Goal: Browse casually: Explore the website without a specific task or goal

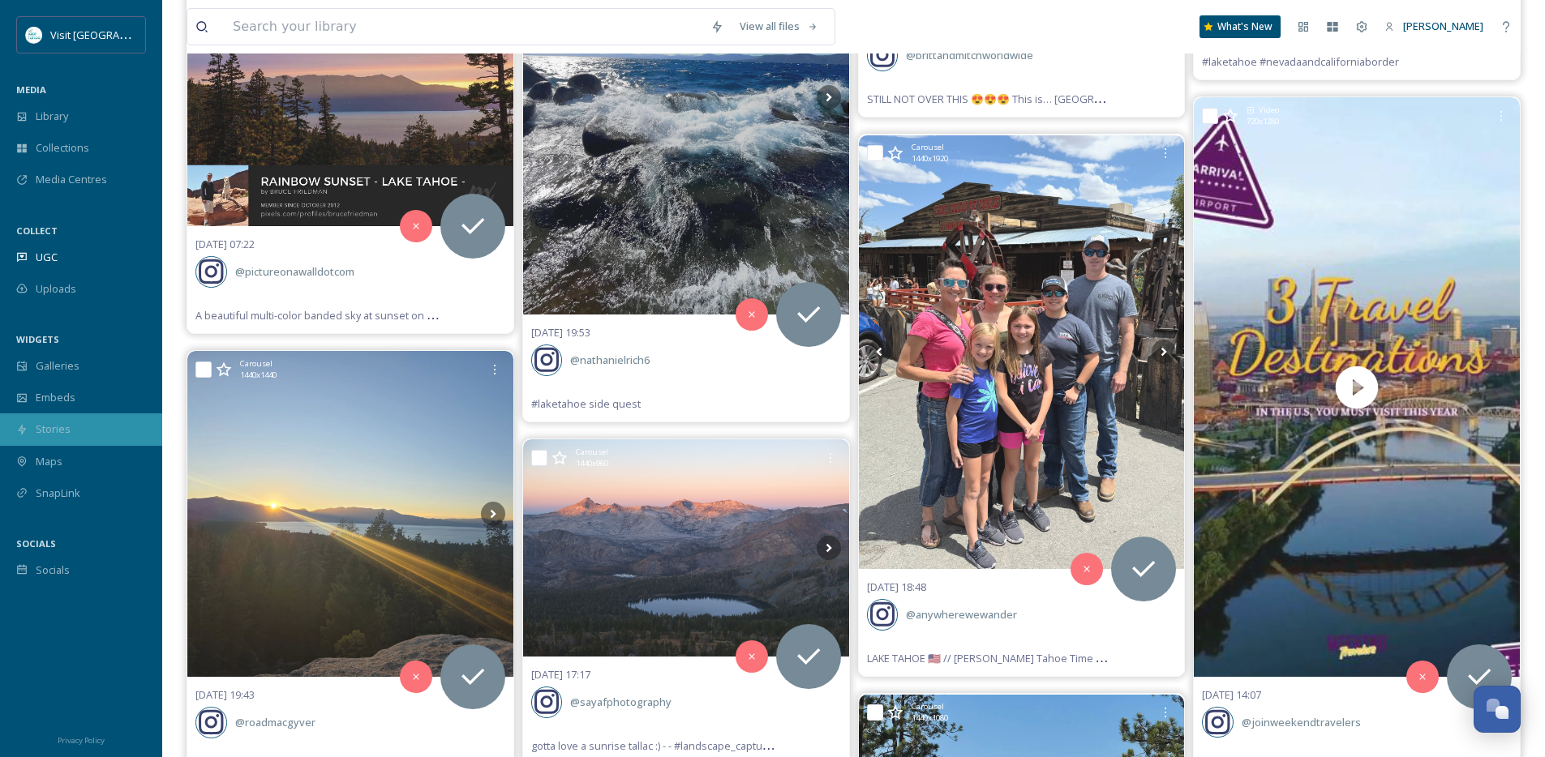
scroll to position [9012, 0]
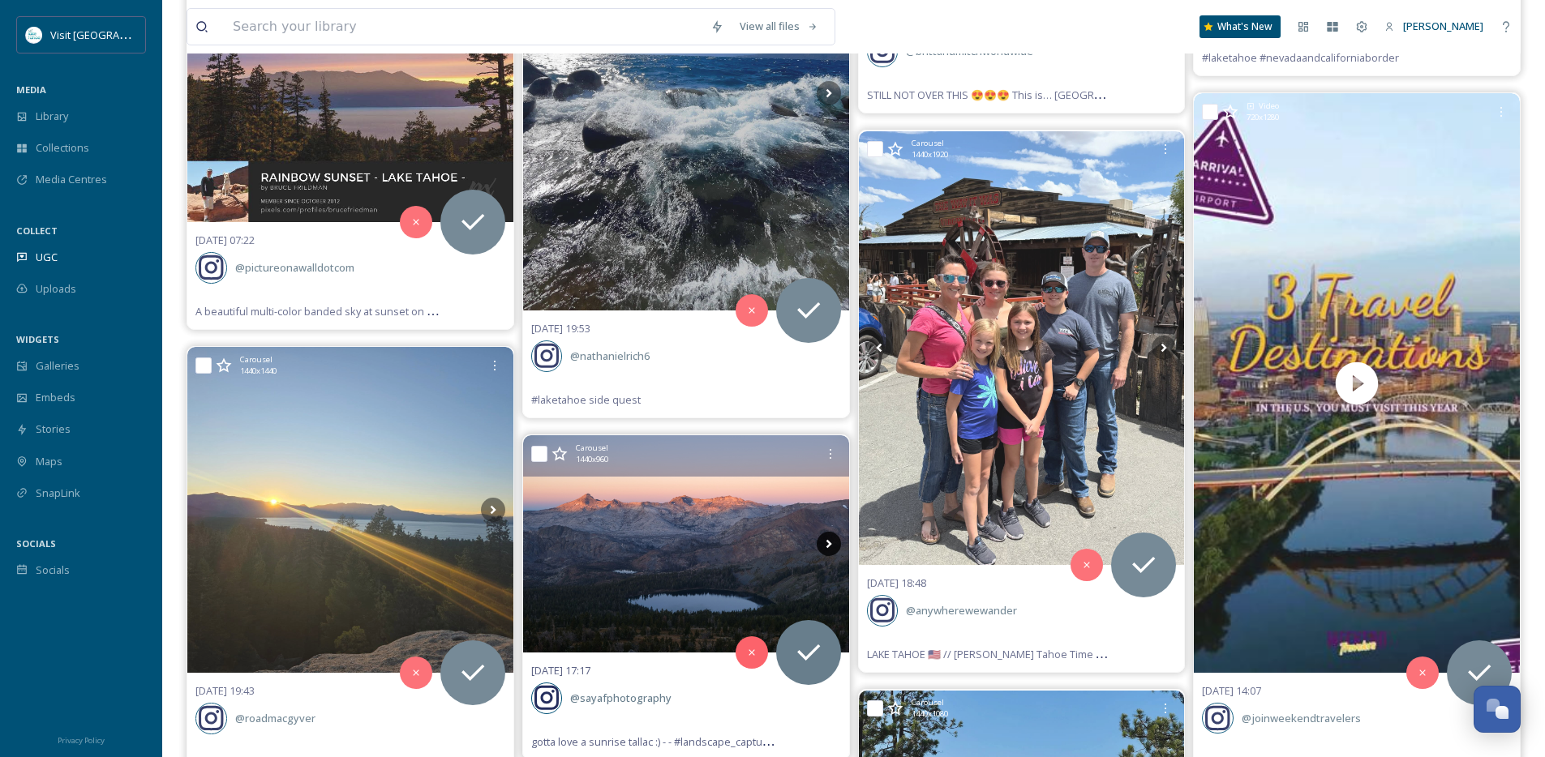
click at [827, 546] on icon at bounding box center [828, 544] width 6 height 9
click at [827, 545] on icon at bounding box center [828, 544] width 24 height 24
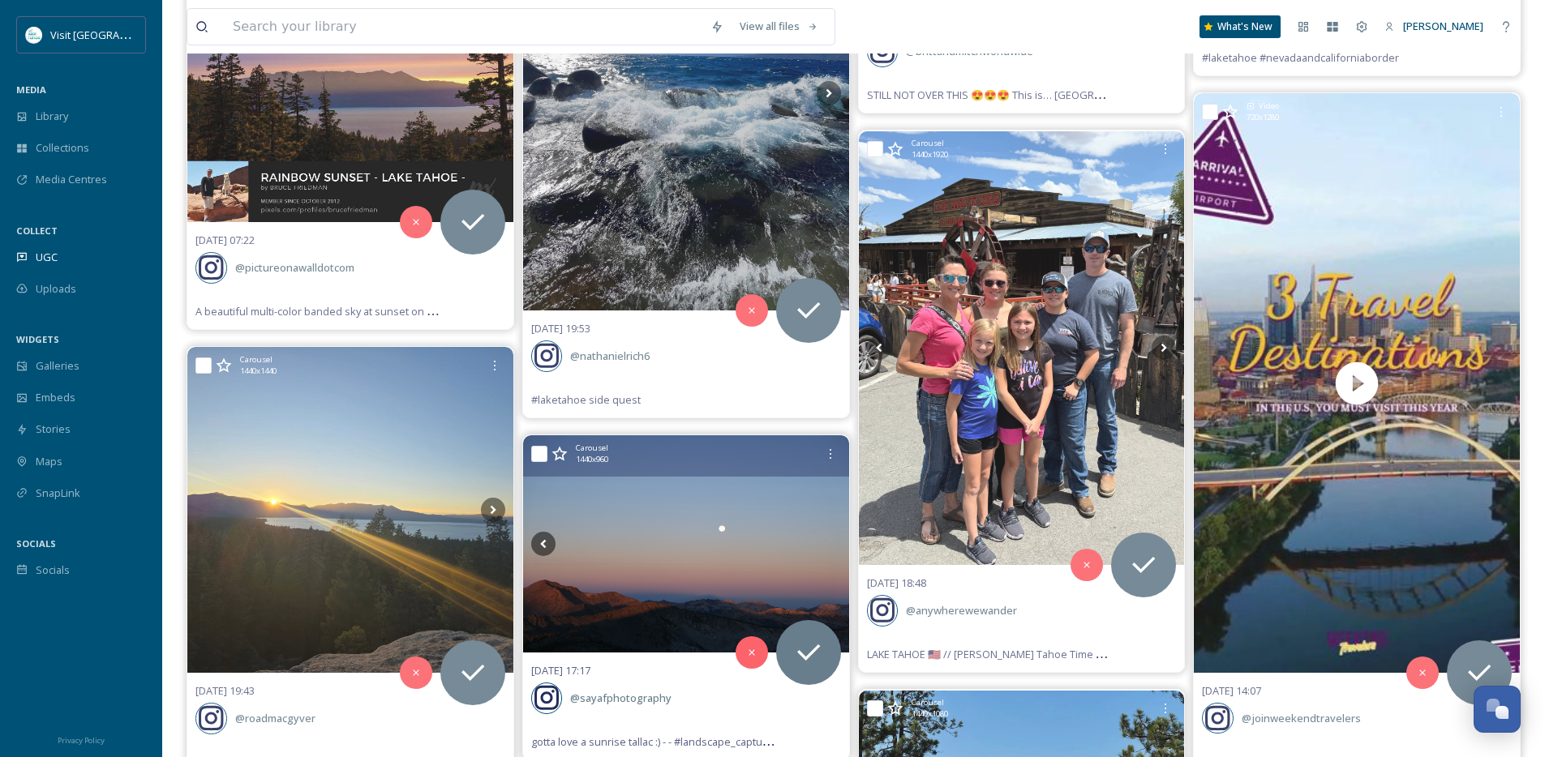
click at [827, 545] on icon at bounding box center [828, 544] width 24 height 24
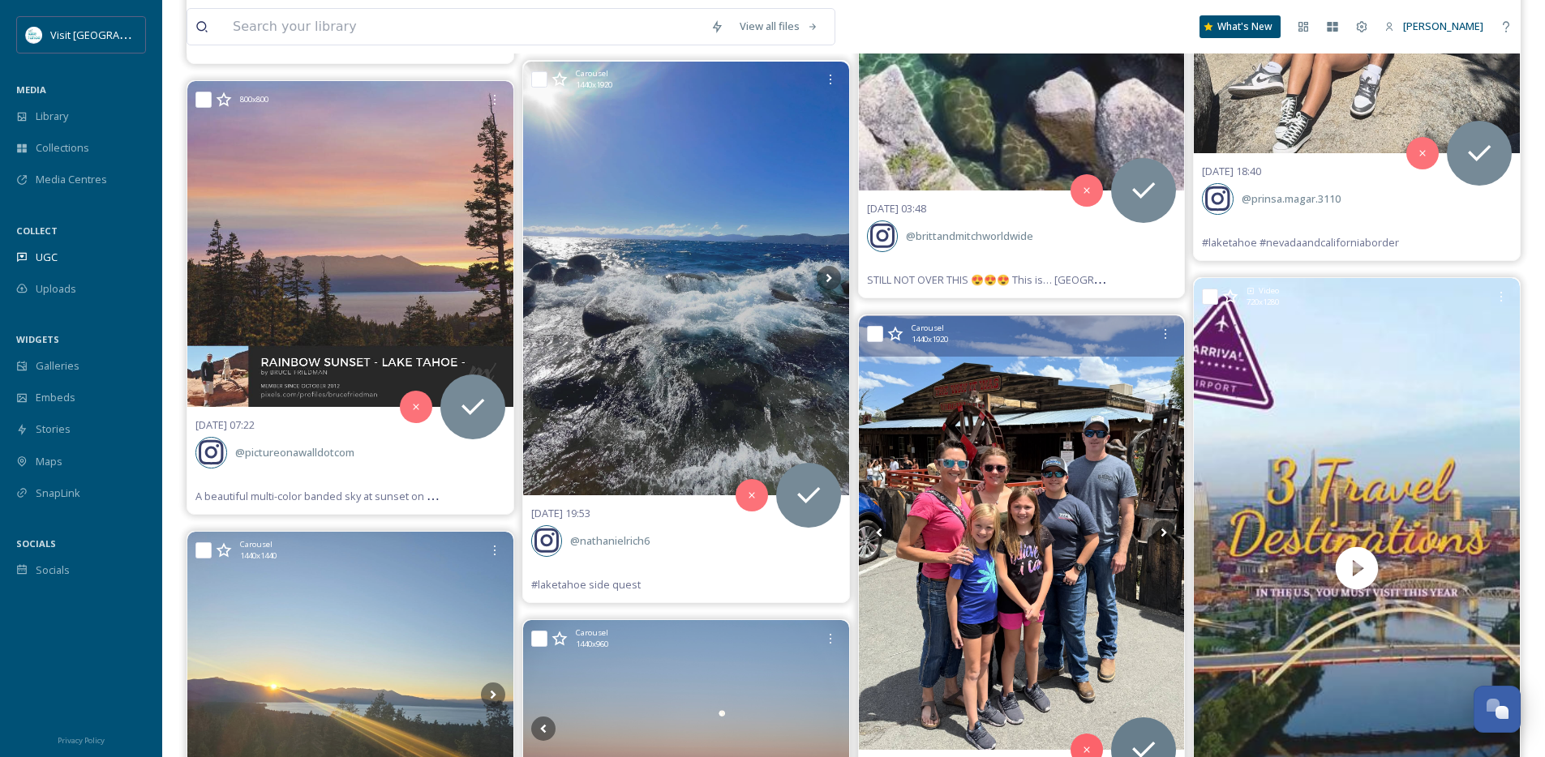
scroll to position [8801, 0]
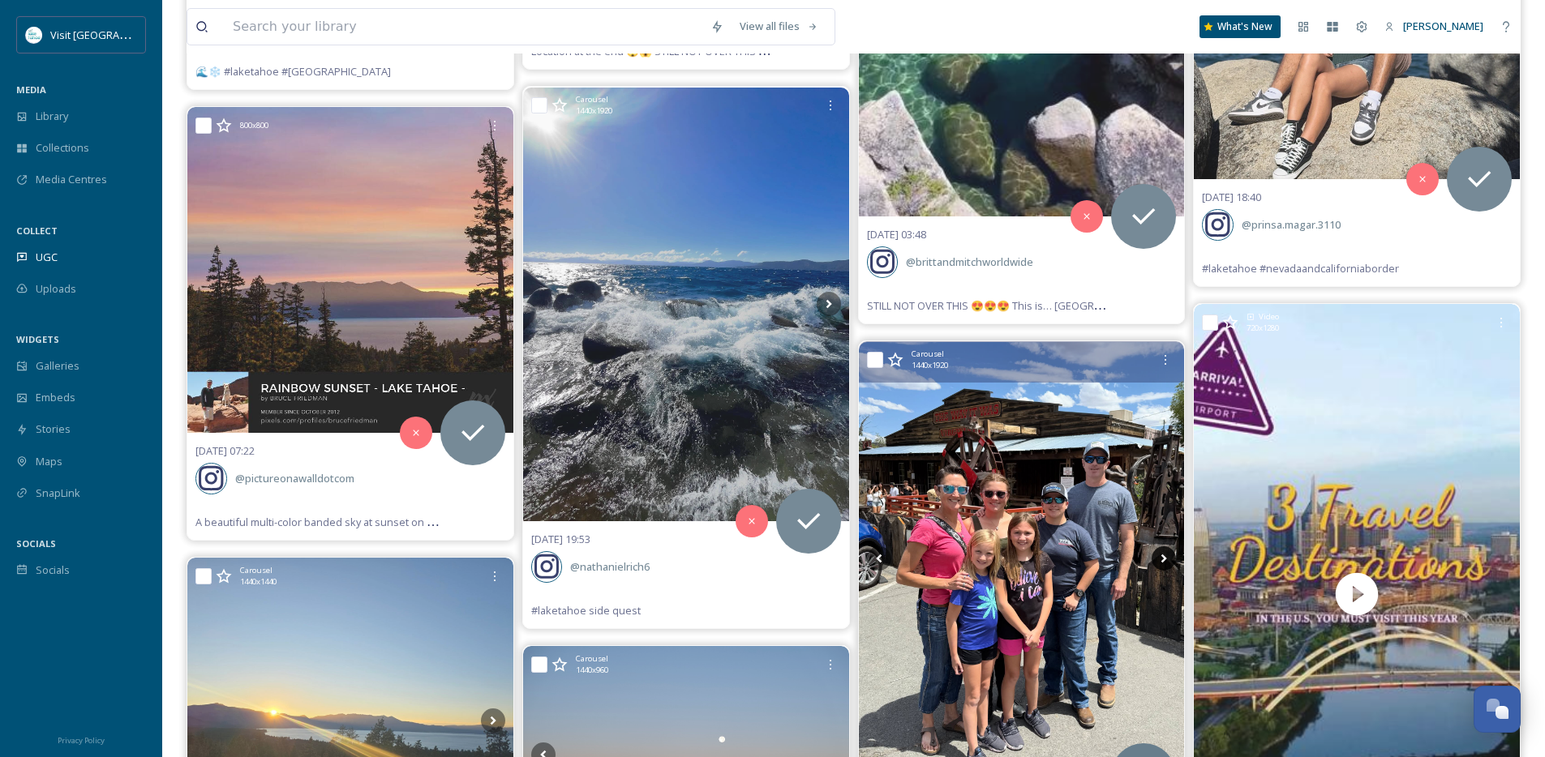
click at [1166, 561] on icon at bounding box center [1163, 558] width 24 height 24
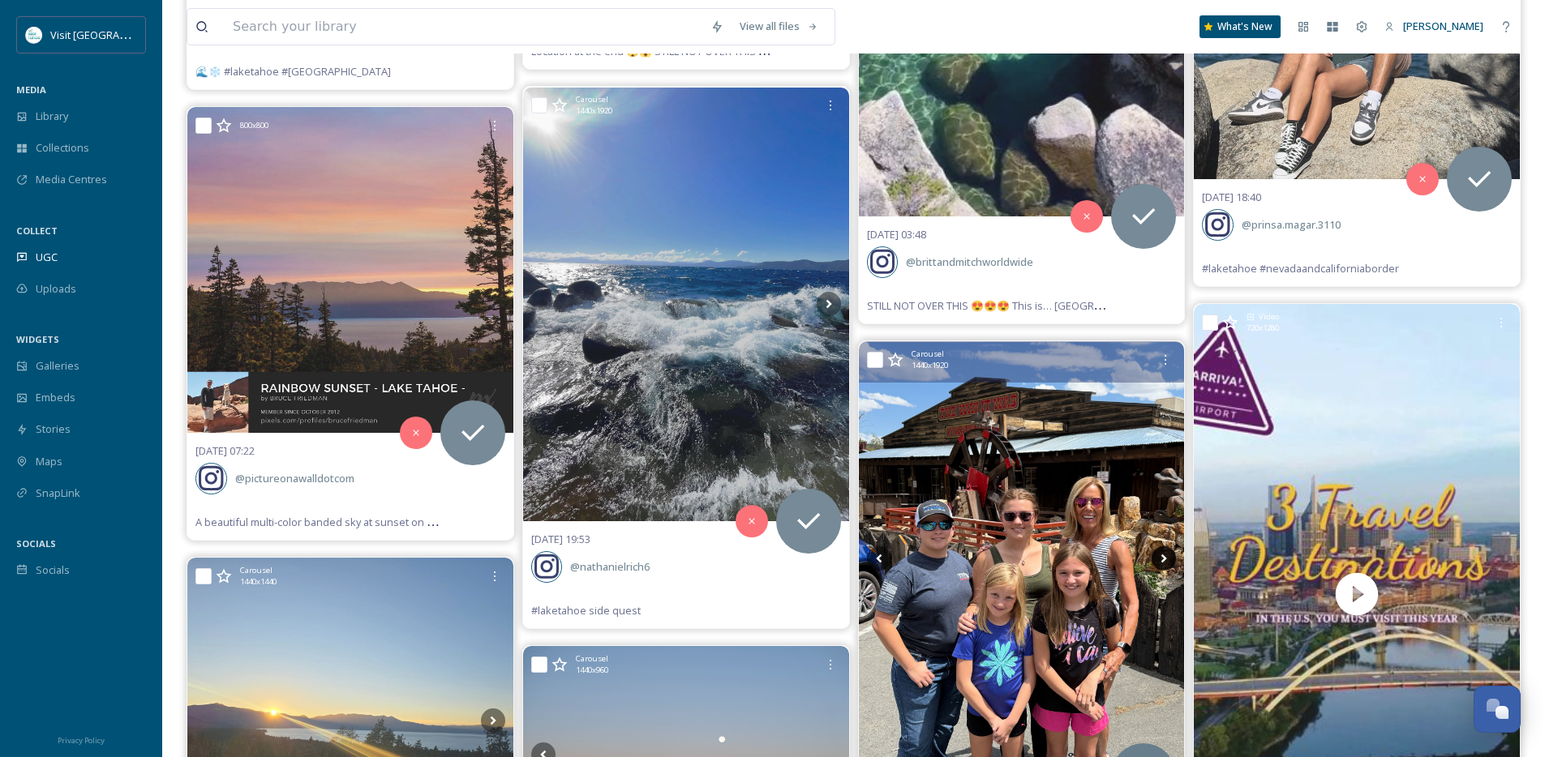
click at [1164, 561] on icon at bounding box center [1164, 559] width 6 height 9
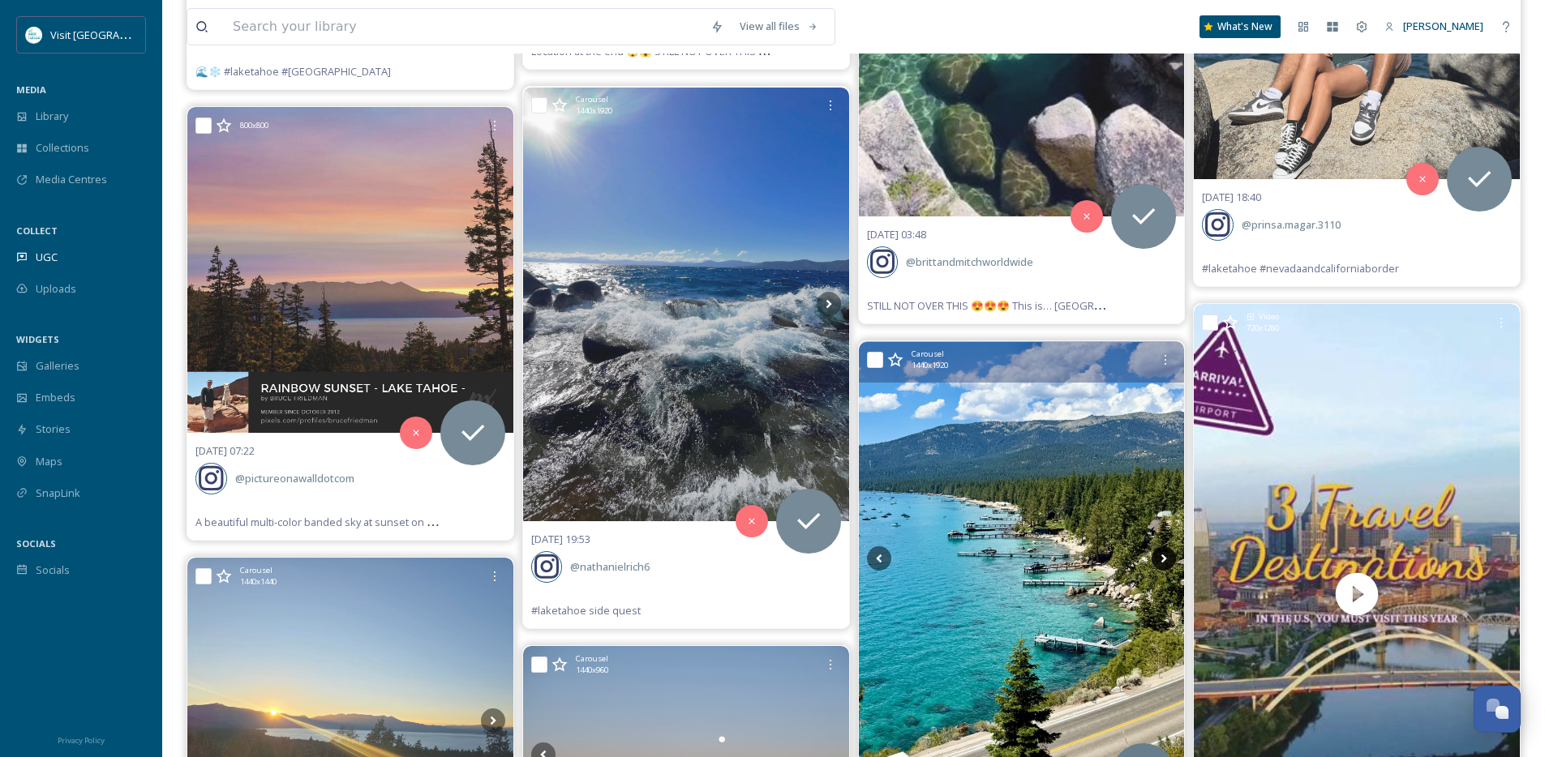
click at [1165, 560] on icon at bounding box center [1163, 558] width 24 height 24
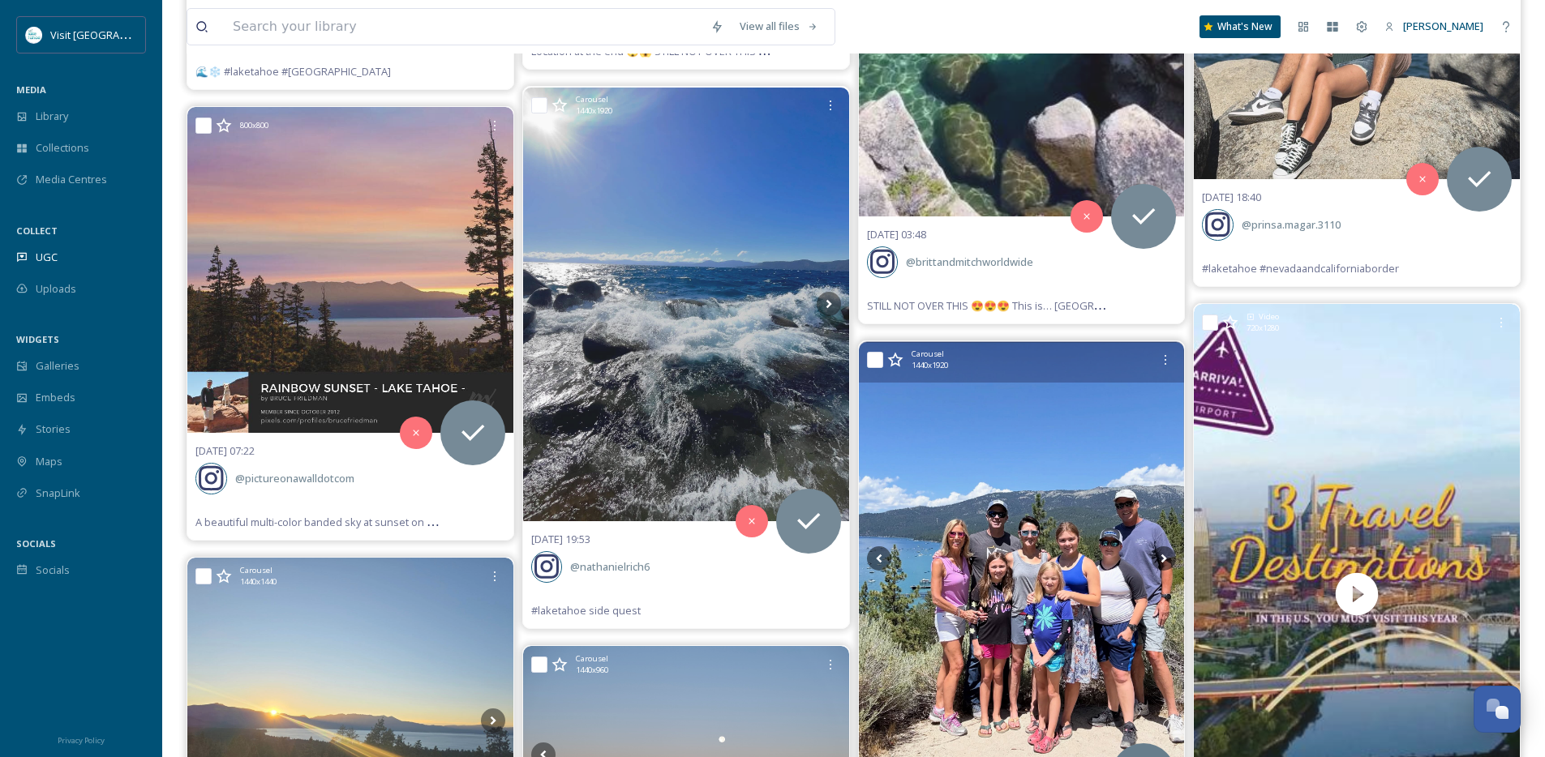
click at [1146, 562] on img at bounding box center [1022, 559] width 326 height 435
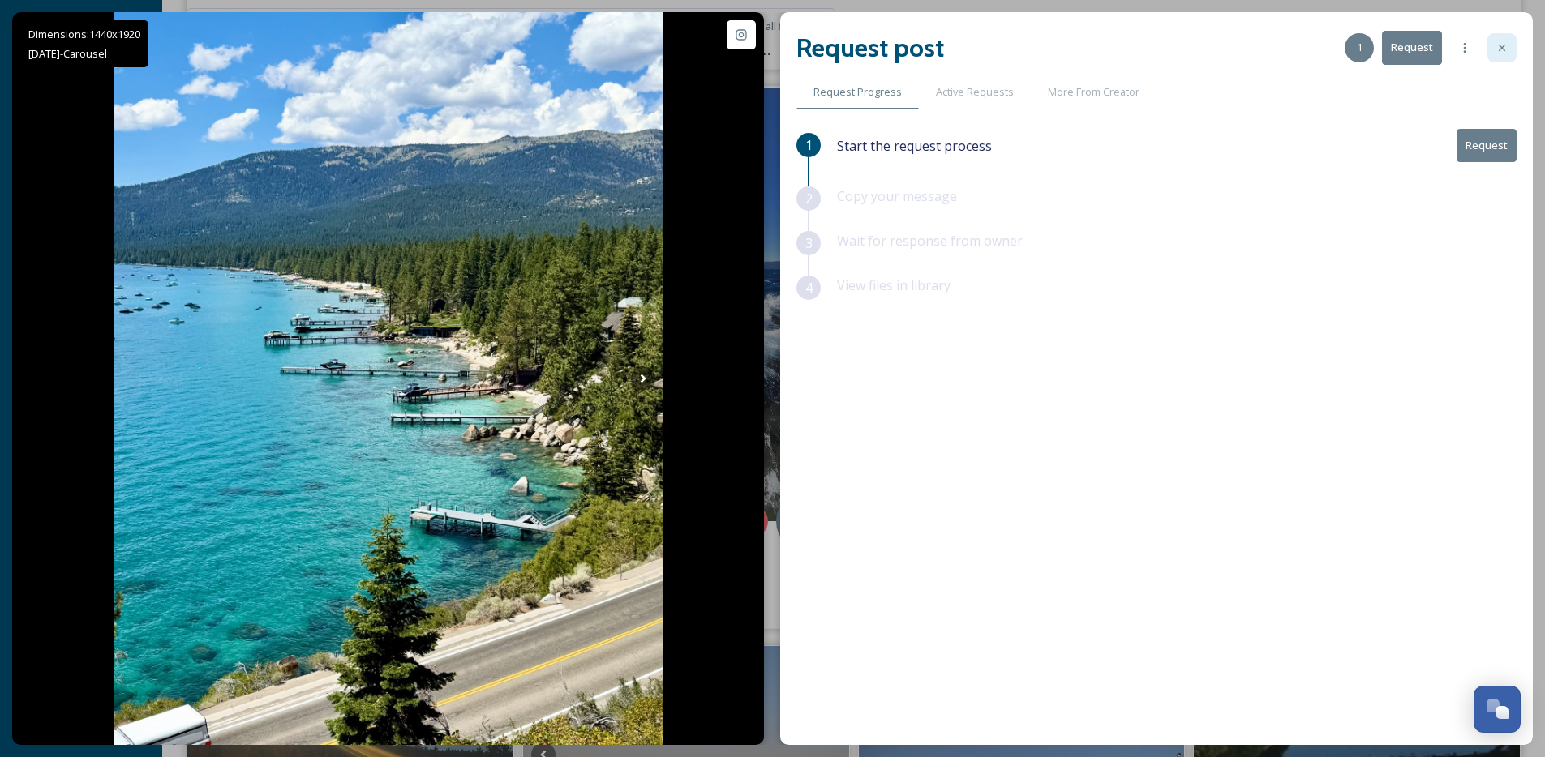
click at [1507, 48] on icon at bounding box center [1501, 47] width 13 height 13
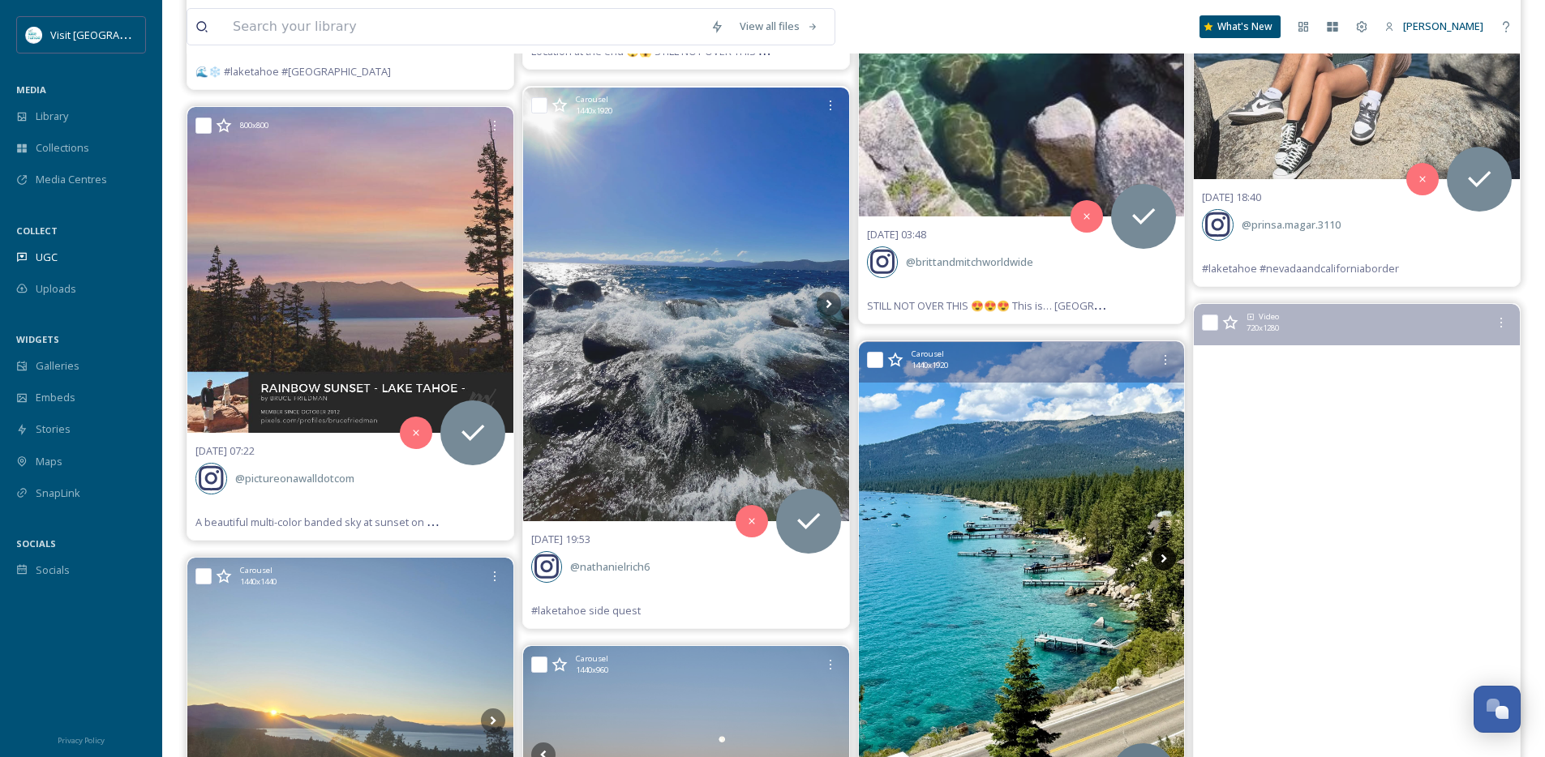
click at [1169, 559] on icon at bounding box center [1163, 558] width 24 height 24
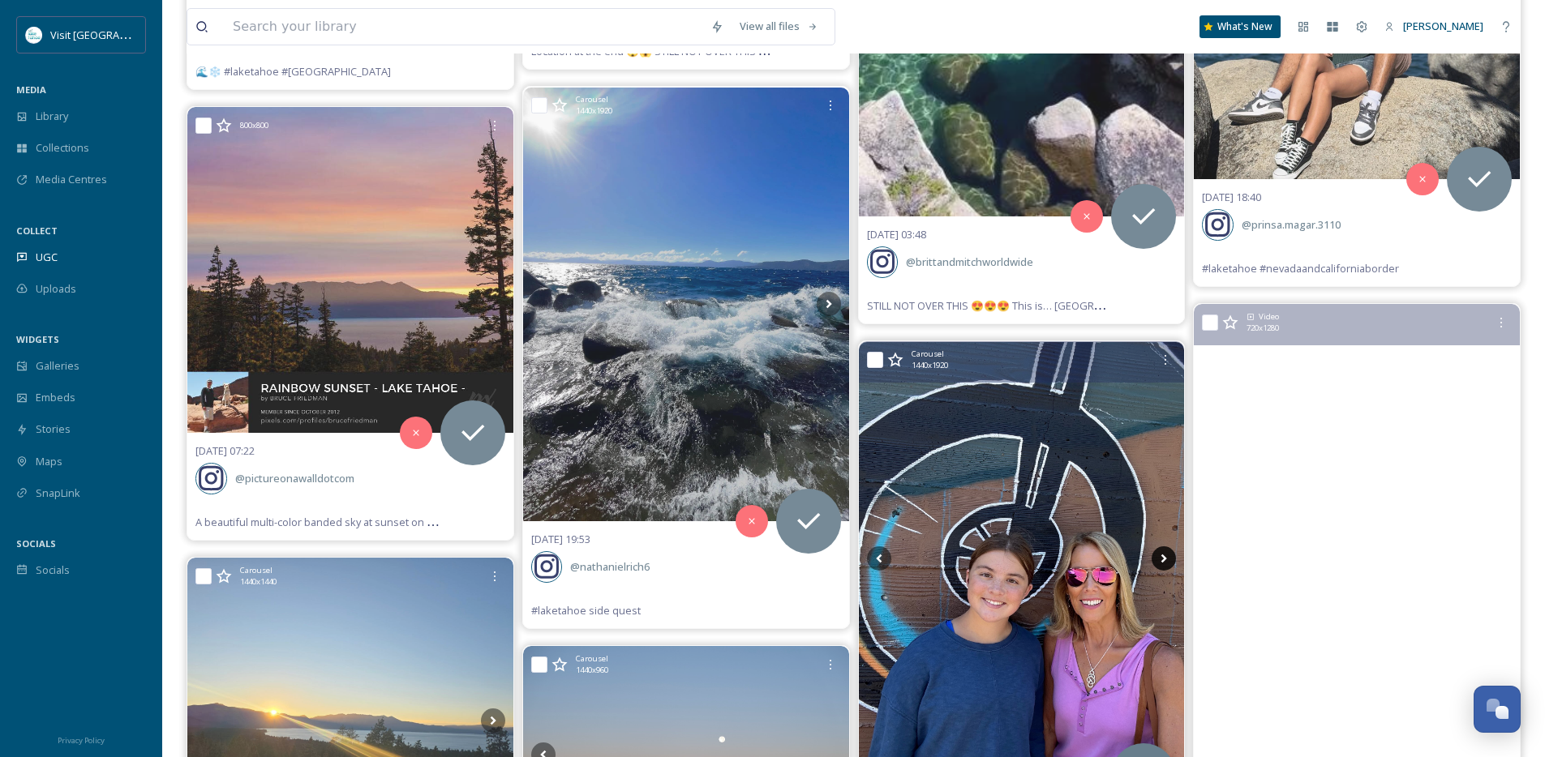
click at [1167, 561] on icon at bounding box center [1163, 558] width 24 height 24
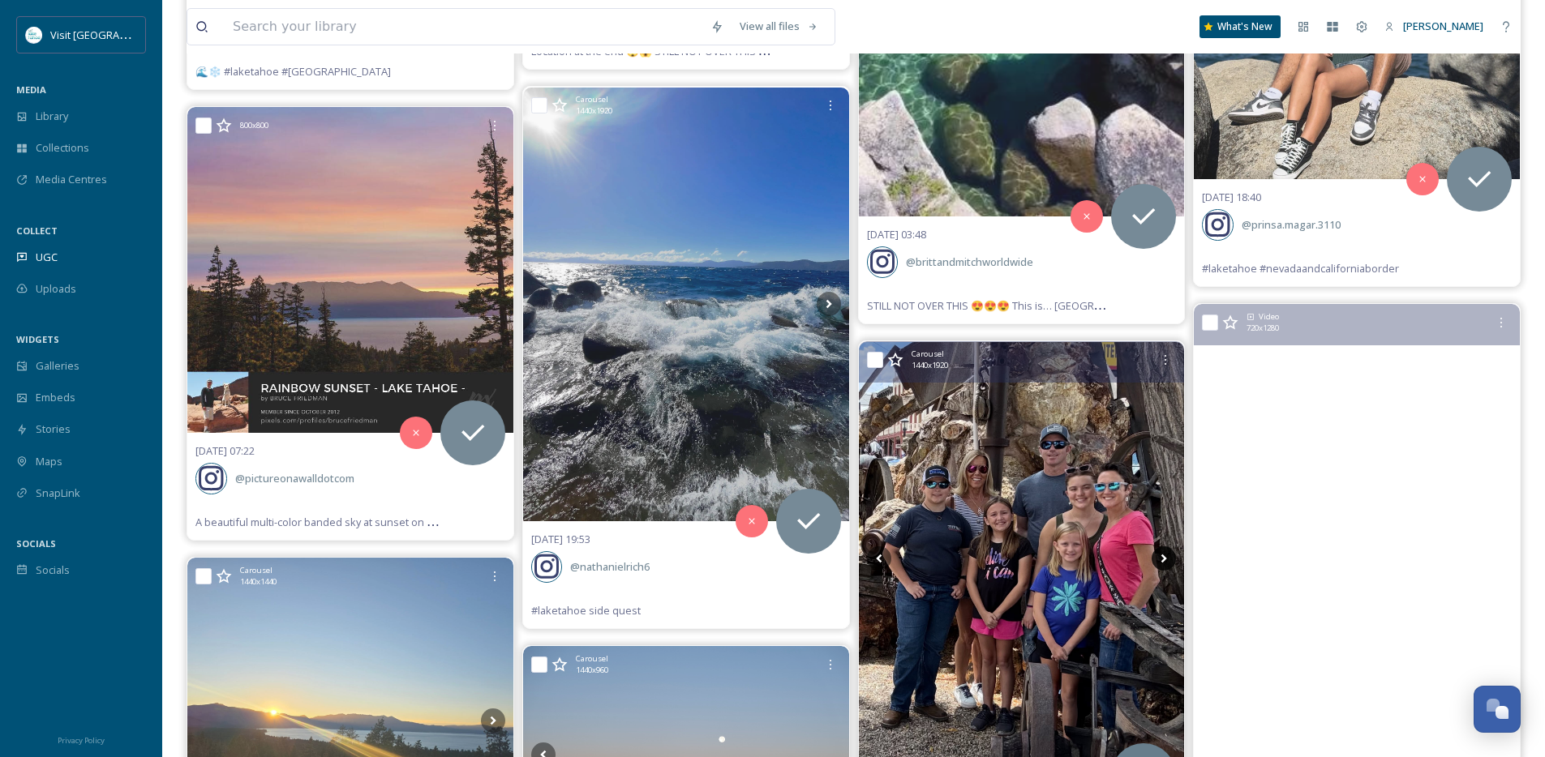
click at [1167, 564] on icon at bounding box center [1163, 558] width 24 height 24
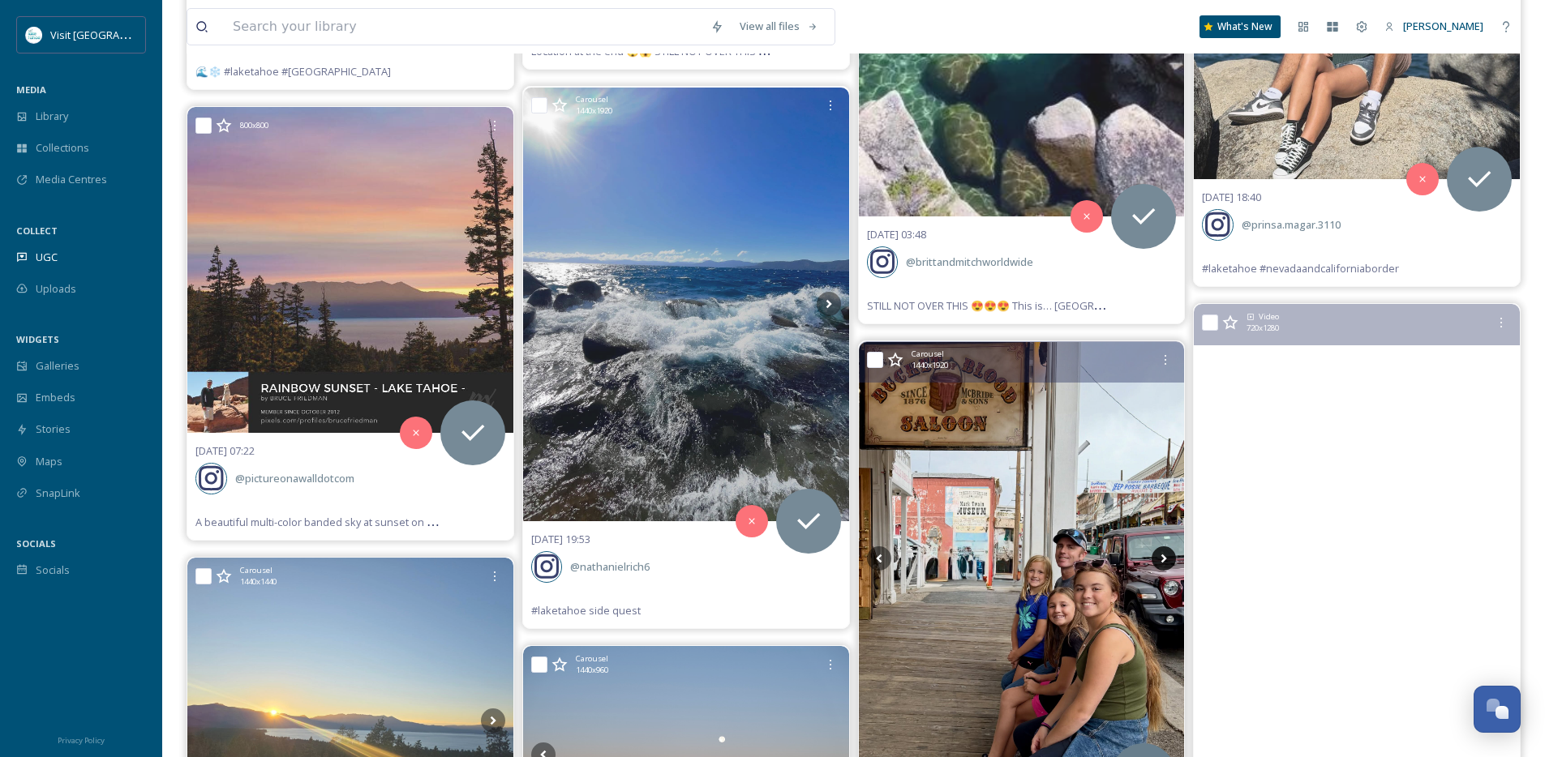
click at [1167, 564] on icon at bounding box center [1163, 558] width 24 height 24
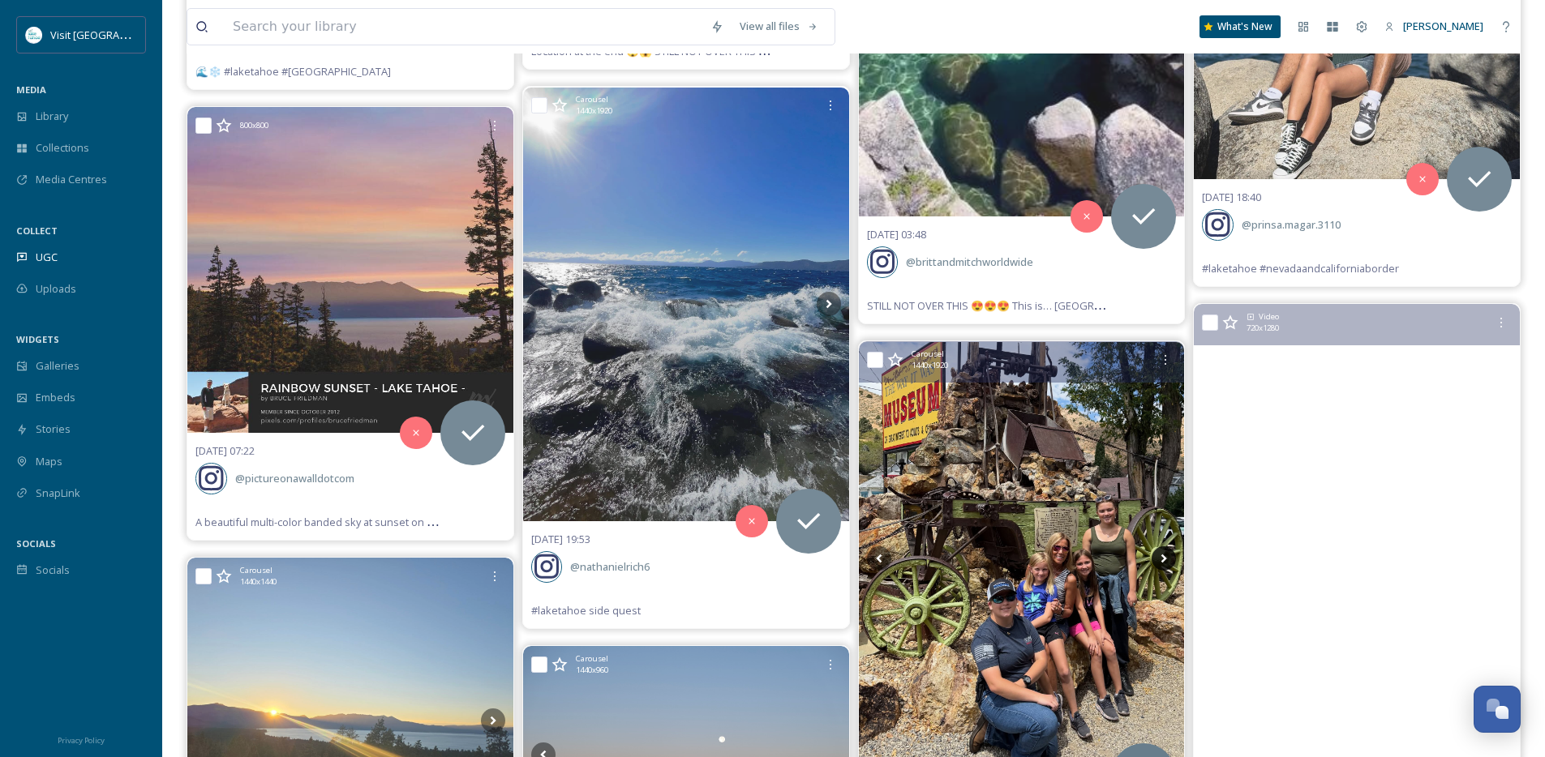
click at [1167, 564] on icon at bounding box center [1163, 558] width 24 height 24
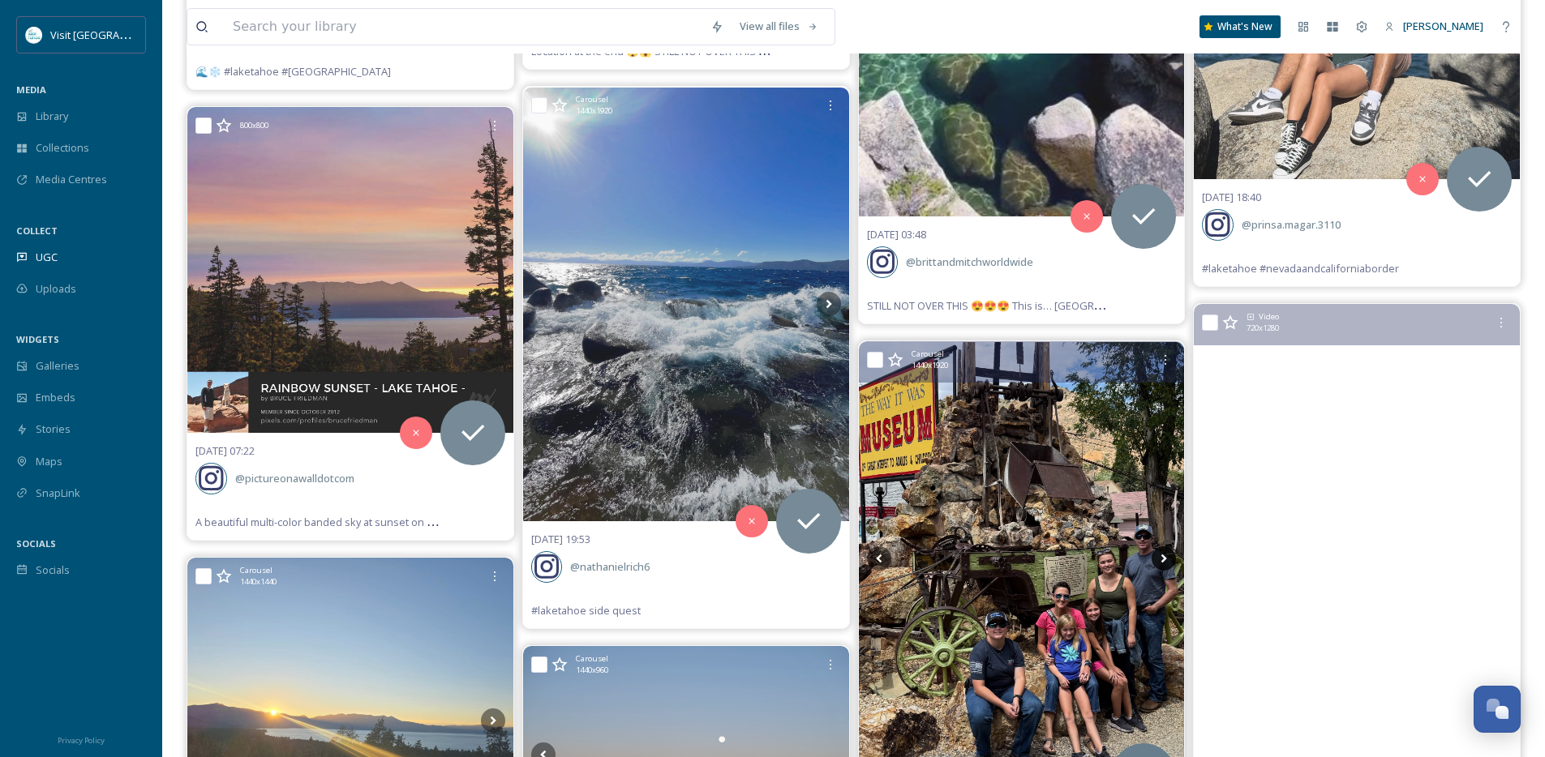
click at [1167, 564] on icon at bounding box center [1163, 558] width 24 height 24
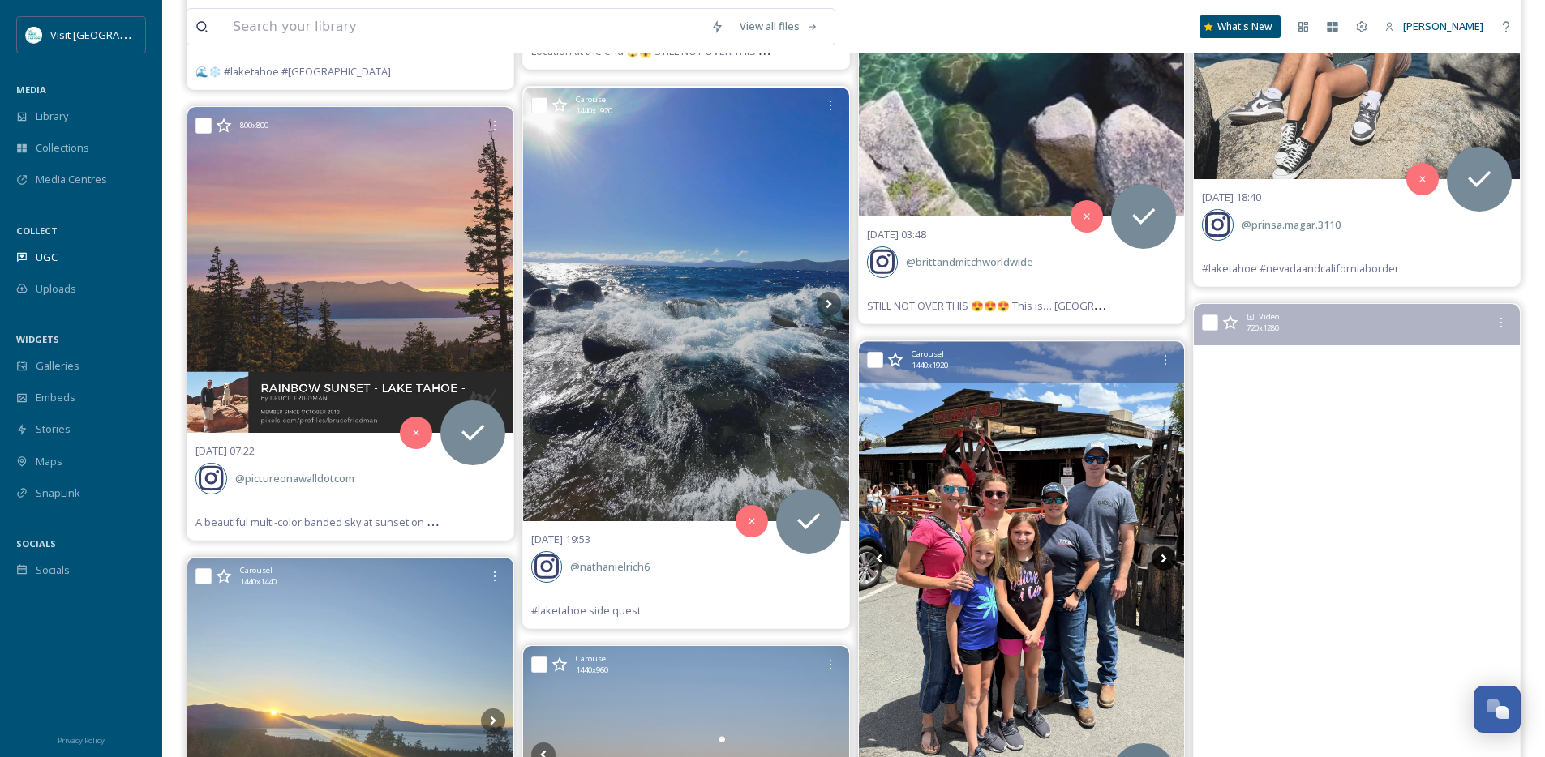
click at [1167, 564] on icon at bounding box center [1163, 558] width 24 height 24
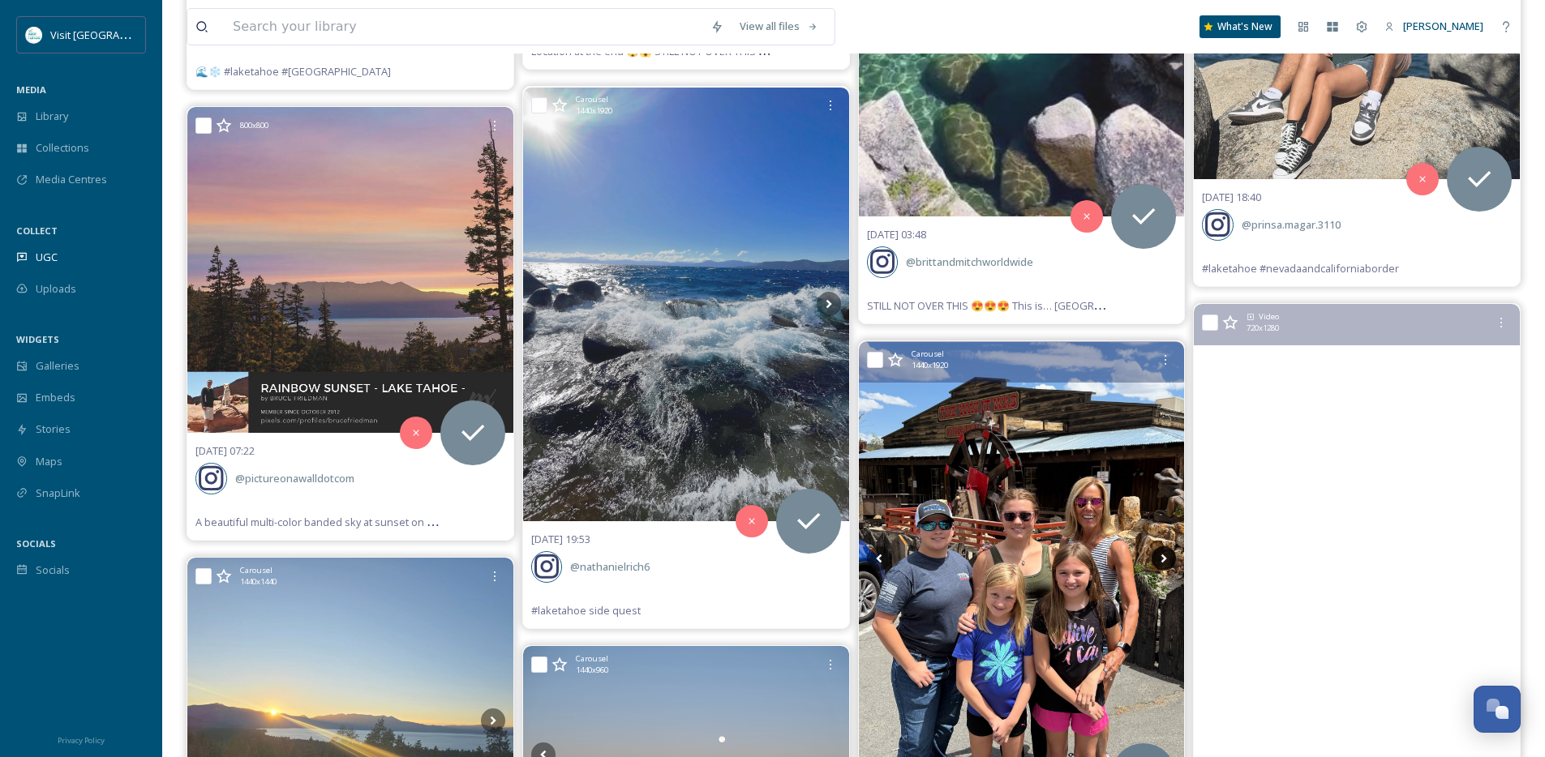
click at [1167, 564] on icon at bounding box center [1163, 558] width 24 height 24
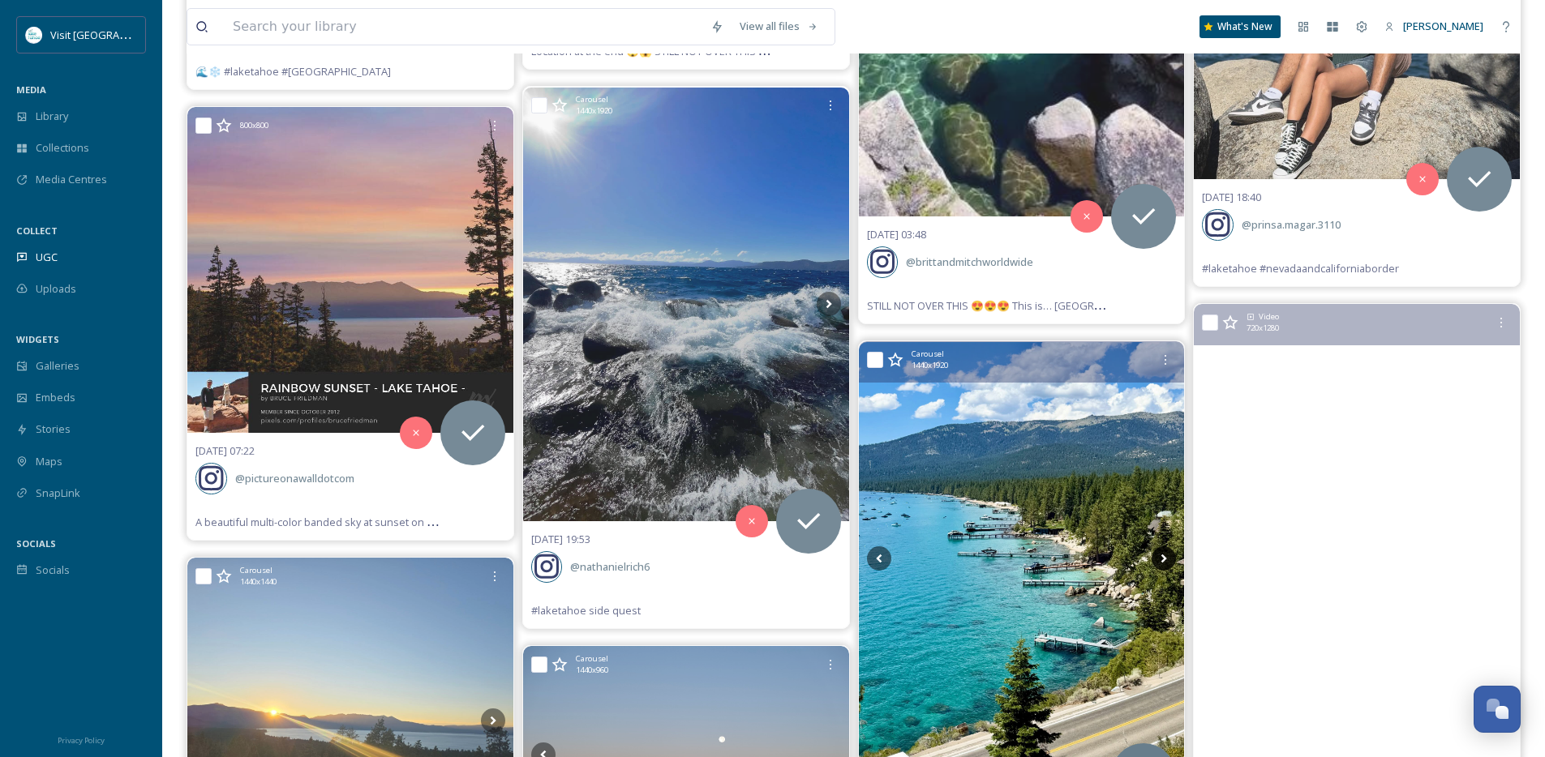
click at [1167, 564] on icon at bounding box center [1163, 558] width 24 height 24
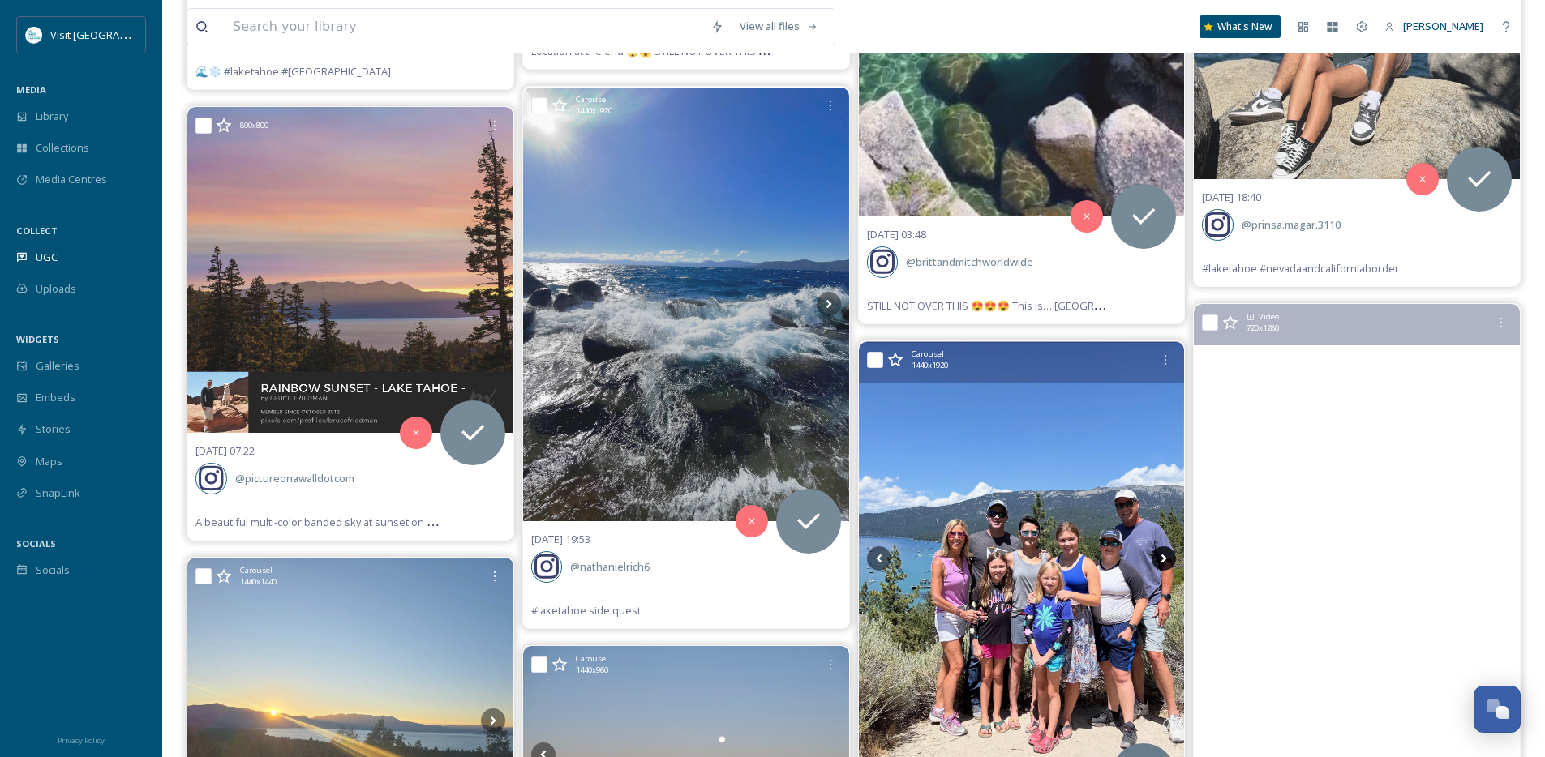
click at [1166, 563] on icon at bounding box center [1163, 558] width 24 height 24
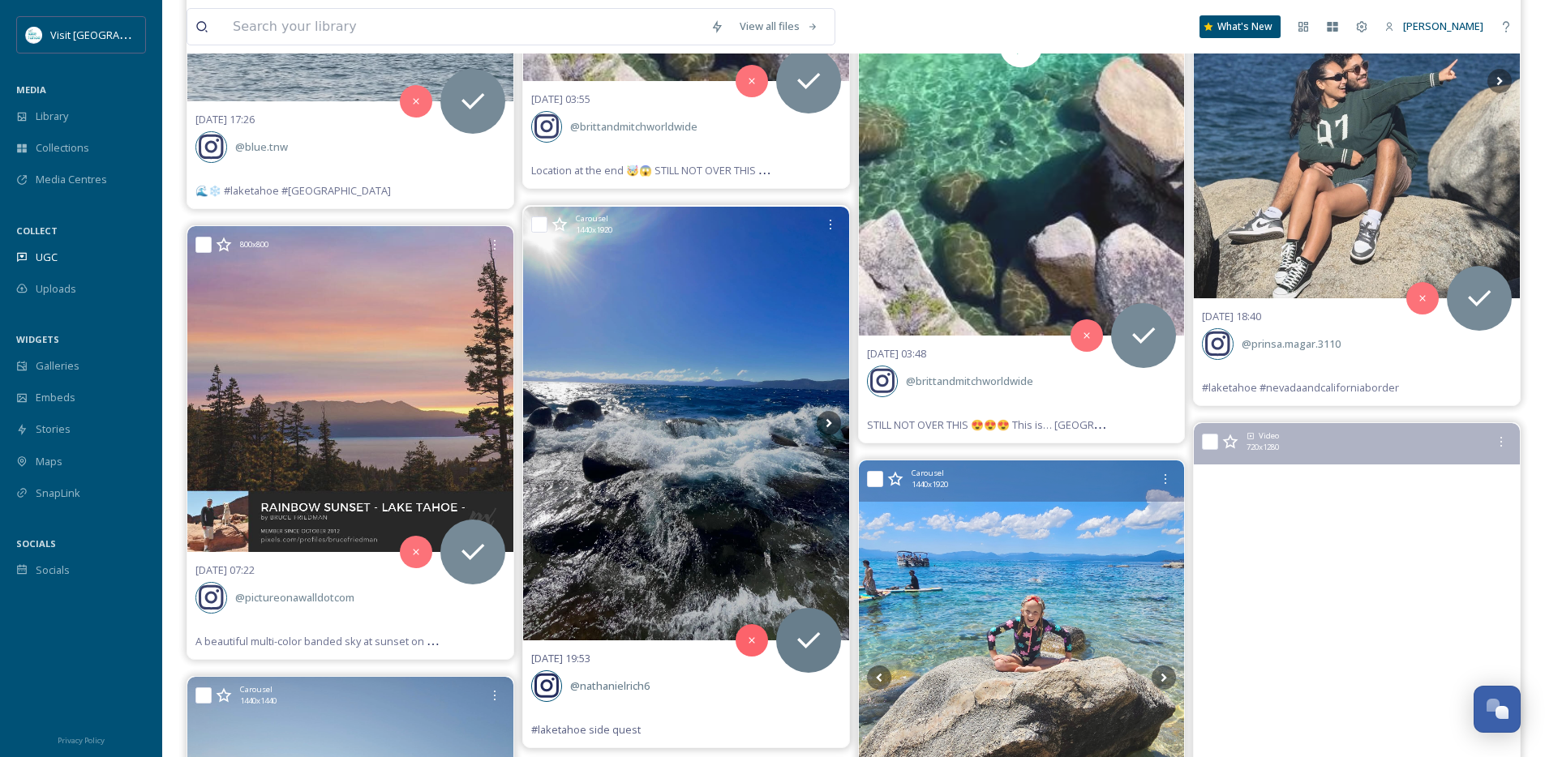
scroll to position [8684, 0]
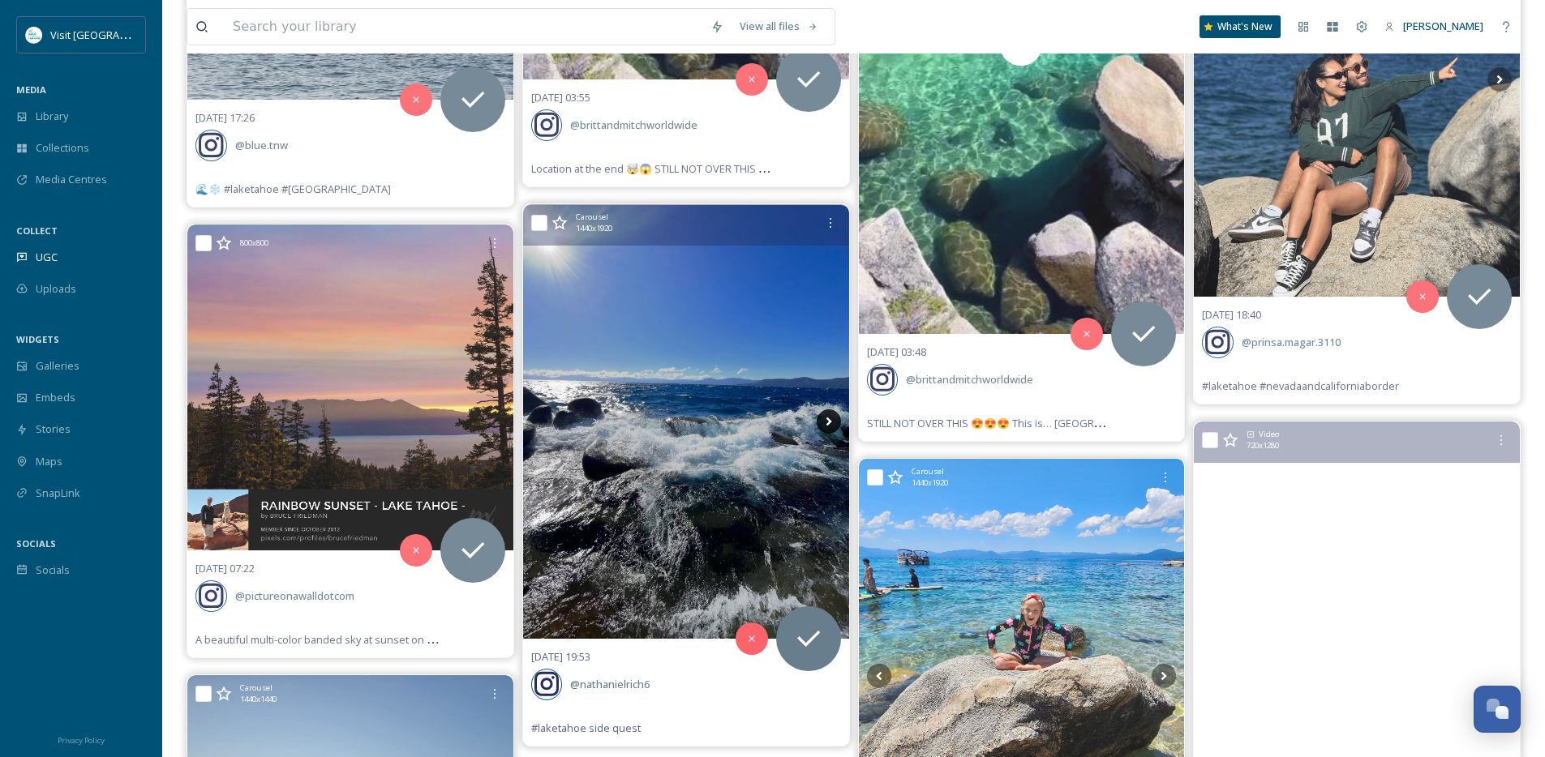
click at [831, 427] on icon at bounding box center [828, 421] width 24 height 24
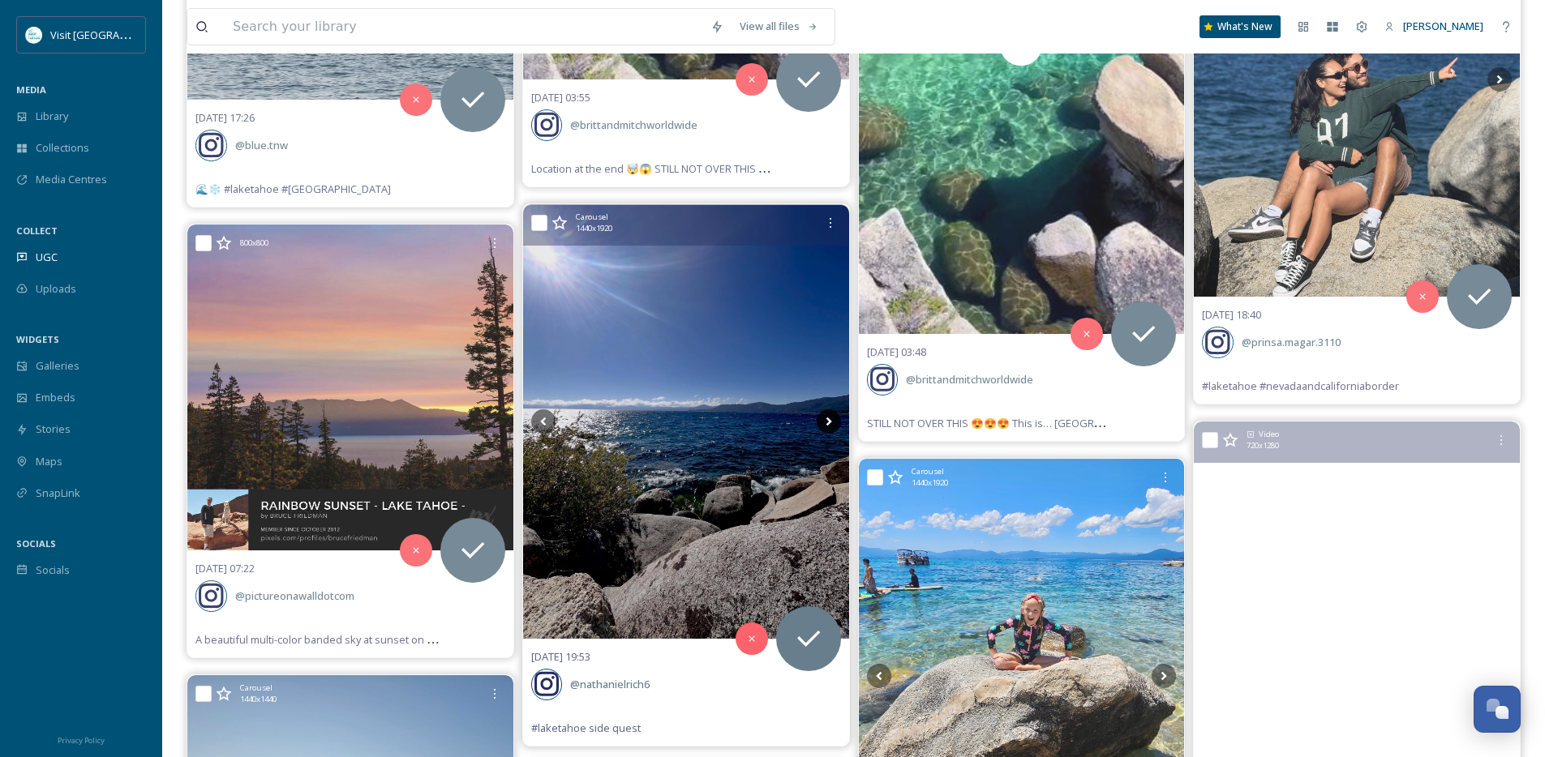
click at [831, 427] on icon at bounding box center [828, 421] width 24 height 24
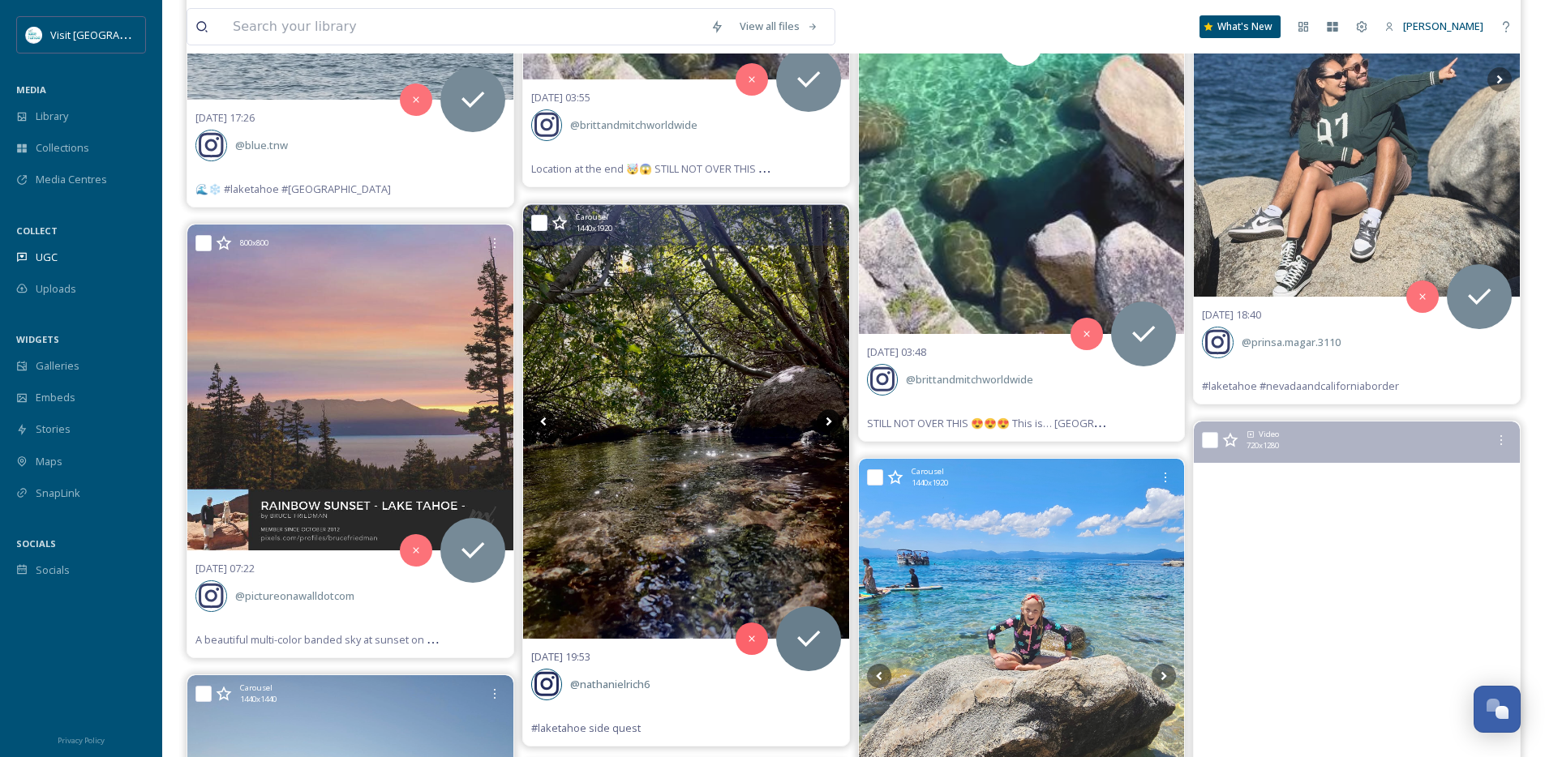
click at [831, 427] on icon at bounding box center [828, 421] width 24 height 24
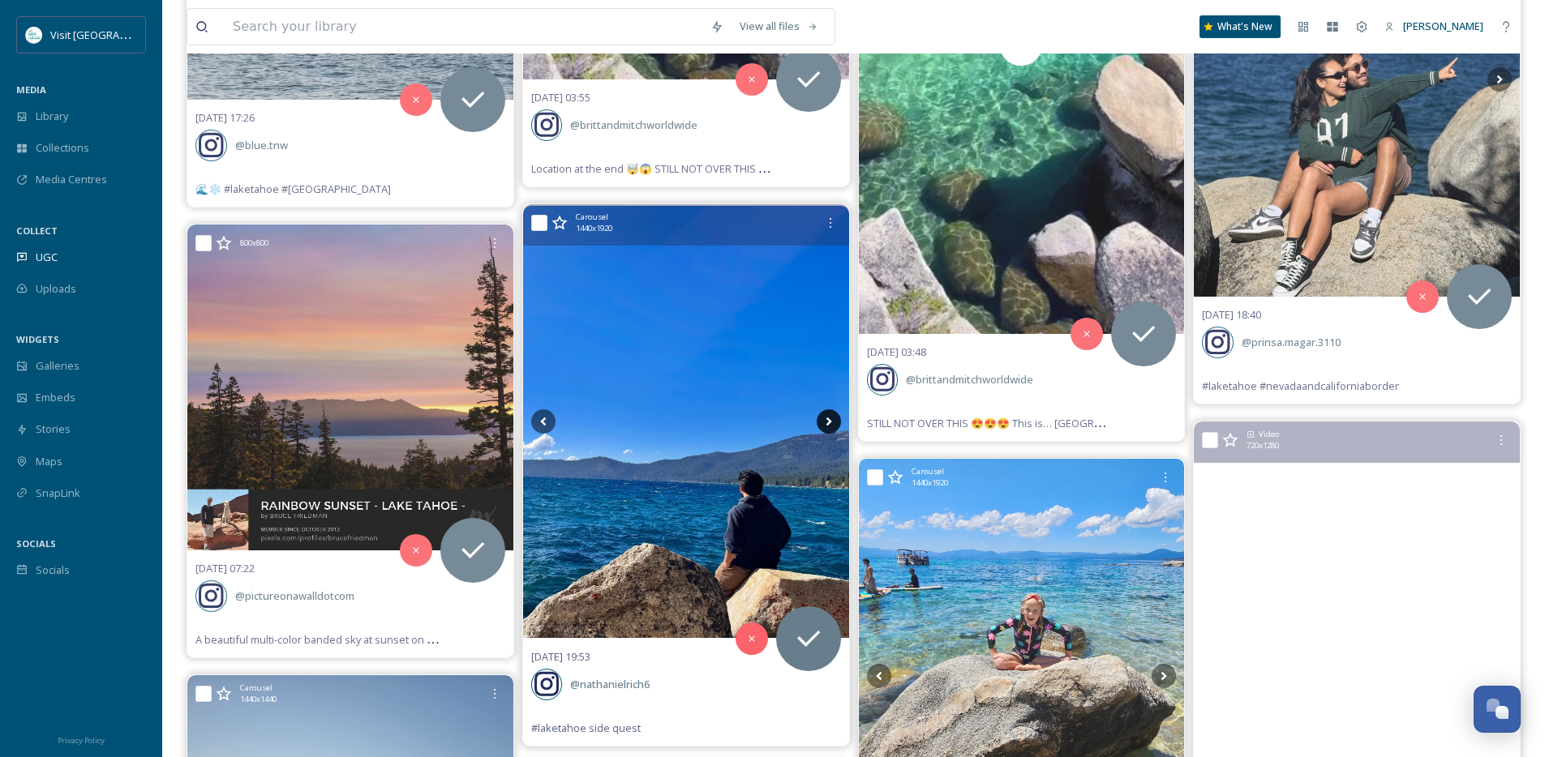
click at [831, 427] on icon at bounding box center [828, 421] width 24 height 24
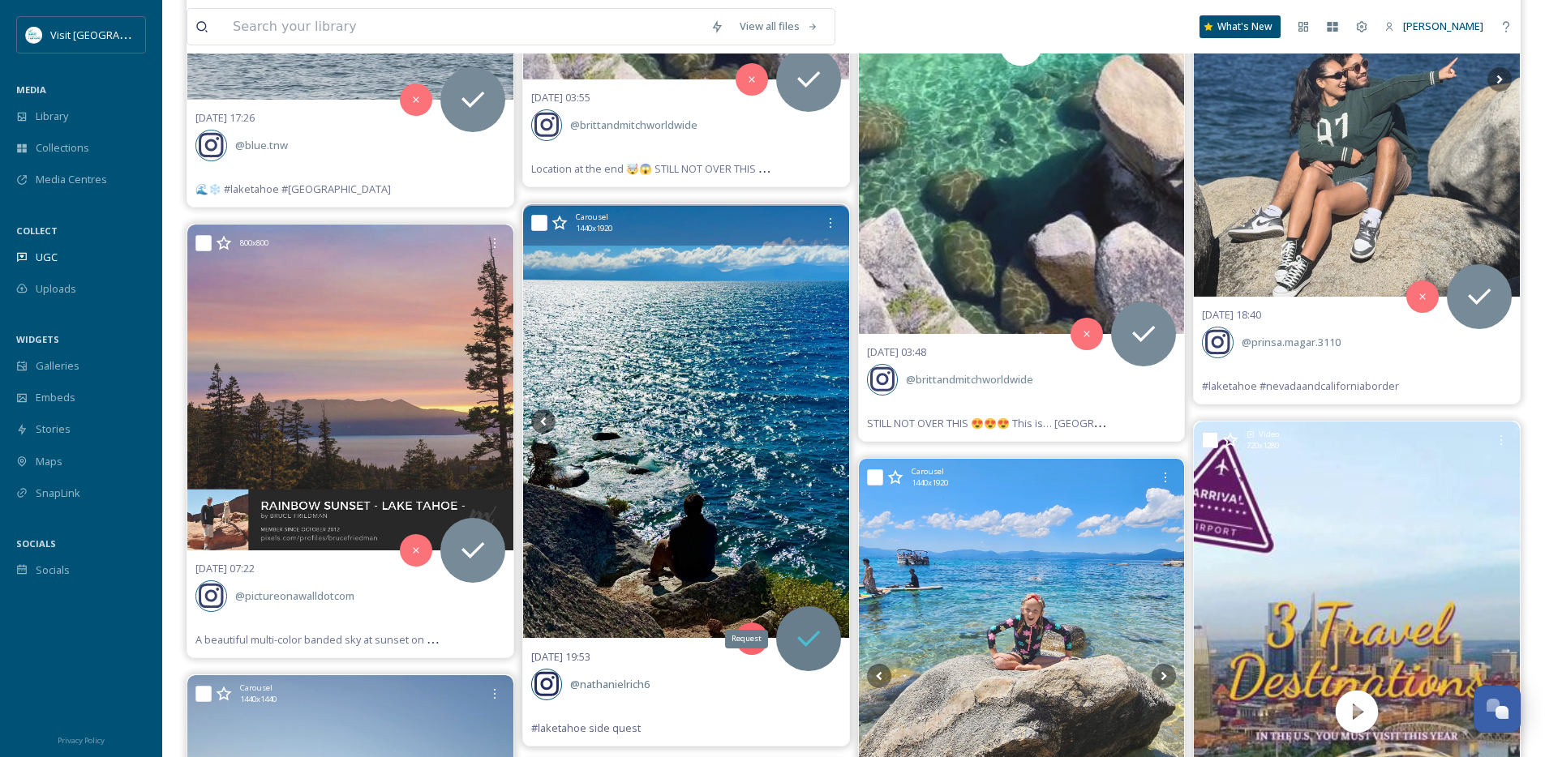
click at [812, 633] on icon at bounding box center [808, 639] width 32 height 32
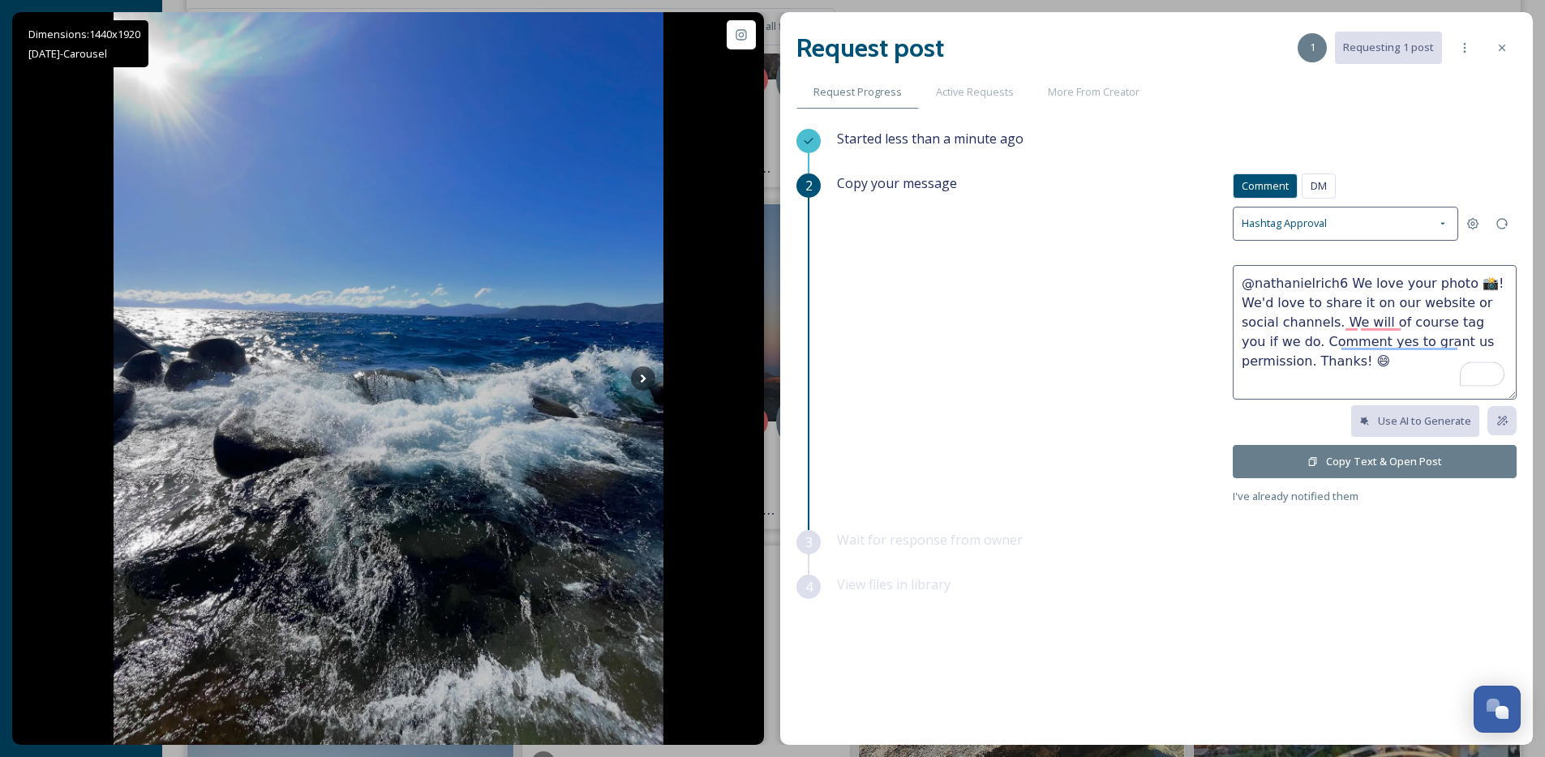
drag, startPoint x: 1424, startPoint y: 281, endPoint x: 1476, endPoint y: 279, distance: 51.9
click at [1476, 279] on textarea "@nathanielrich6 We love your photo 📸! We'd love to share it on our website or s…" at bounding box center [1374, 332] width 284 height 135
click at [1386, 300] on textarea "@nathanielrich6 Such beautiful photos of the lake! We'd love to share it on our…" at bounding box center [1374, 332] width 284 height 135
click at [1391, 322] on textarea "@nathanielrich6 Such beautiful photos of the lake! We'd love to share one or tw…" at bounding box center [1374, 332] width 284 height 135
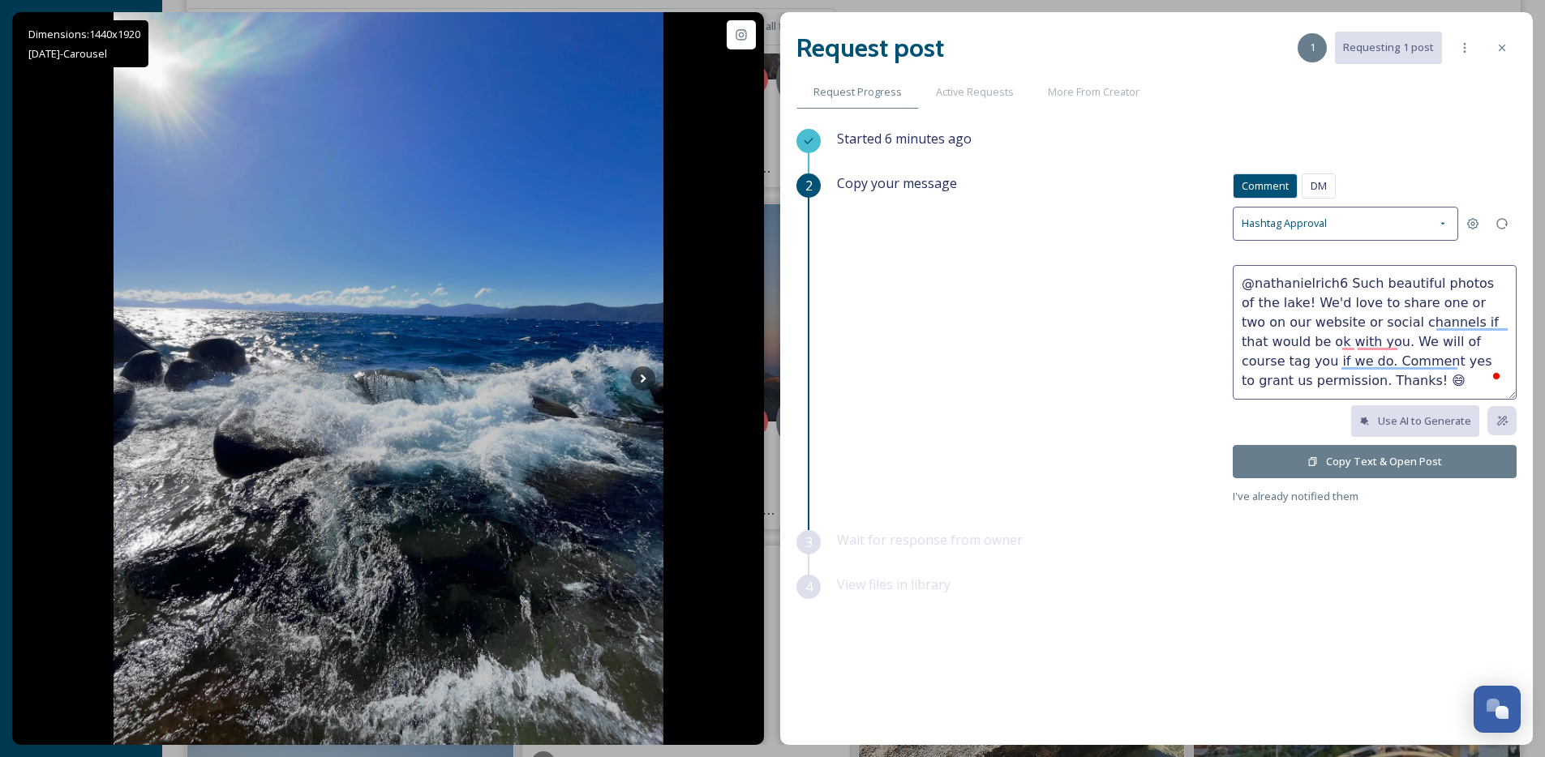
type textarea "@nathanielrich6 Such beautiful photos of the lake! We'd love to share one or tw…"
click at [1319, 465] on button "Copy Text & Open Post" at bounding box center [1374, 461] width 284 height 33
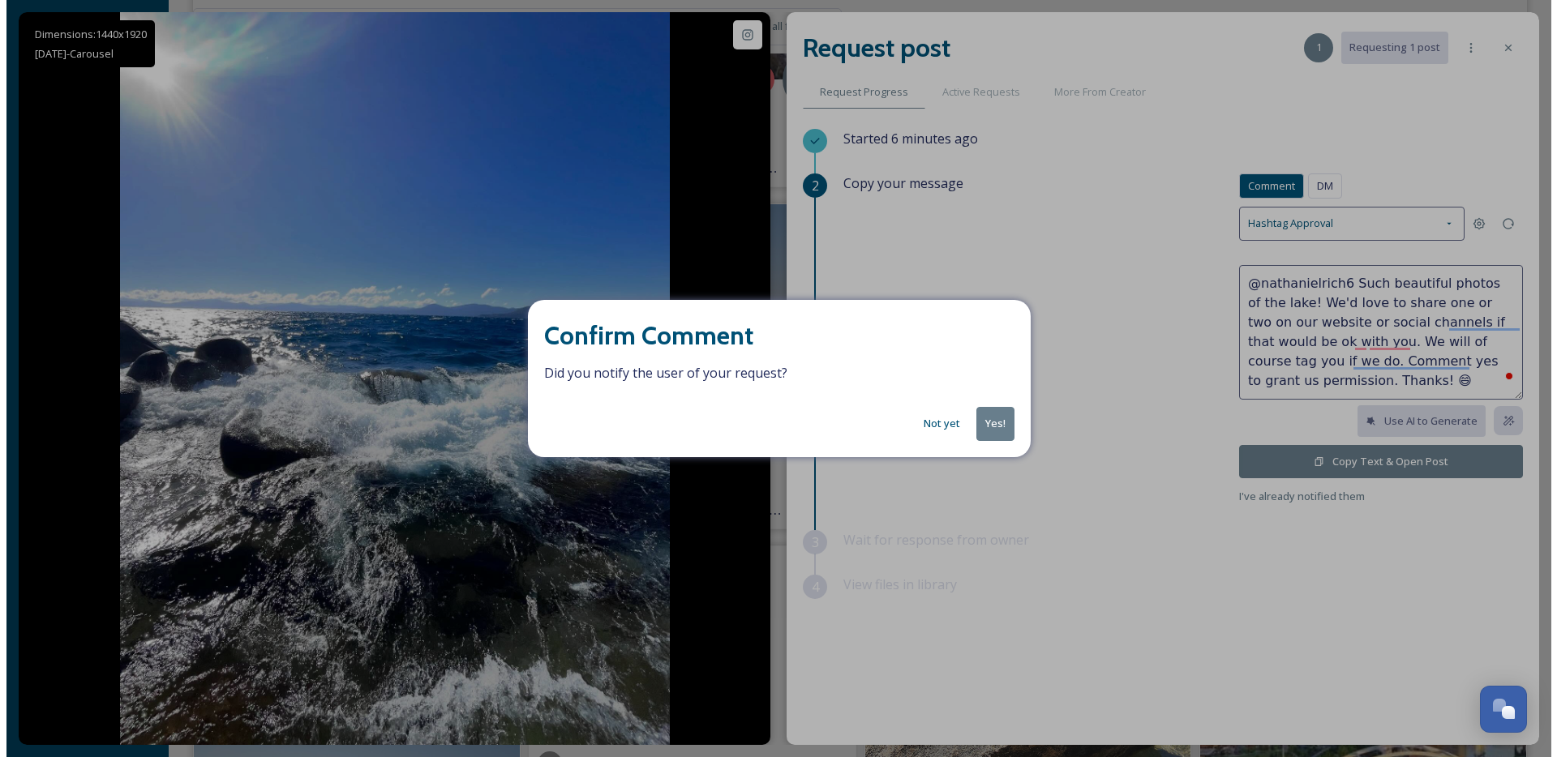
scroll to position [8681, 0]
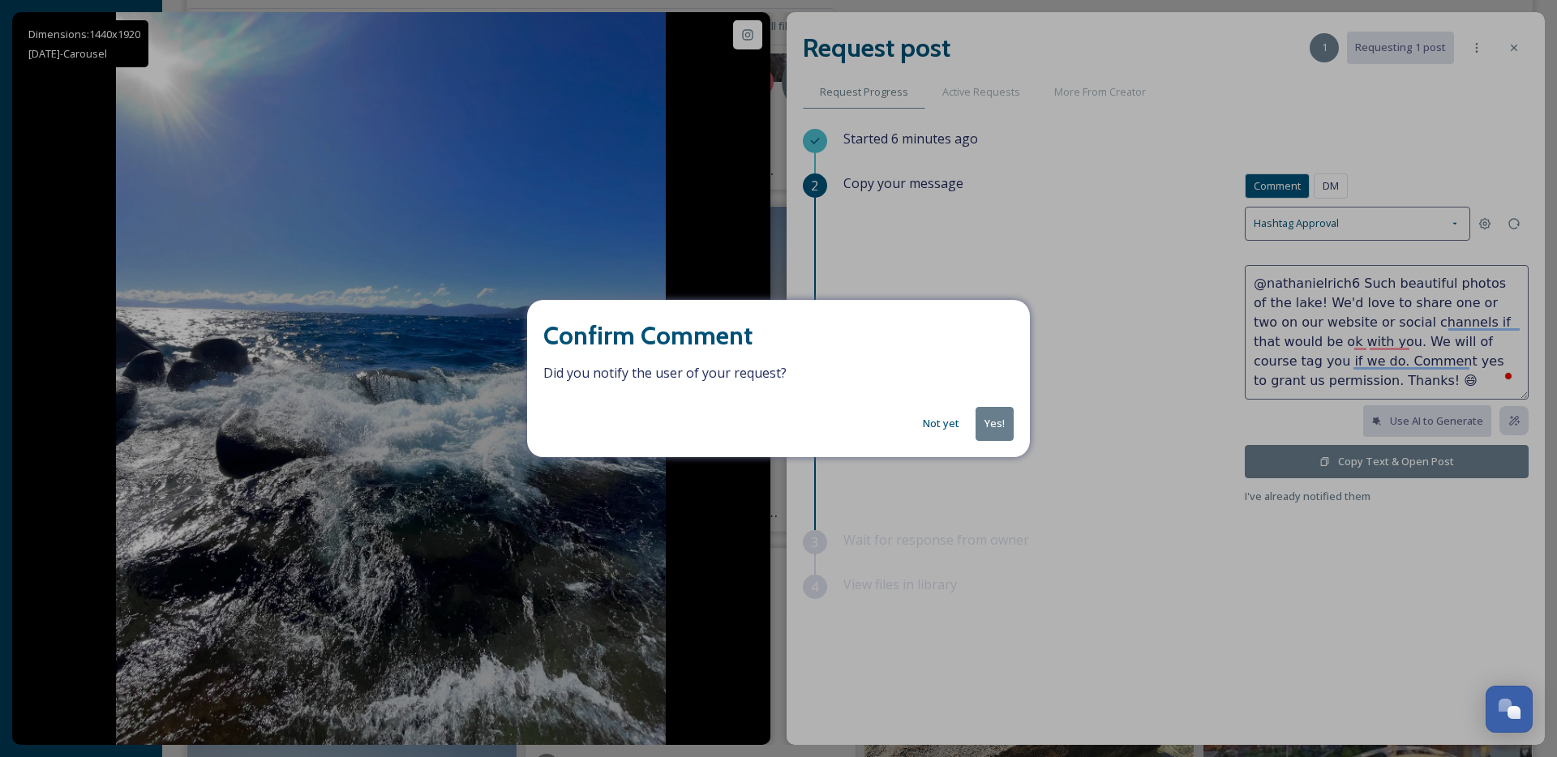
click at [979, 374] on span "Did you notify the user of your request?" at bounding box center [778, 372] width 470 height 19
click at [1004, 433] on button "Yes!" at bounding box center [994, 423] width 38 height 33
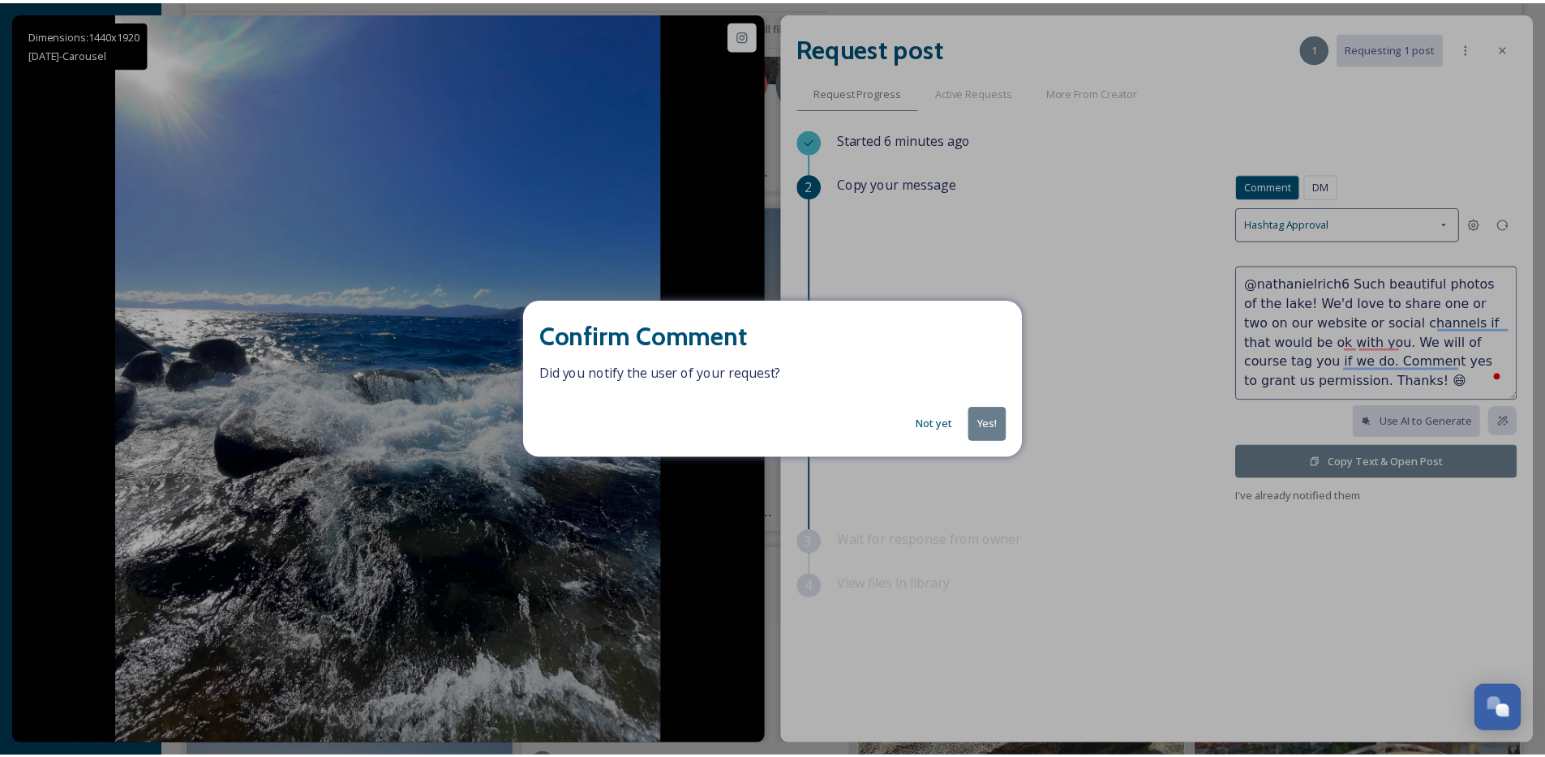
scroll to position [8684, 0]
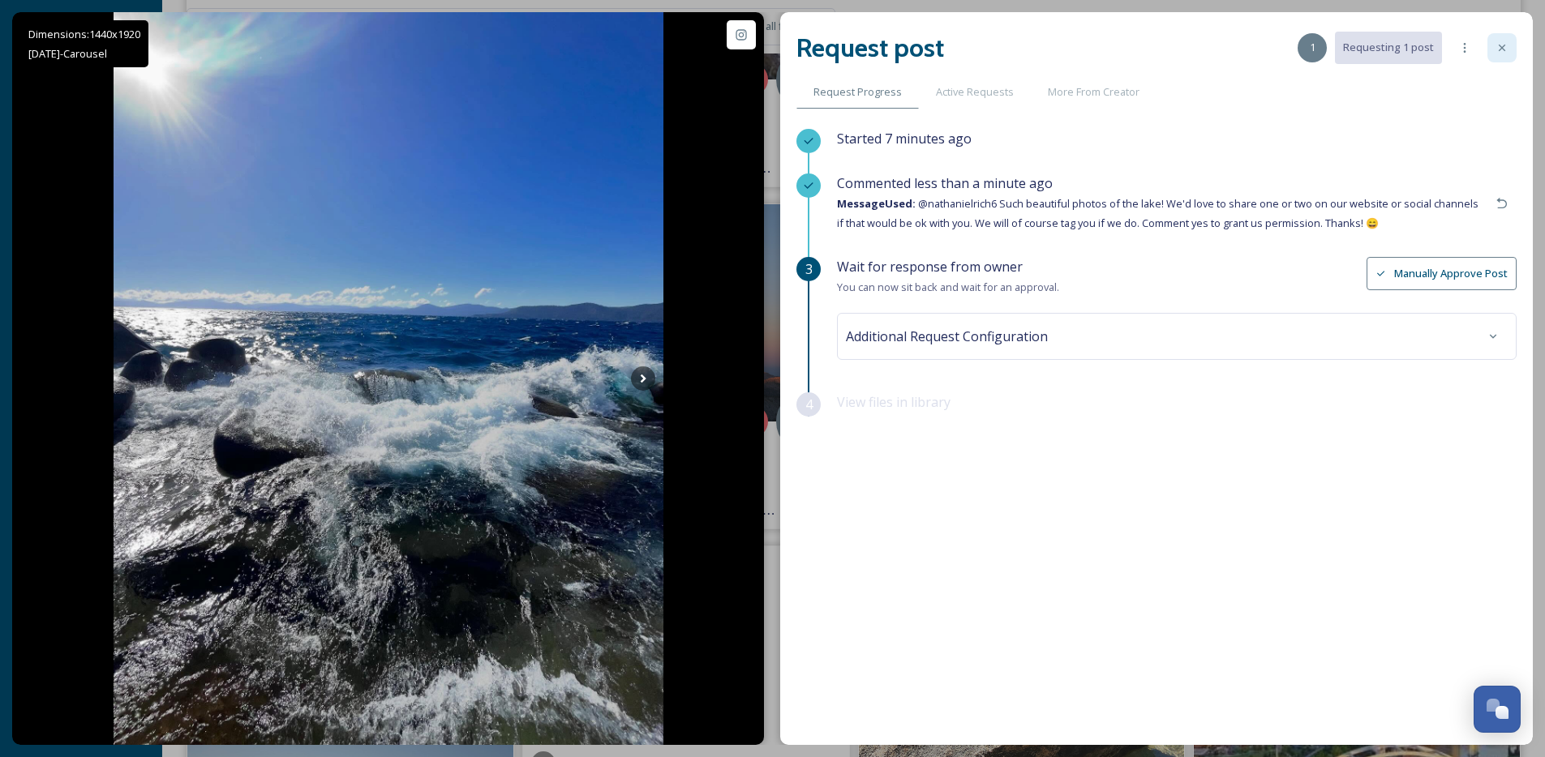
click at [1505, 56] on div at bounding box center [1501, 47] width 29 height 29
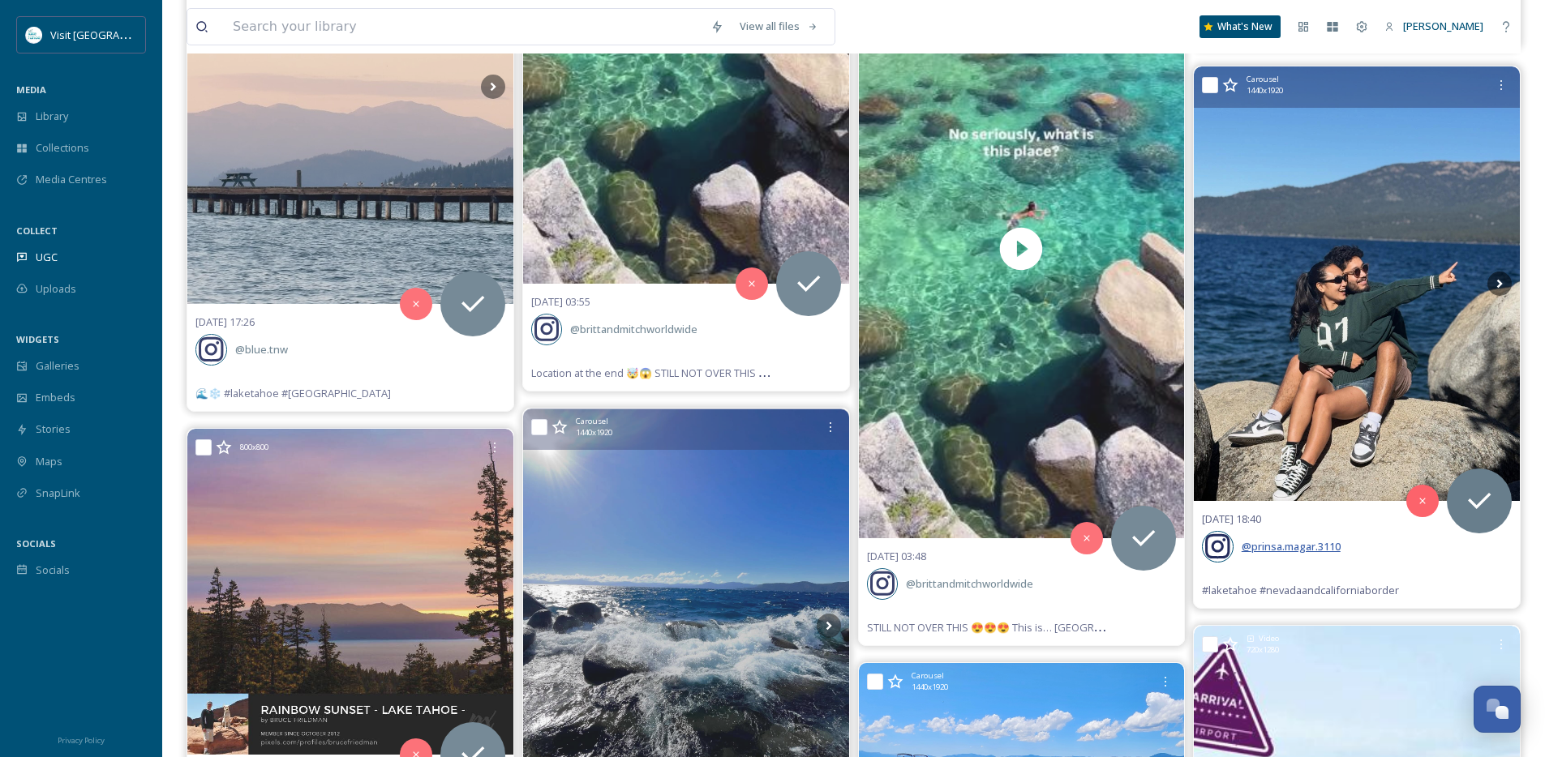
scroll to position [8460, 0]
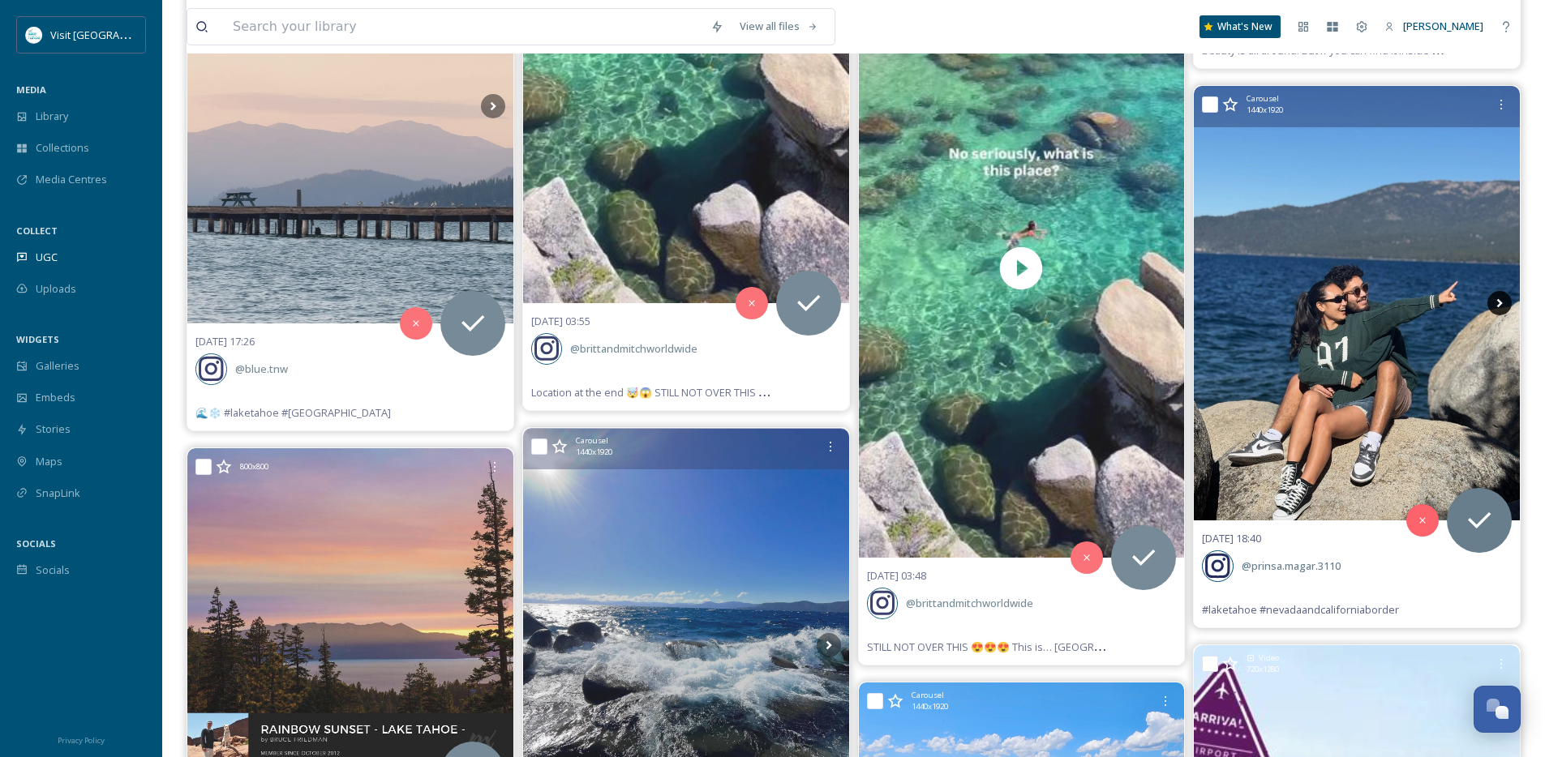
click at [1496, 304] on icon at bounding box center [1499, 303] width 24 height 24
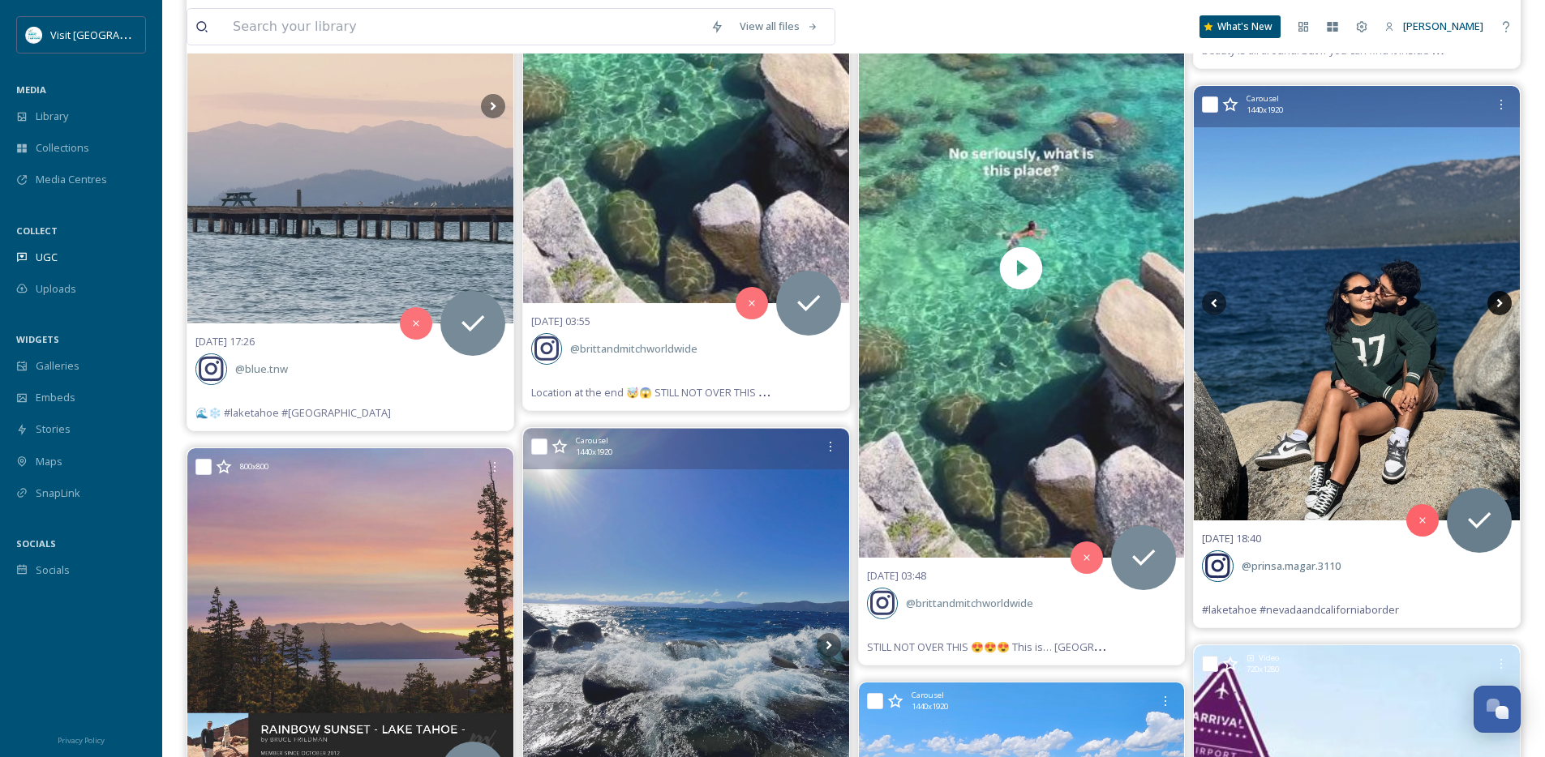
click at [1496, 304] on icon at bounding box center [1499, 303] width 24 height 24
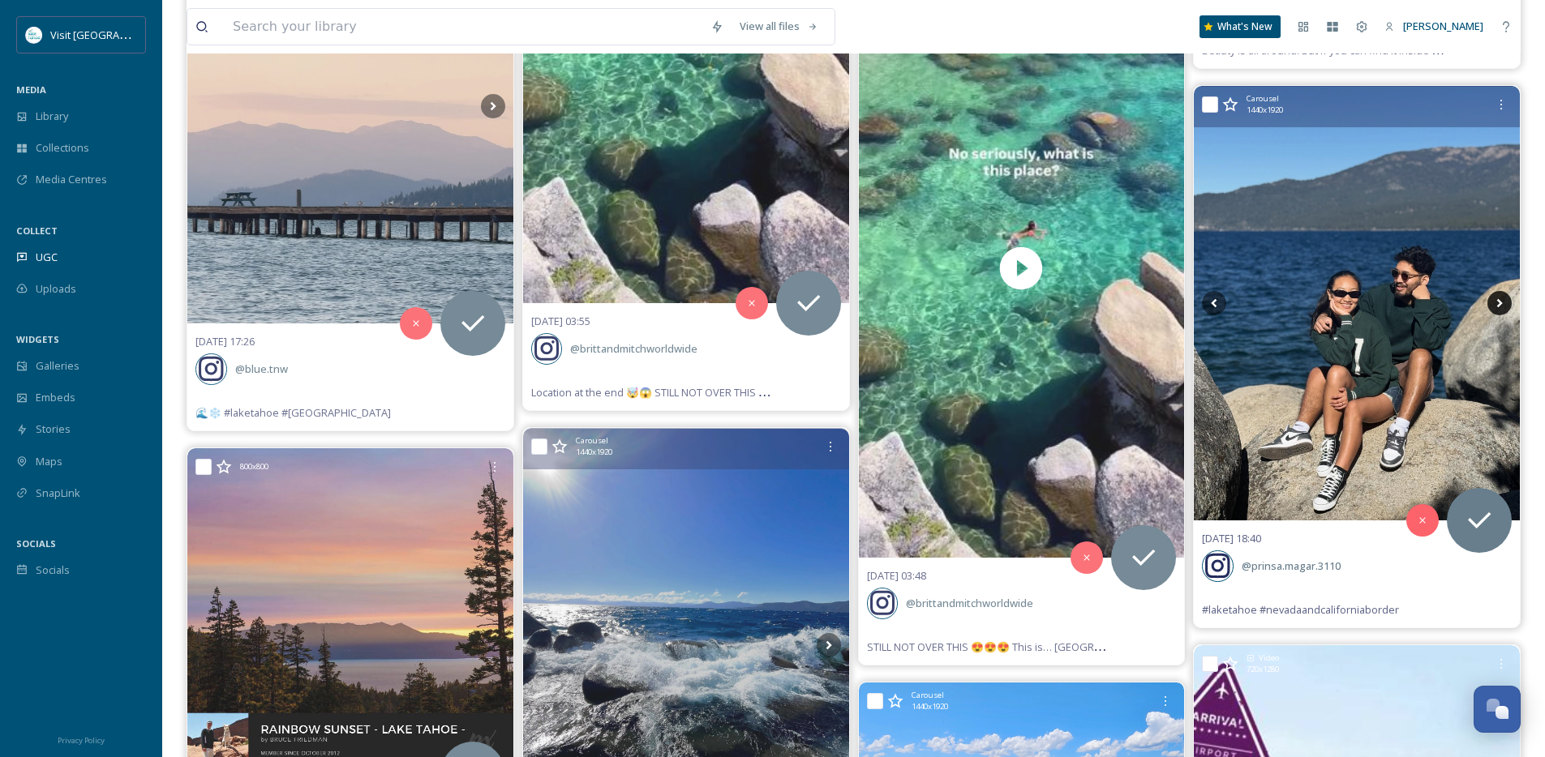
click at [1496, 304] on icon at bounding box center [1499, 303] width 24 height 24
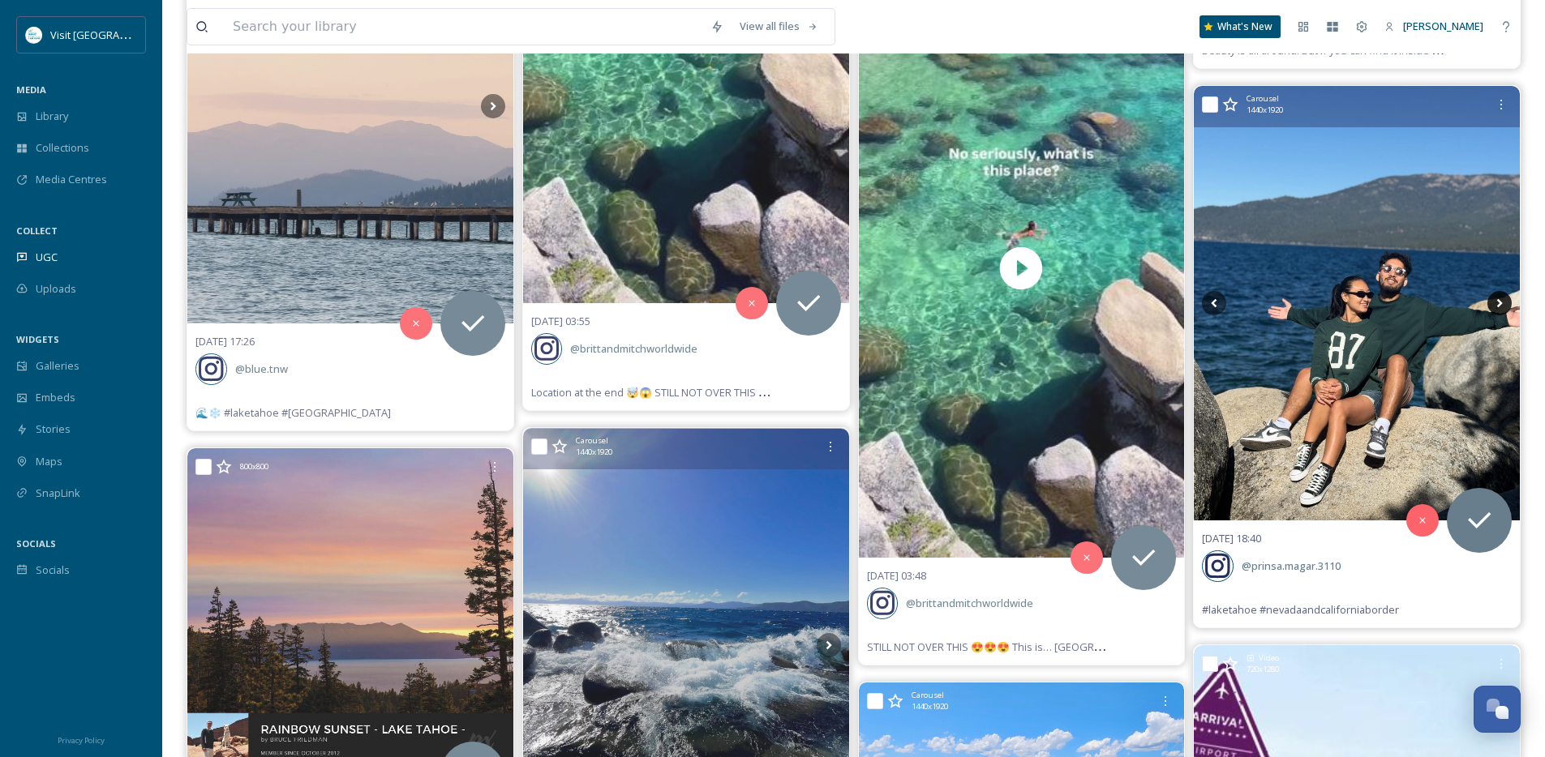
click at [1496, 304] on icon at bounding box center [1499, 303] width 24 height 24
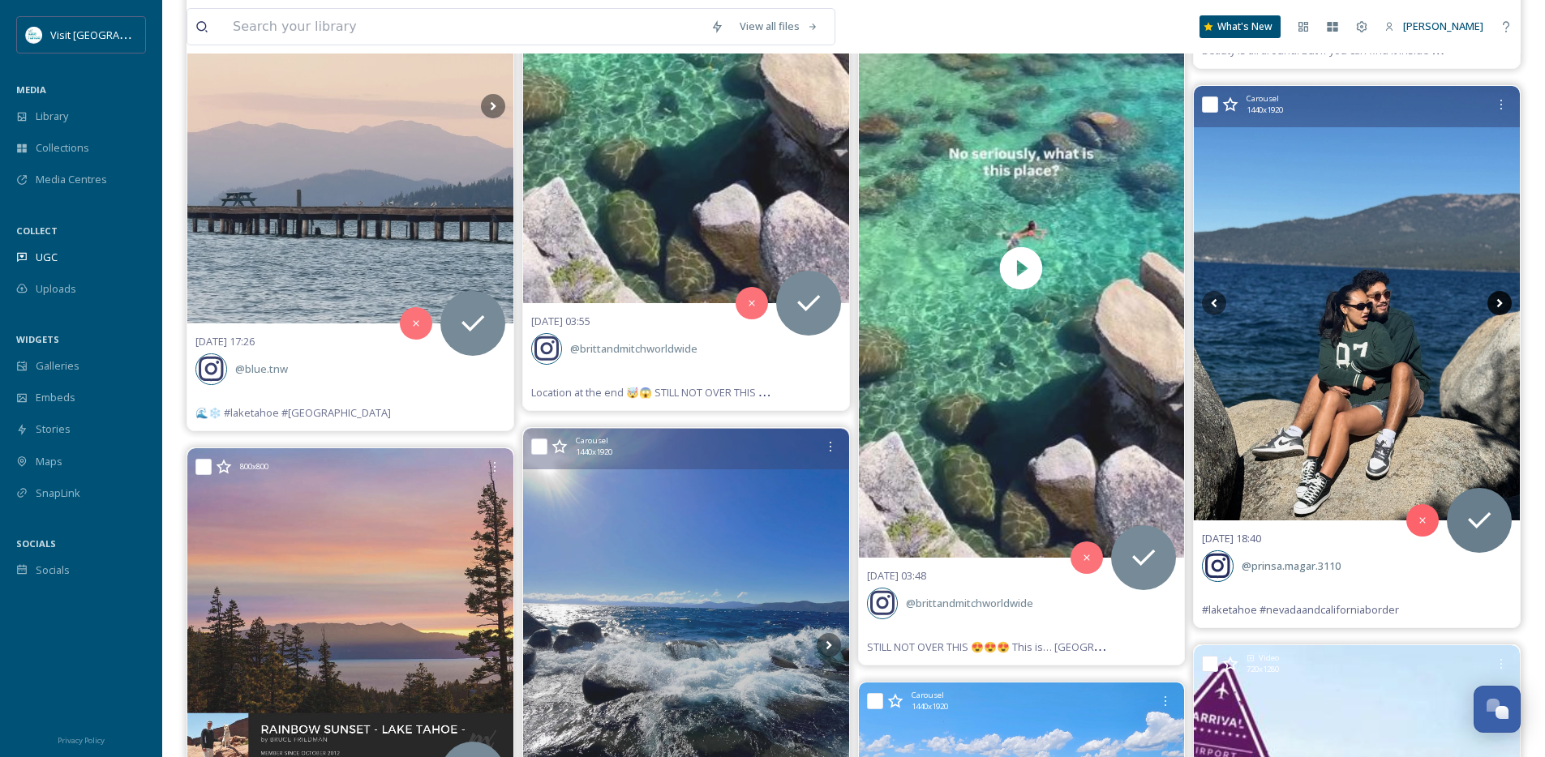
click at [1496, 304] on icon at bounding box center [1499, 303] width 24 height 24
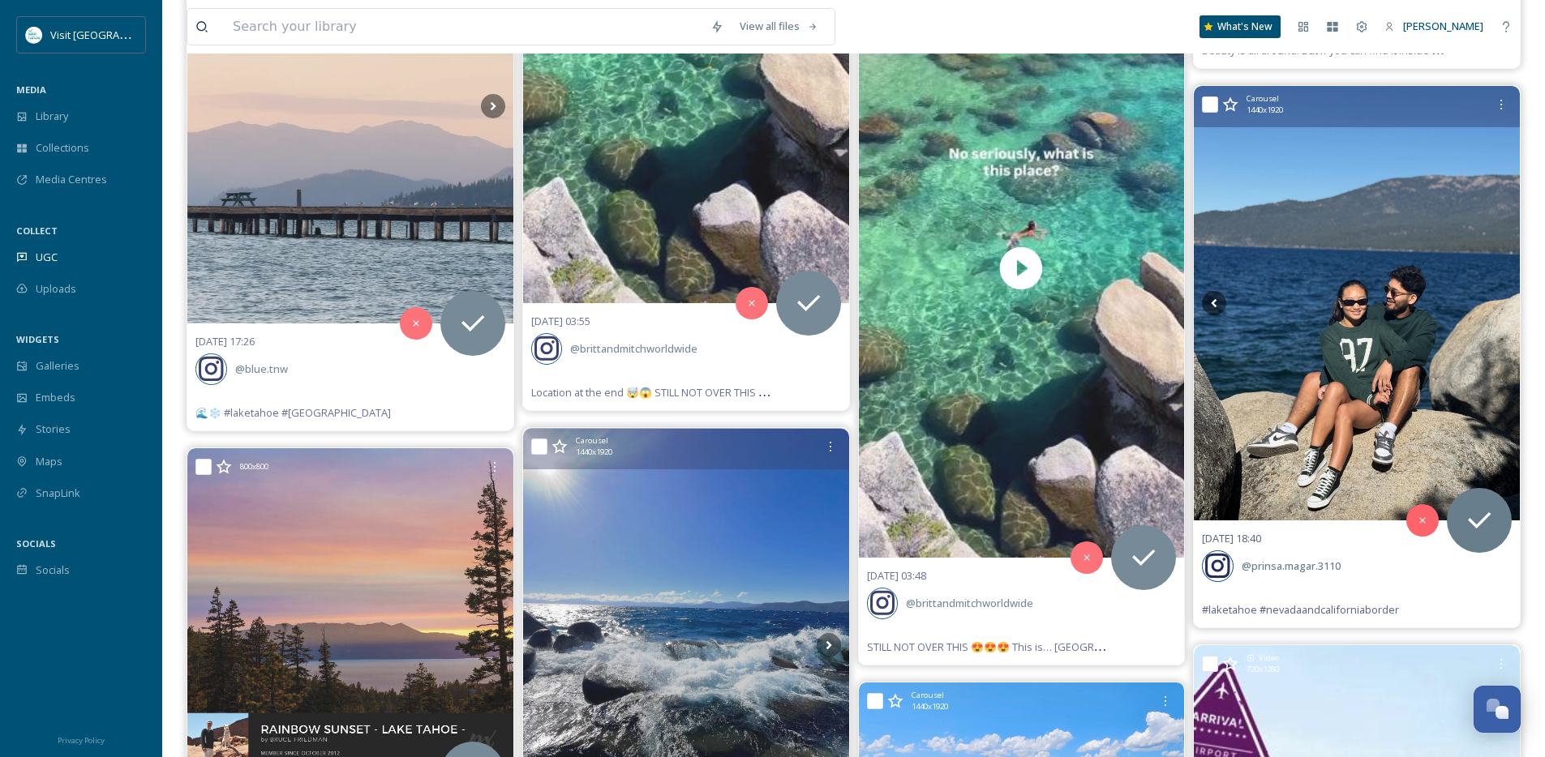
click at [1496, 304] on icon at bounding box center [1499, 303] width 24 height 24
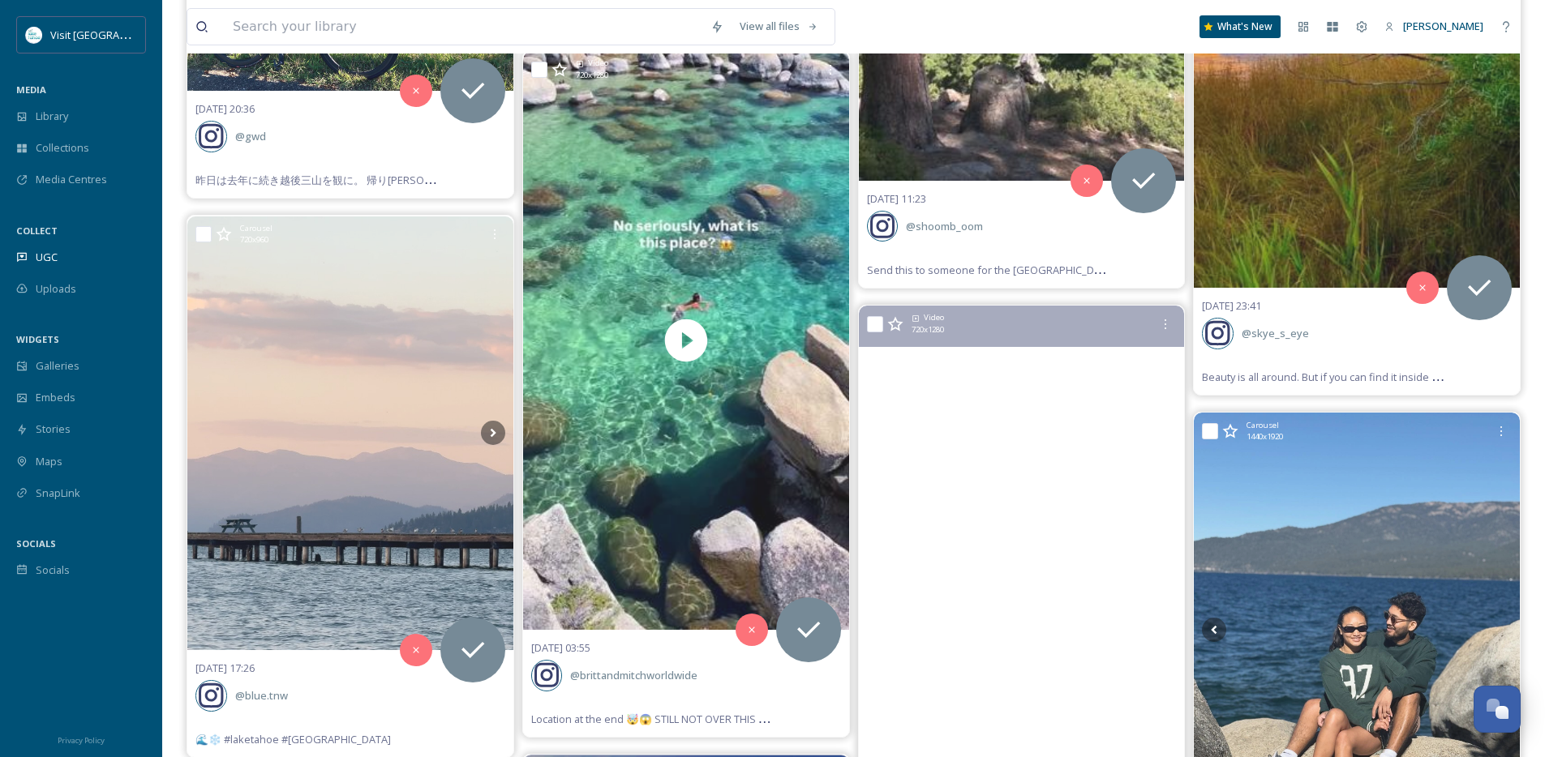
scroll to position [8129, 0]
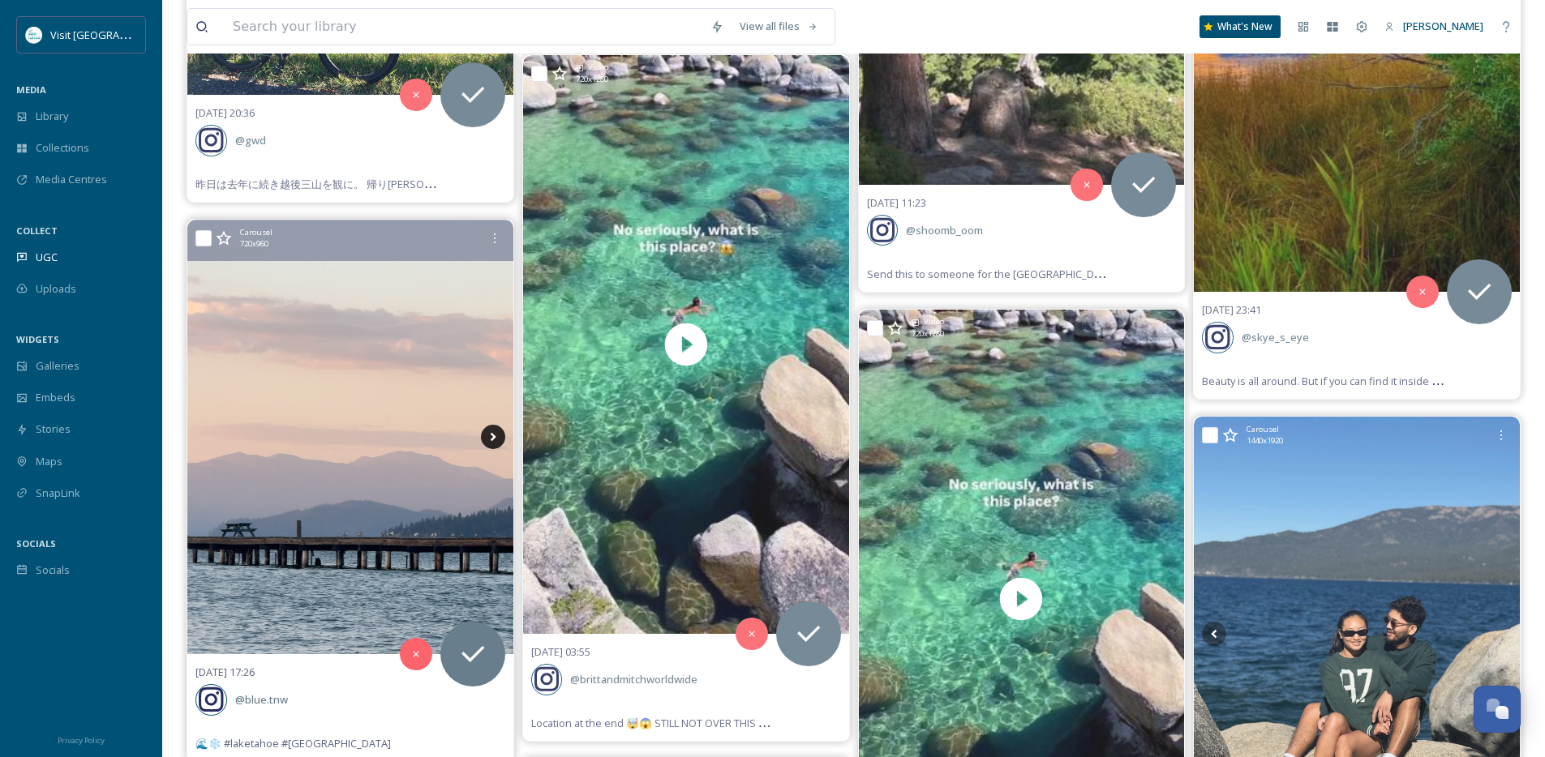
click at [498, 438] on icon at bounding box center [493, 437] width 24 height 24
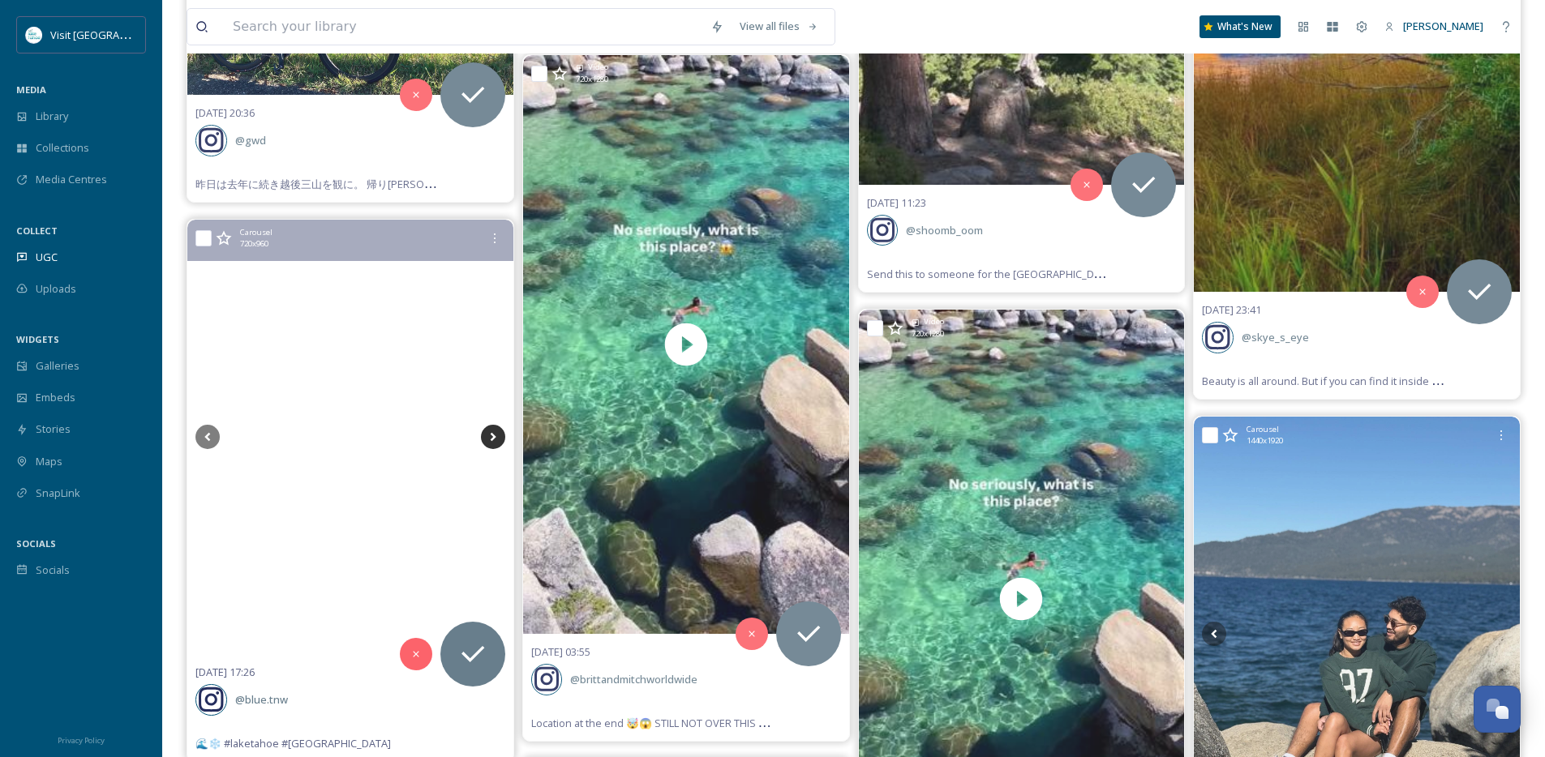
click at [498, 438] on icon at bounding box center [493, 437] width 24 height 24
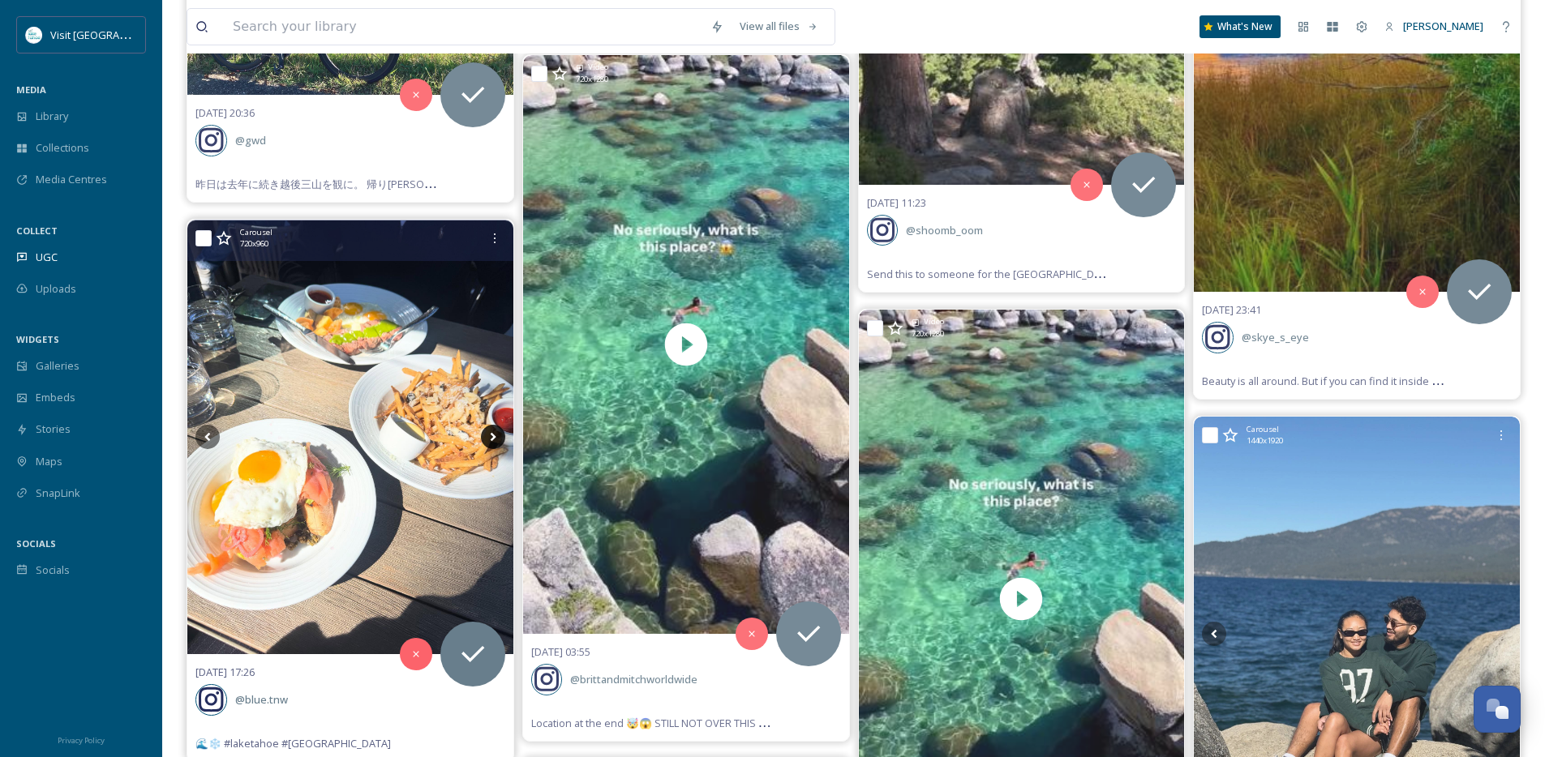
click at [498, 438] on icon at bounding box center [493, 437] width 24 height 24
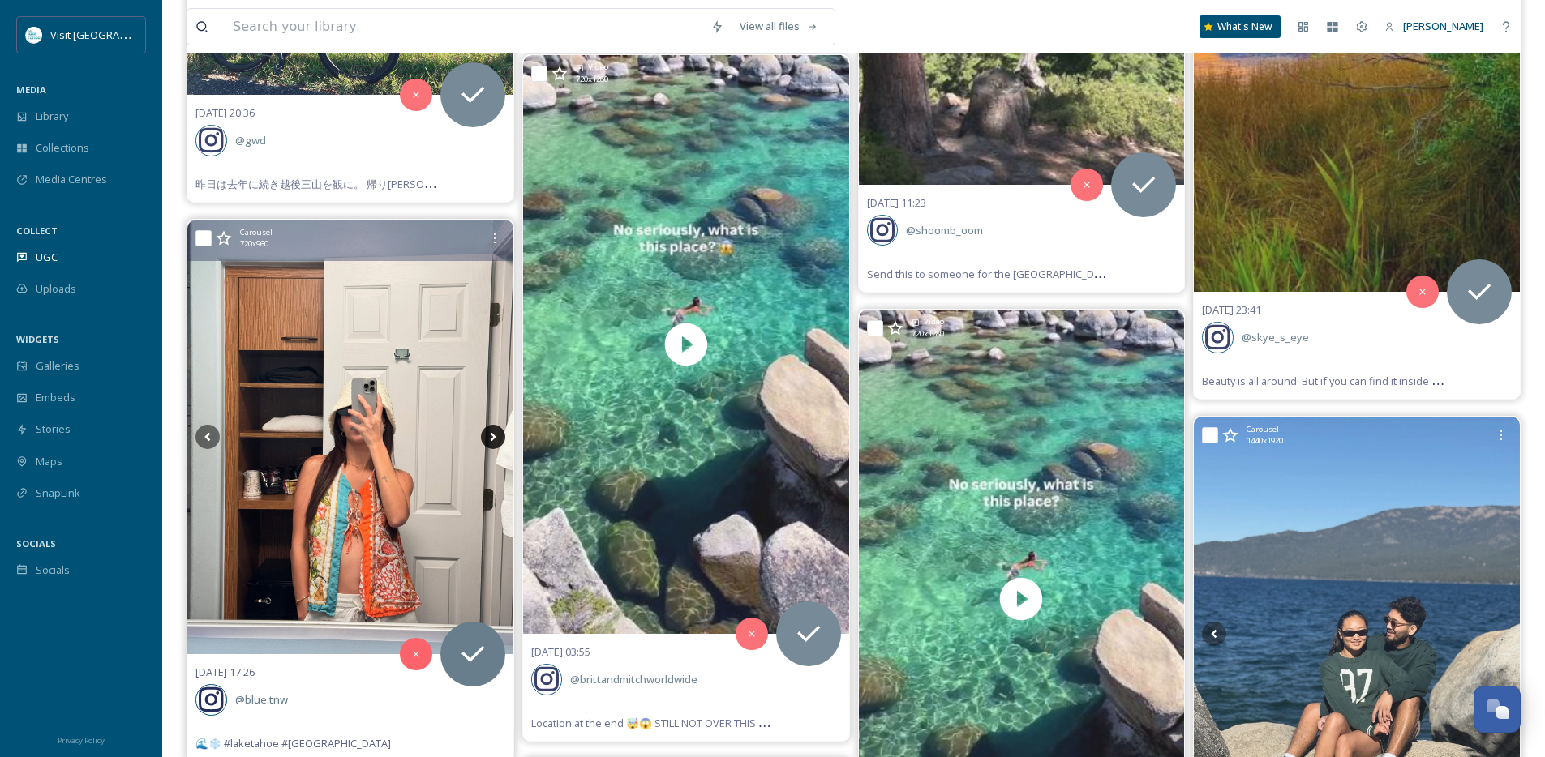
click at [498, 438] on icon at bounding box center [493, 437] width 24 height 24
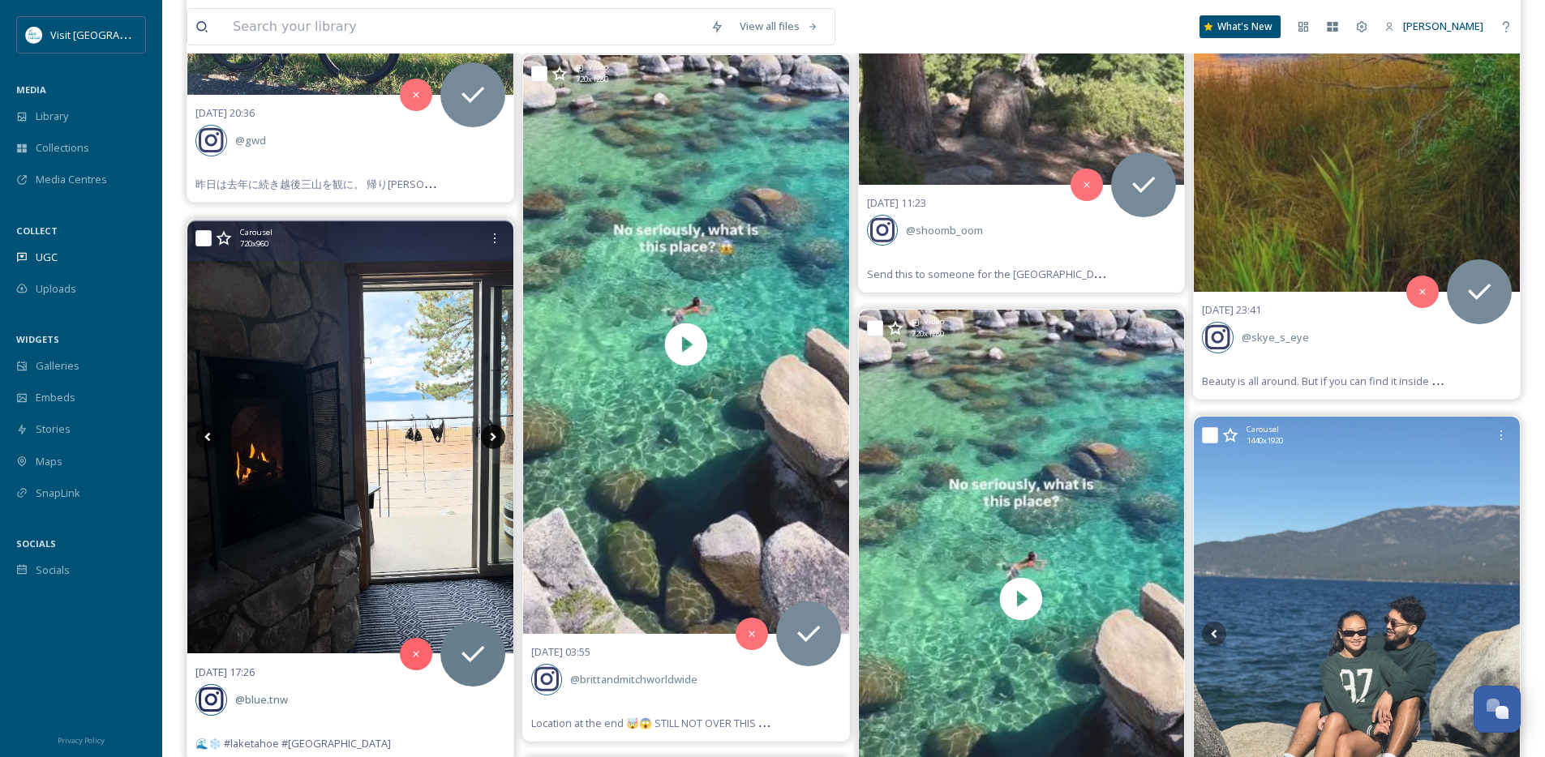
click at [498, 438] on icon at bounding box center [493, 437] width 24 height 24
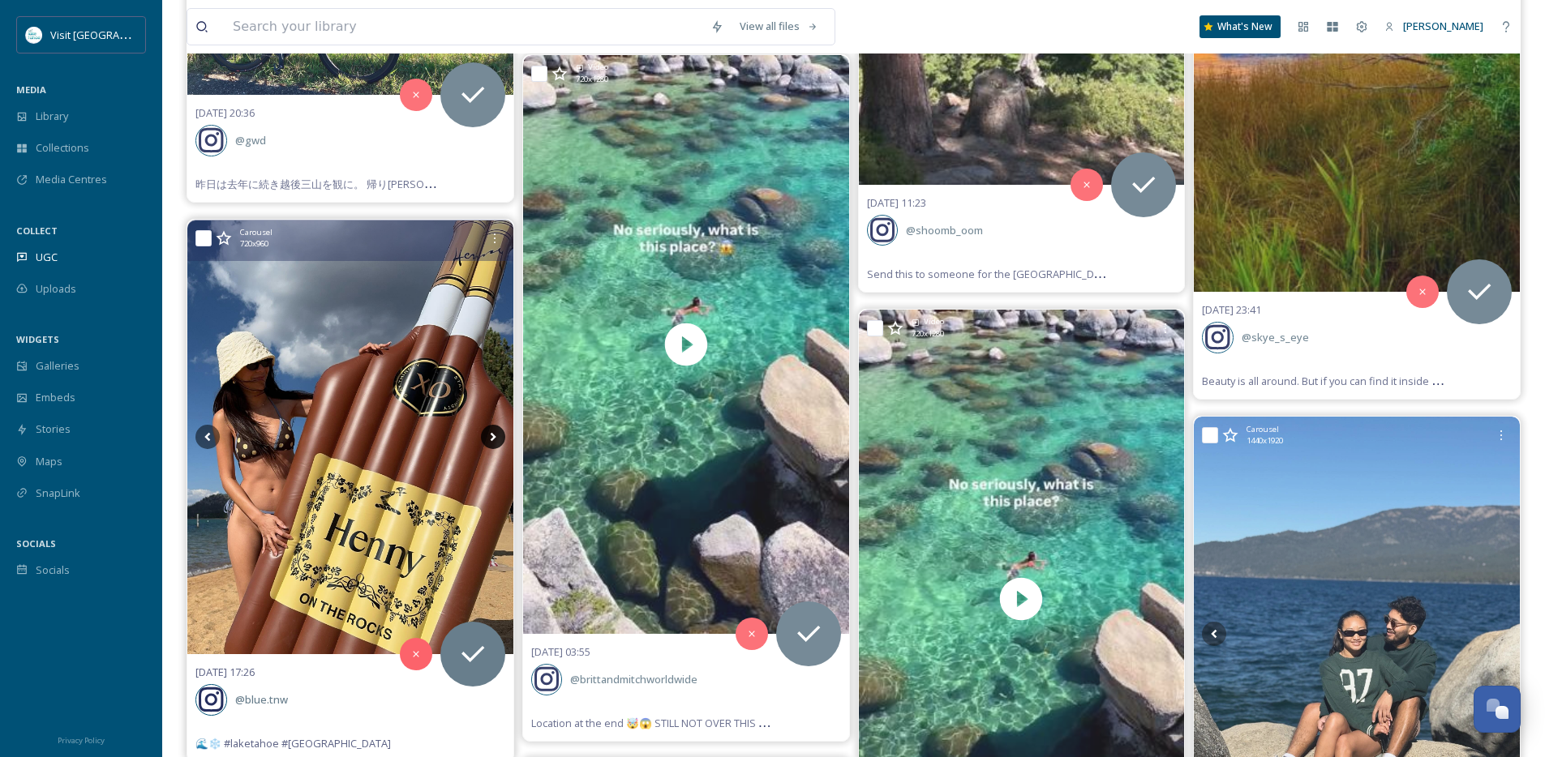
click at [498, 438] on icon at bounding box center [493, 437] width 24 height 24
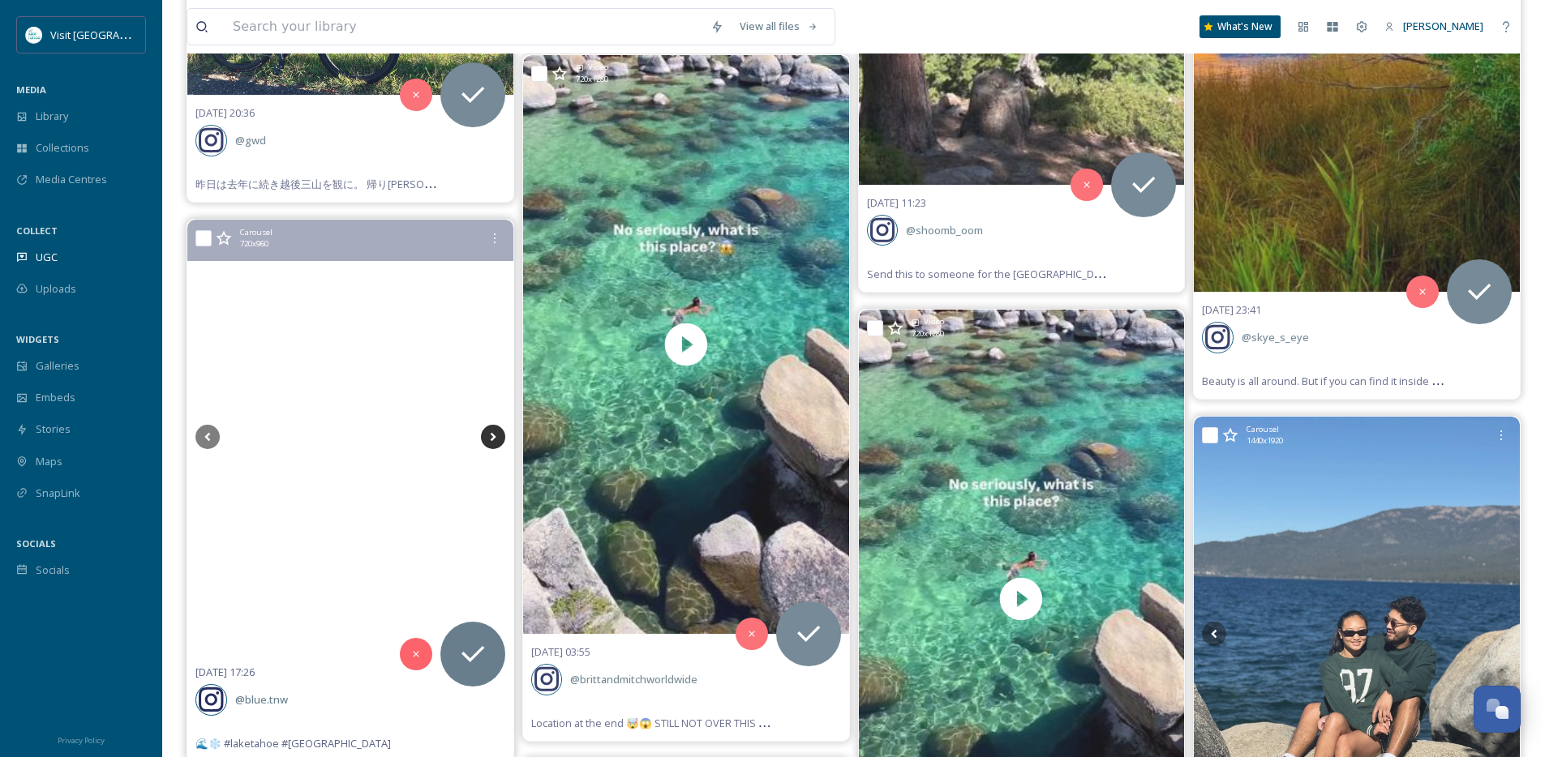
click at [498, 438] on icon at bounding box center [493, 437] width 24 height 24
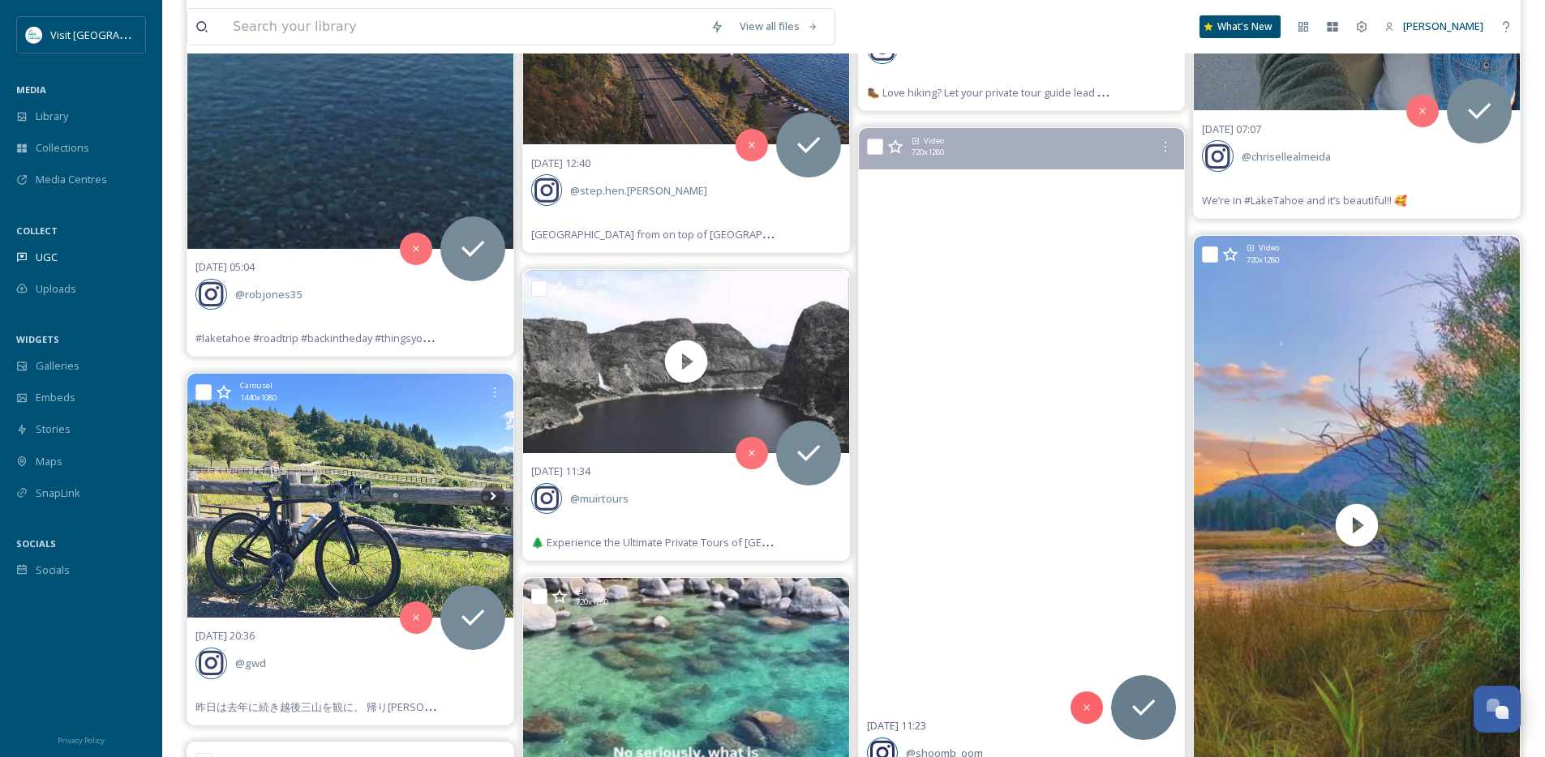
scroll to position [7579, 0]
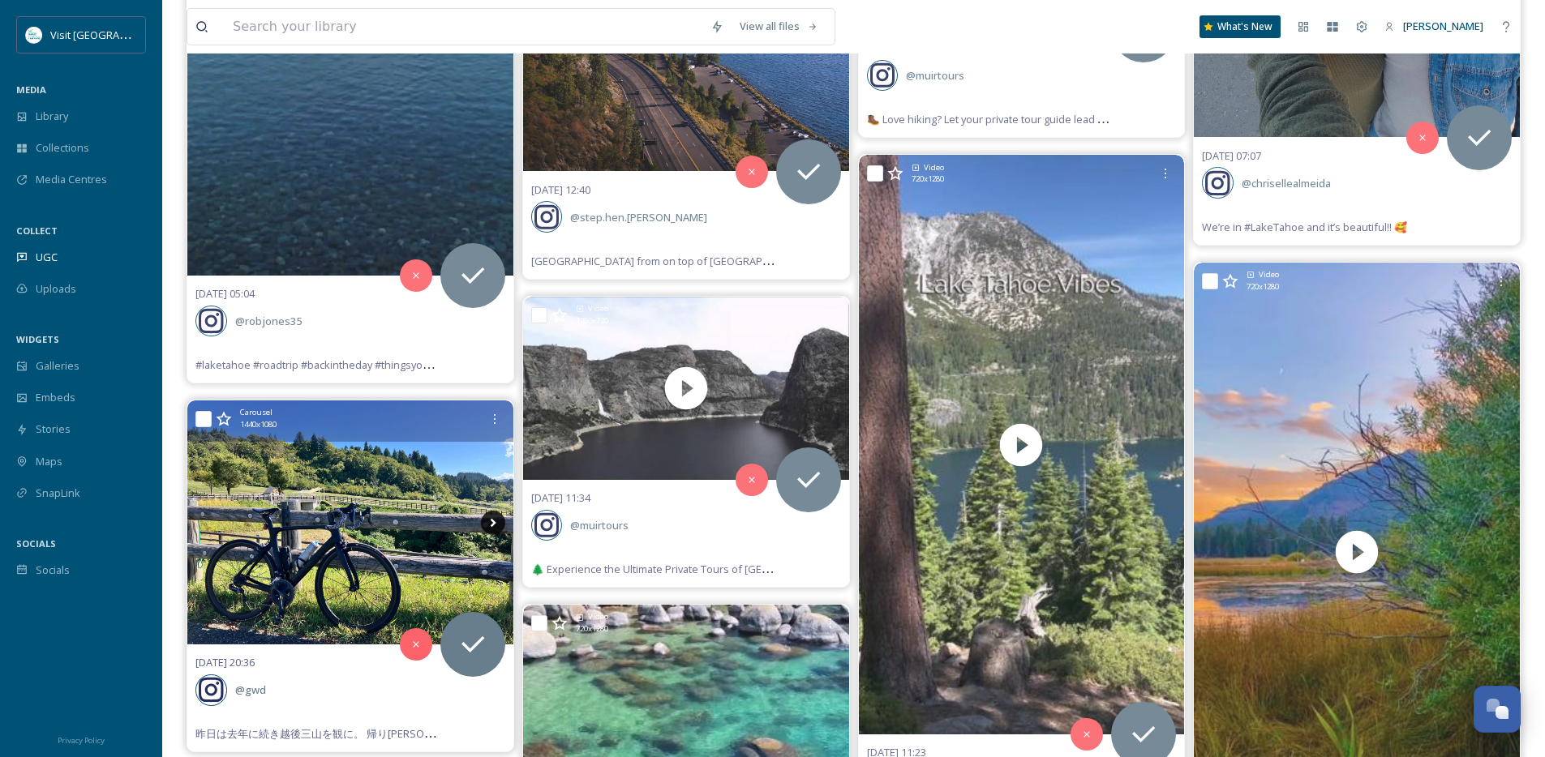
click at [486, 524] on icon at bounding box center [493, 523] width 24 height 24
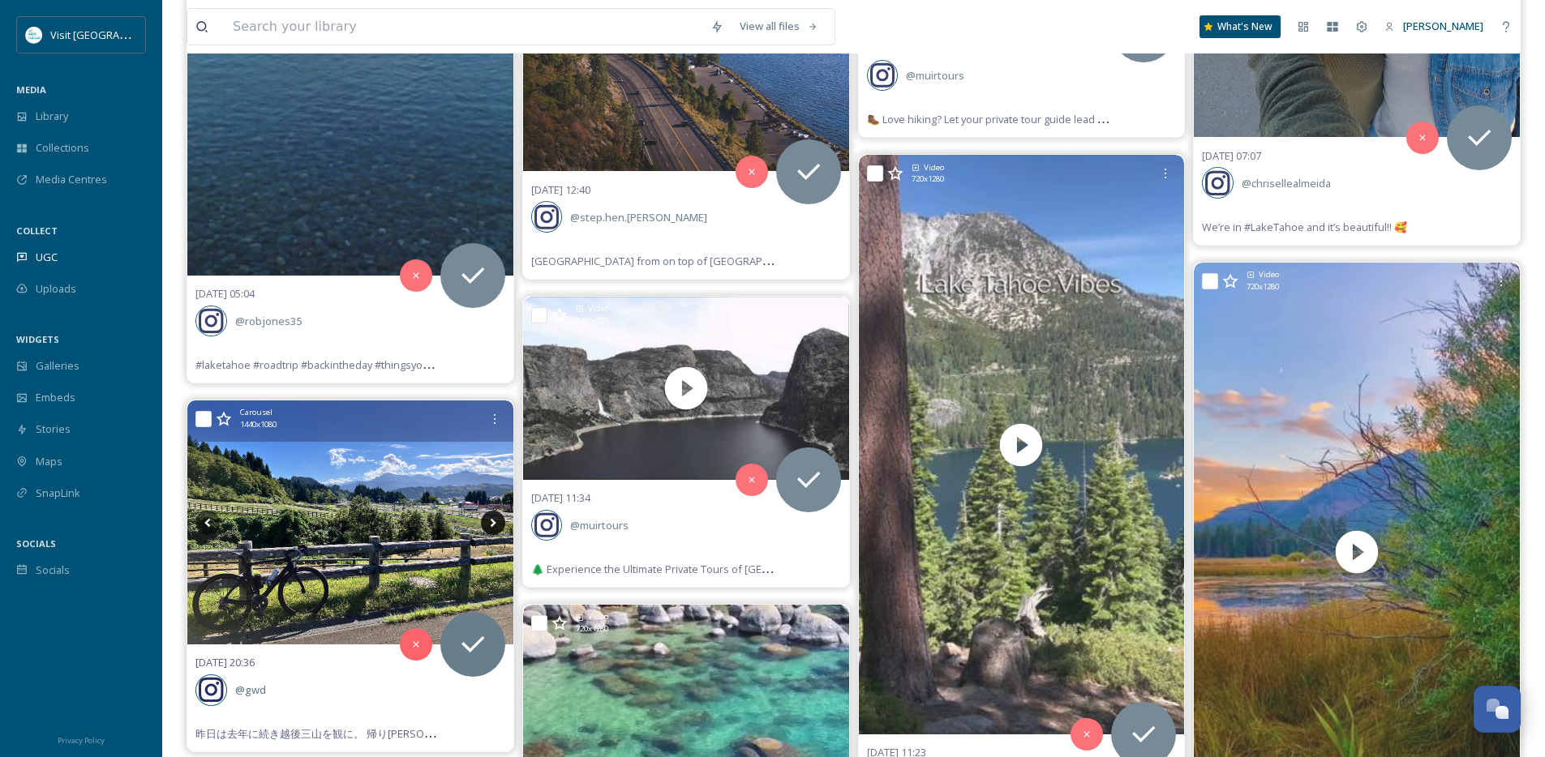
click at [486, 524] on icon at bounding box center [493, 523] width 24 height 24
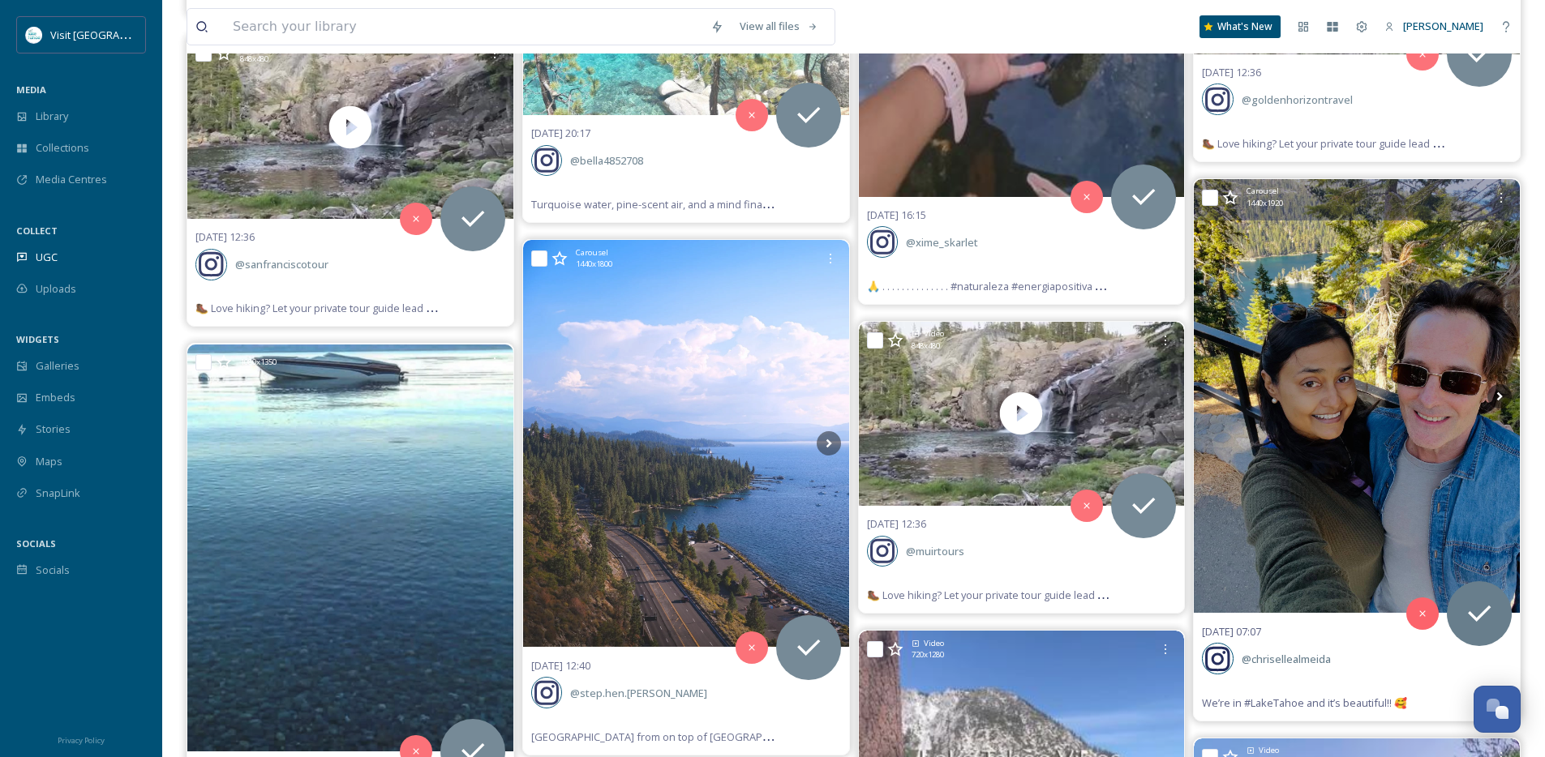
scroll to position [7103, 0]
click at [1502, 396] on icon at bounding box center [1499, 397] width 24 height 24
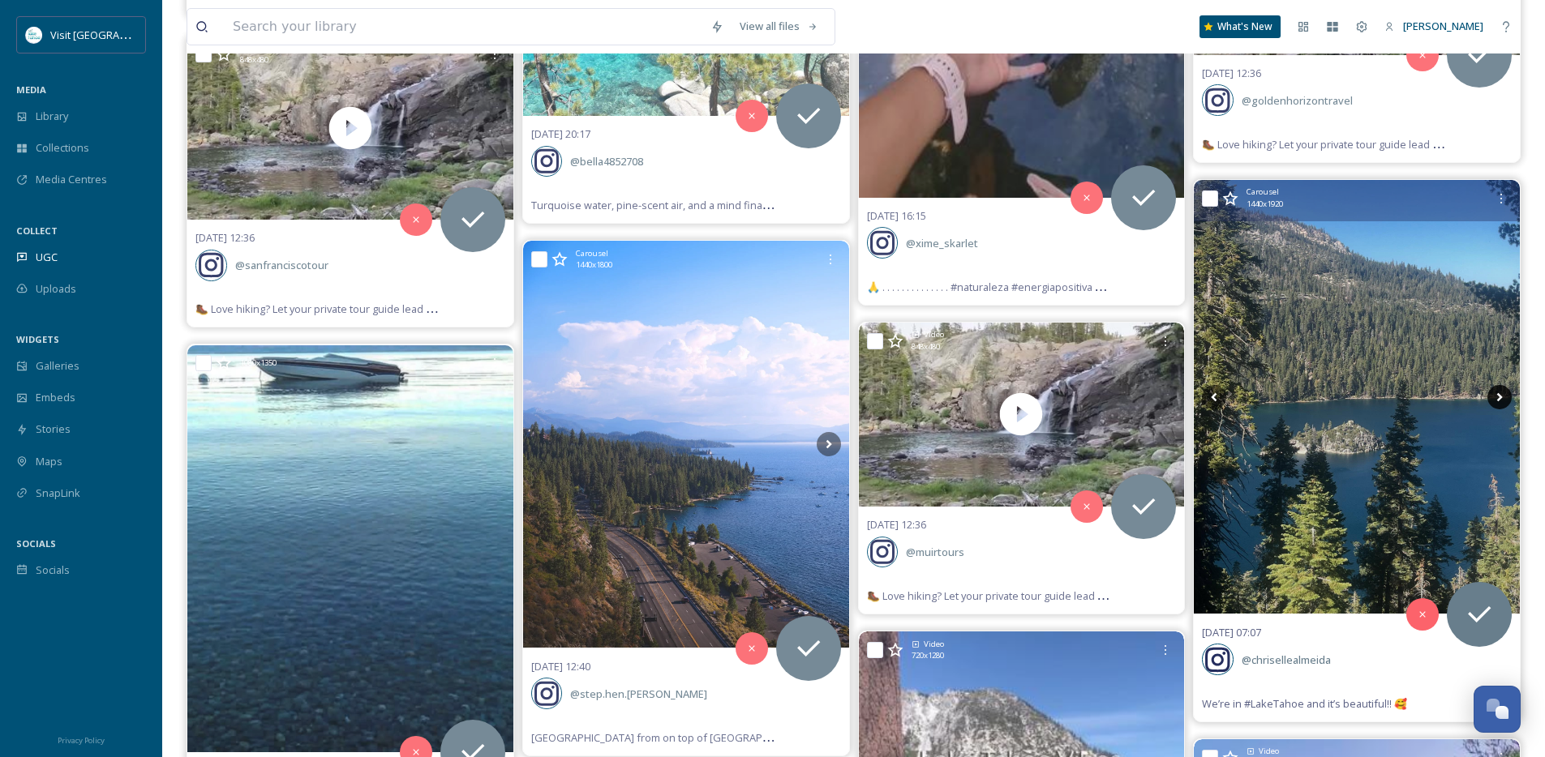
click at [1502, 396] on icon at bounding box center [1499, 397] width 24 height 24
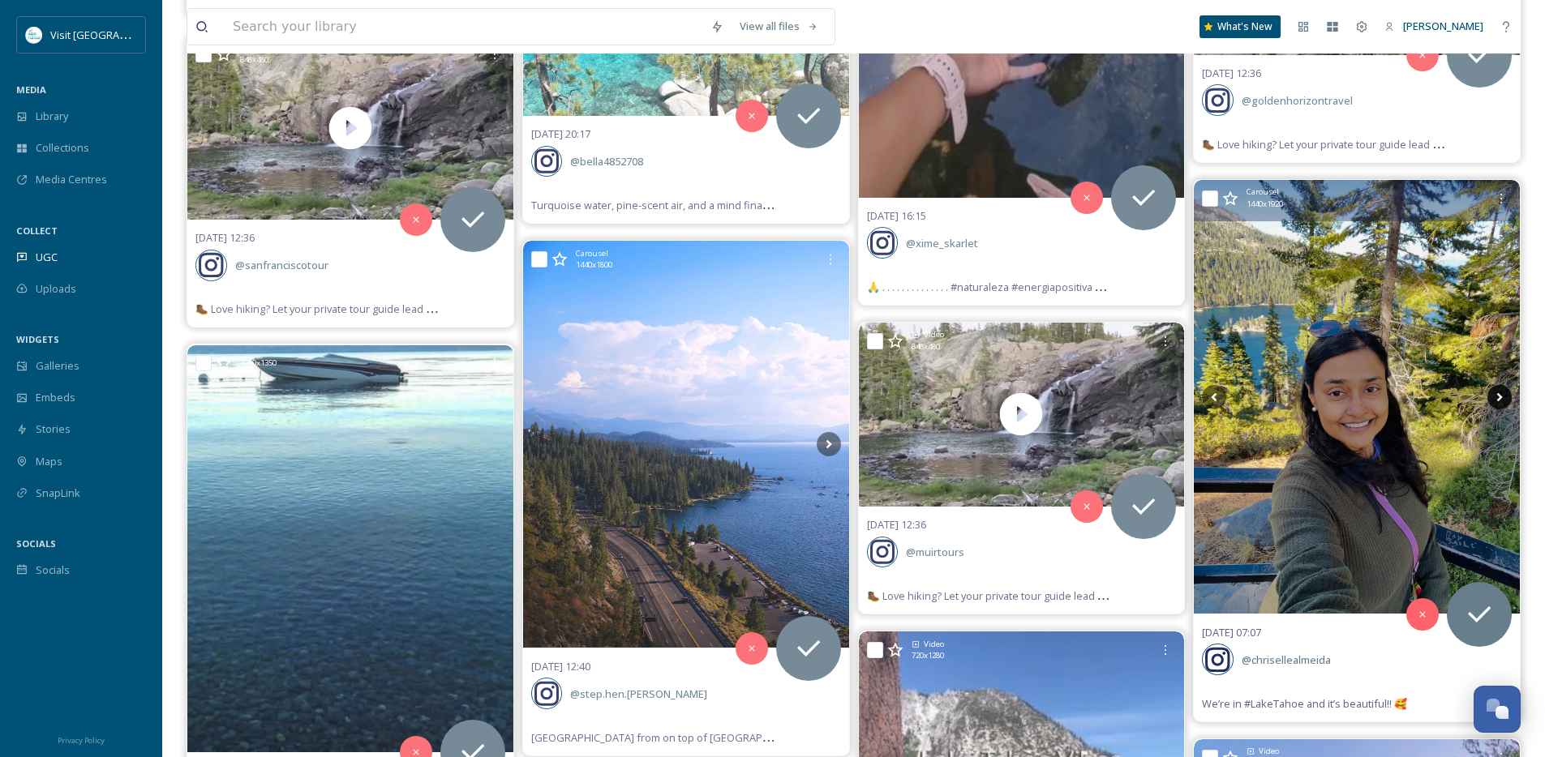
click at [1502, 396] on icon at bounding box center [1499, 397] width 24 height 24
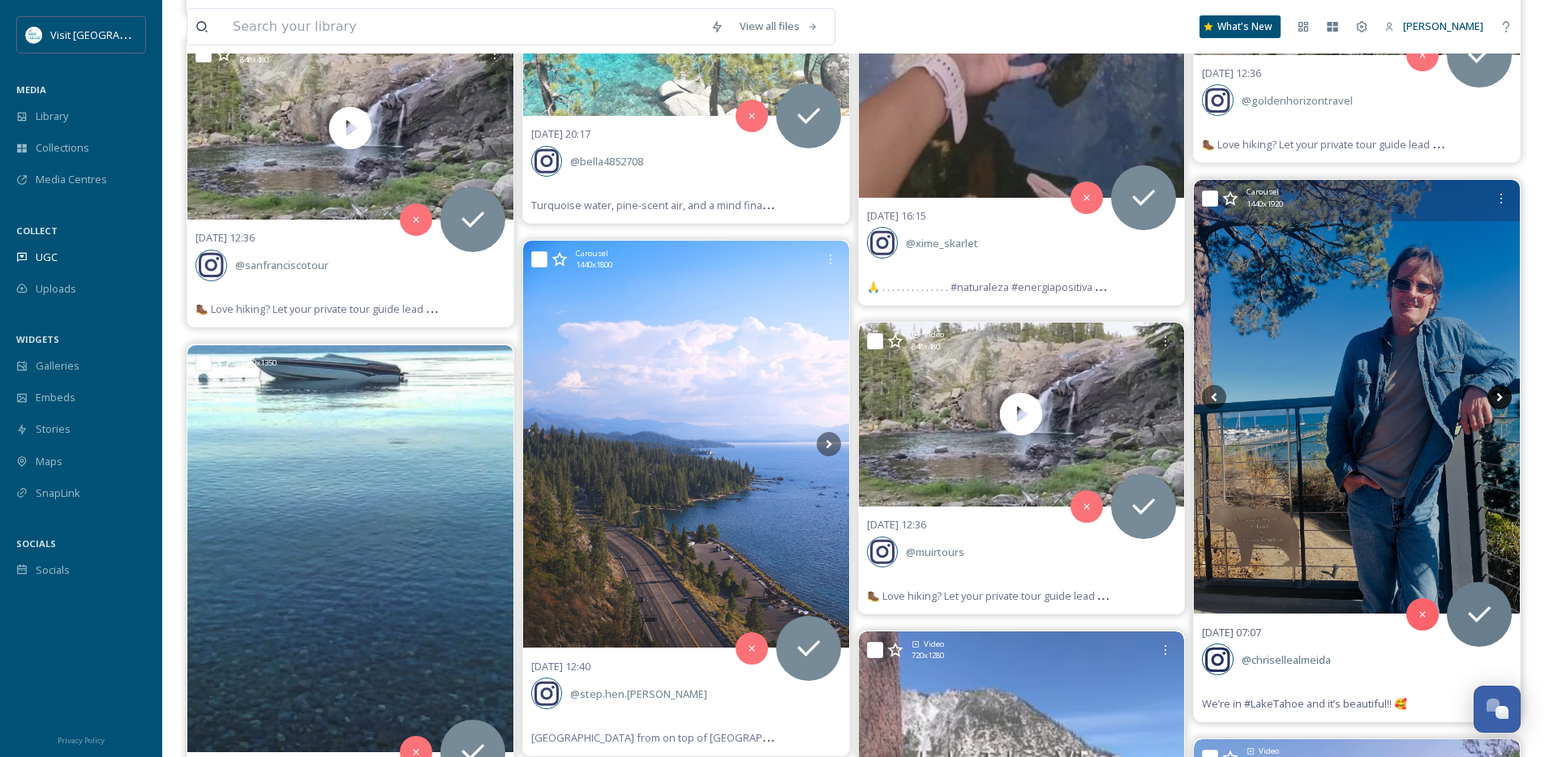
click at [1502, 396] on icon at bounding box center [1499, 397] width 24 height 24
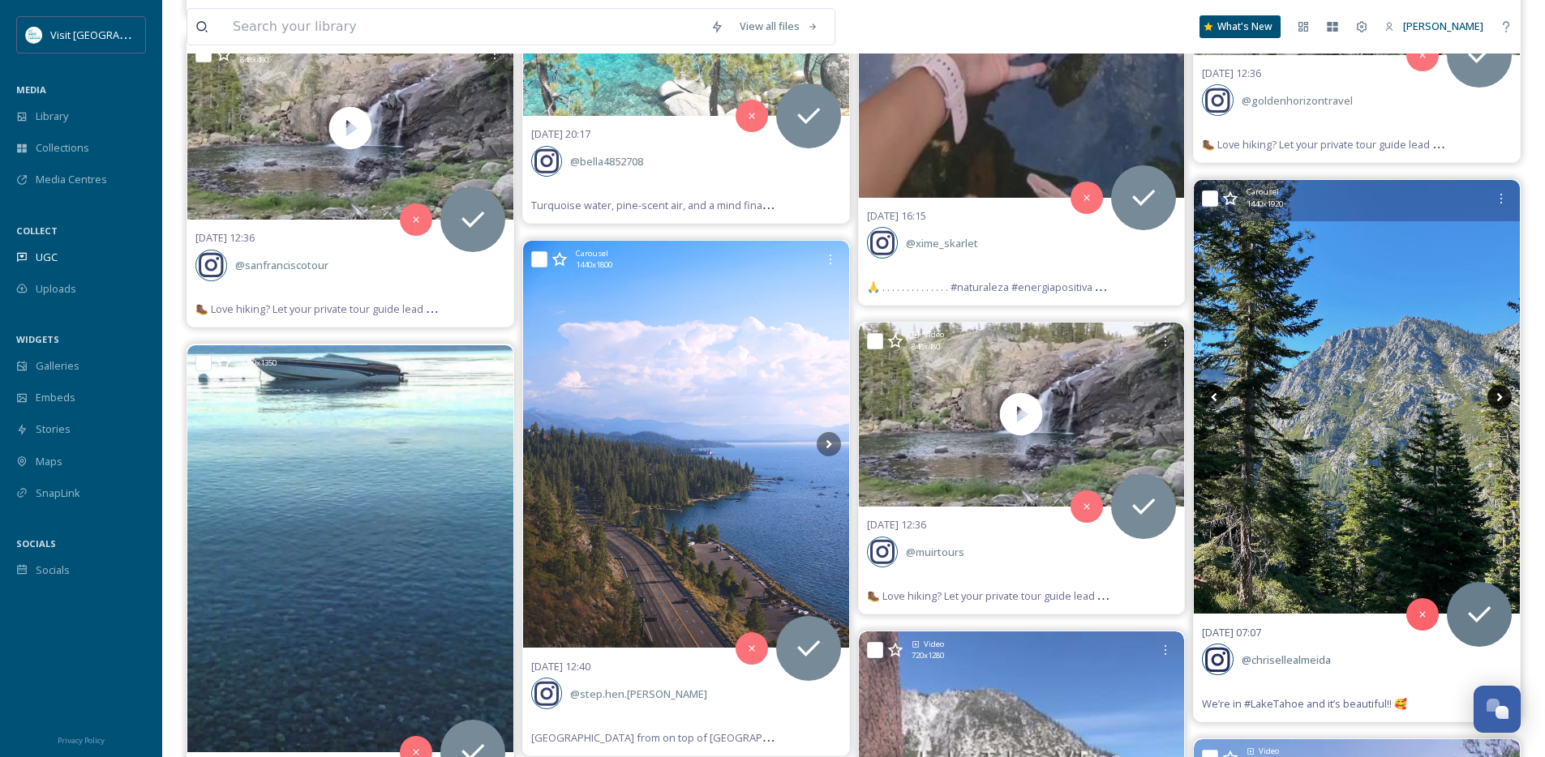
click at [1502, 396] on icon at bounding box center [1499, 397] width 24 height 24
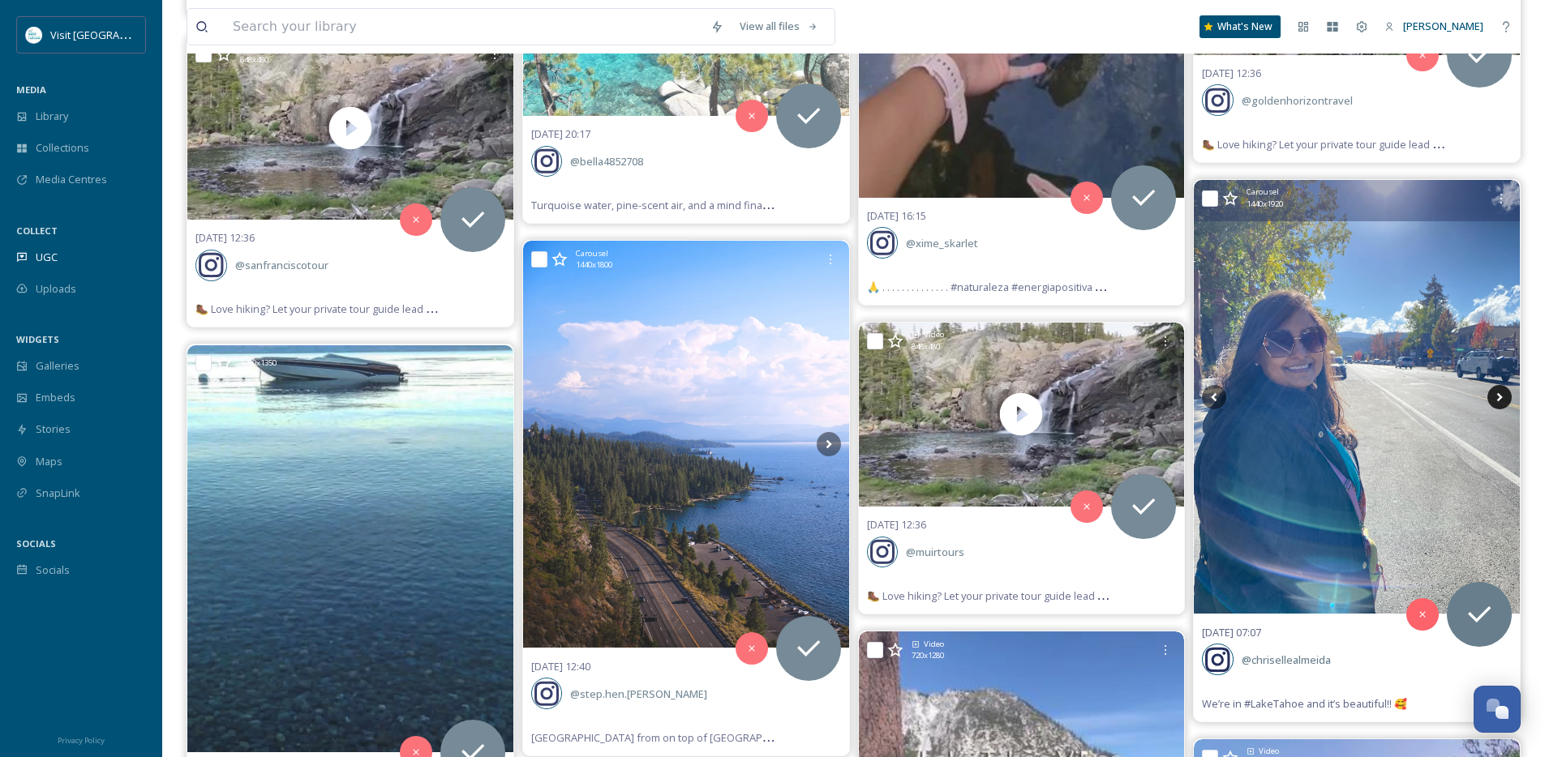
click at [1502, 396] on icon at bounding box center [1499, 397] width 24 height 24
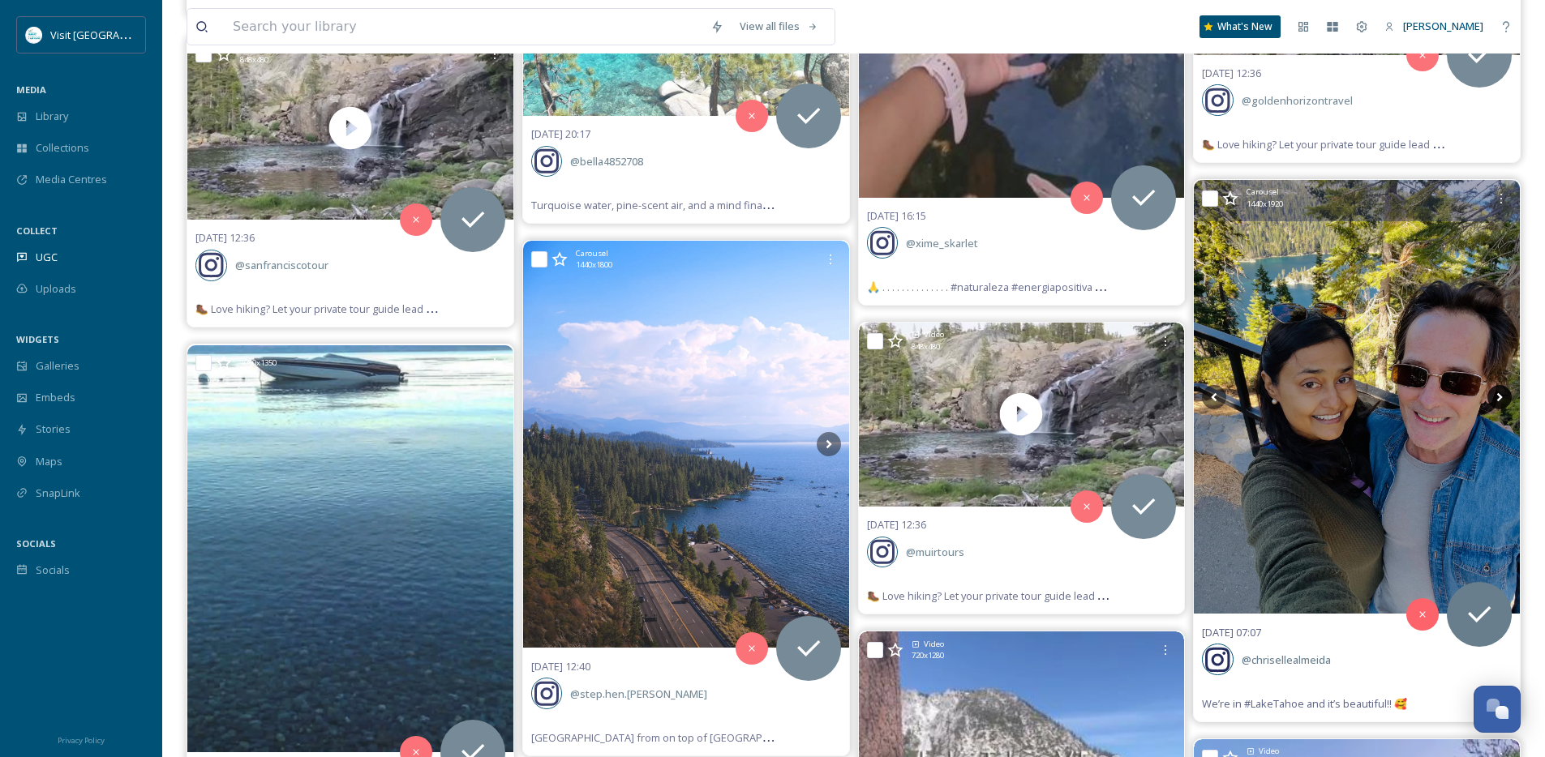
click at [1502, 396] on icon at bounding box center [1499, 397] width 24 height 24
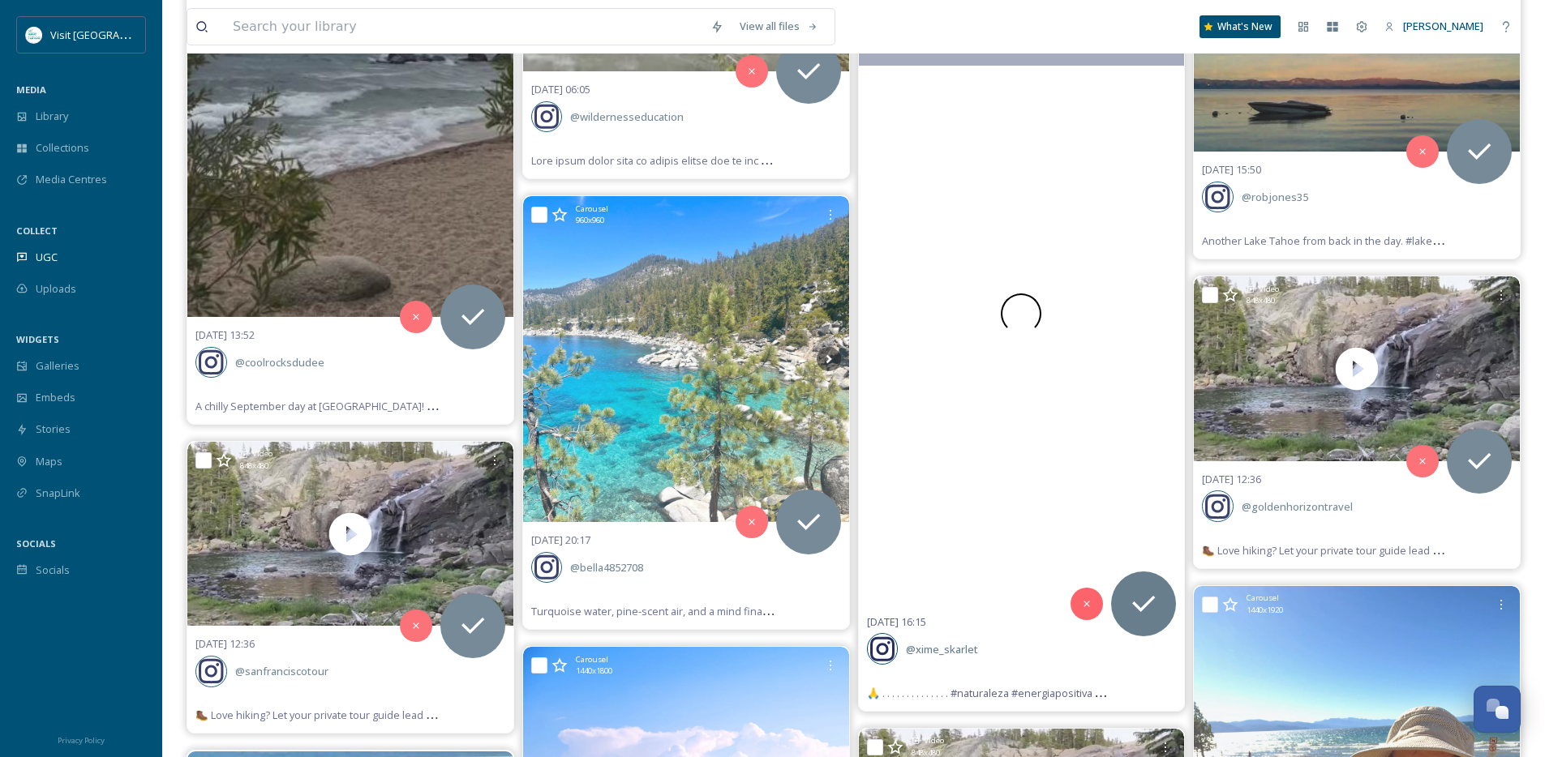
scroll to position [6693, 0]
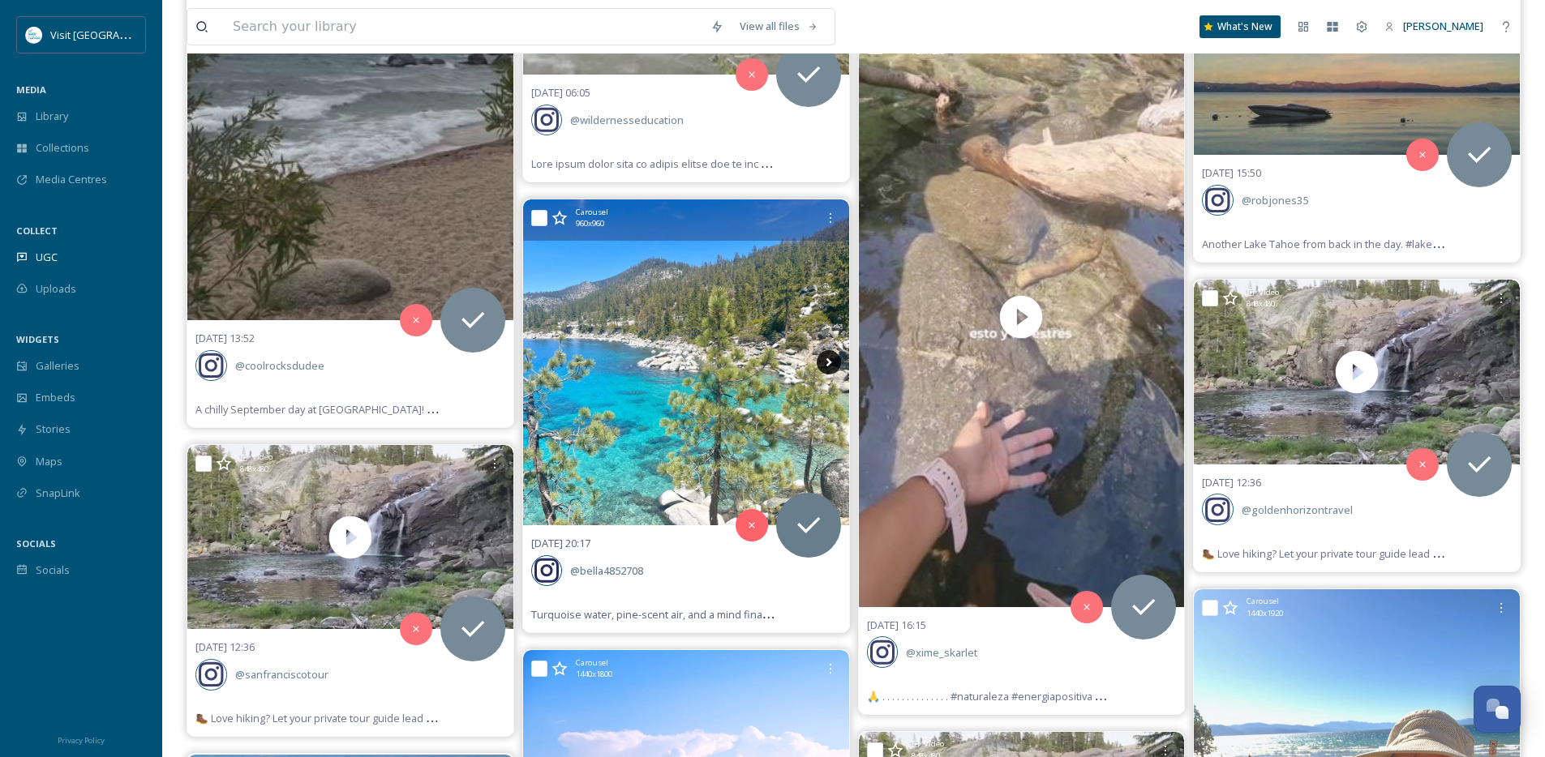
click at [830, 358] on icon at bounding box center [828, 362] width 24 height 24
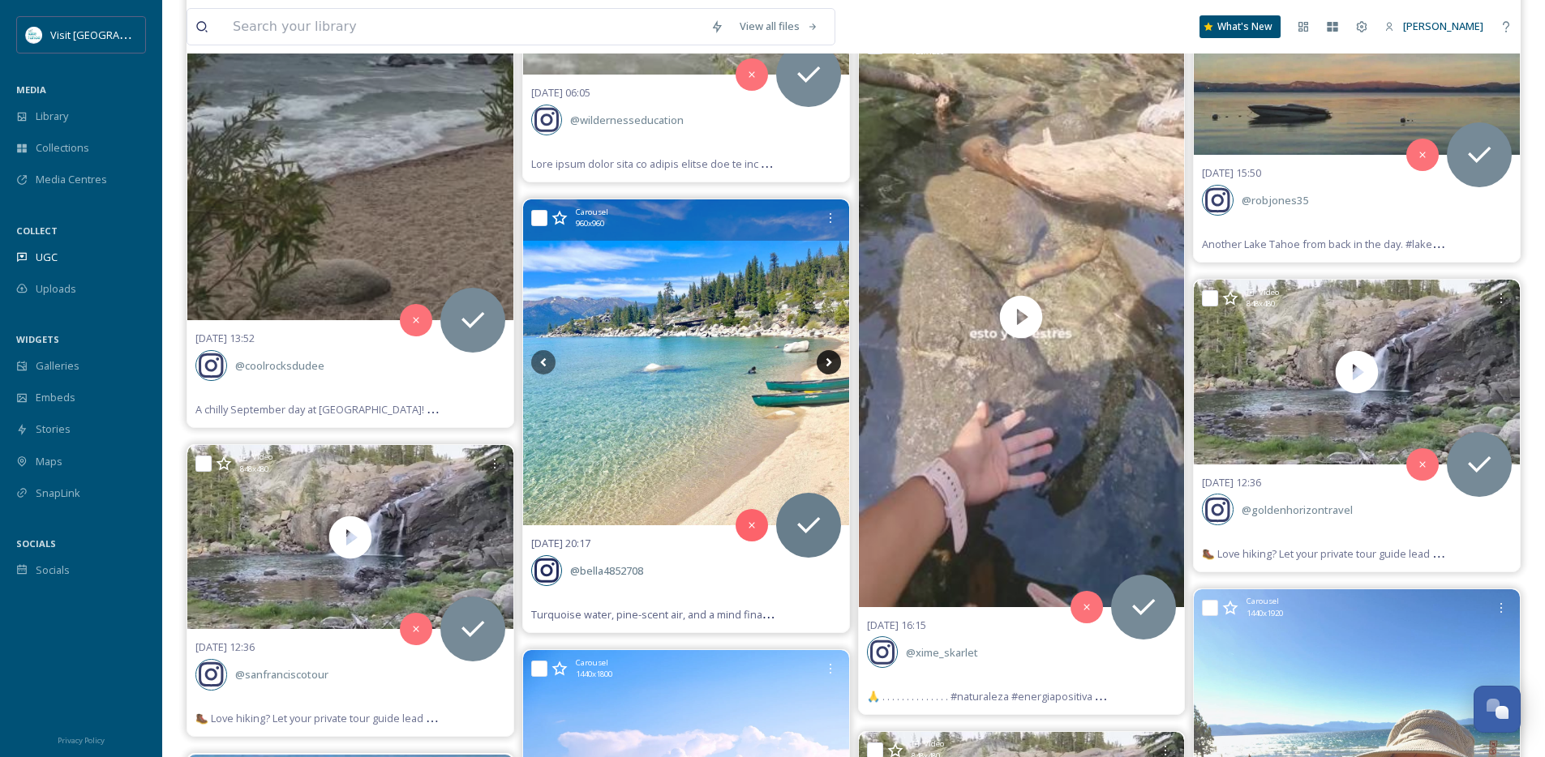
click at [830, 358] on icon at bounding box center [828, 362] width 24 height 24
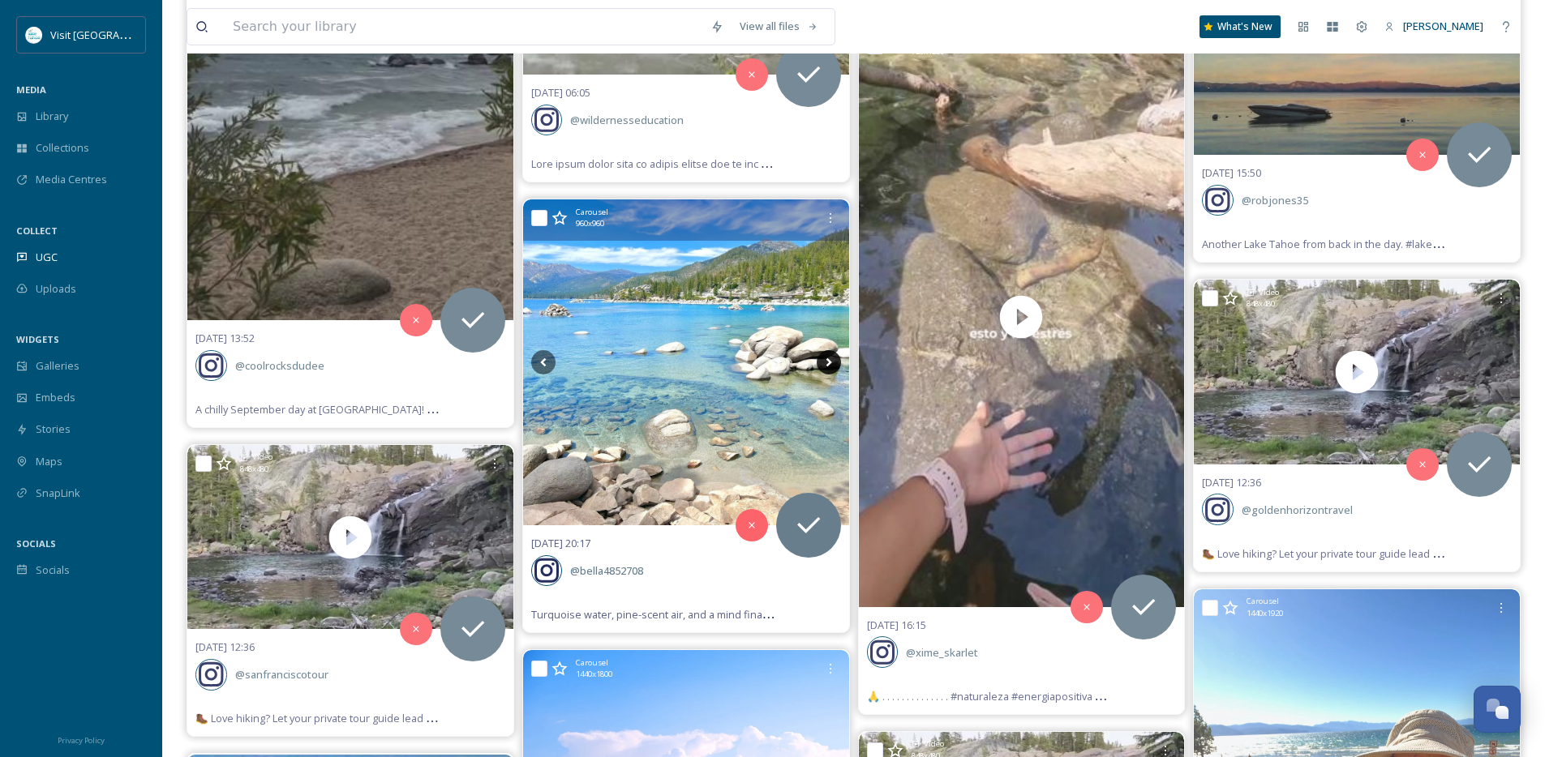
click at [830, 358] on icon at bounding box center [828, 362] width 24 height 24
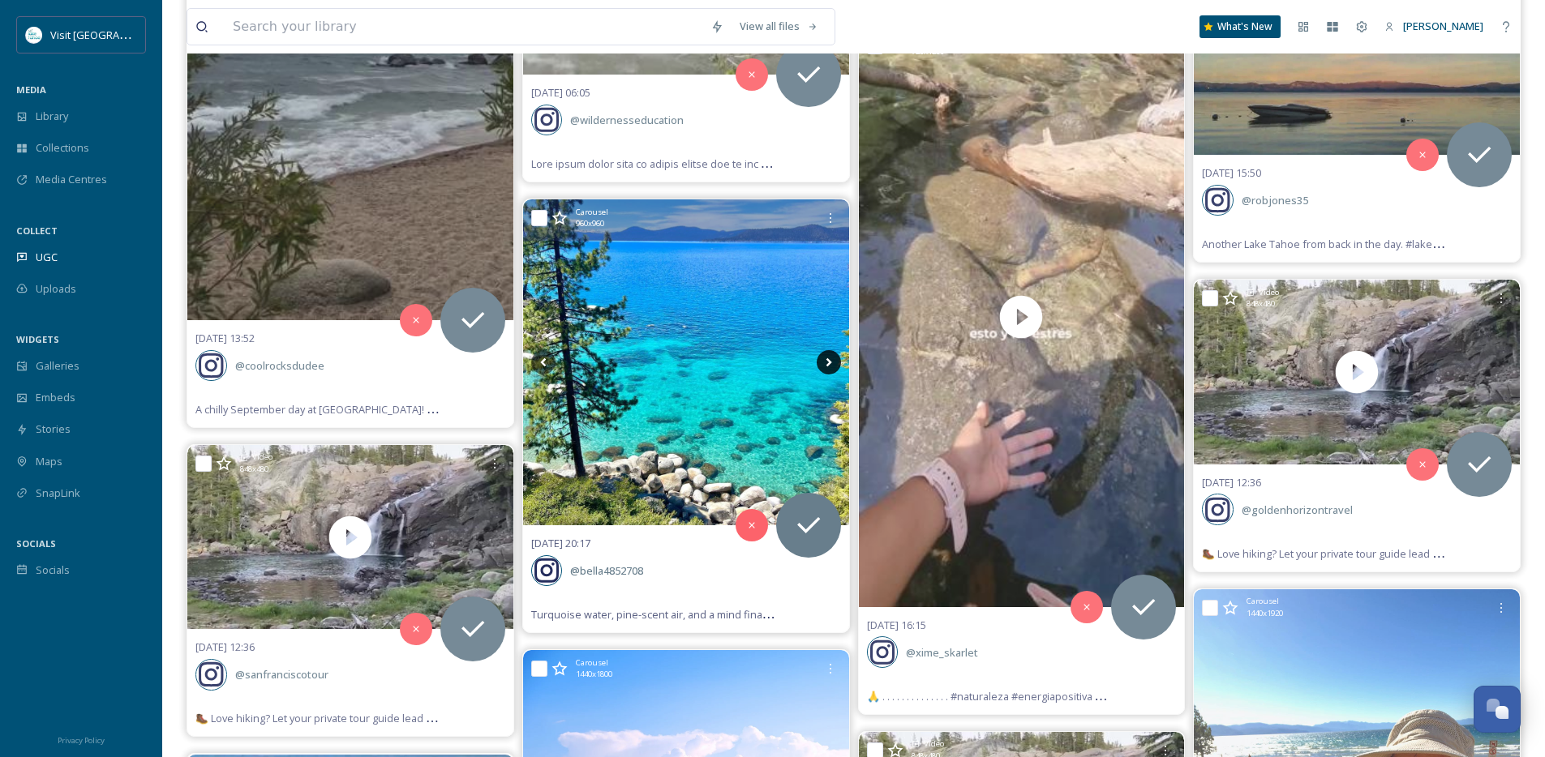
click at [830, 358] on icon at bounding box center [828, 362] width 24 height 24
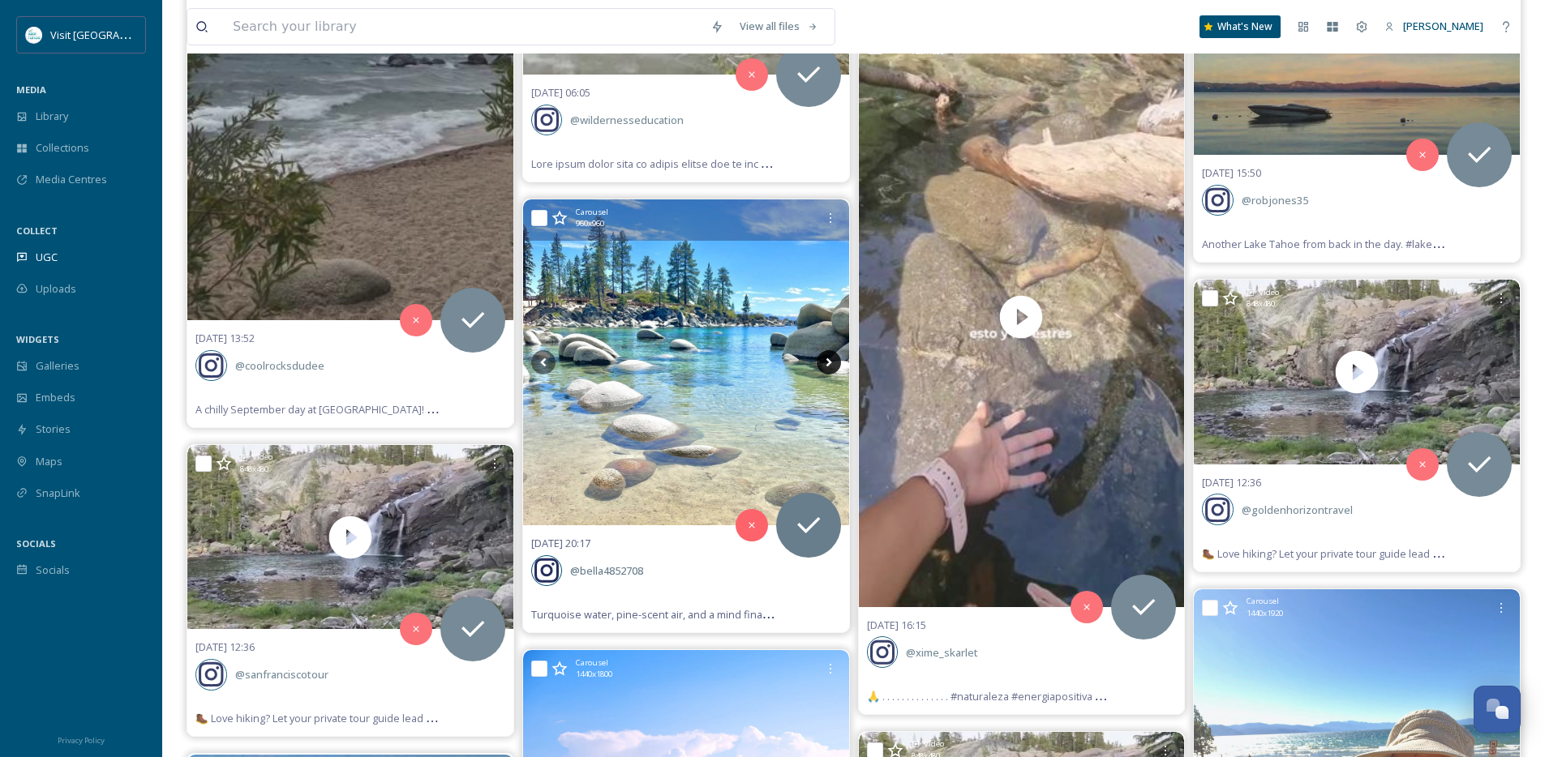
click at [830, 358] on icon at bounding box center [828, 362] width 24 height 24
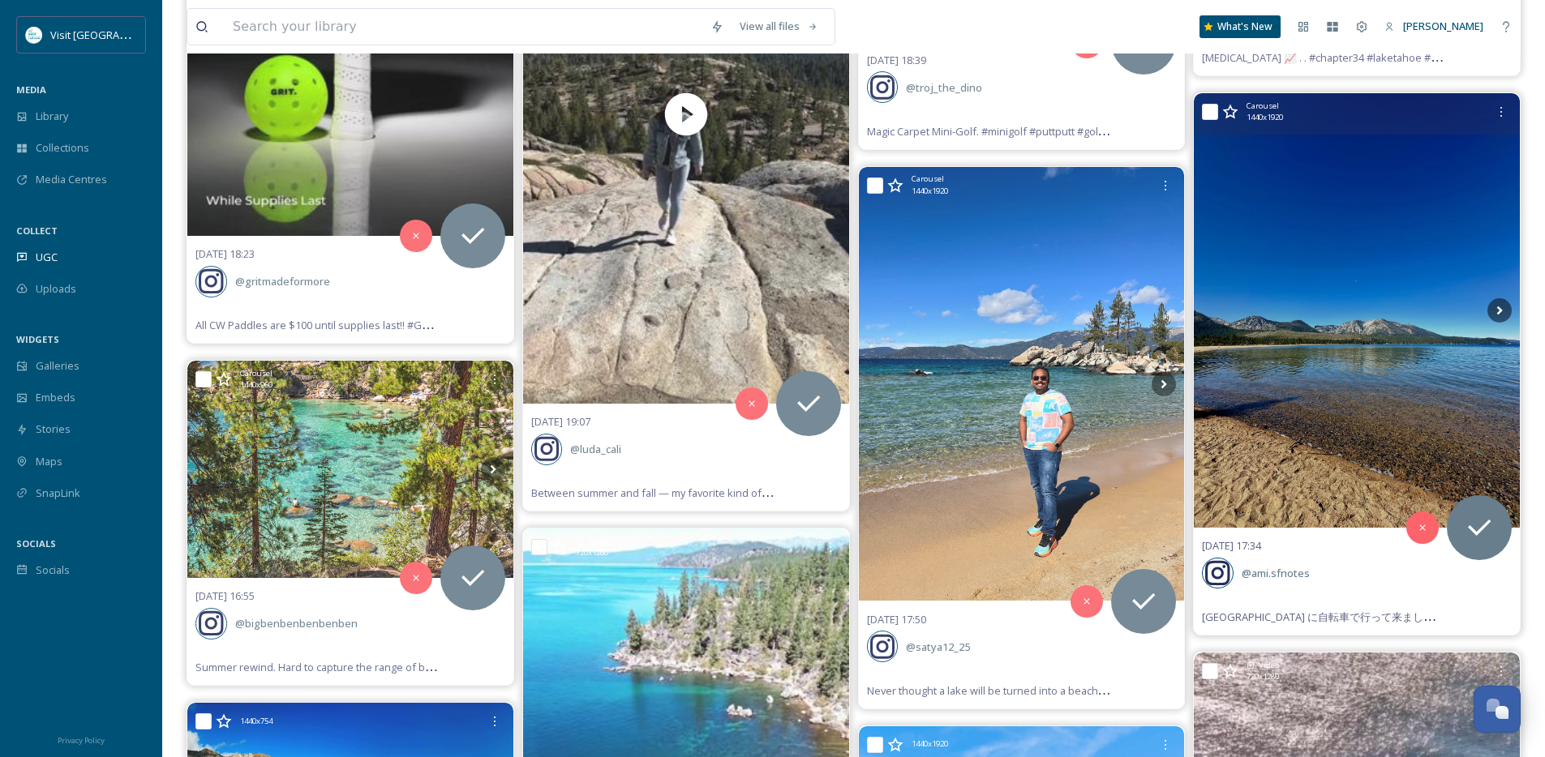
scroll to position [4022, 0]
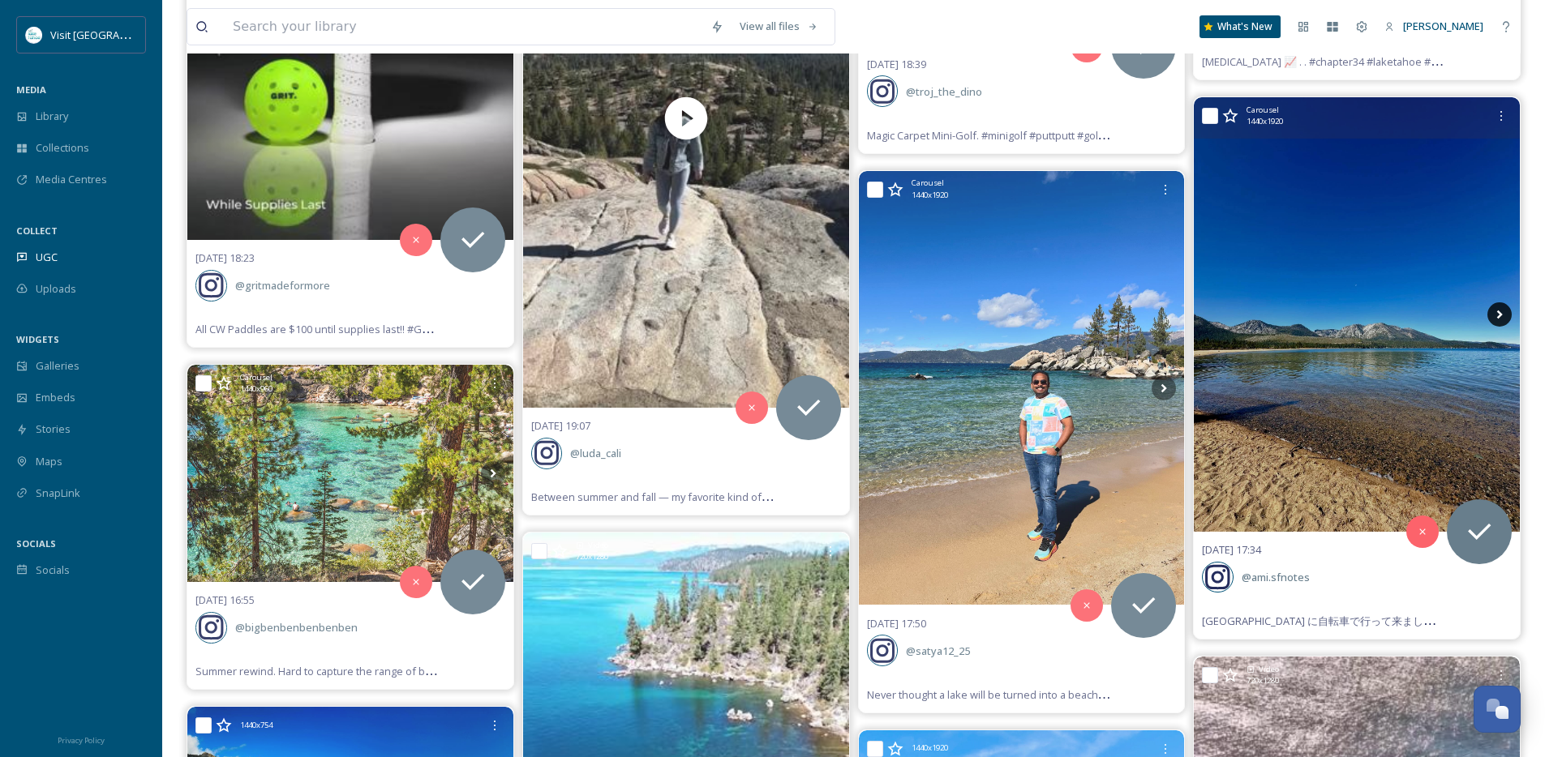
click at [1497, 311] on icon at bounding box center [1500, 315] width 6 height 9
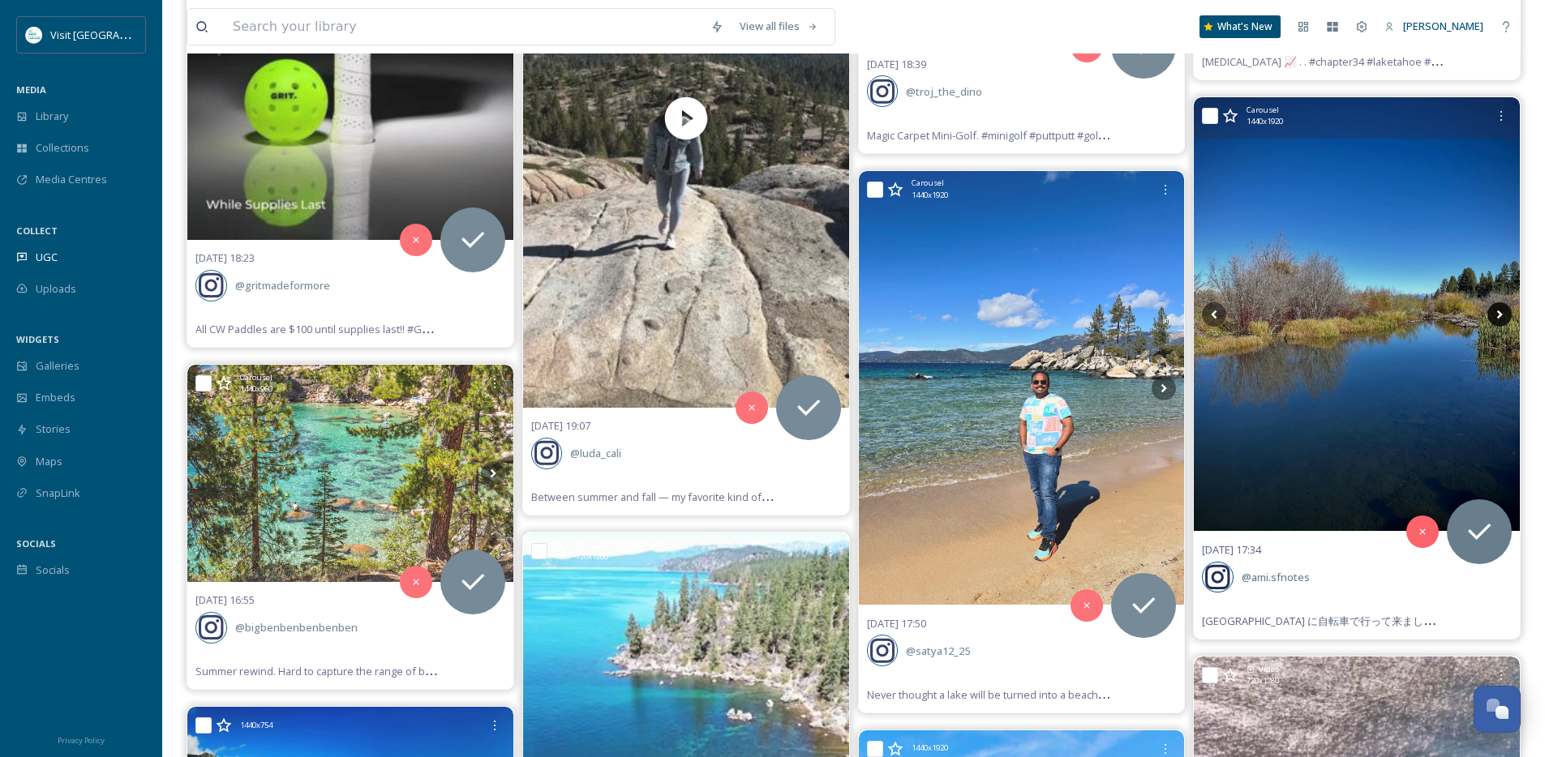
click at [1496, 313] on icon at bounding box center [1499, 314] width 24 height 24
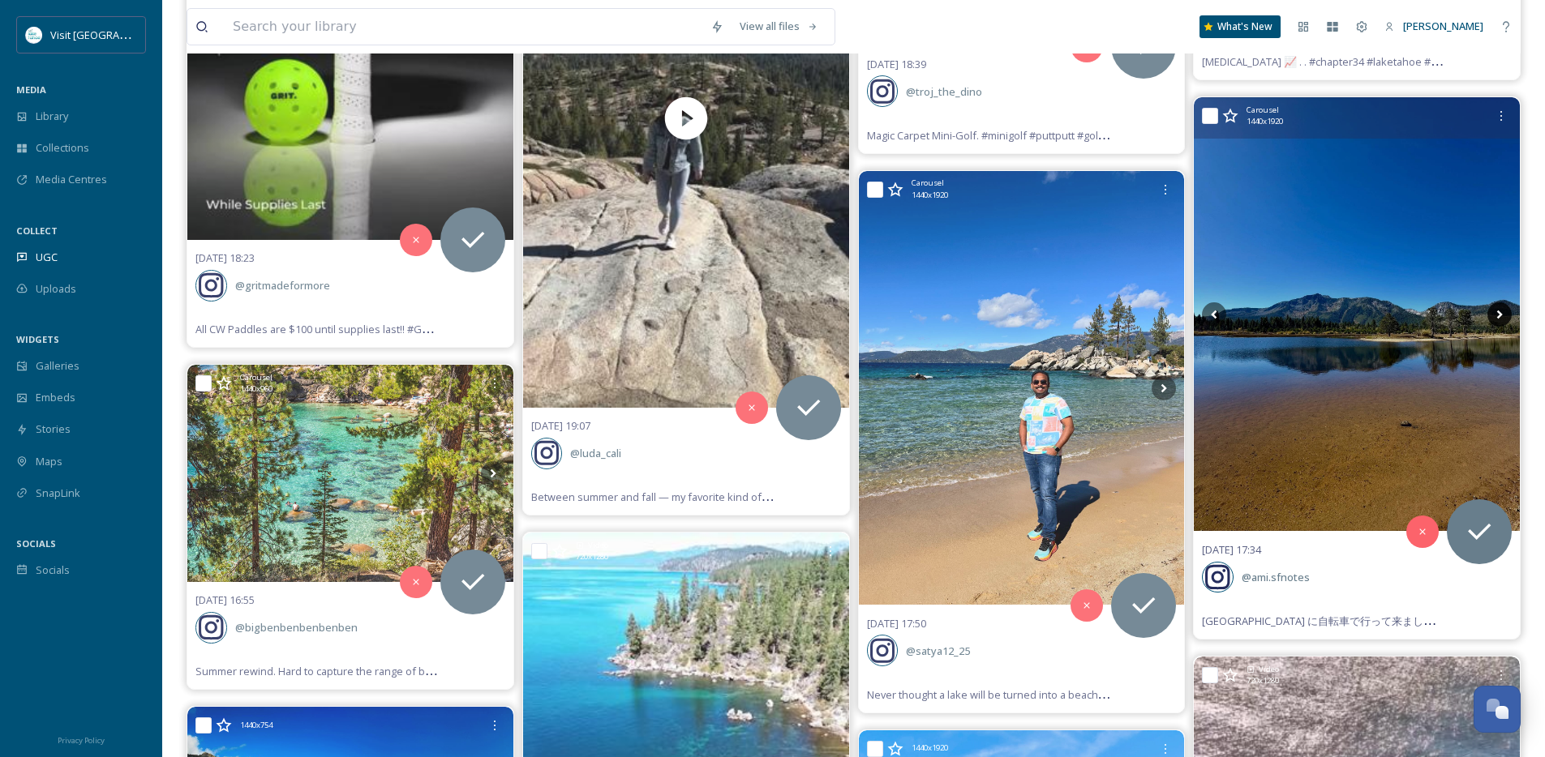
click at [1496, 313] on icon at bounding box center [1499, 314] width 24 height 24
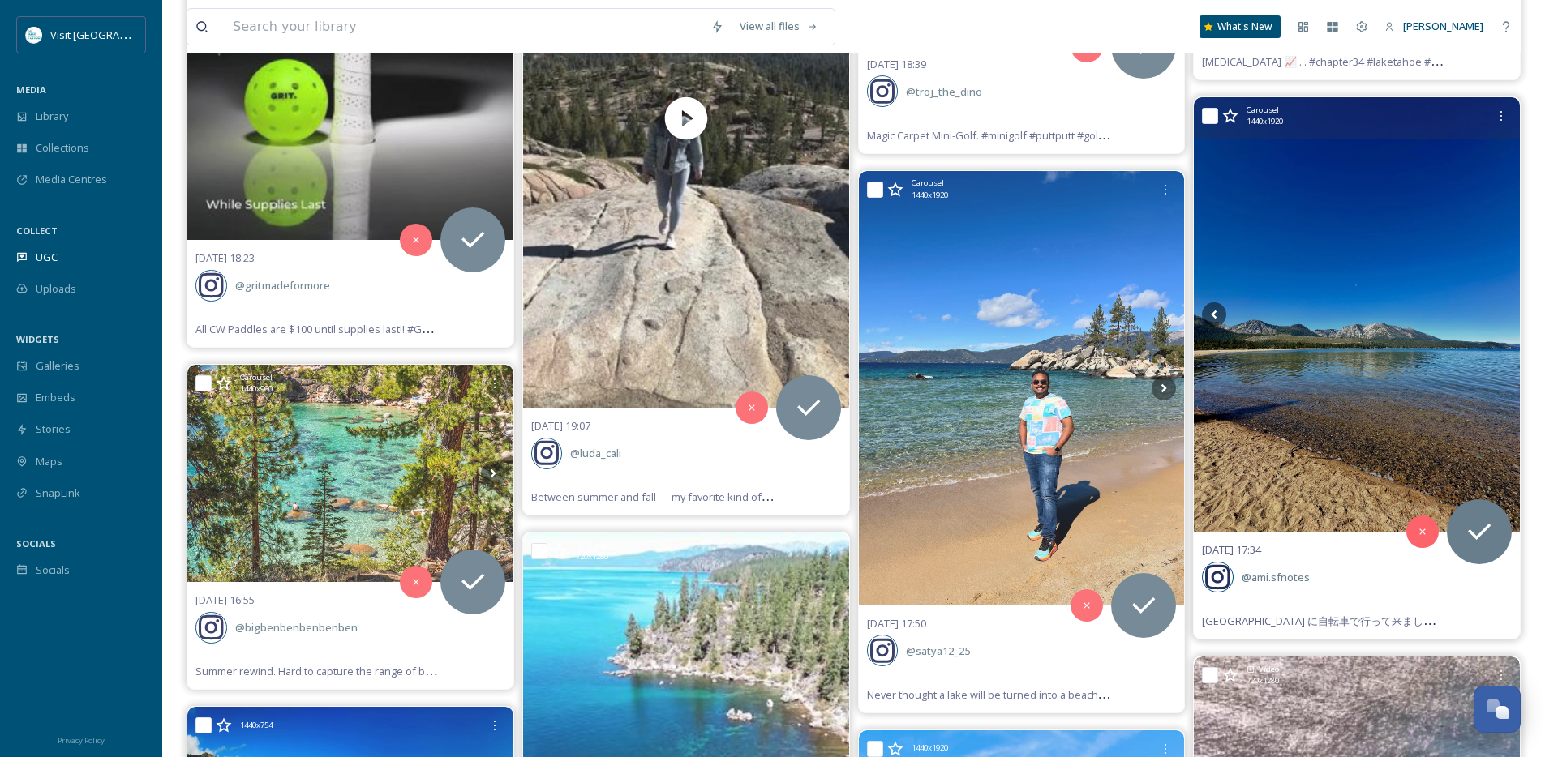
click at [1496, 313] on icon at bounding box center [1499, 314] width 24 height 24
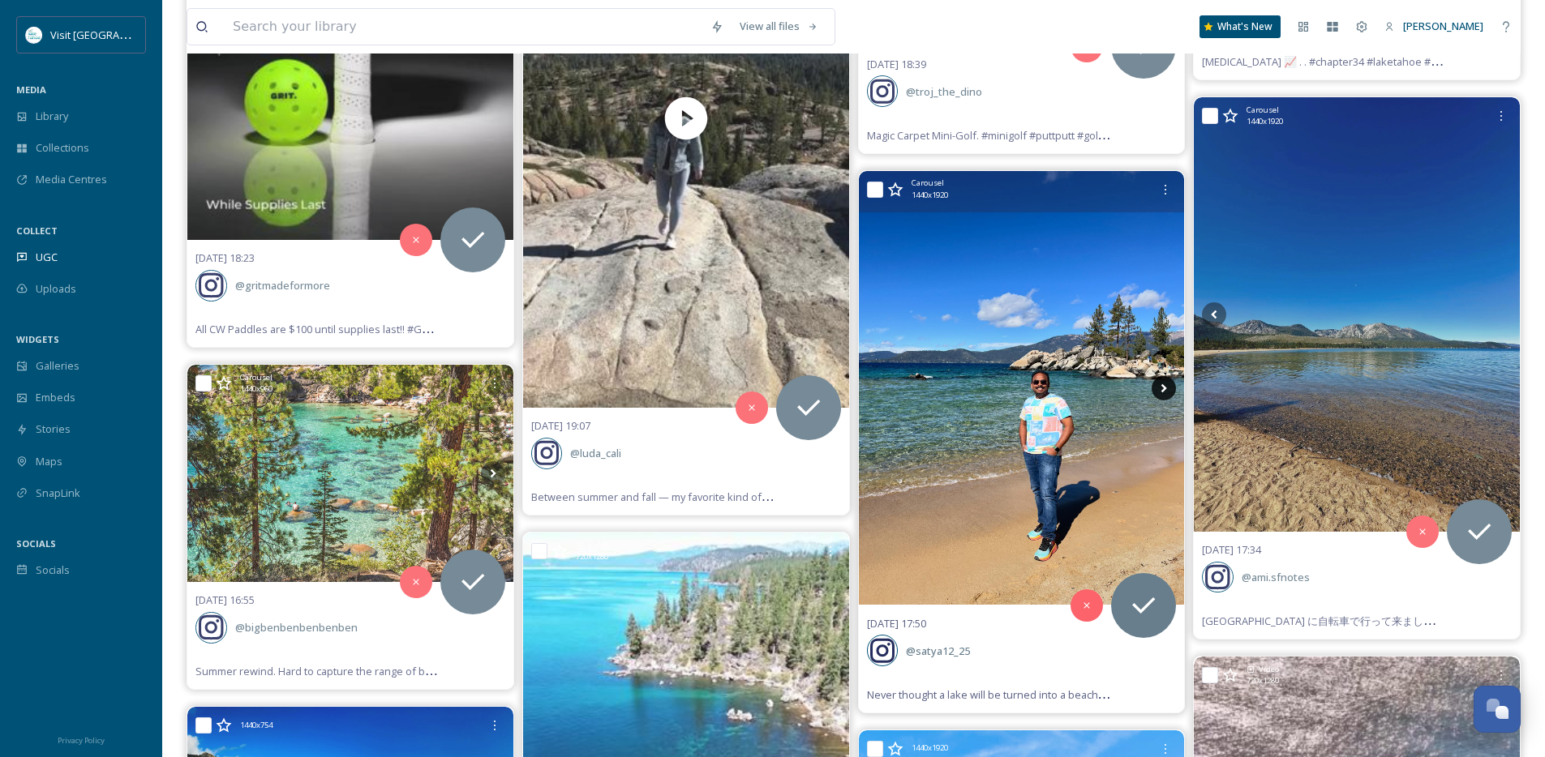
click at [1165, 395] on icon at bounding box center [1163, 388] width 24 height 24
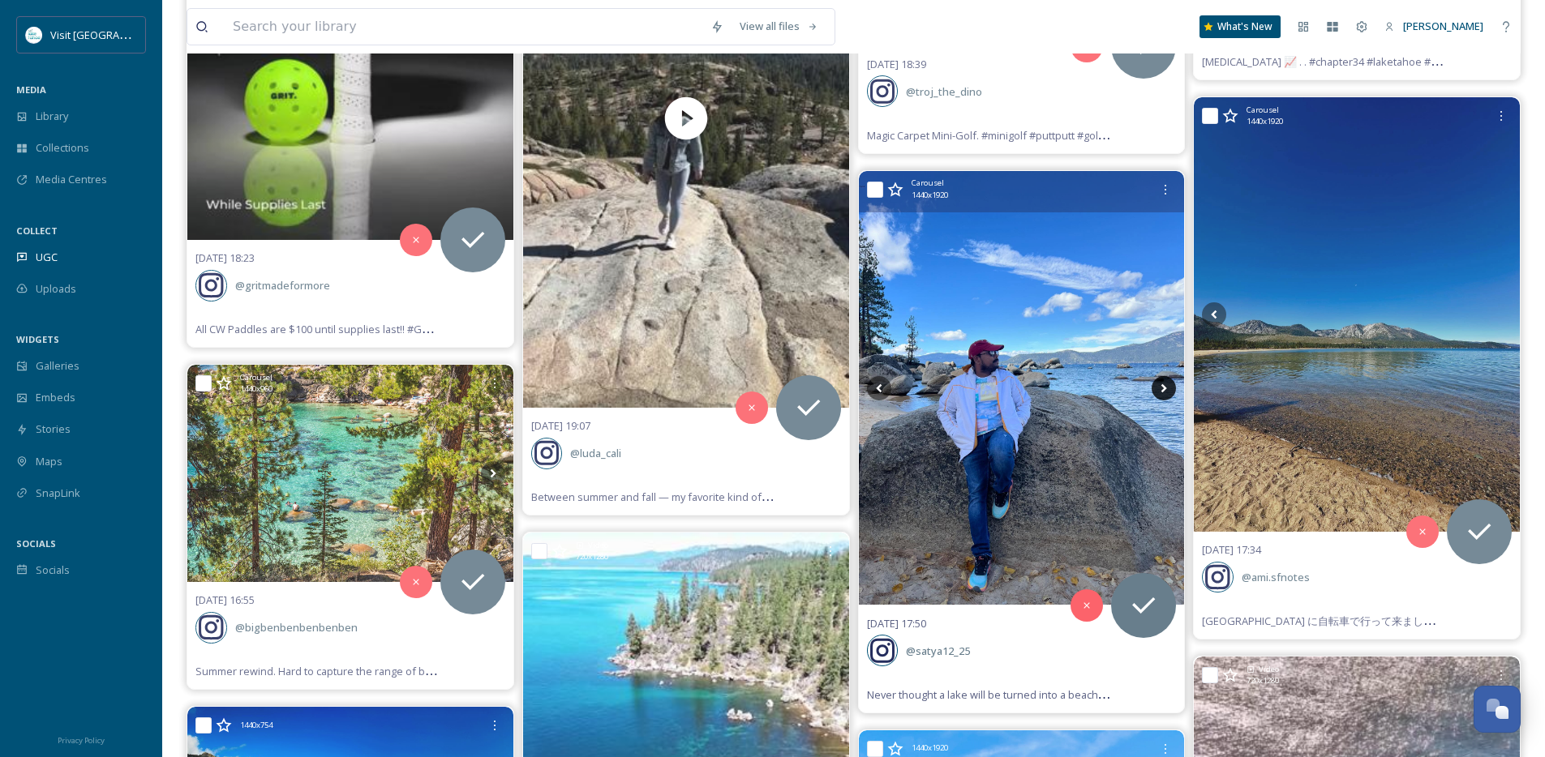
click at [1165, 395] on icon at bounding box center [1163, 388] width 24 height 24
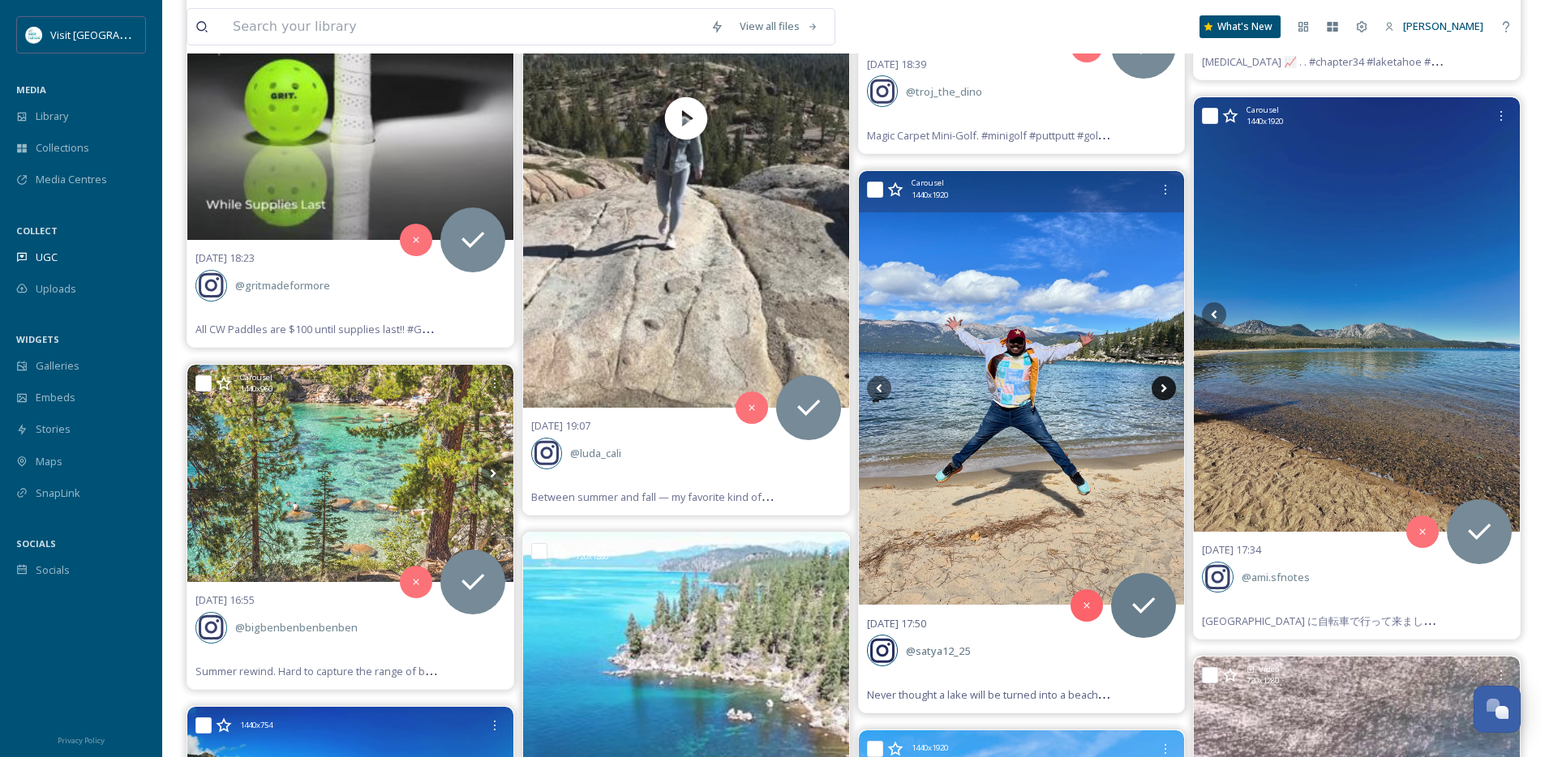
click at [1165, 395] on icon at bounding box center [1163, 388] width 24 height 24
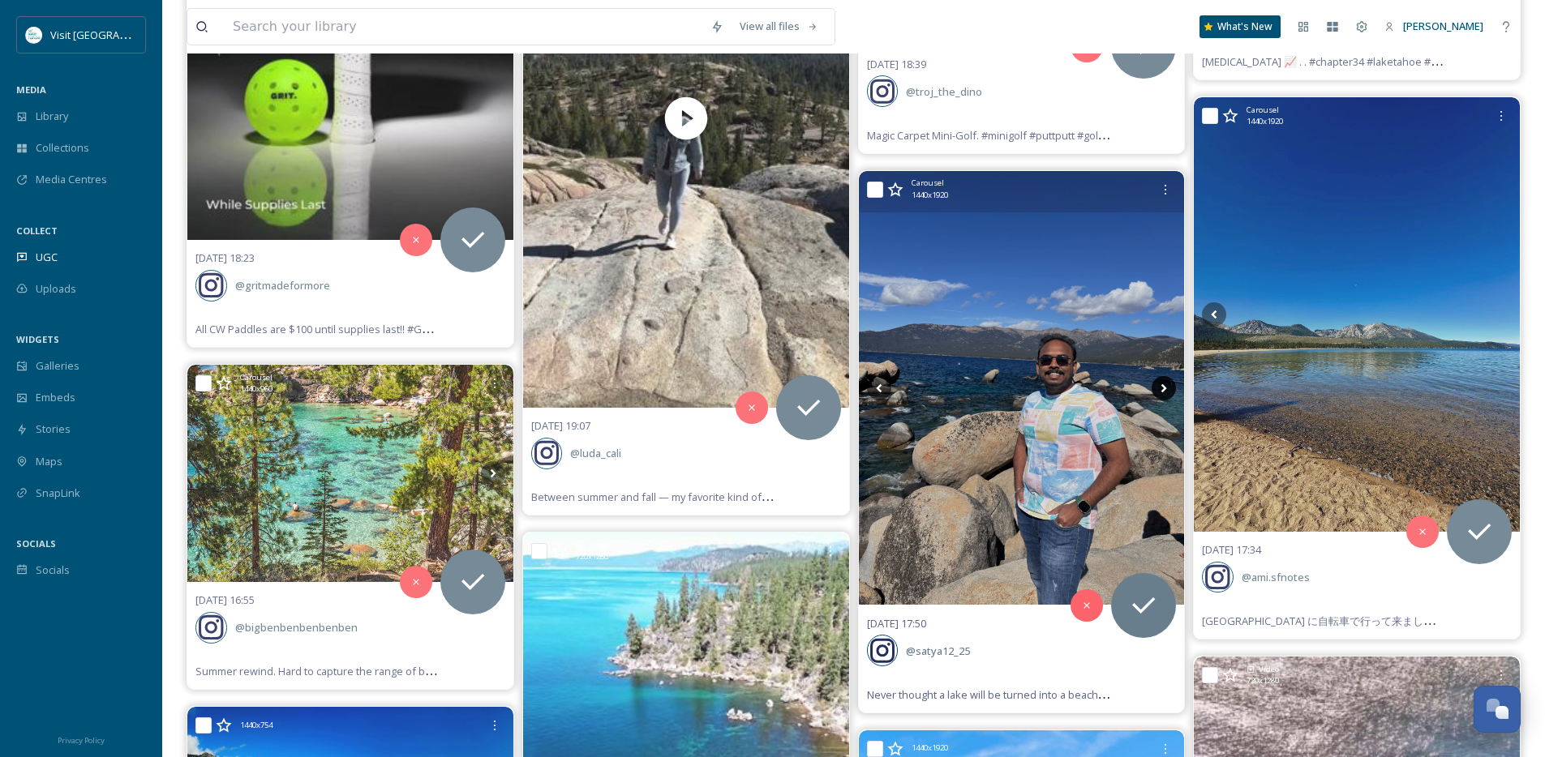
click at [1165, 395] on icon at bounding box center [1163, 388] width 24 height 24
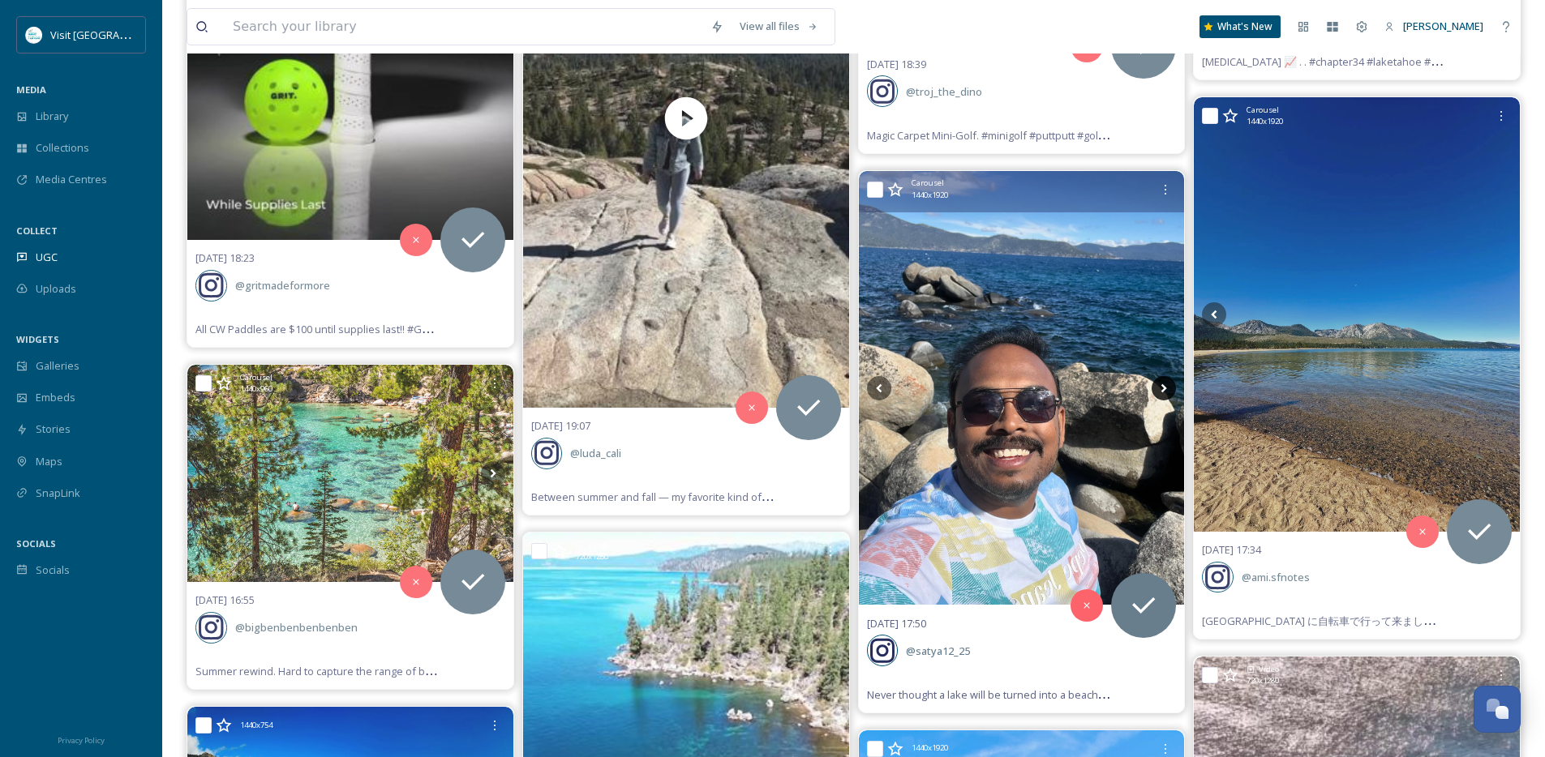
click at [1165, 395] on icon at bounding box center [1163, 388] width 24 height 24
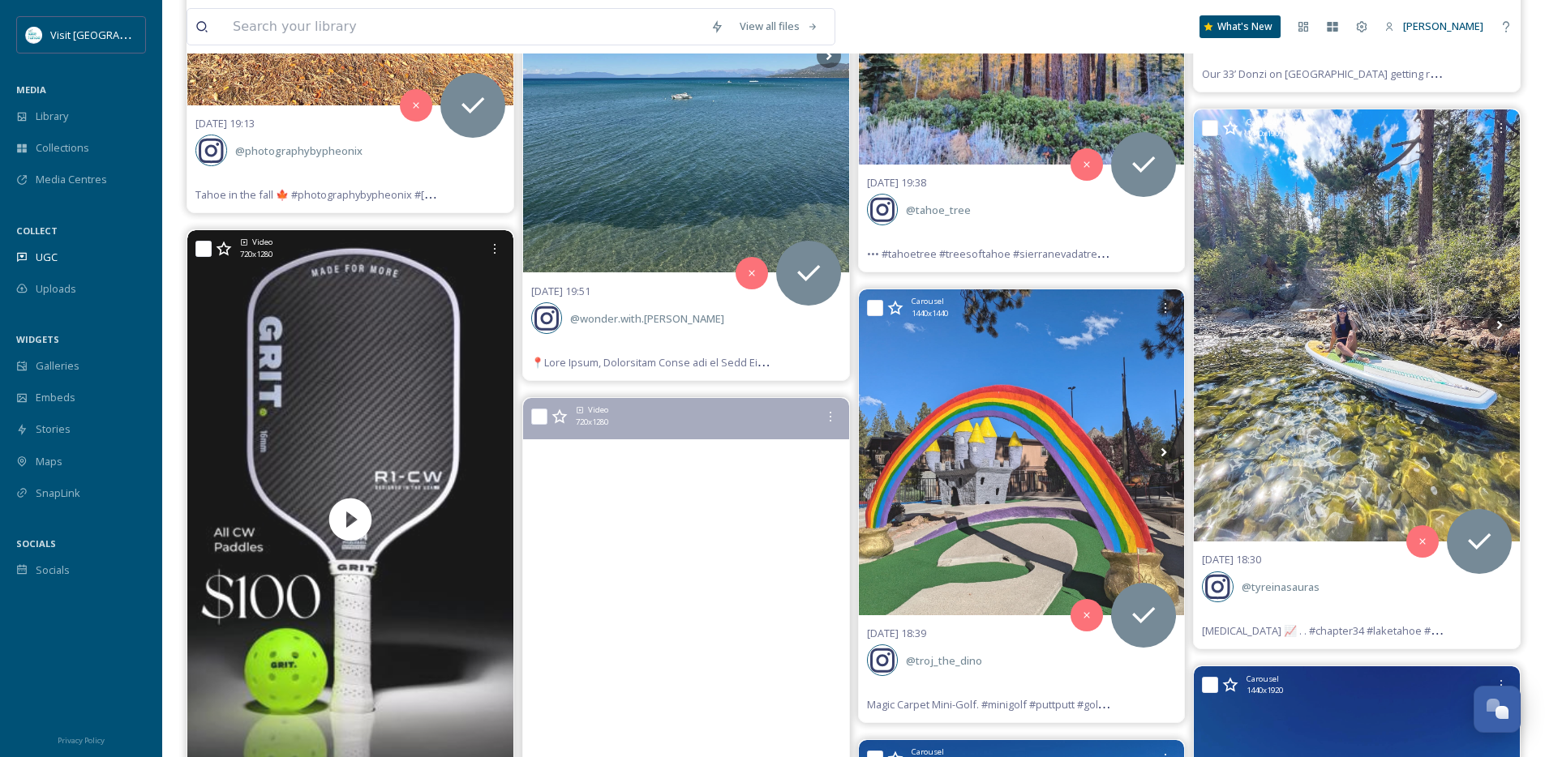
scroll to position [3414, 0]
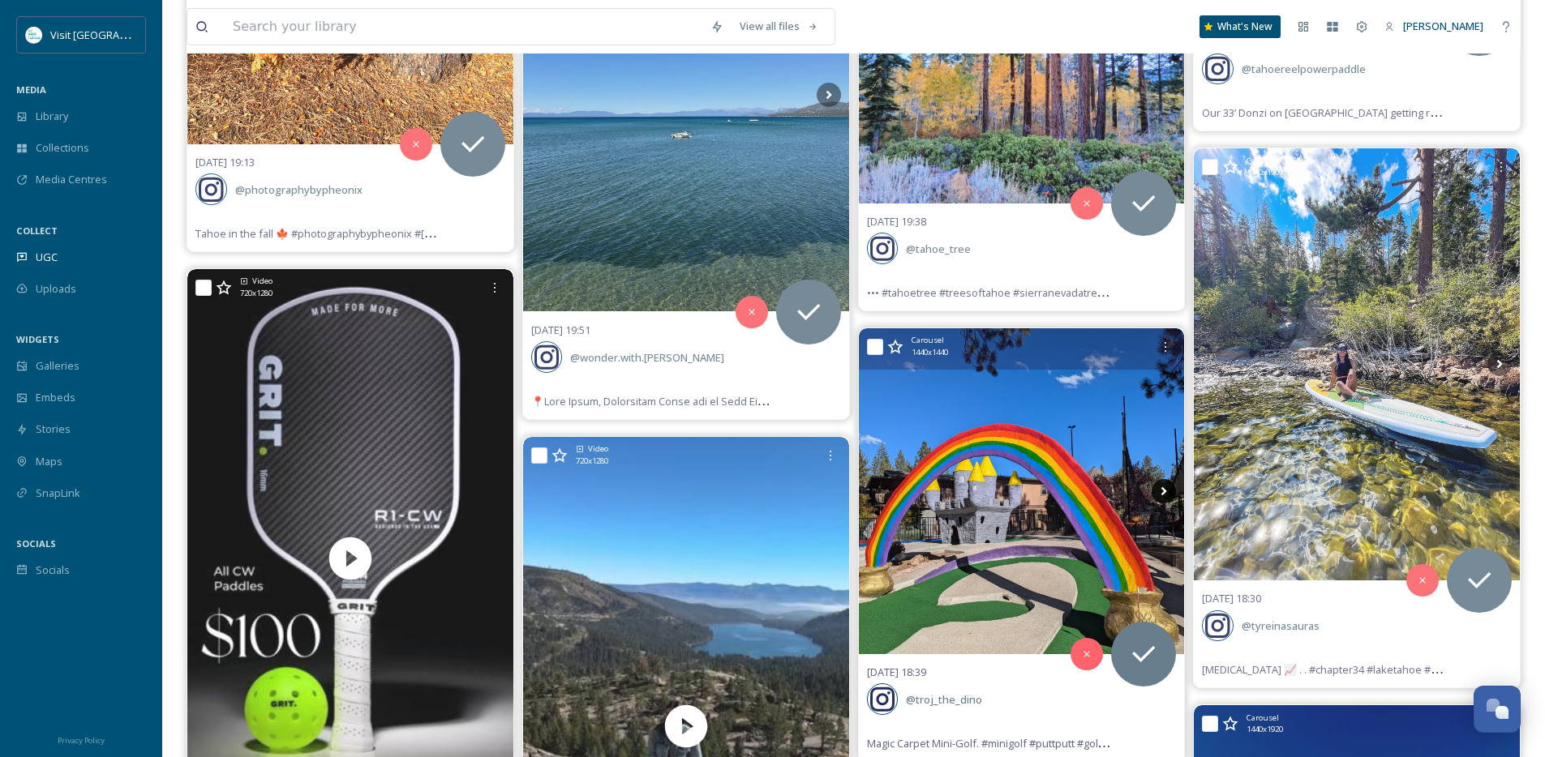
click at [1164, 490] on icon at bounding box center [1164, 490] width 6 height 9
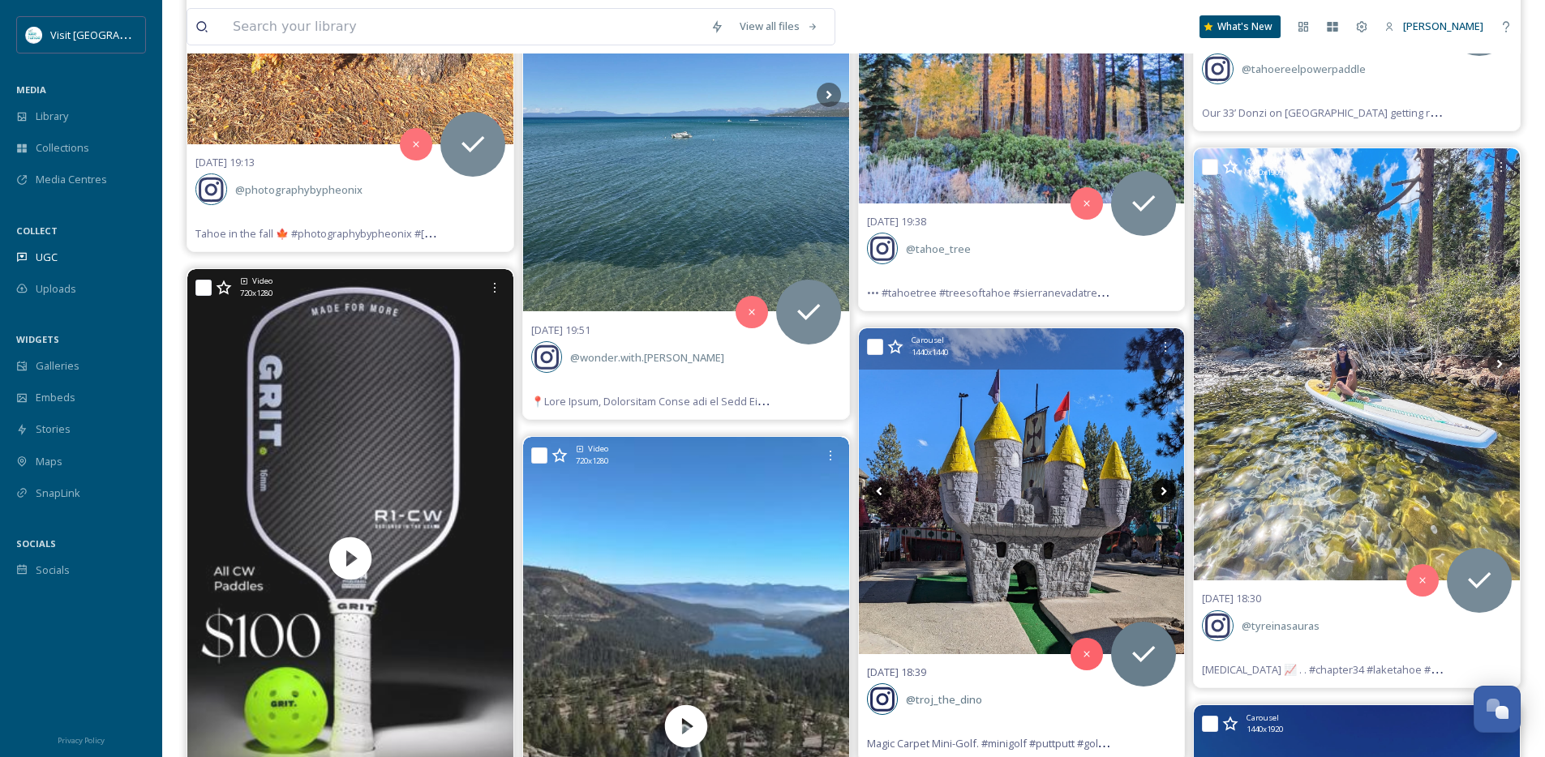
click at [1164, 490] on icon at bounding box center [1164, 490] width 6 height 9
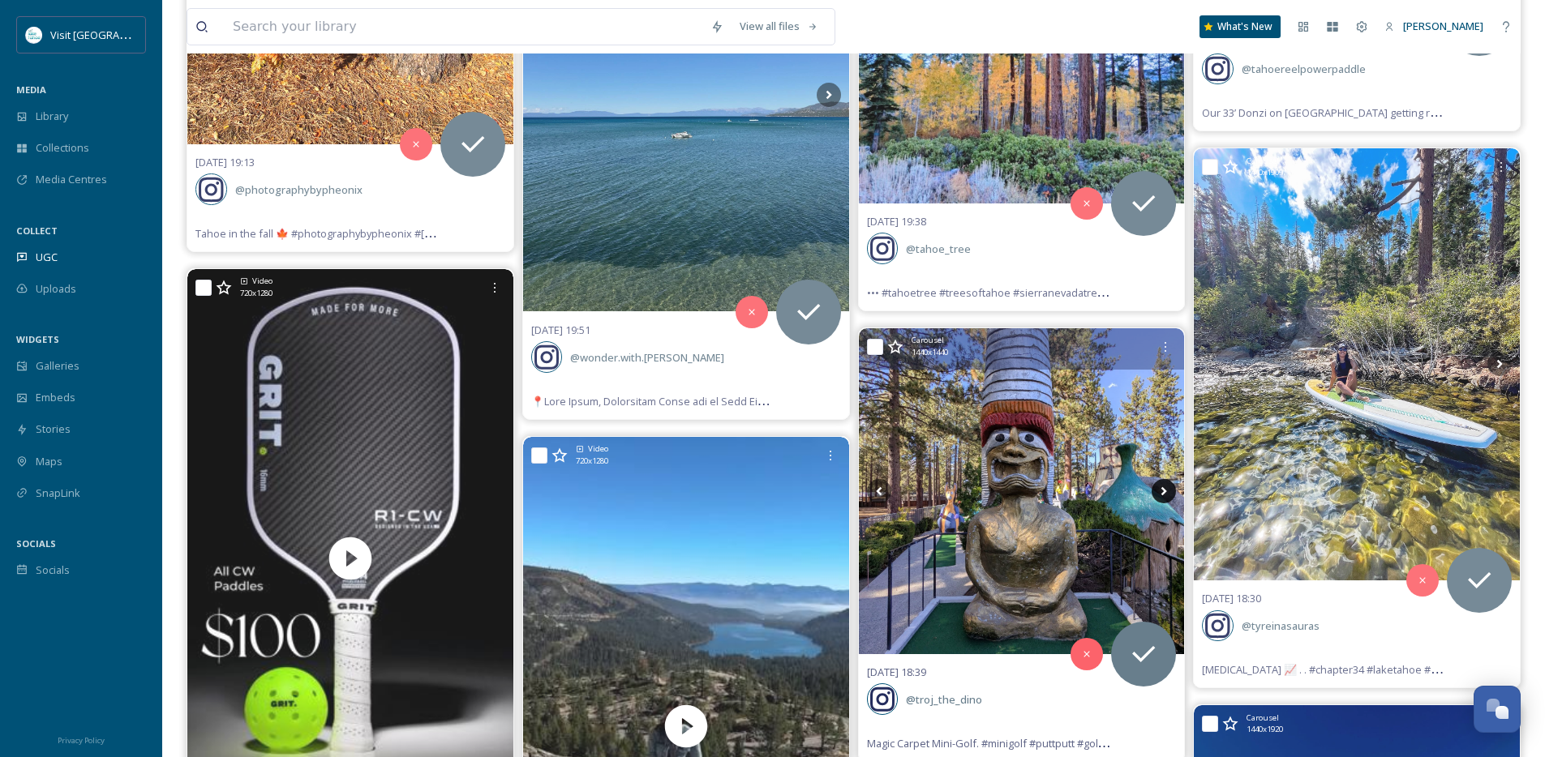
click at [1164, 490] on icon at bounding box center [1164, 490] width 6 height 9
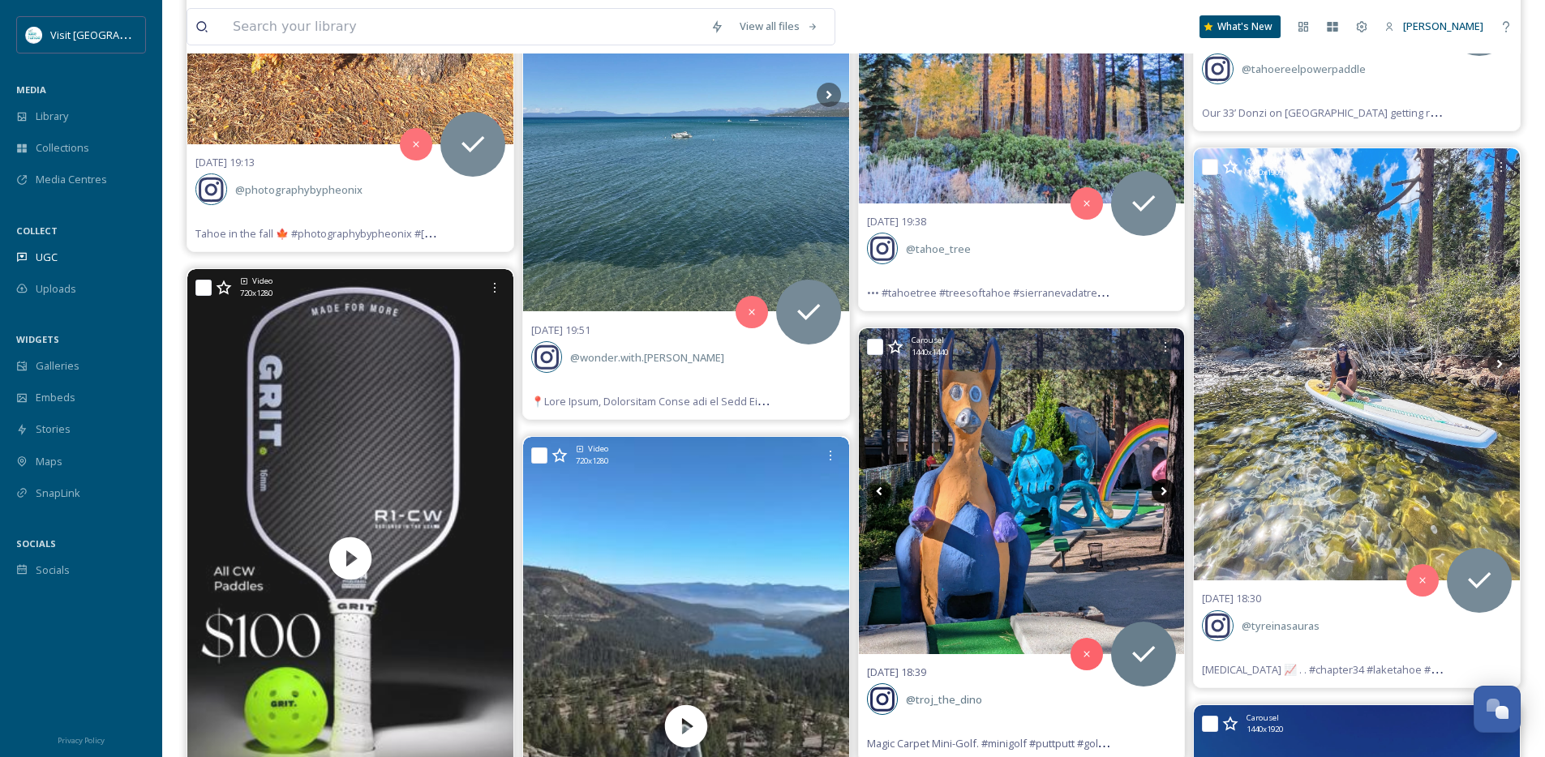
click at [1164, 490] on icon at bounding box center [1164, 490] width 6 height 9
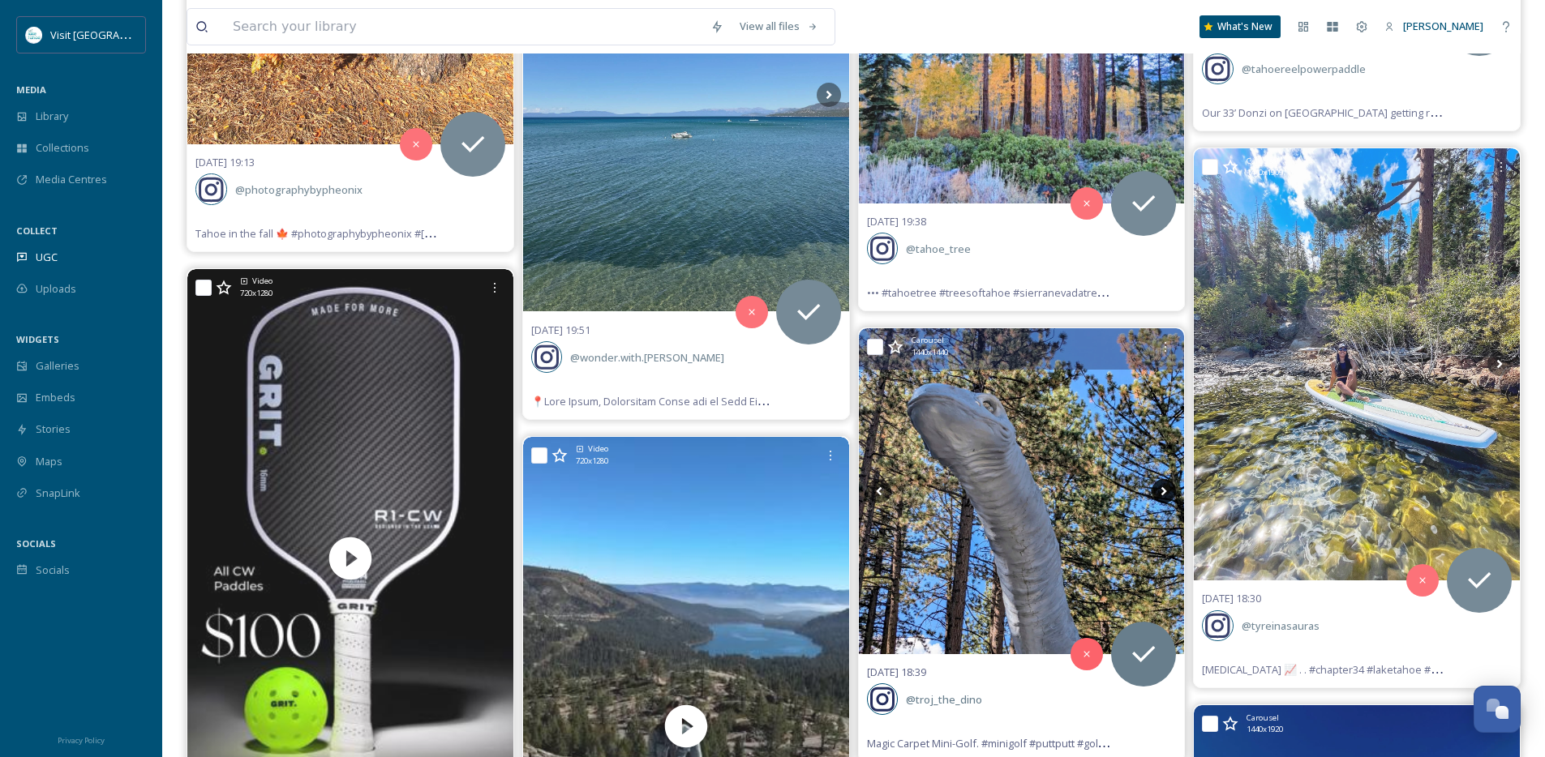
click at [1164, 490] on icon at bounding box center [1164, 490] width 6 height 9
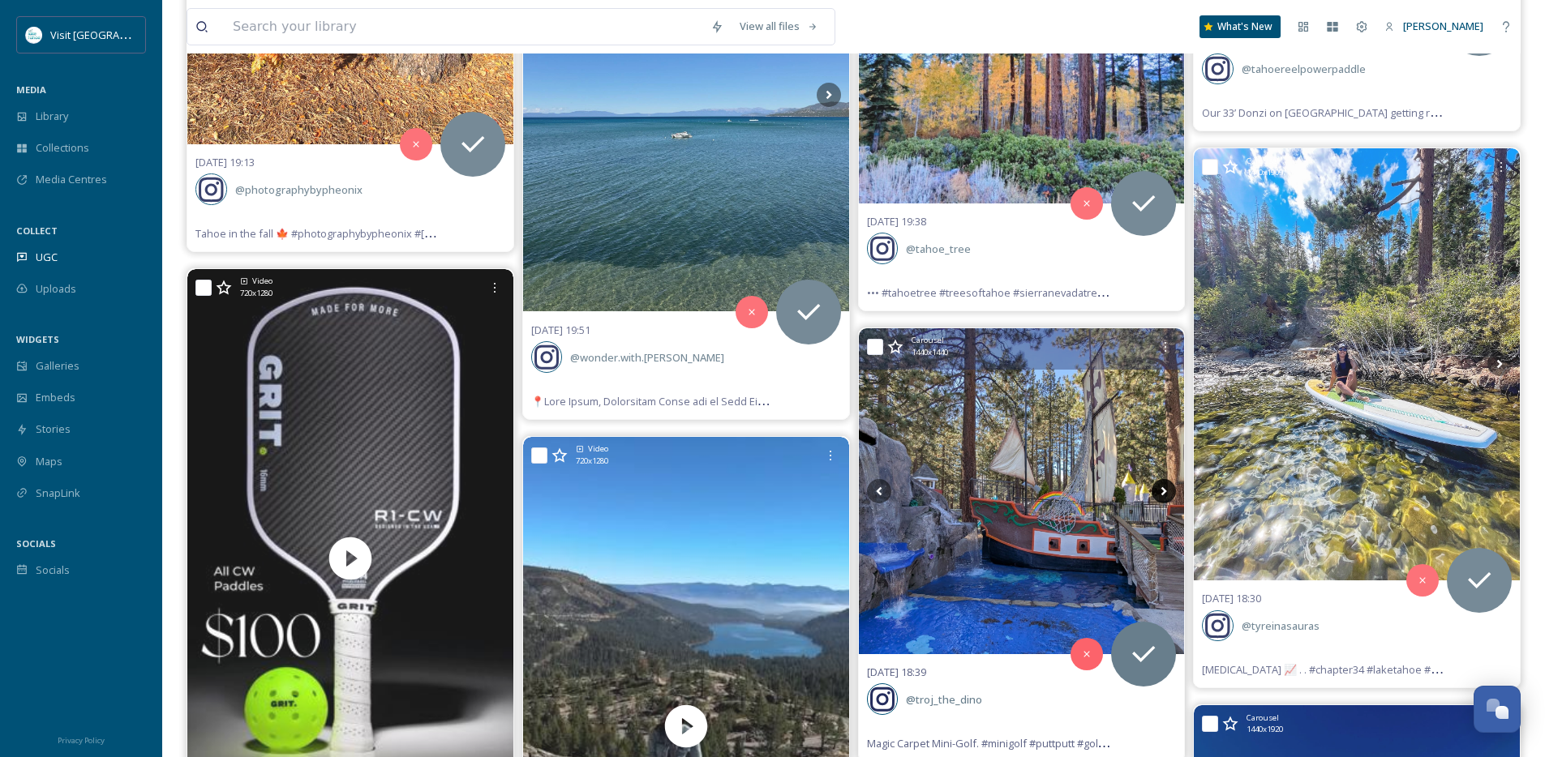
click at [1164, 490] on icon at bounding box center [1164, 490] width 6 height 9
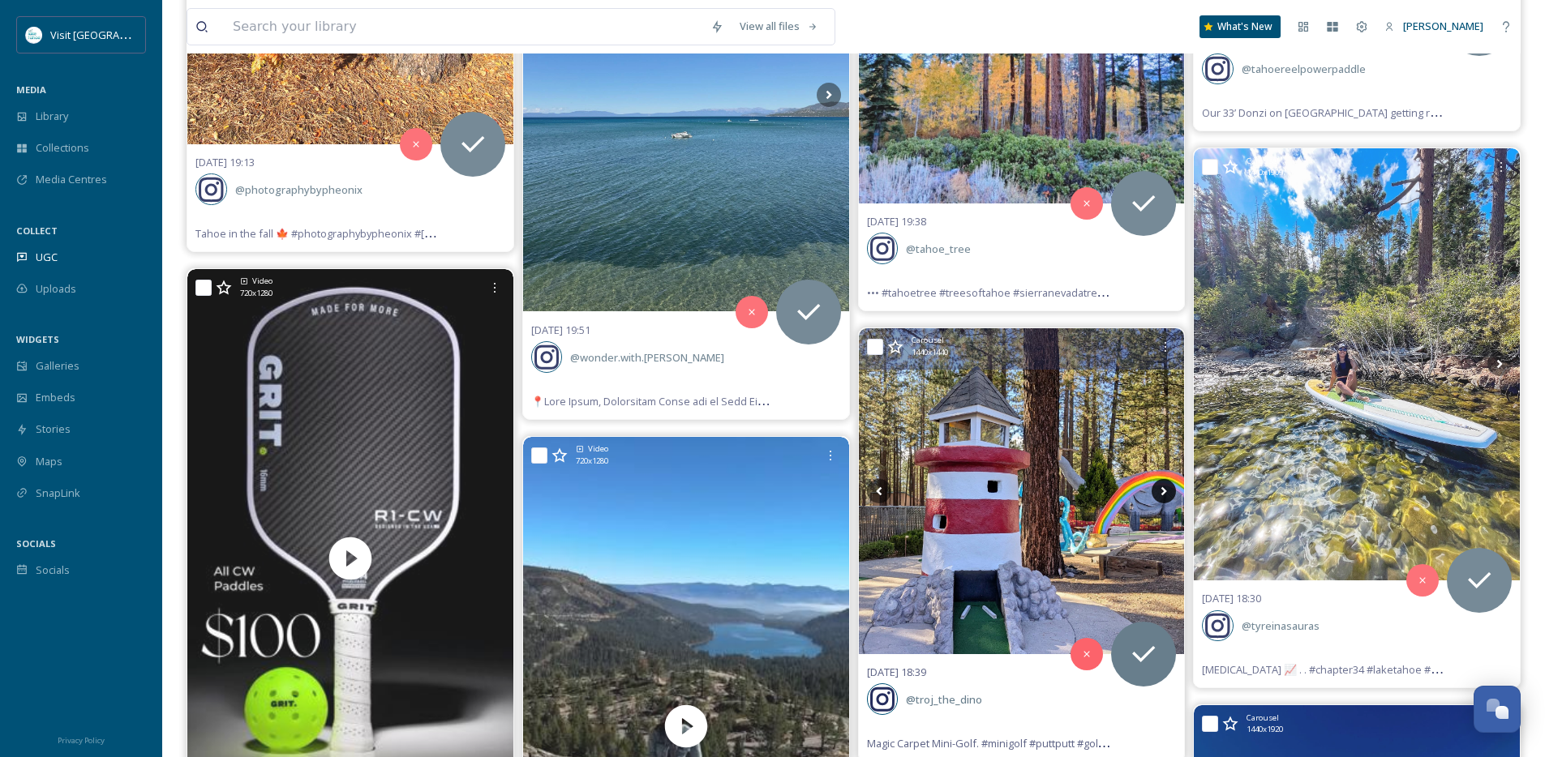
click at [1164, 490] on icon at bounding box center [1164, 490] width 6 height 9
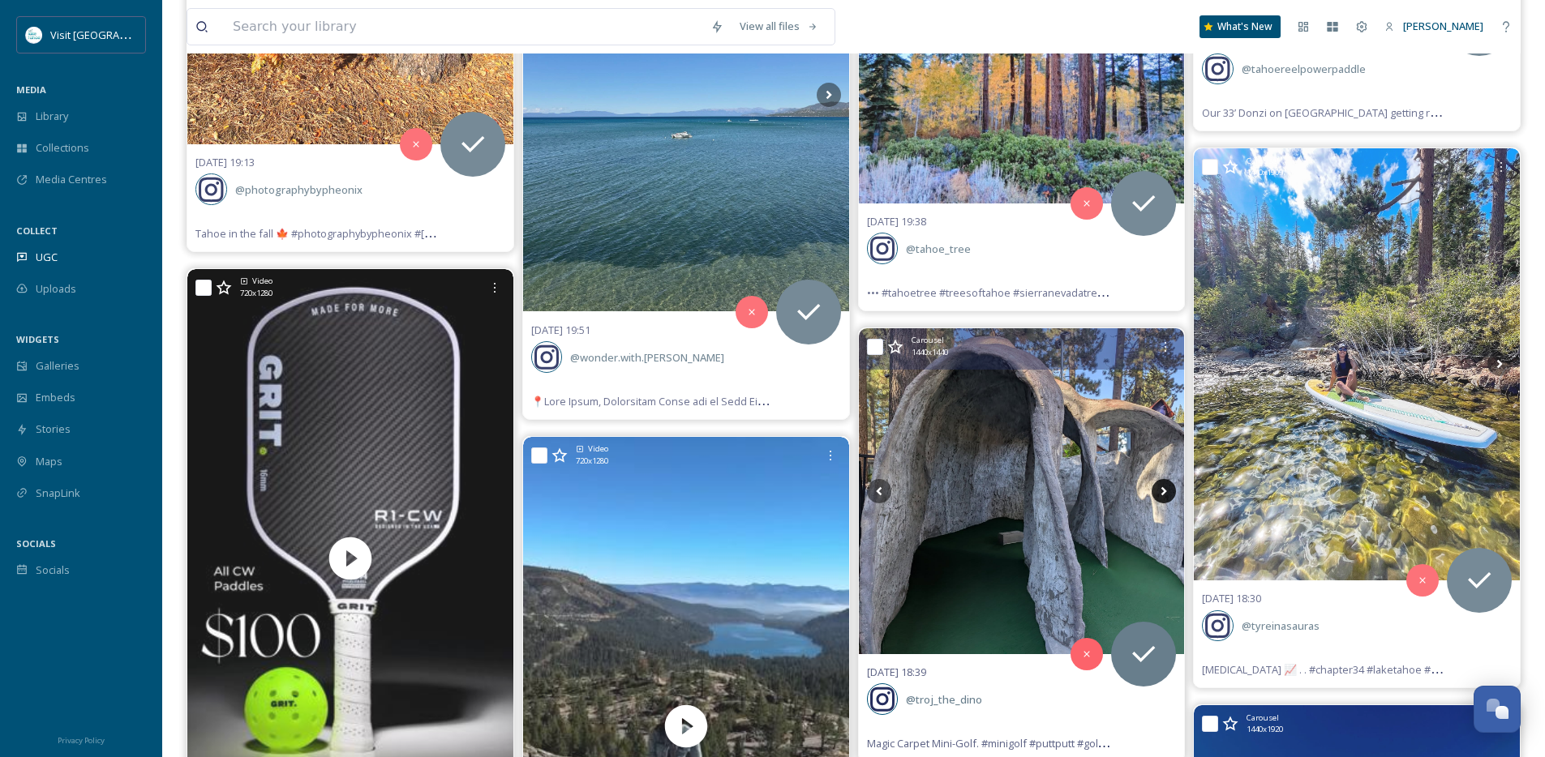
click at [1164, 490] on icon at bounding box center [1164, 490] width 6 height 9
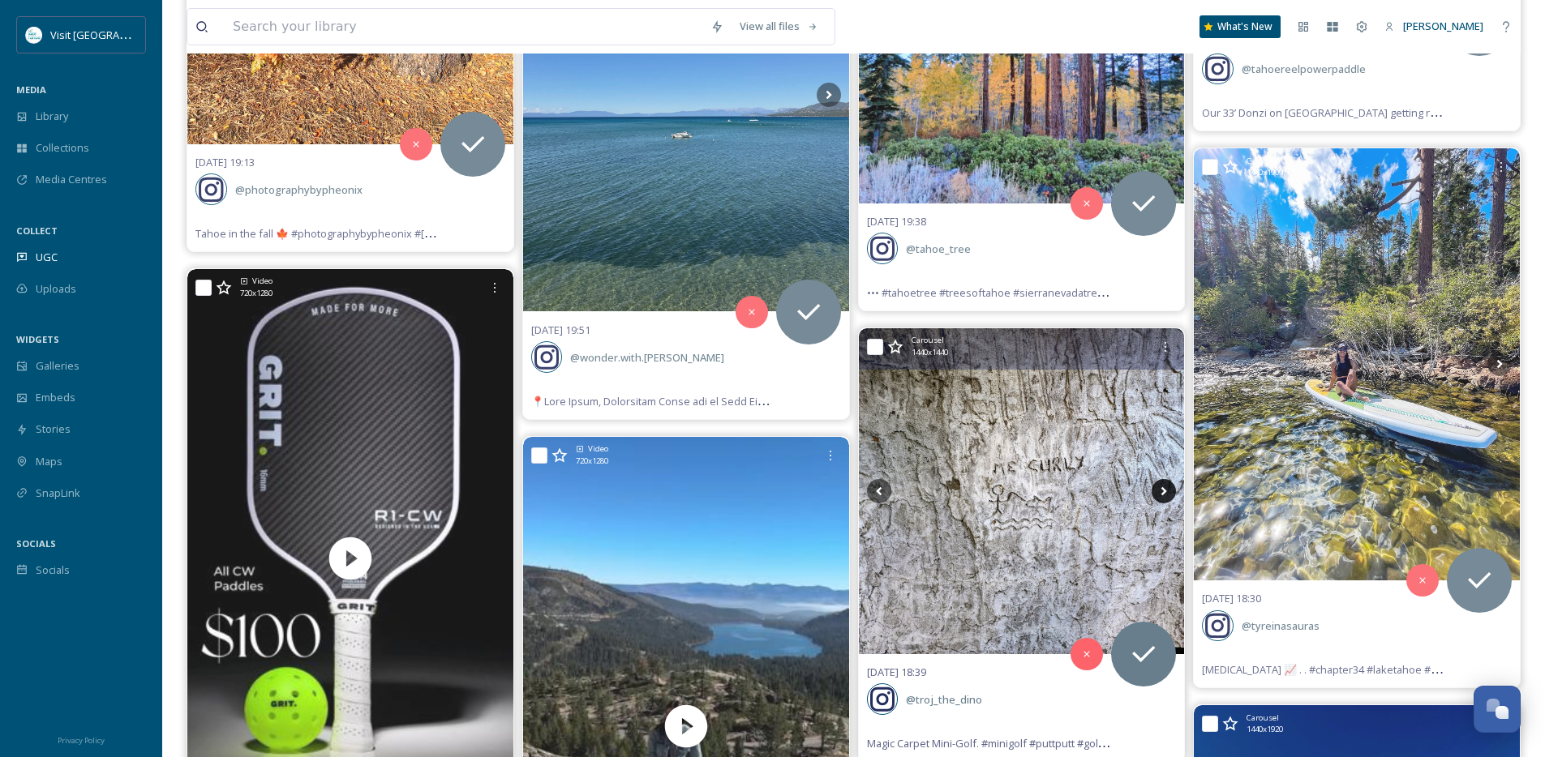
click at [1164, 490] on icon at bounding box center [1164, 490] width 6 height 9
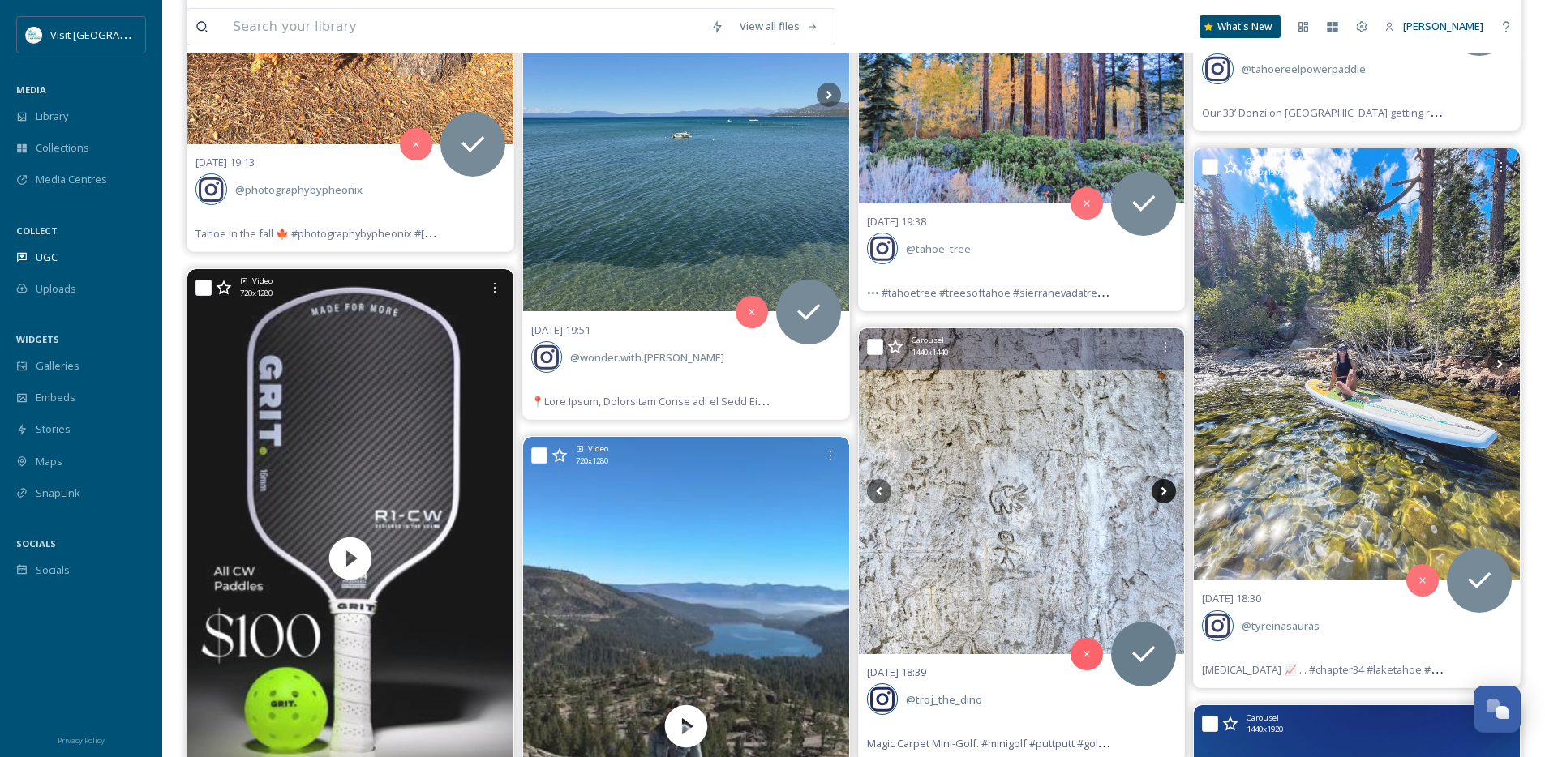
click at [1164, 490] on icon at bounding box center [1164, 490] width 6 height 9
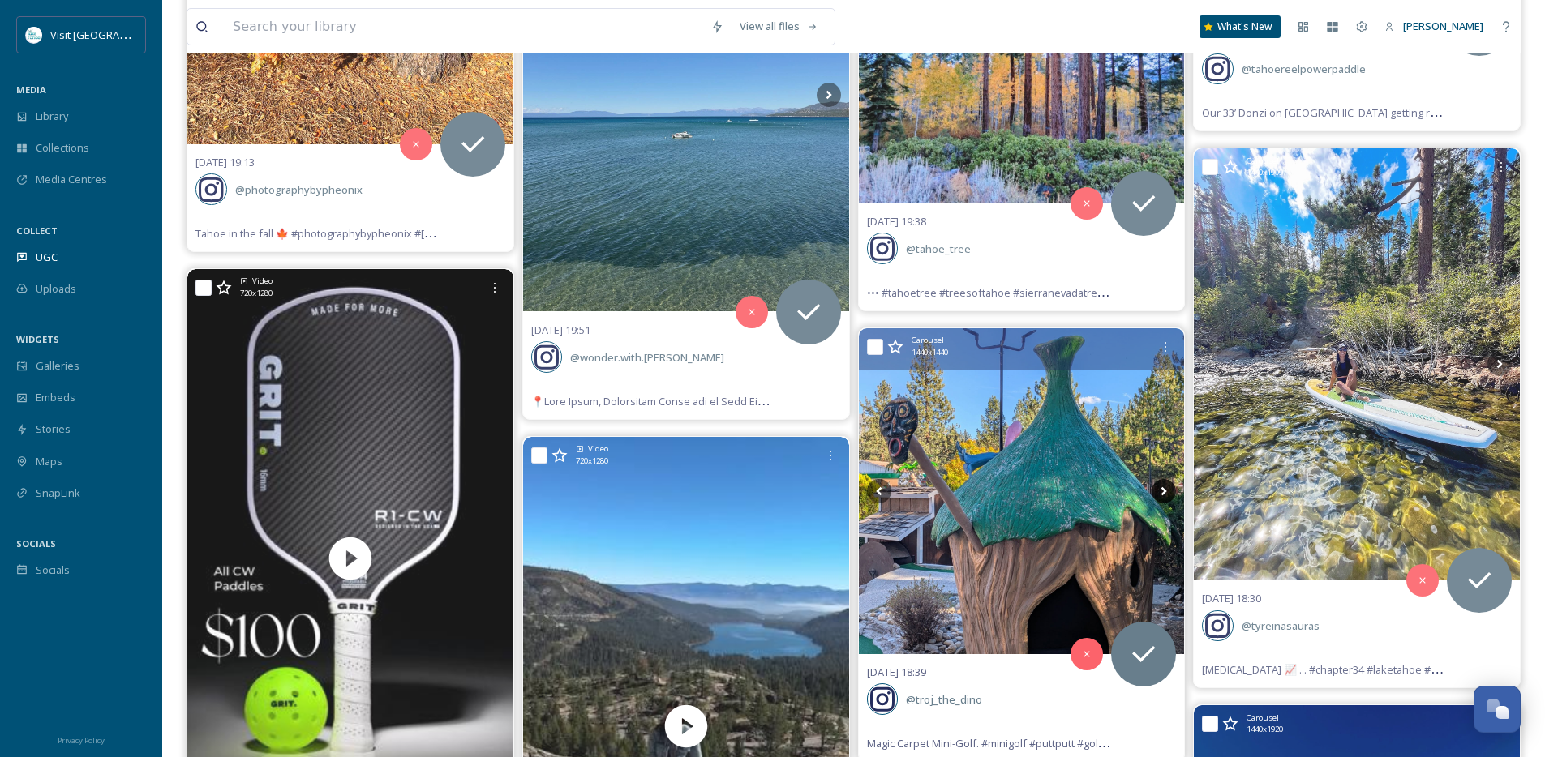
click at [1164, 490] on icon at bounding box center [1164, 490] width 6 height 9
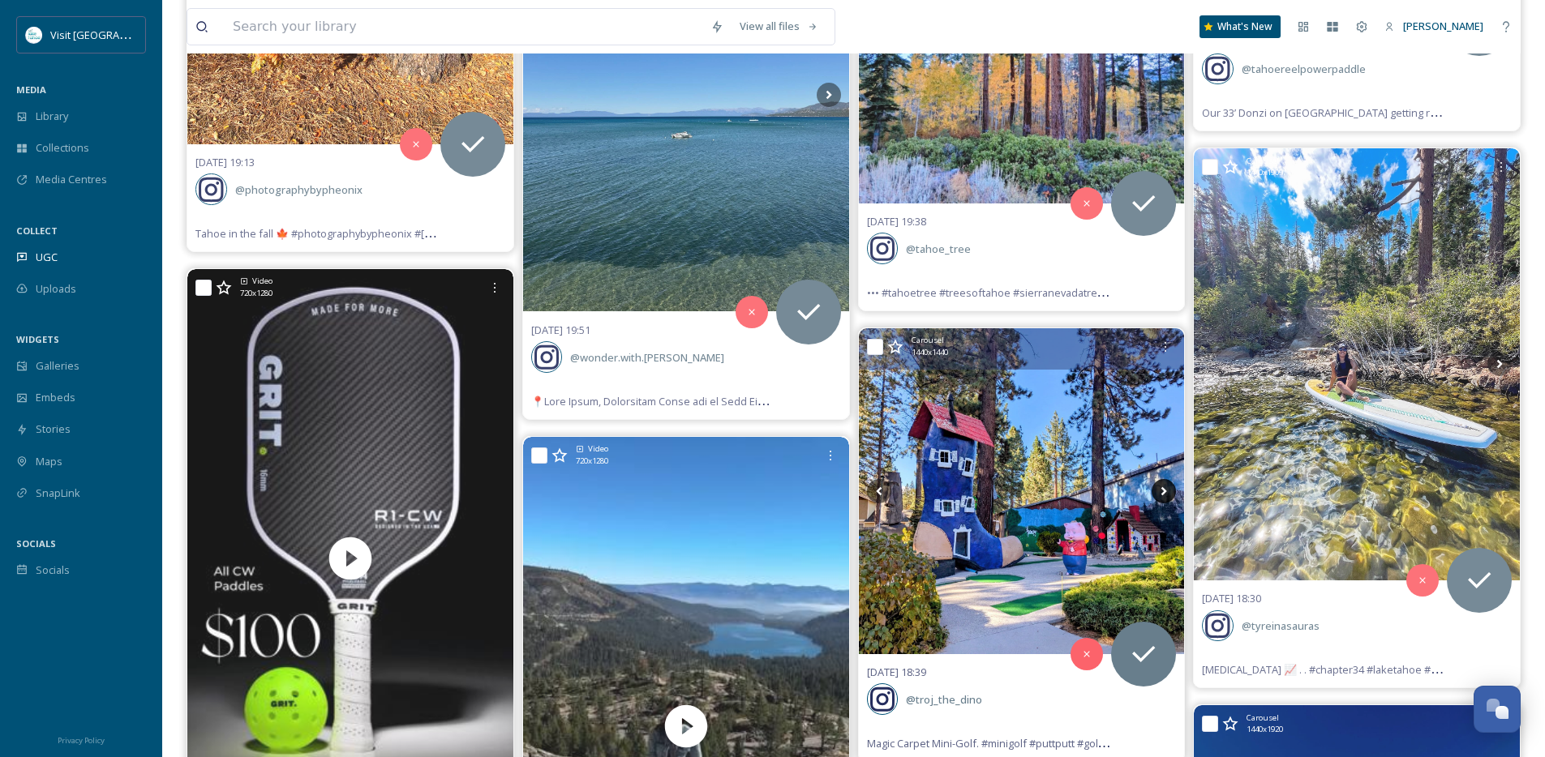
click at [1164, 490] on icon at bounding box center [1164, 490] width 6 height 9
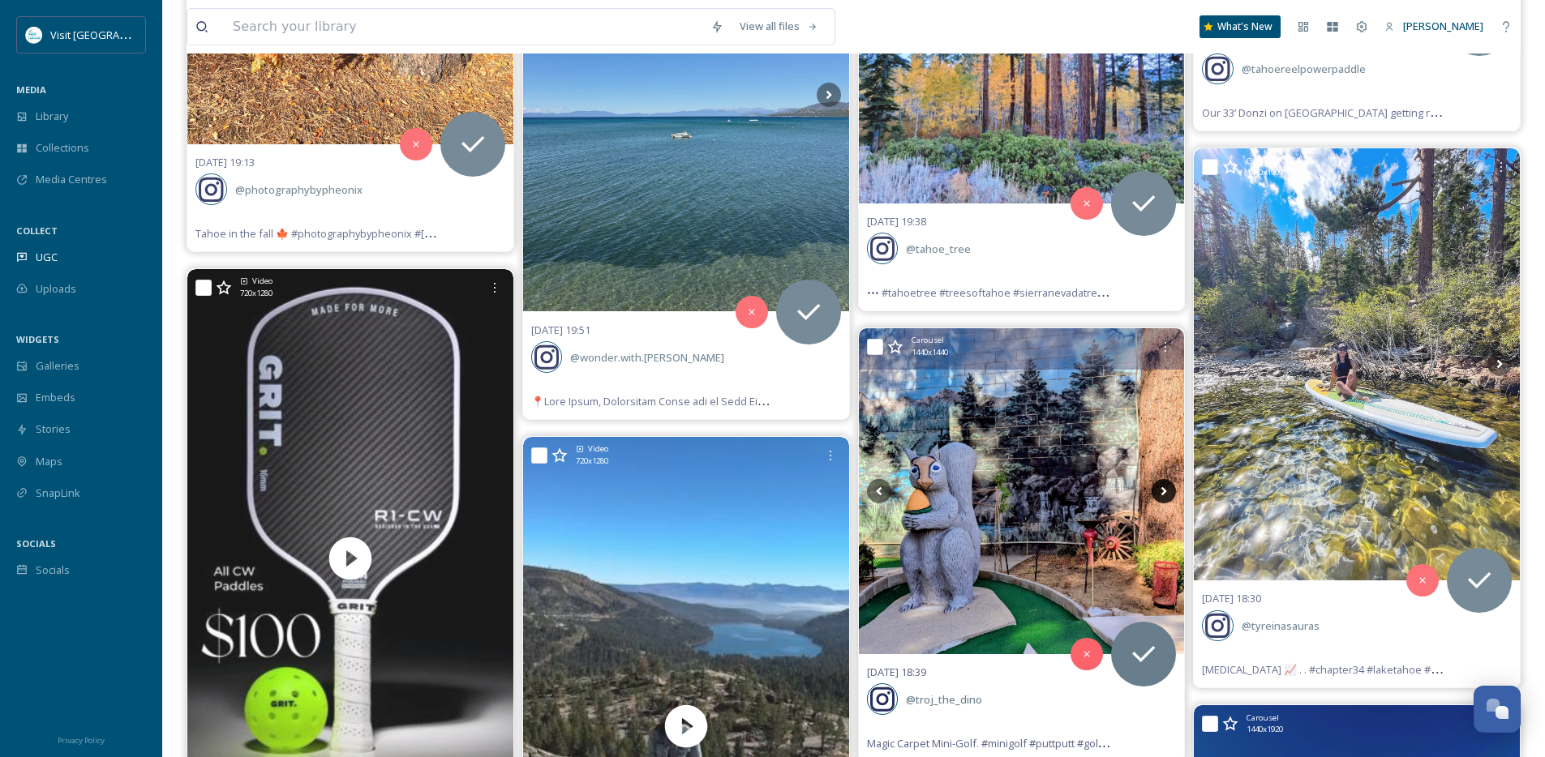
click at [1164, 490] on icon at bounding box center [1164, 490] width 6 height 9
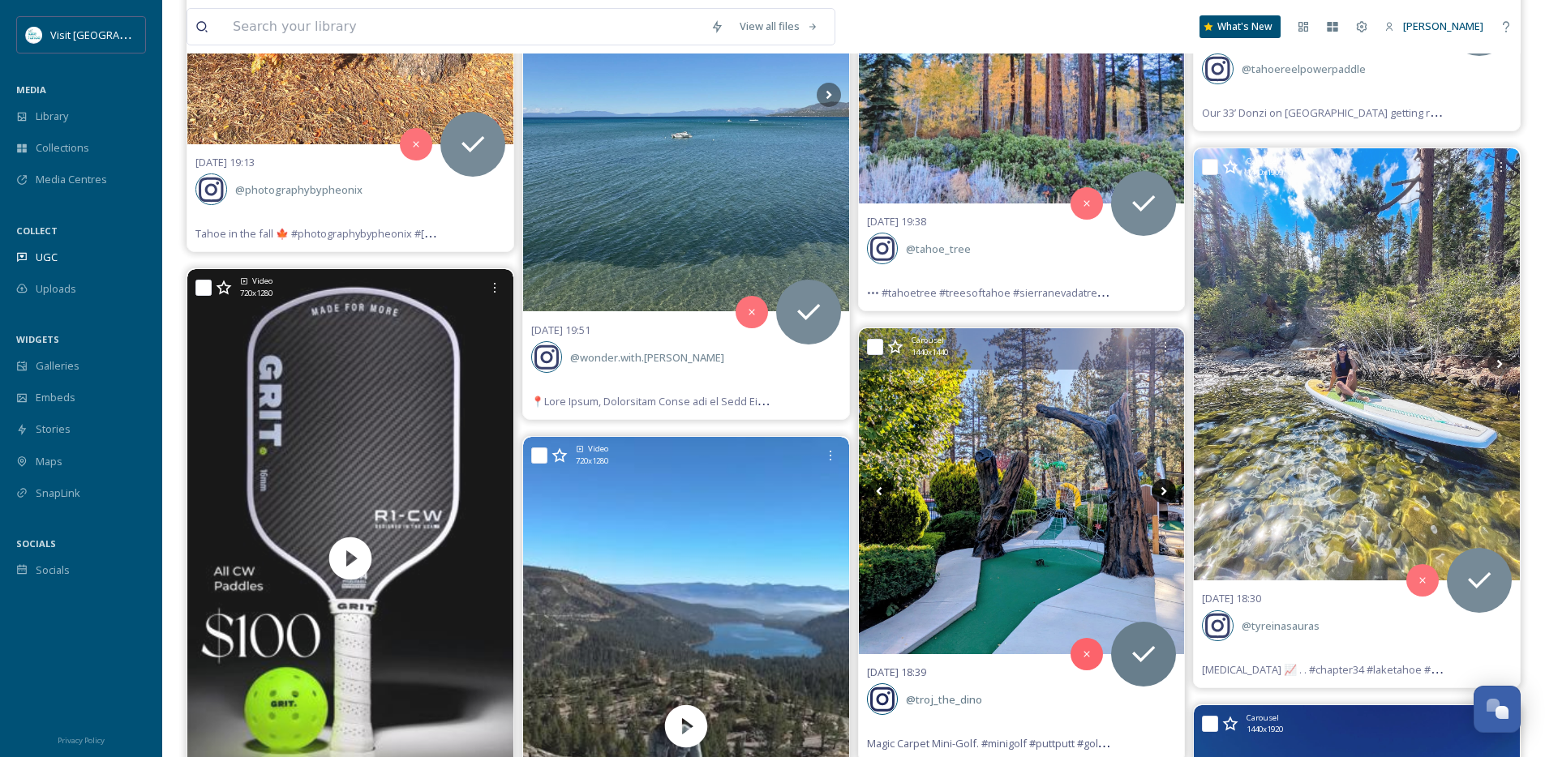
click at [1164, 490] on icon at bounding box center [1164, 490] width 6 height 9
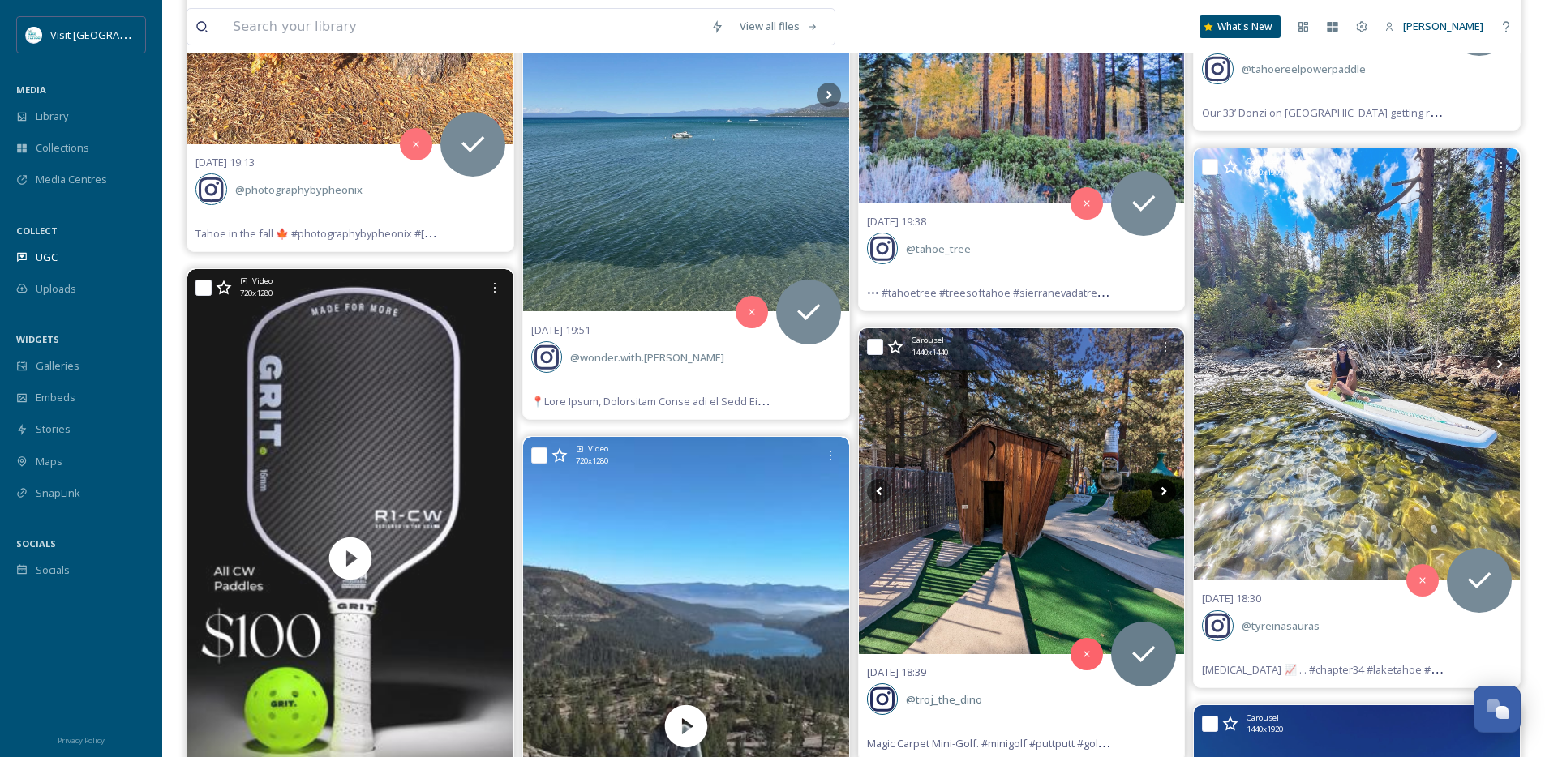
click at [1164, 490] on icon at bounding box center [1164, 490] width 6 height 9
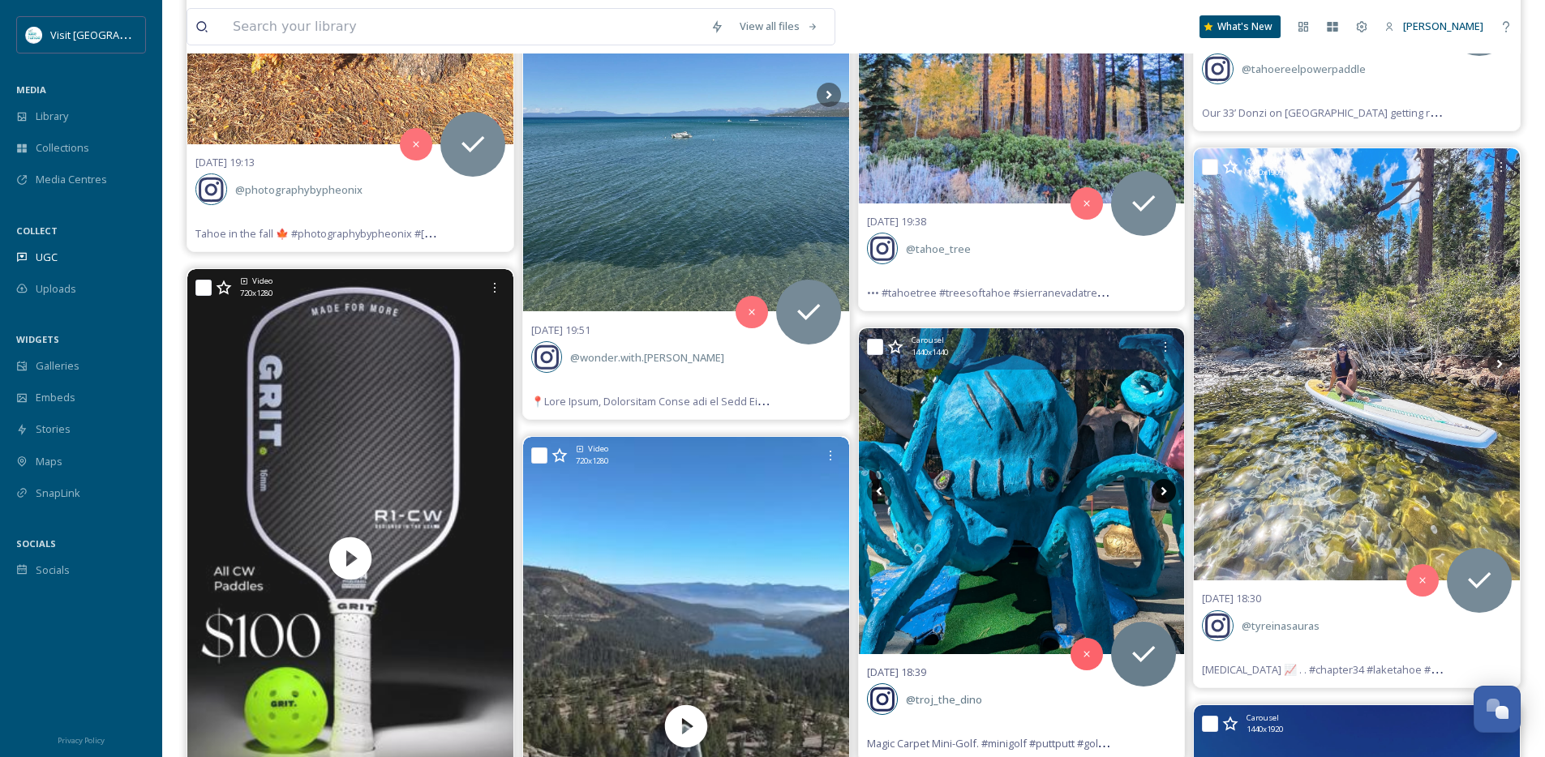
click at [1164, 490] on icon at bounding box center [1164, 490] width 6 height 9
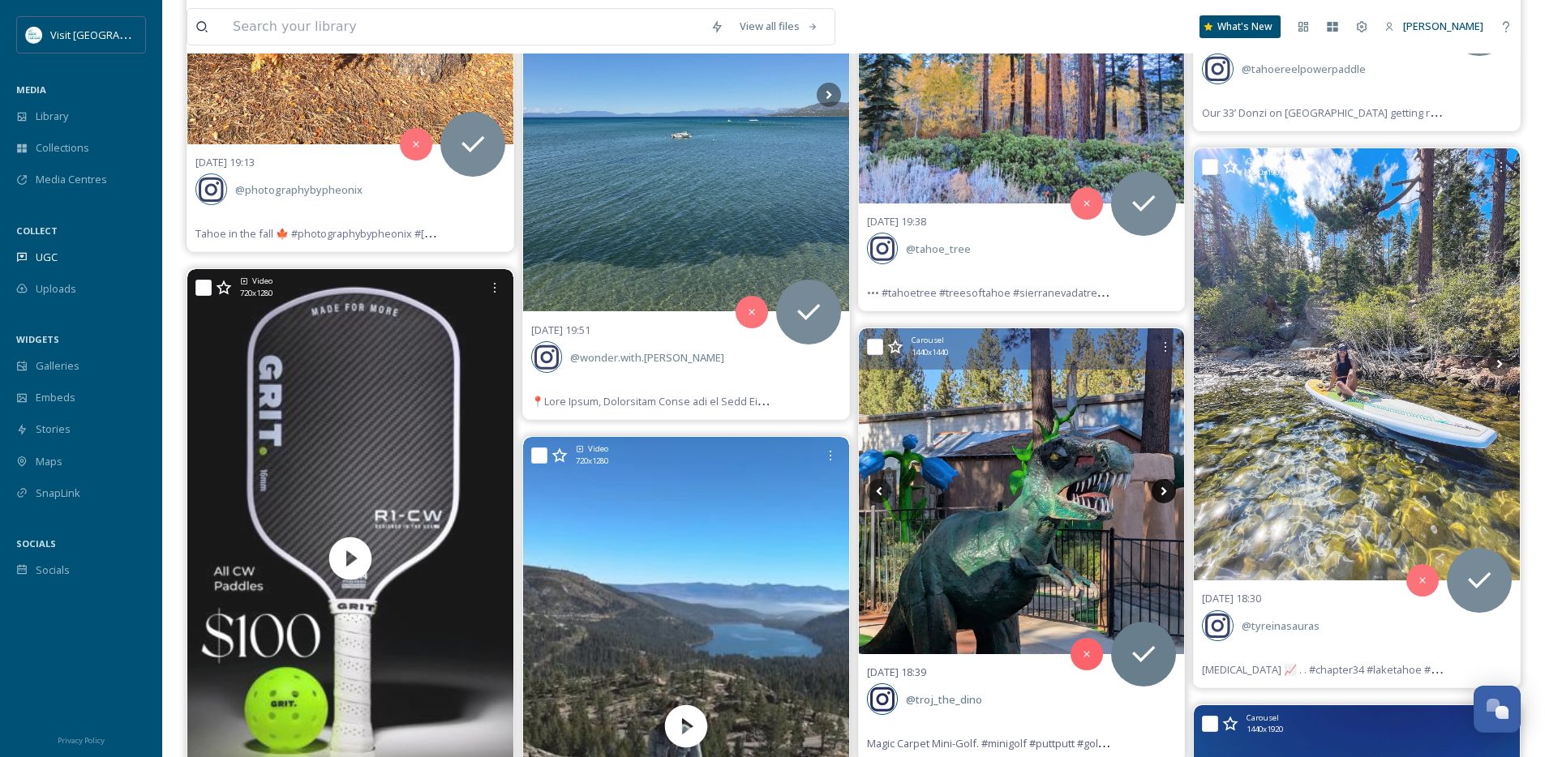
click at [1164, 490] on icon at bounding box center [1164, 490] width 6 height 9
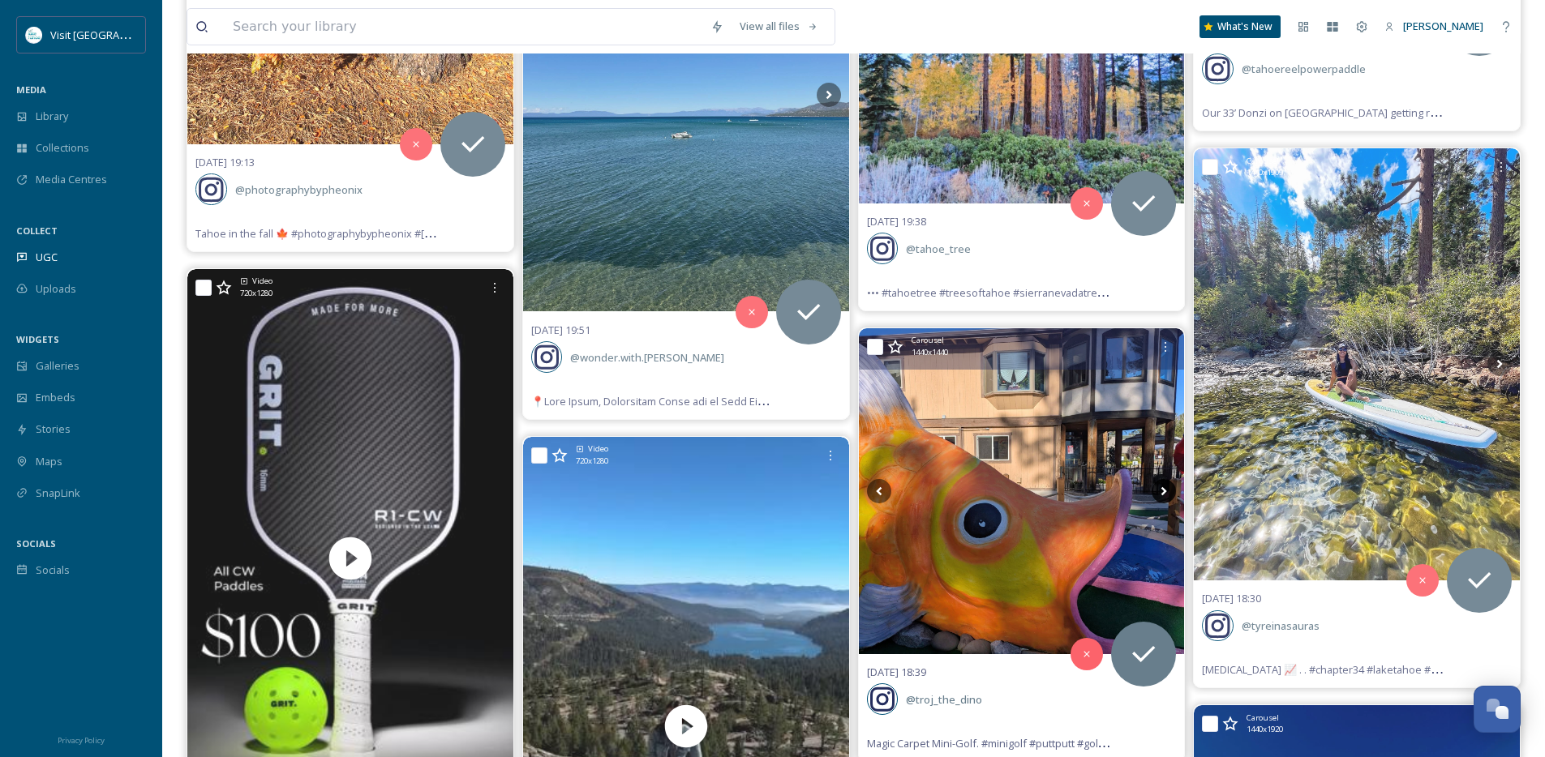
click at [1164, 490] on icon at bounding box center [1164, 490] width 6 height 9
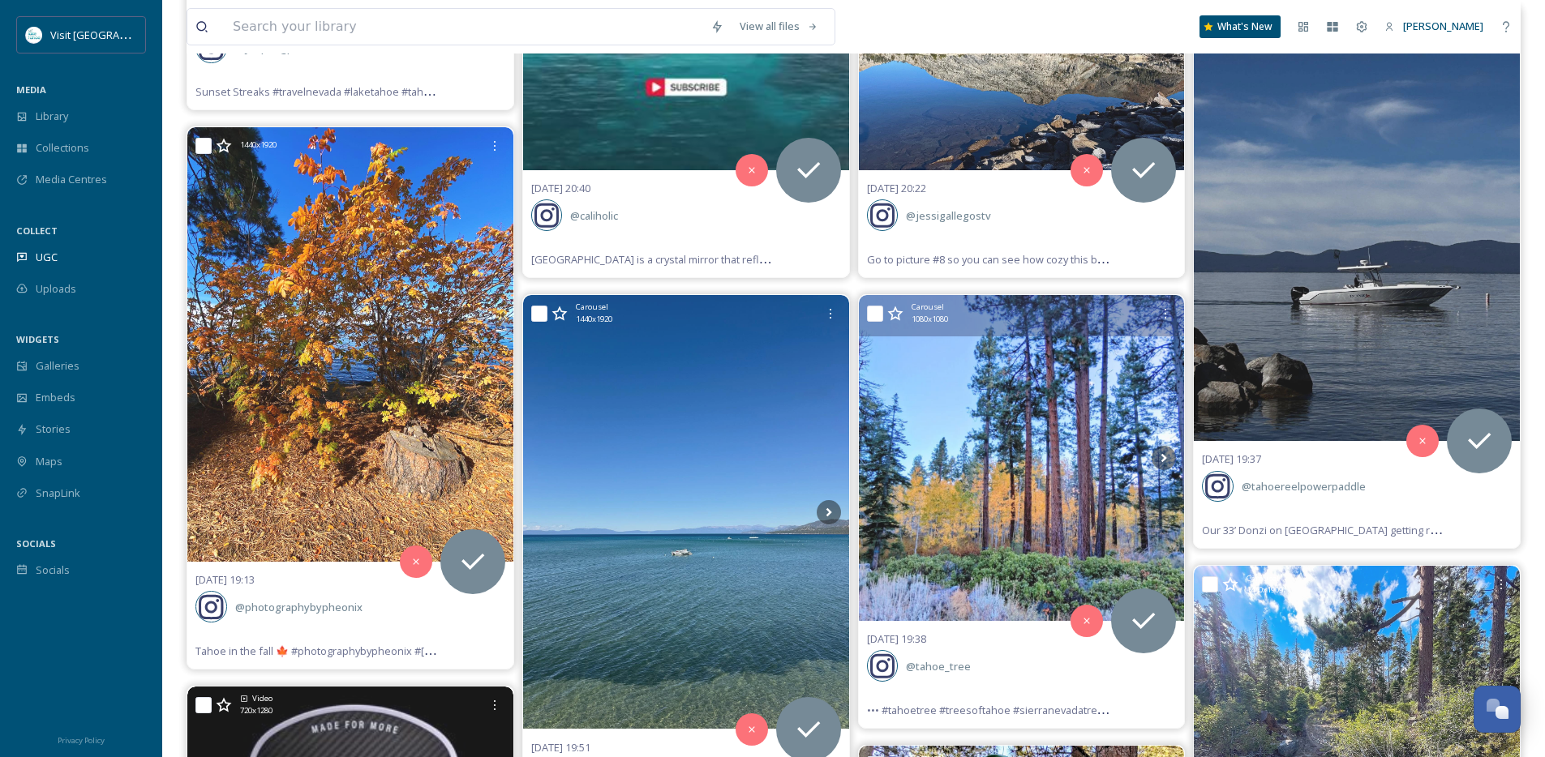
scroll to position [2977, 0]
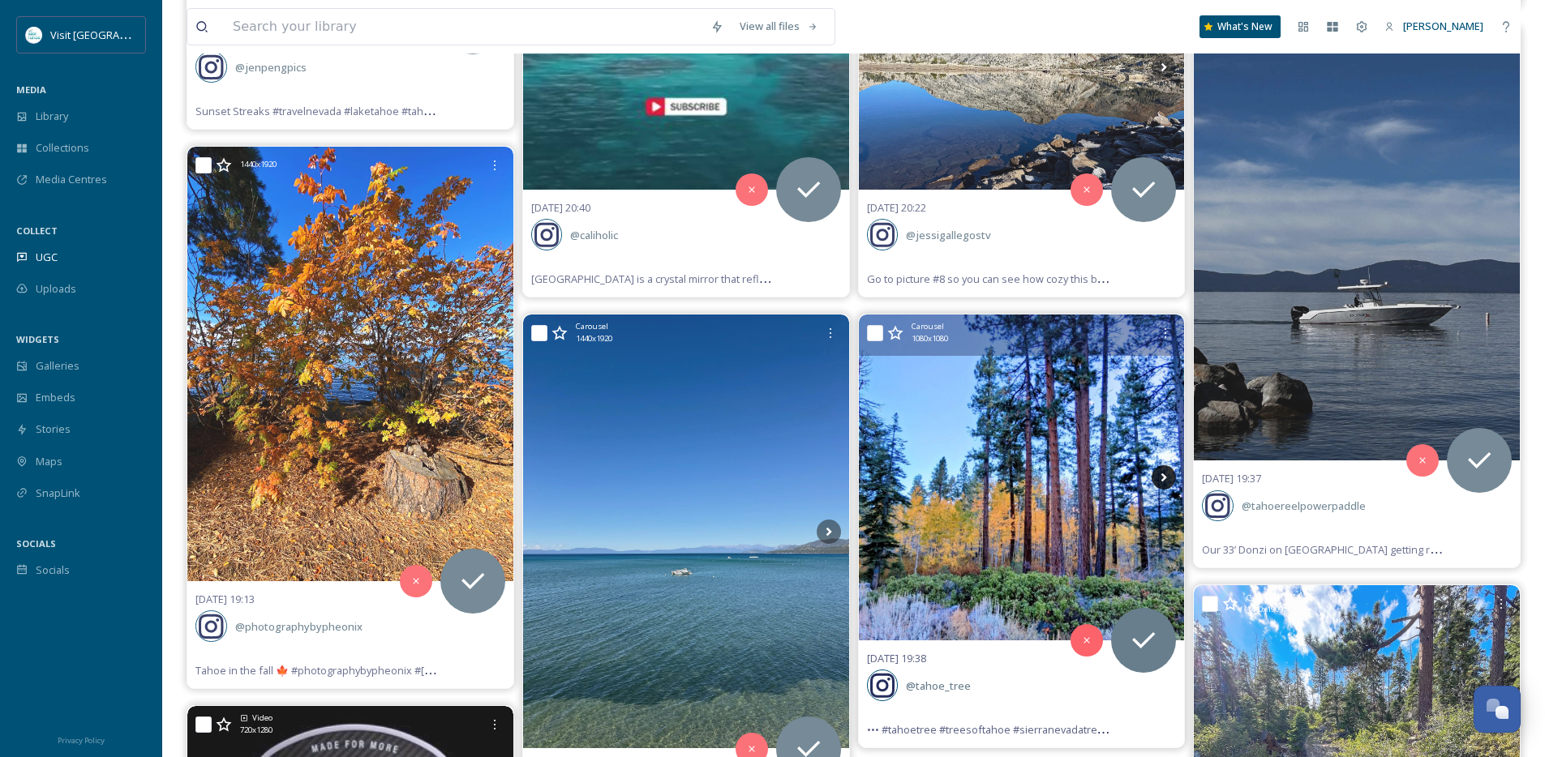
click at [1164, 478] on icon at bounding box center [1164, 477] width 6 height 9
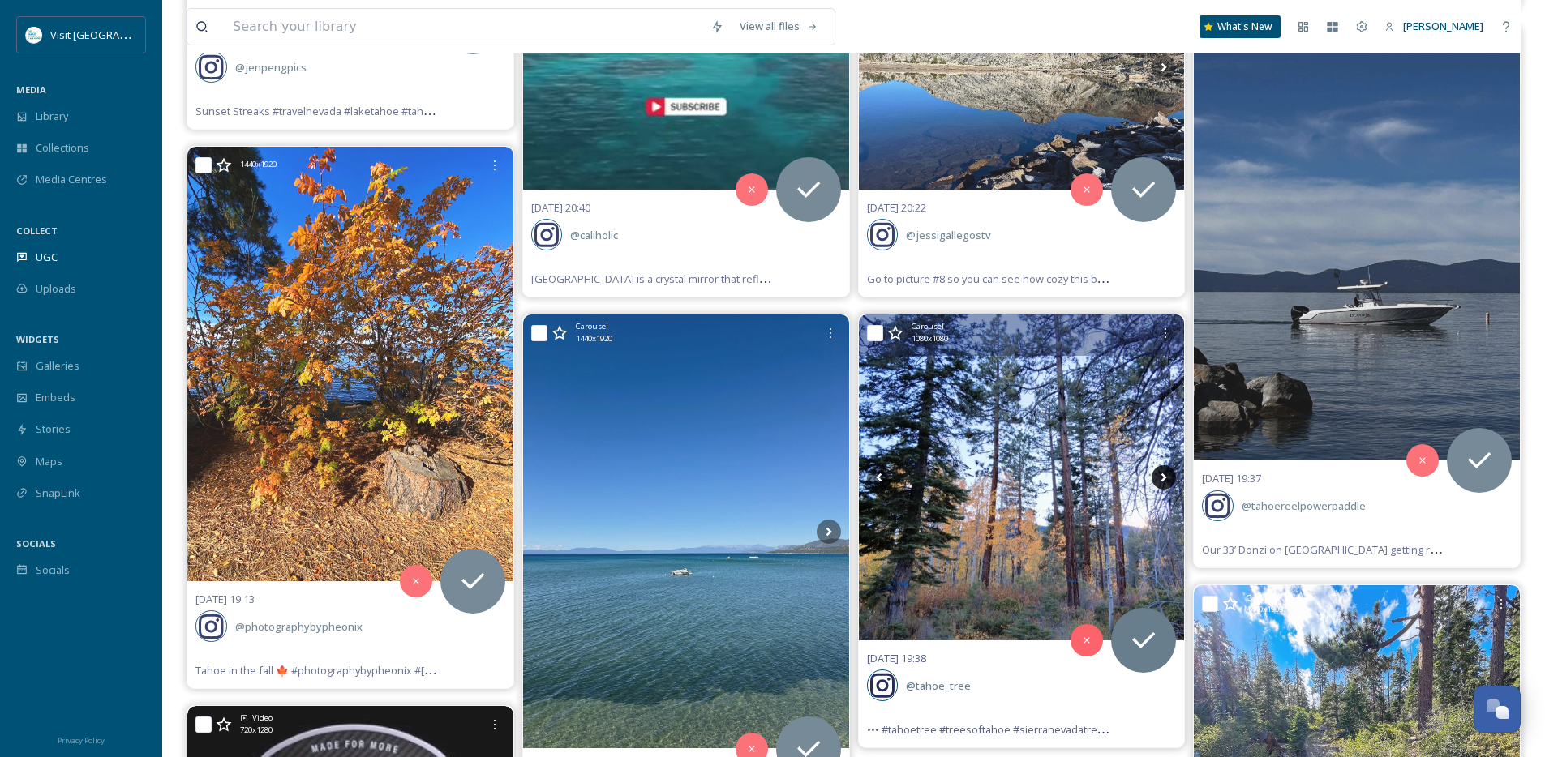
click at [1164, 478] on icon at bounding box center [1164, 477] width 6 height 9
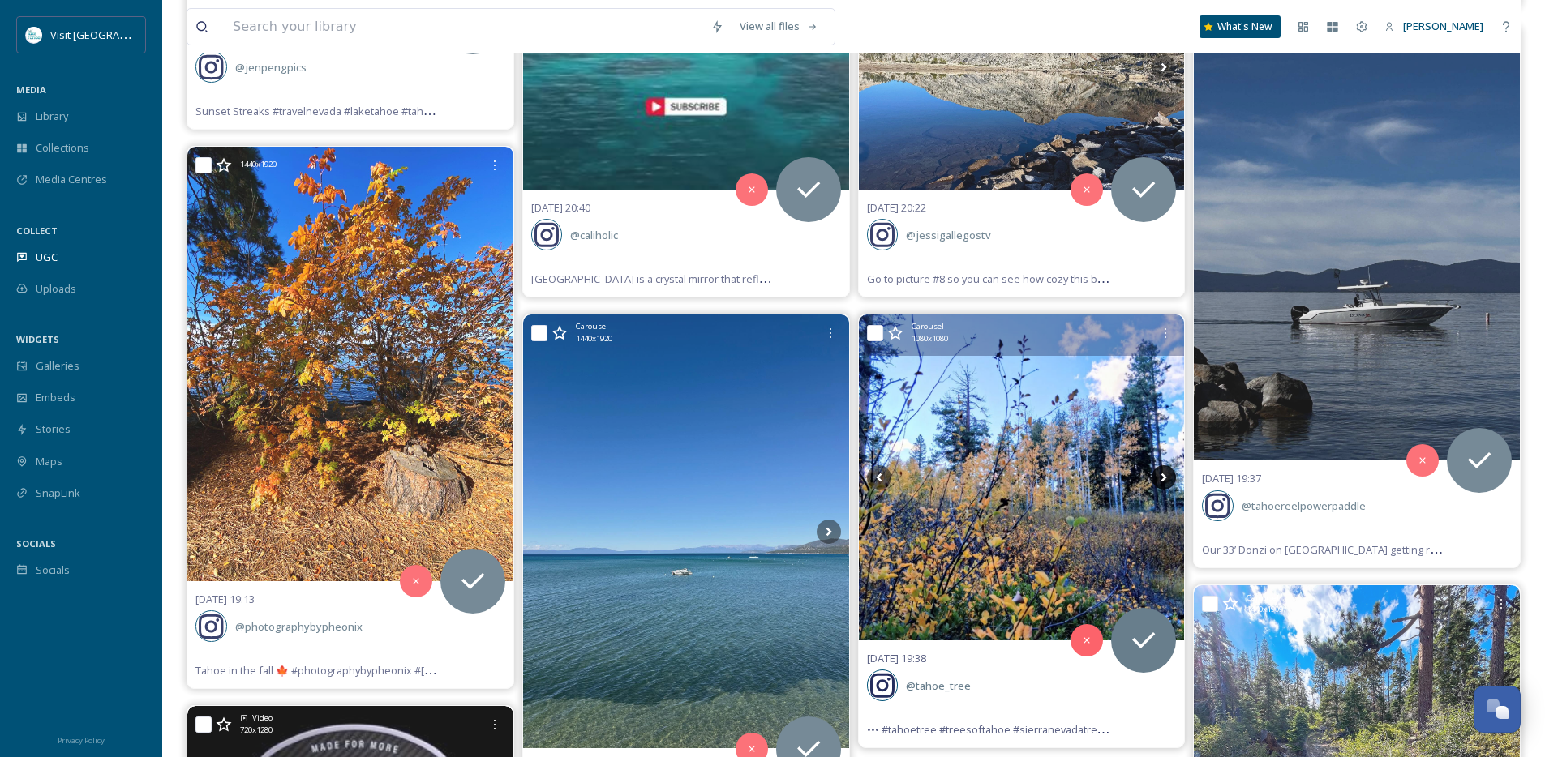
click at [1164, 478] on icon at bounding box center [1164, 477] width 6 height 9
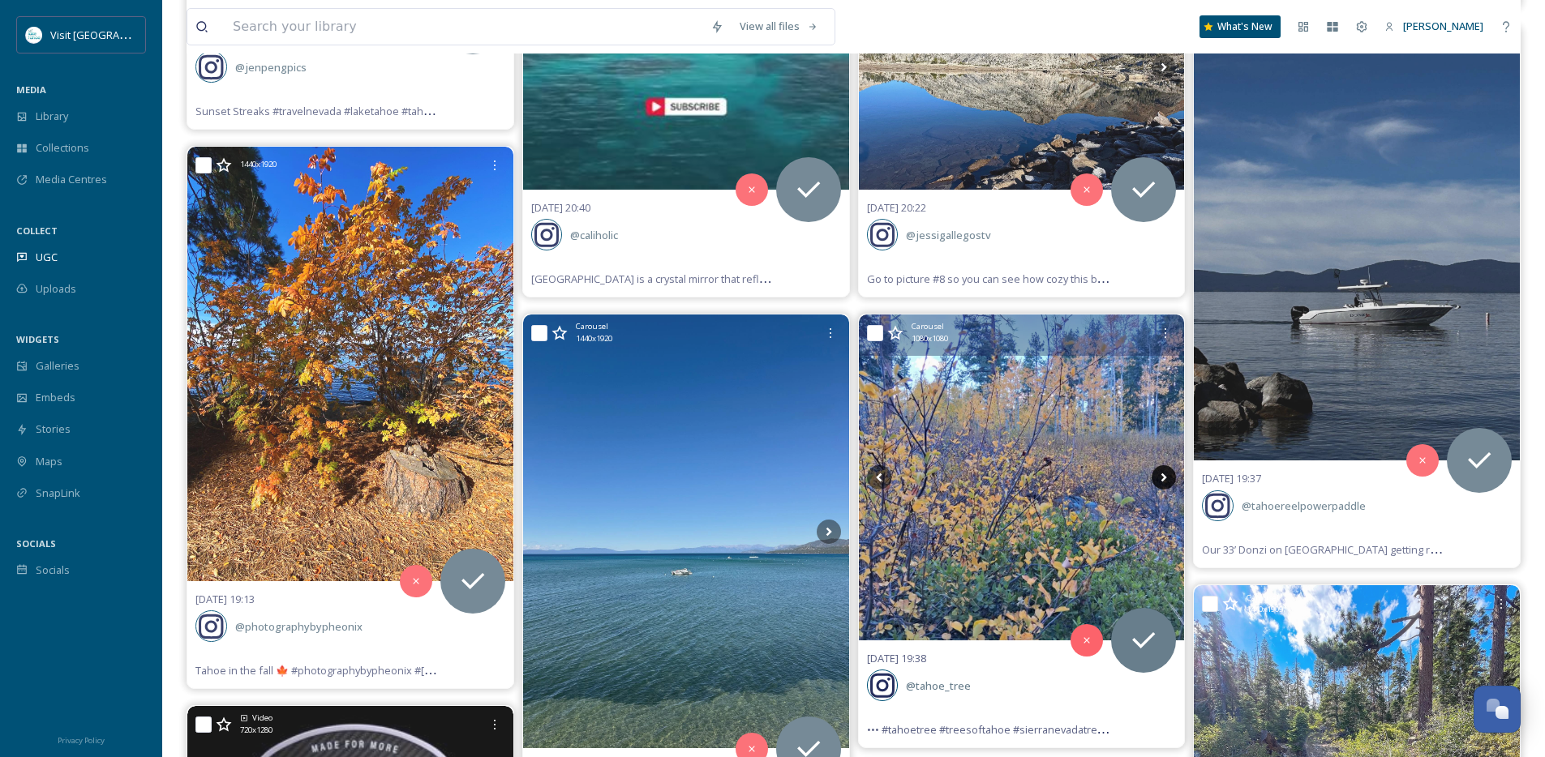
click at [1164, 478] on icon at bounding box center [1164, 477] width 6 height 9
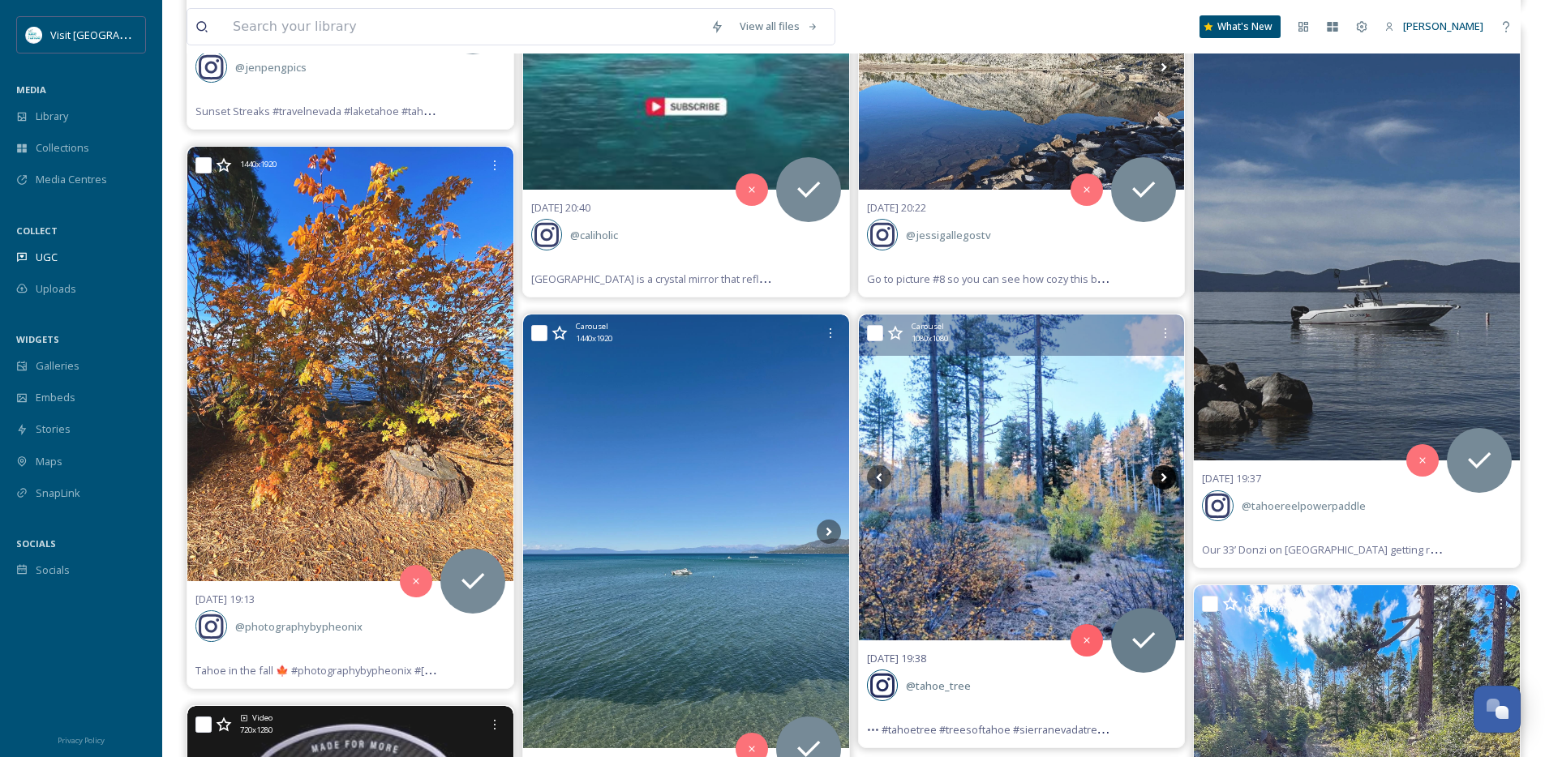
click at [1164, 478] on icon at bounding box center [1164, 477] width 6 height 9
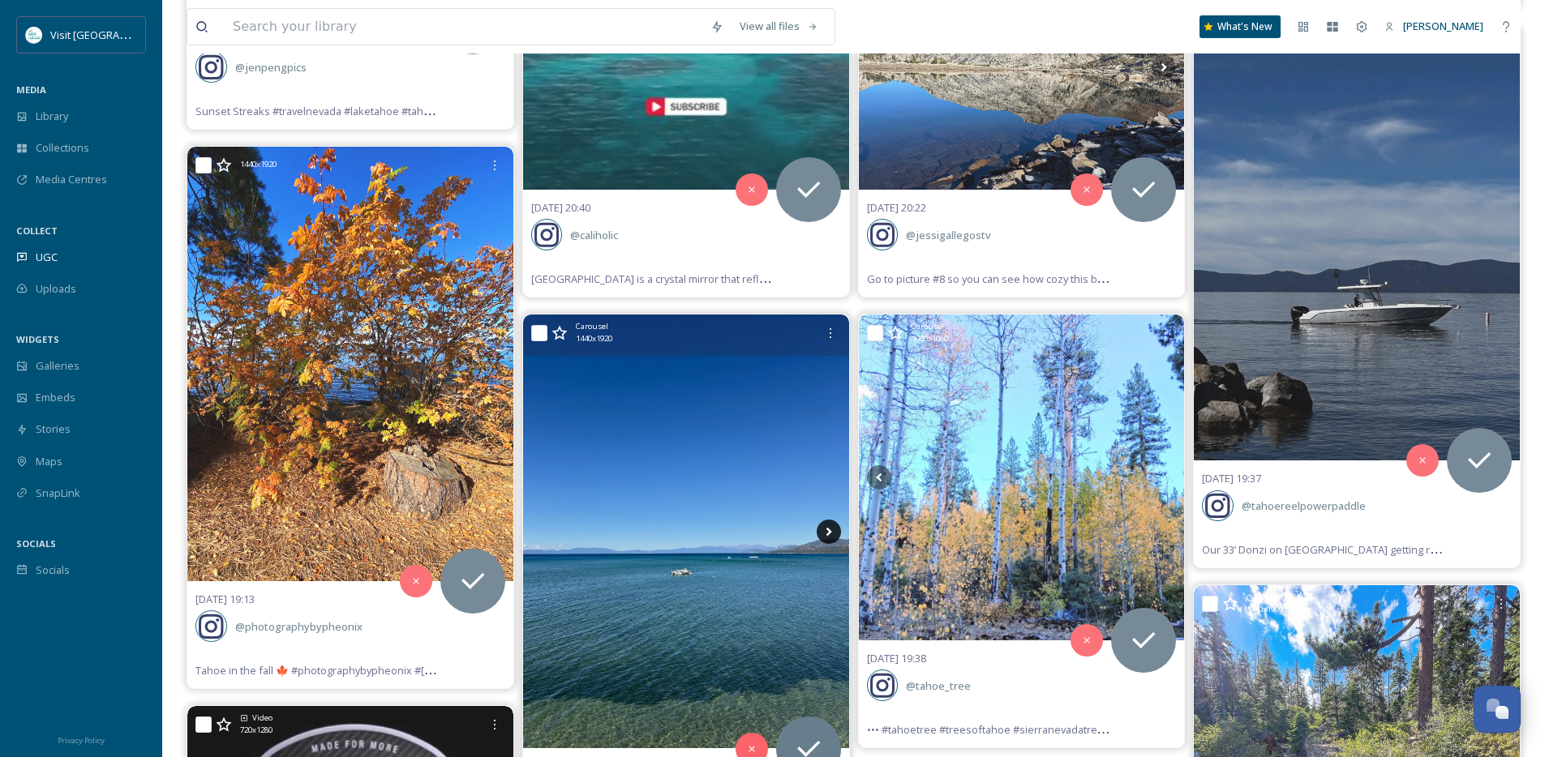
click at [826, 535] on icon at bounding box center [828, 532] width 24 height 24
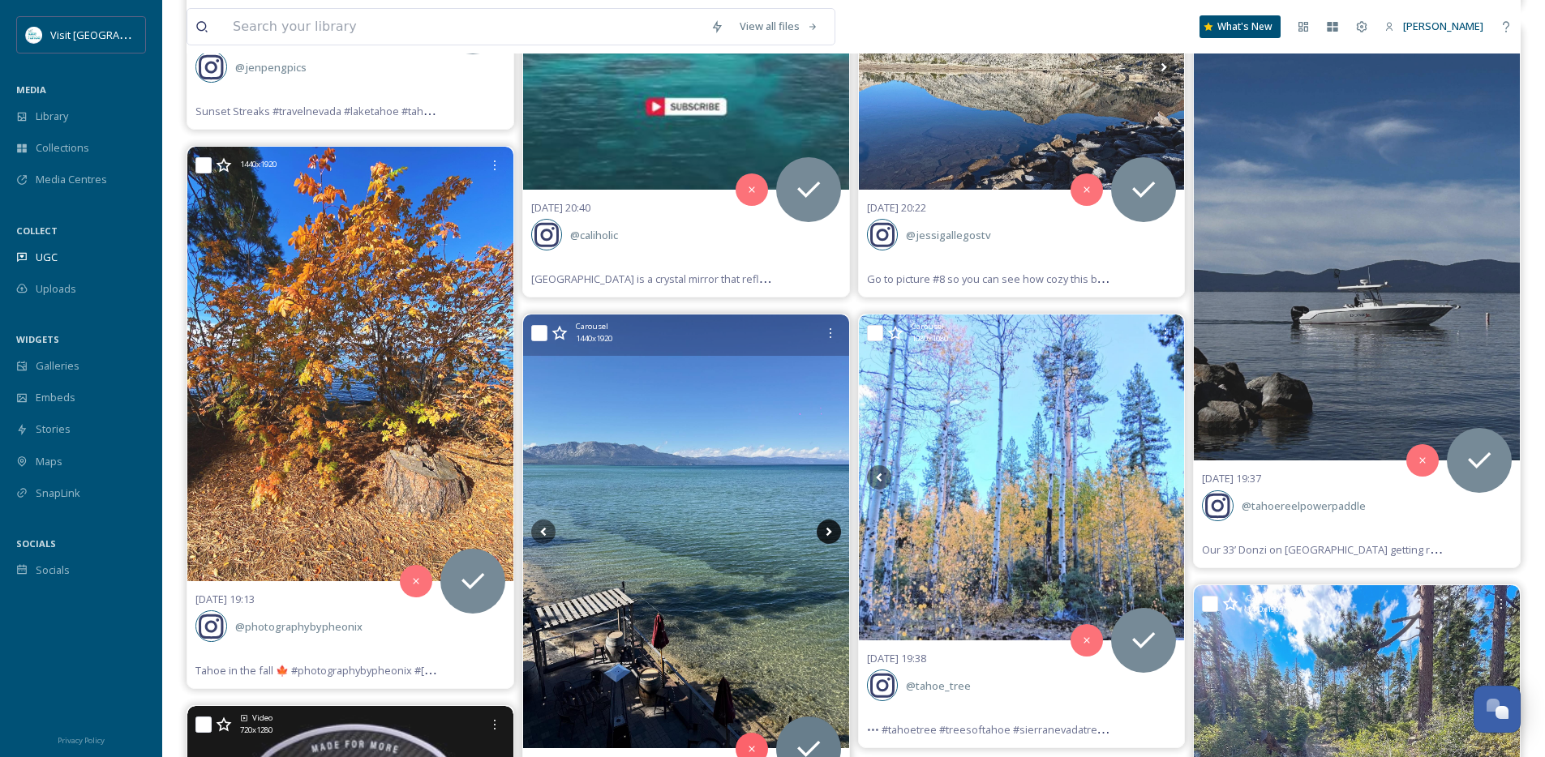
click at [826, 535] on icon at bounding box center [828, 532] width 24 height 24
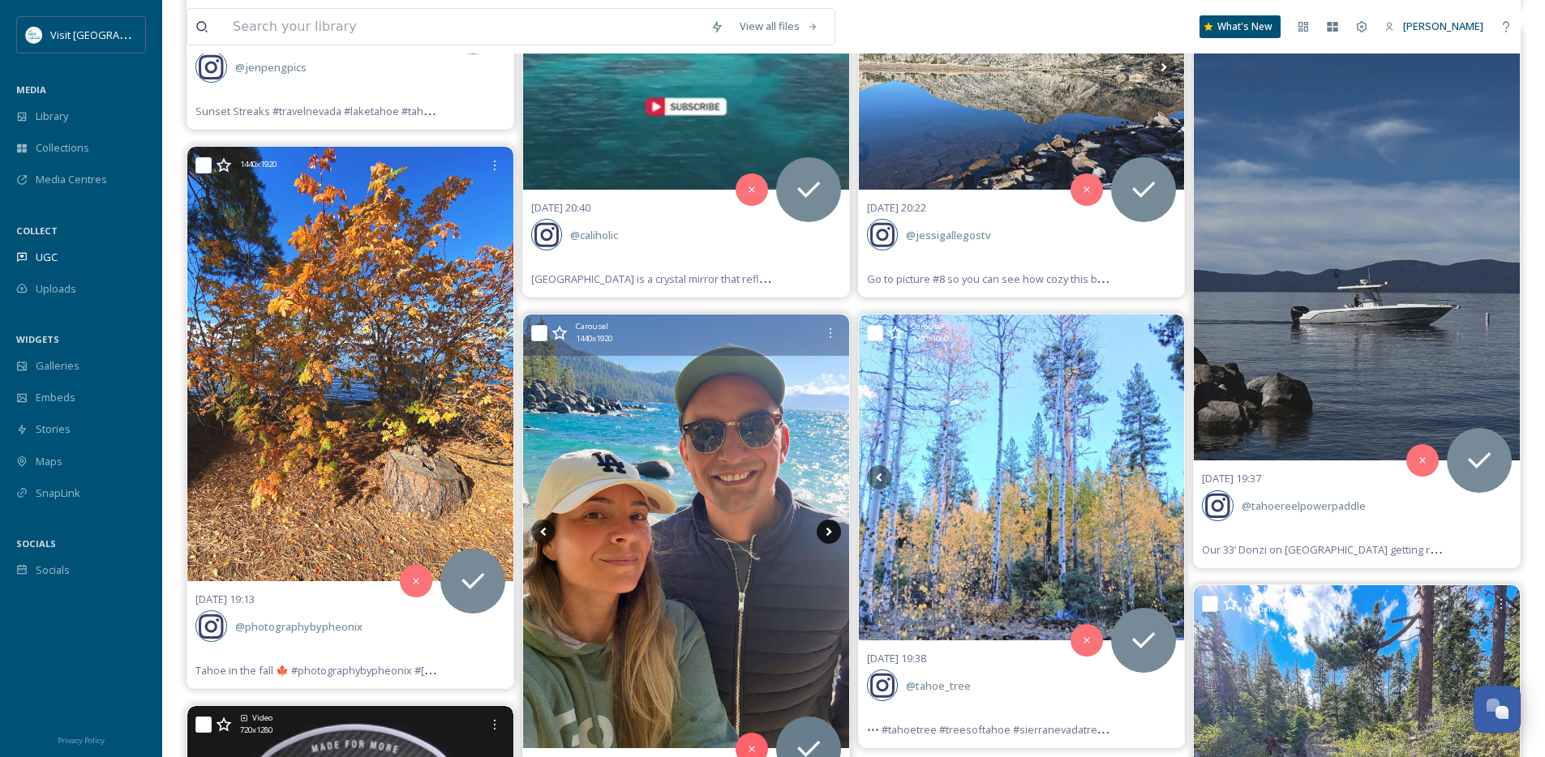
click at [826, 535] on icon at bounding box center [828, 531] width 6 height 9
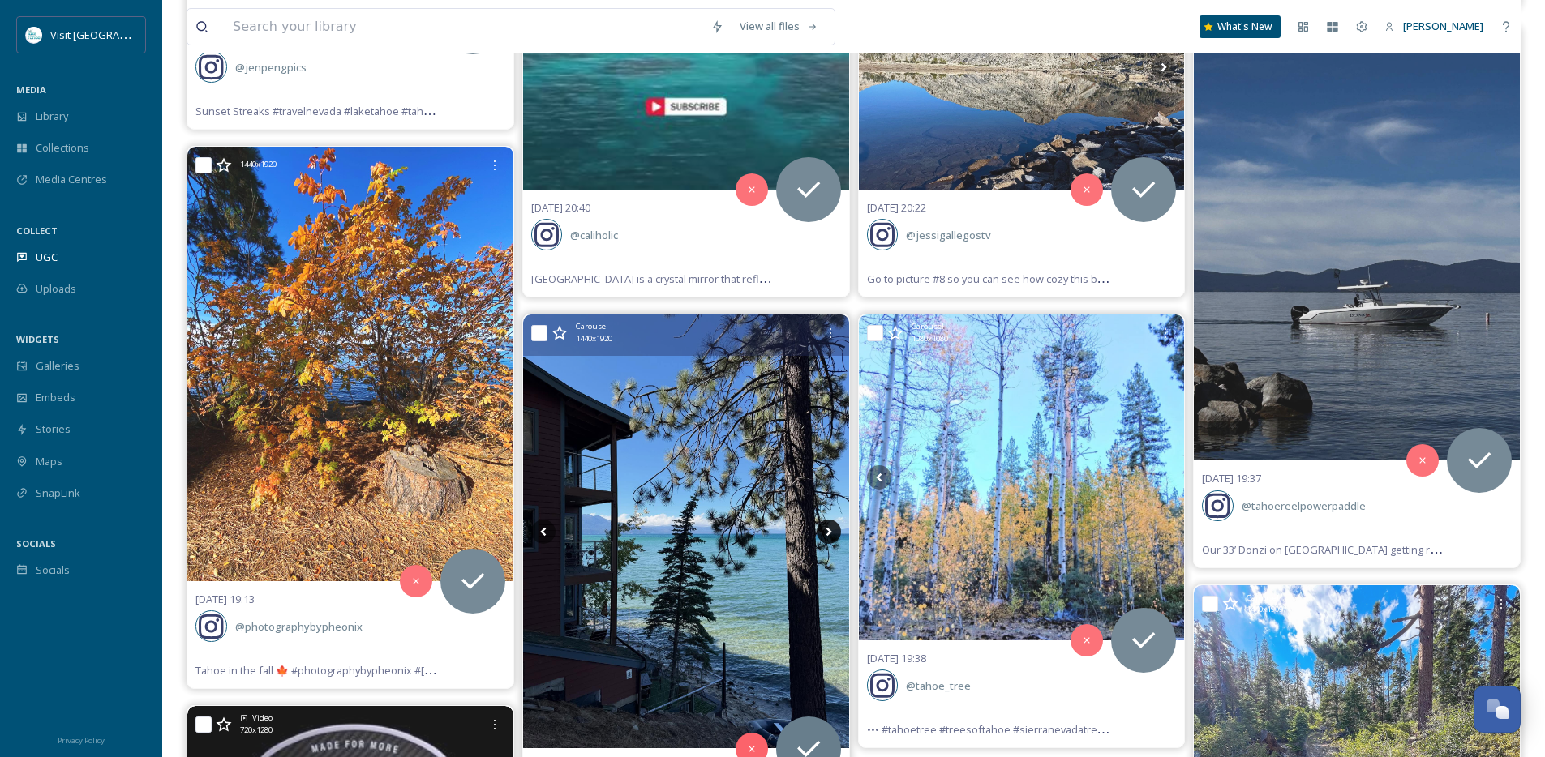
click at [826, 535] on icon at bounding box center [828, 531] width 6 height 9
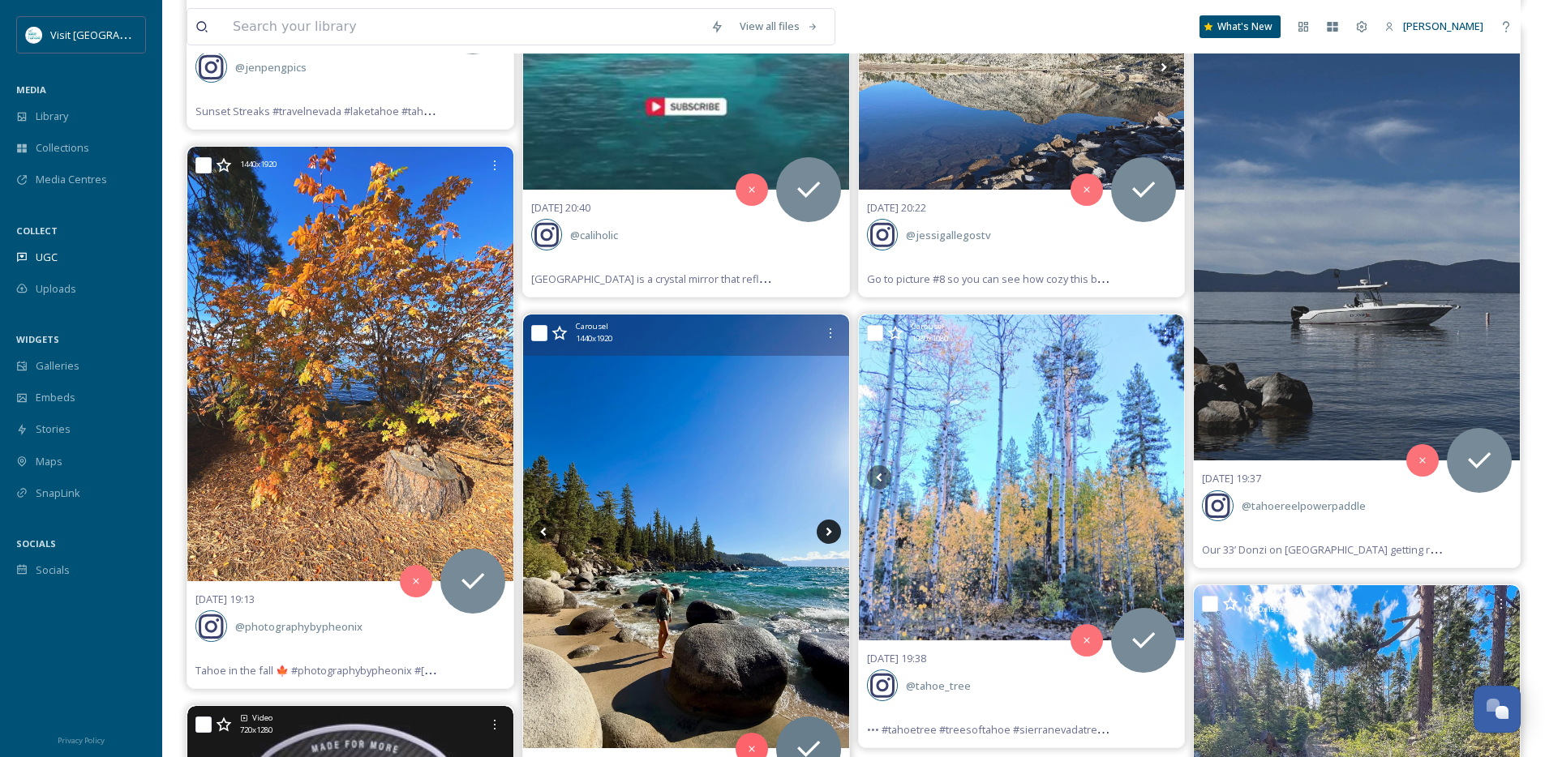
click at [826, 535] on icon at bounding box center [828, 531] width 6 height 9
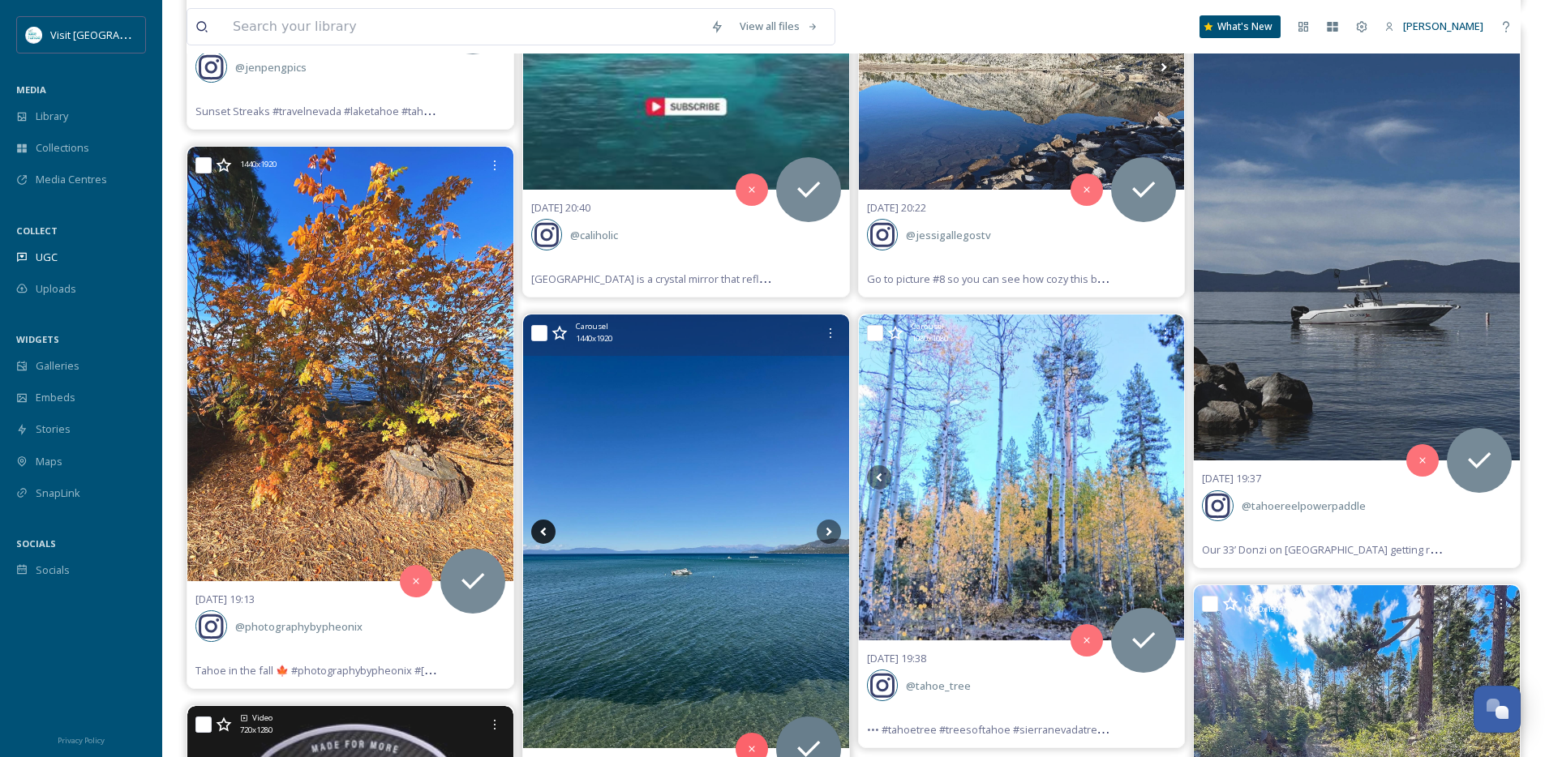
click at [549, 527] on icon at bounding box center [543, 532] width 24 height 24
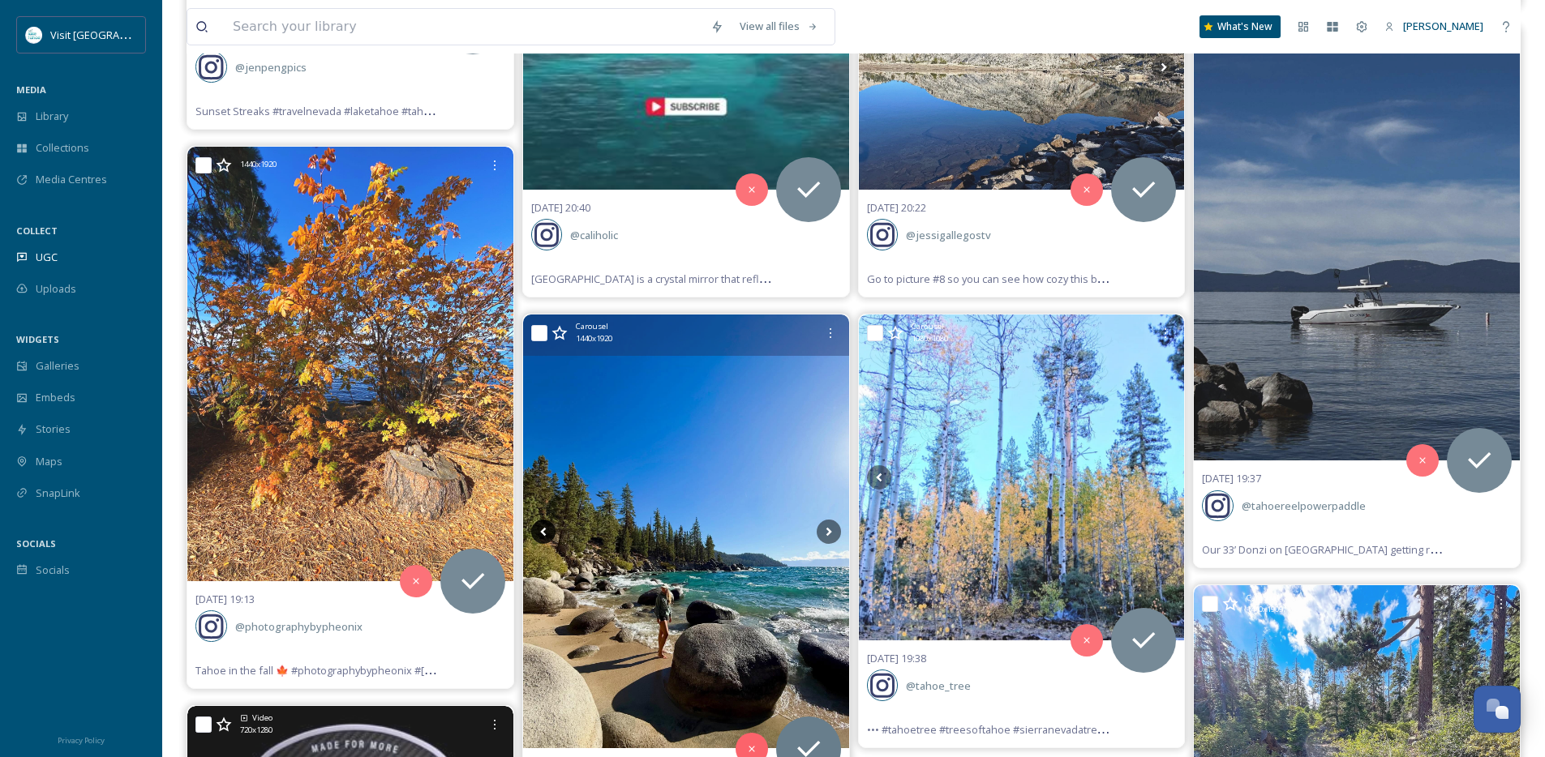
click at [549, 527] on icon at bounding box center [543, 532] width 24 height 24
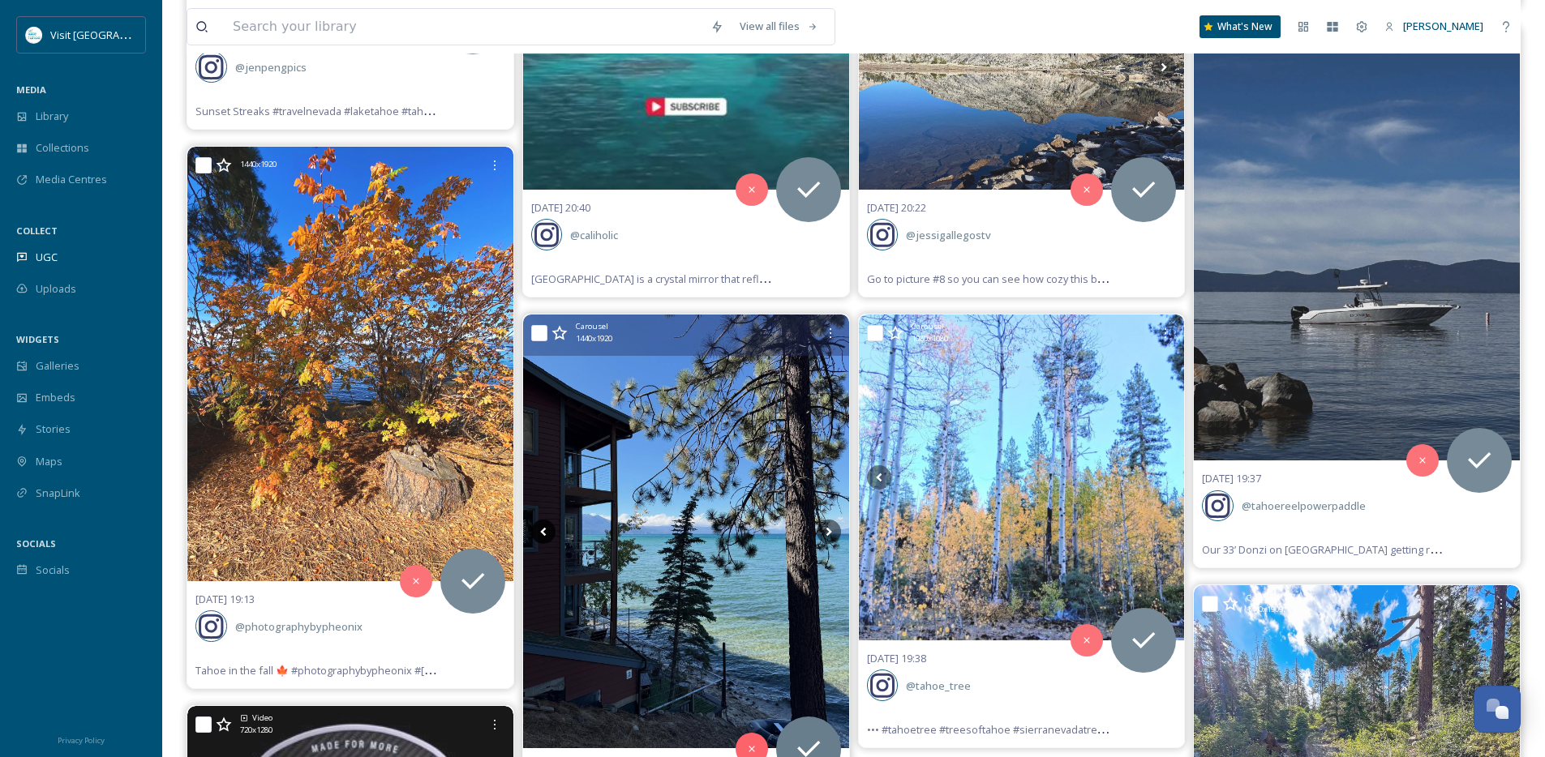
click at [549, 527] on icon at bounding box center [543, 532] width 24 height 24
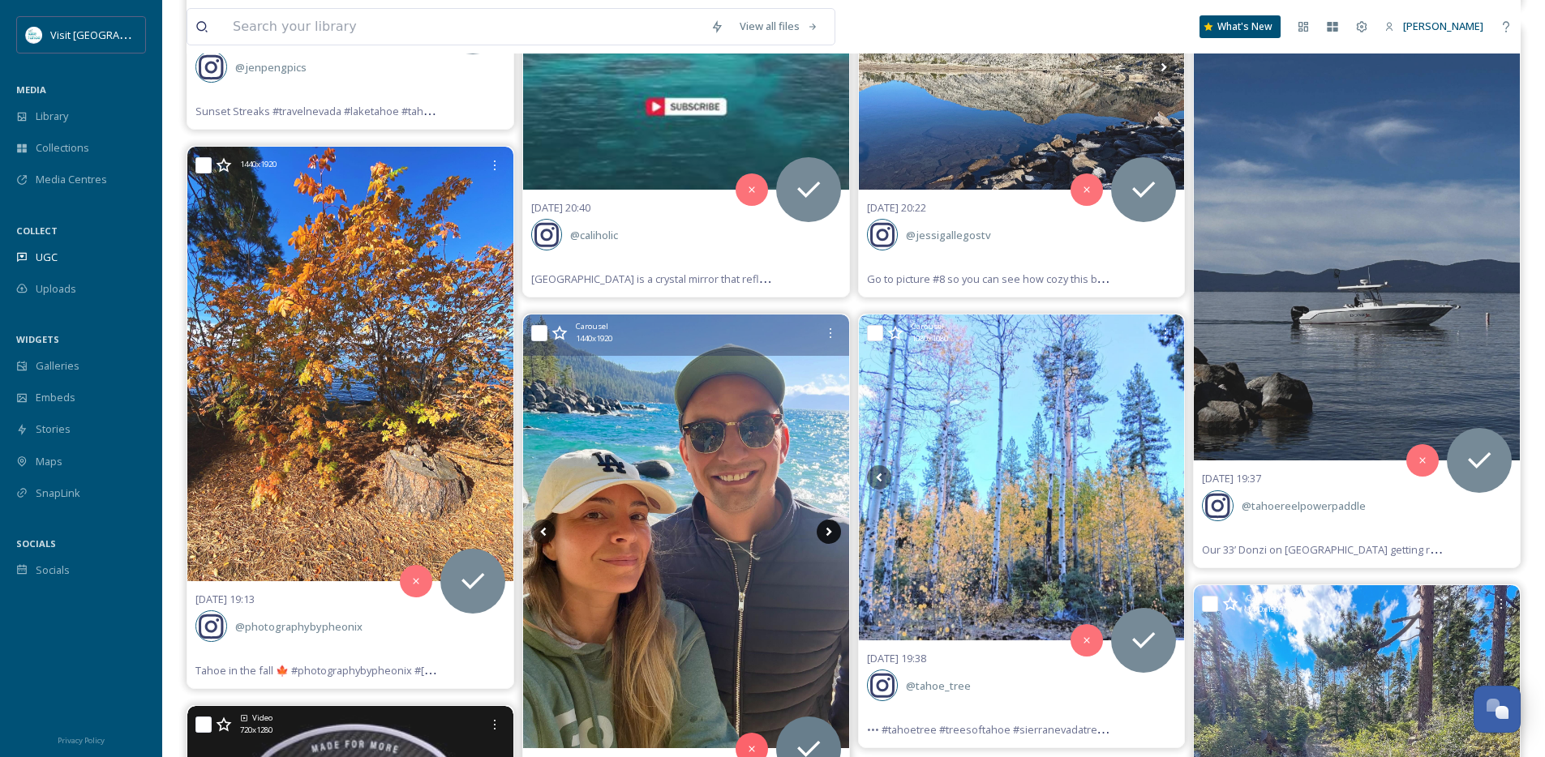
click at [831, 531] on icon at bounding box center [828, 532] width 24 height 24
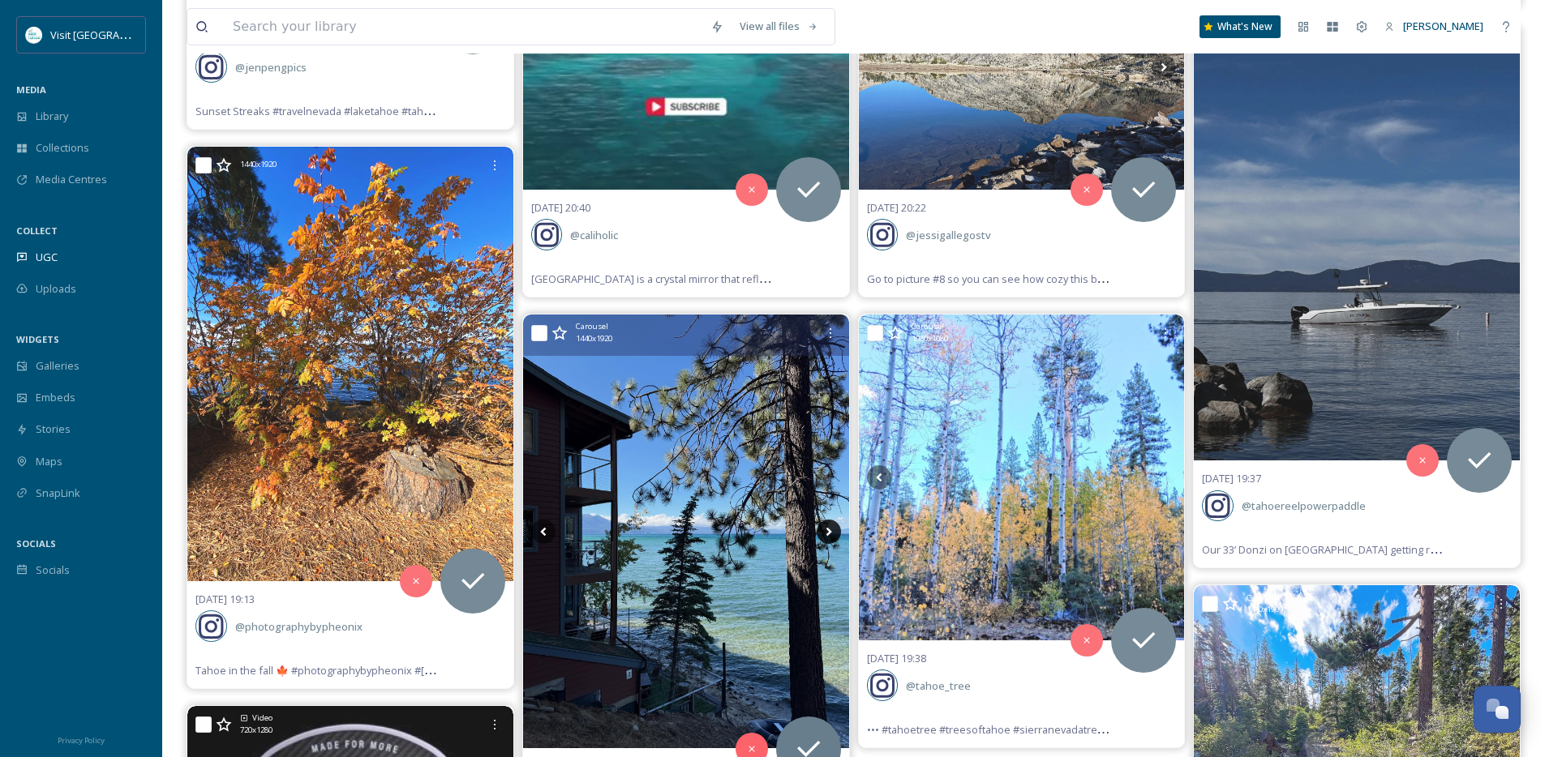
click at [831, 531] on icon at bounding box center [828, 531] width 6 height 9
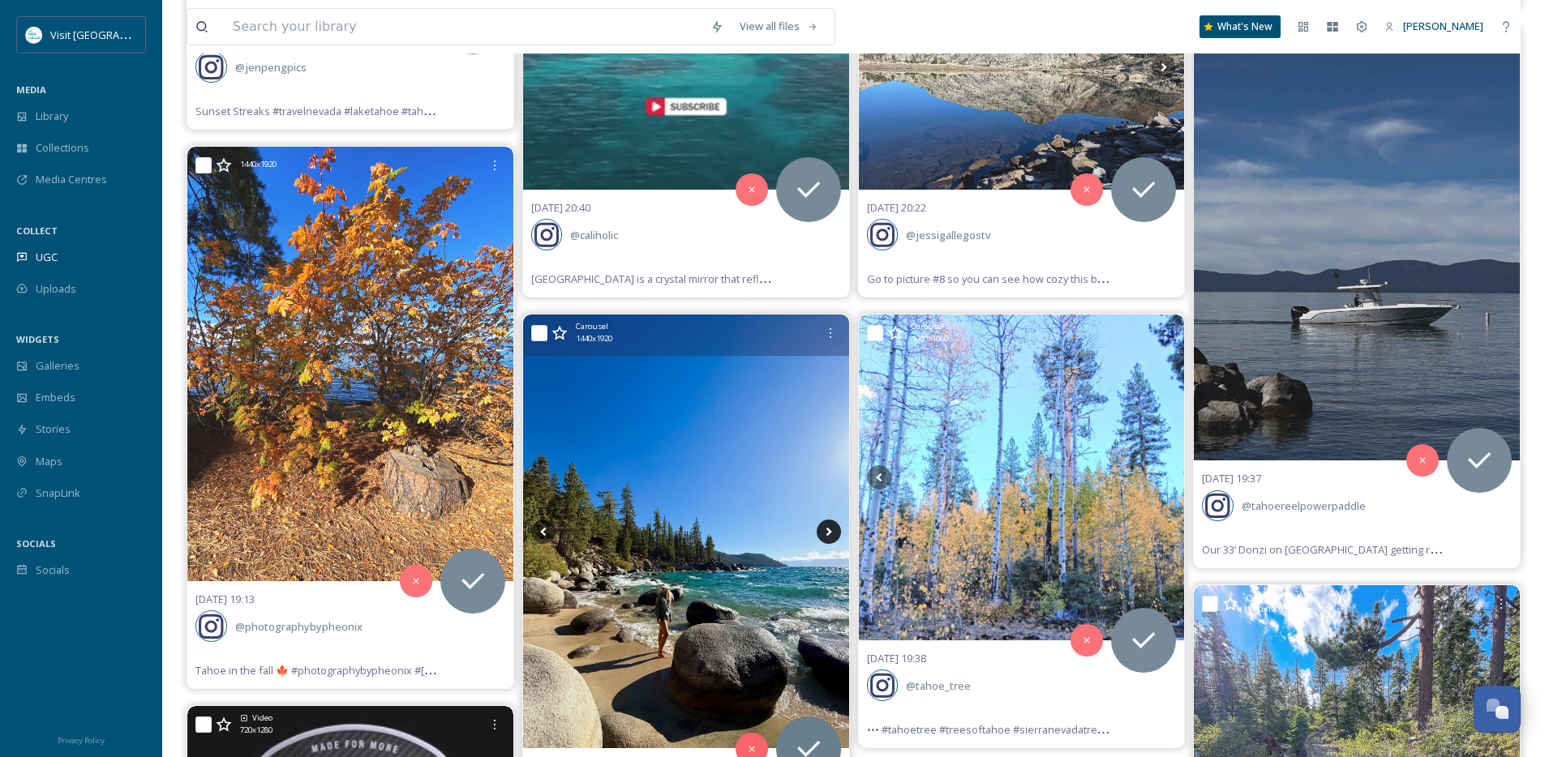
click at [831, 531] on icon at bounding box center [828, 531] width 6 height 9
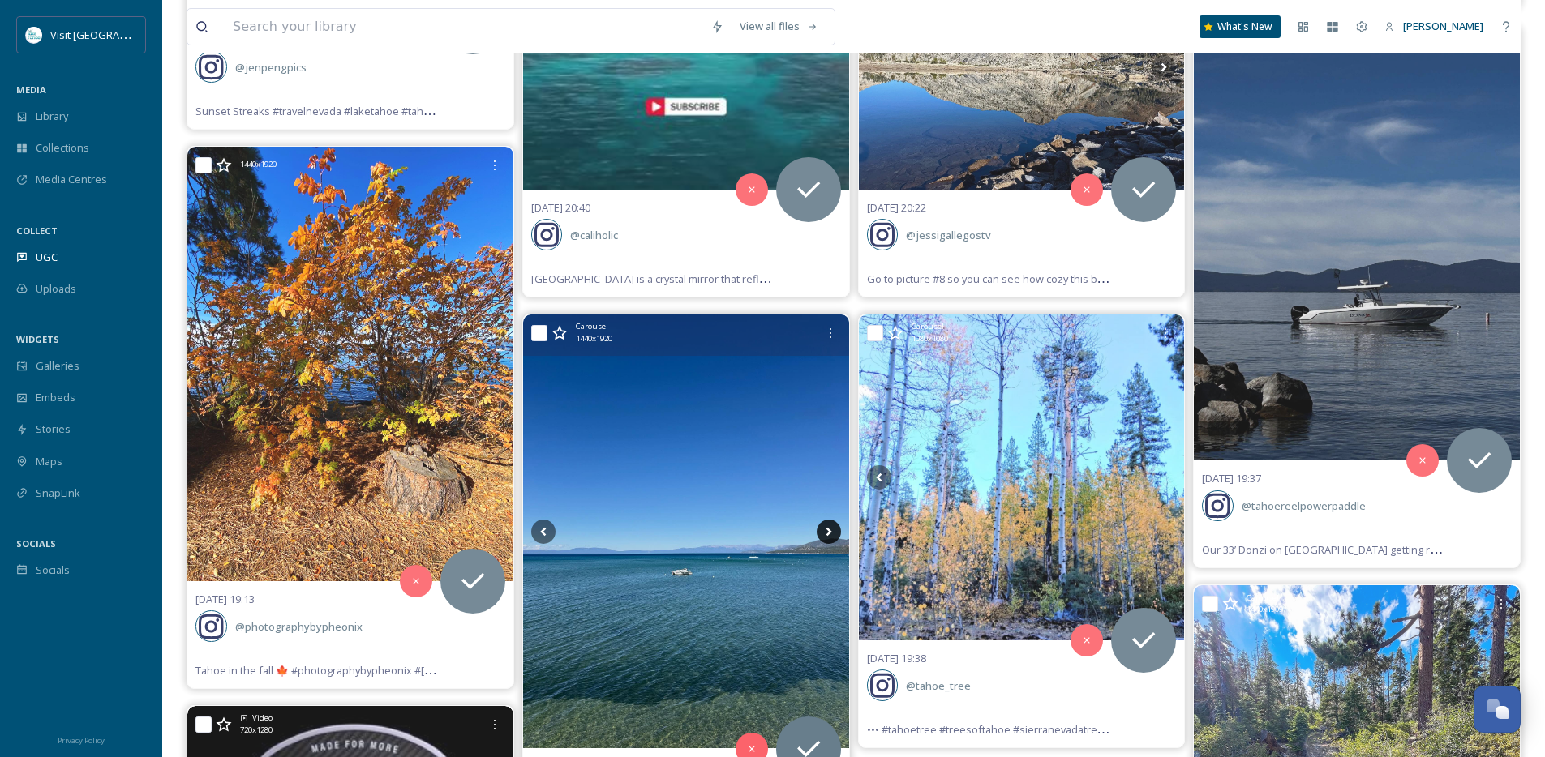
click at [831, 531] on icon at bounding box center [828, 531] width 6 height 9
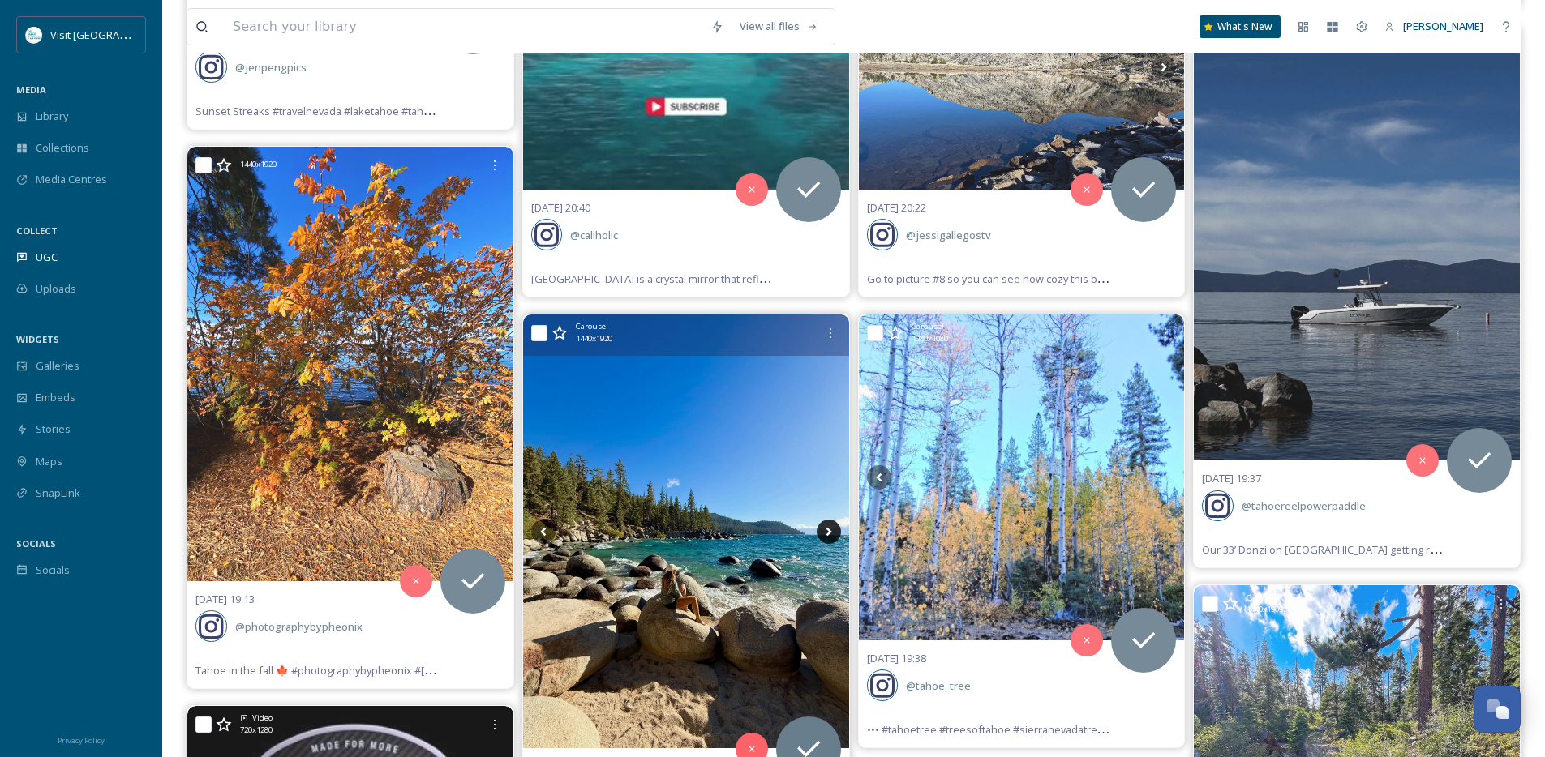
click at [831, 531] on icon at bounding box center [828, 531] width 6 height 9
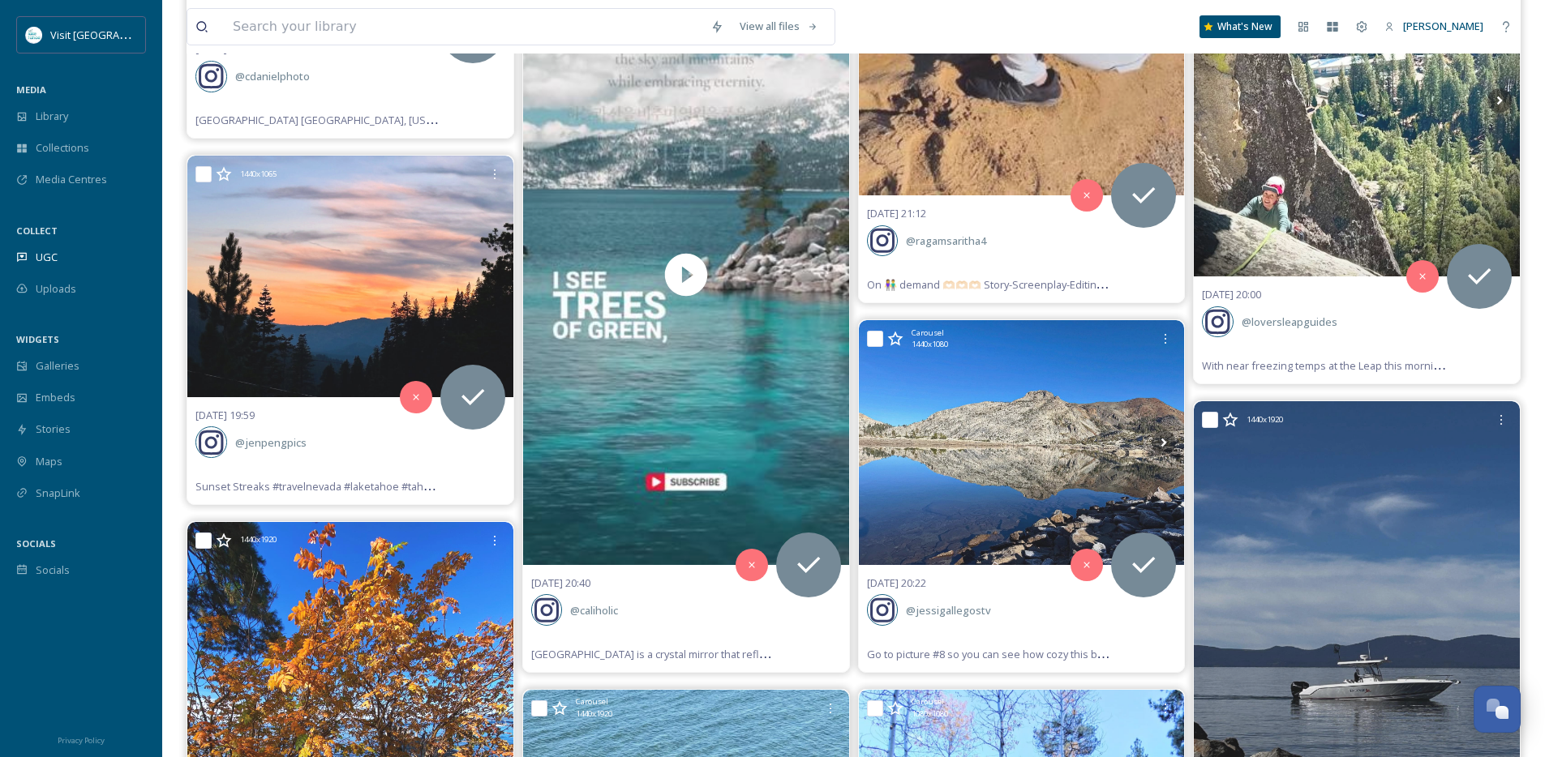
scroll to position [2557, 0]
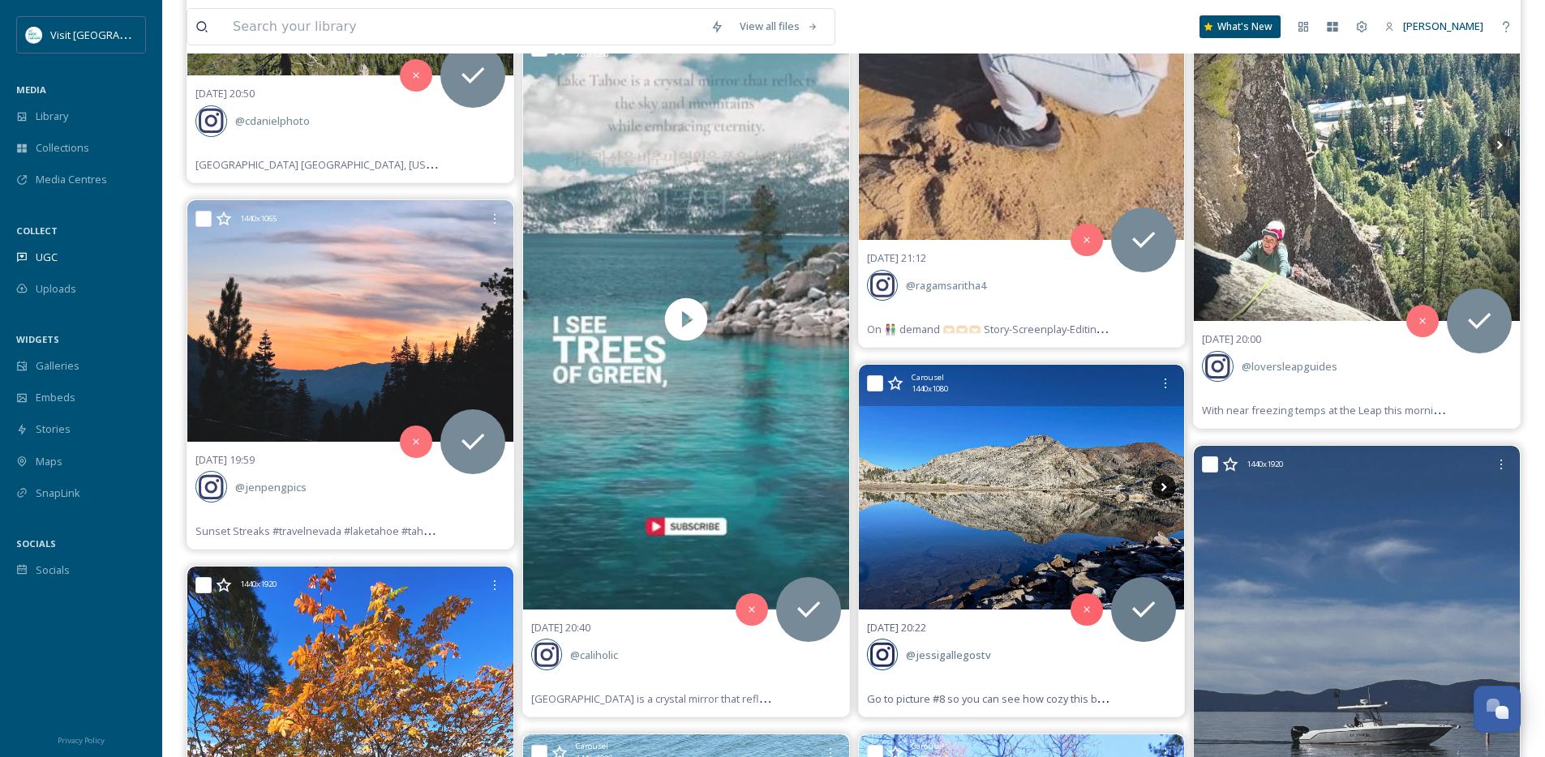
click at [1160, 496] on icon at bounding box center [1163, 487] width 24 height 24
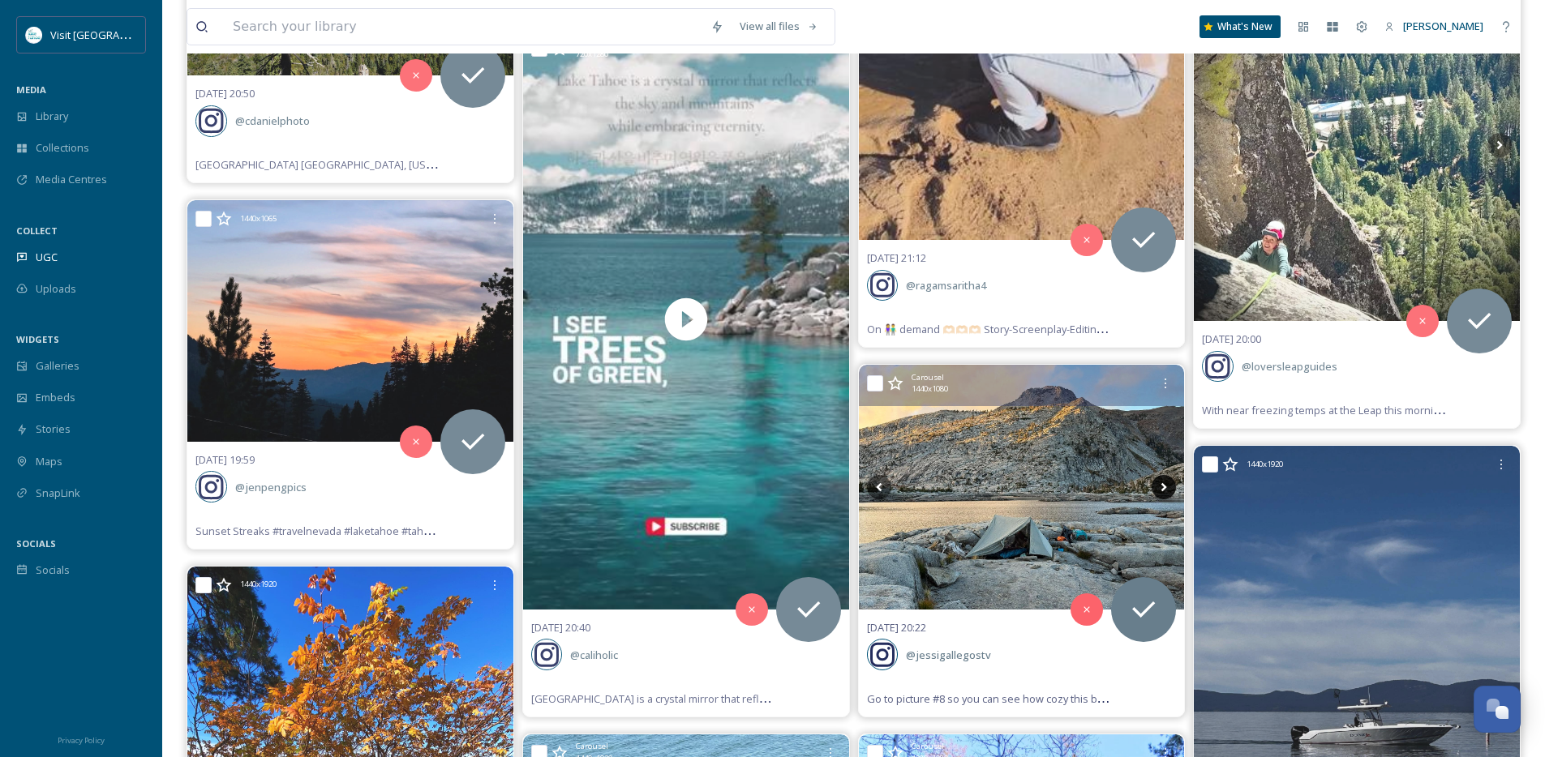
click at [1164, 491] on icon at bounding box center [1163, 487] width 24 height 24
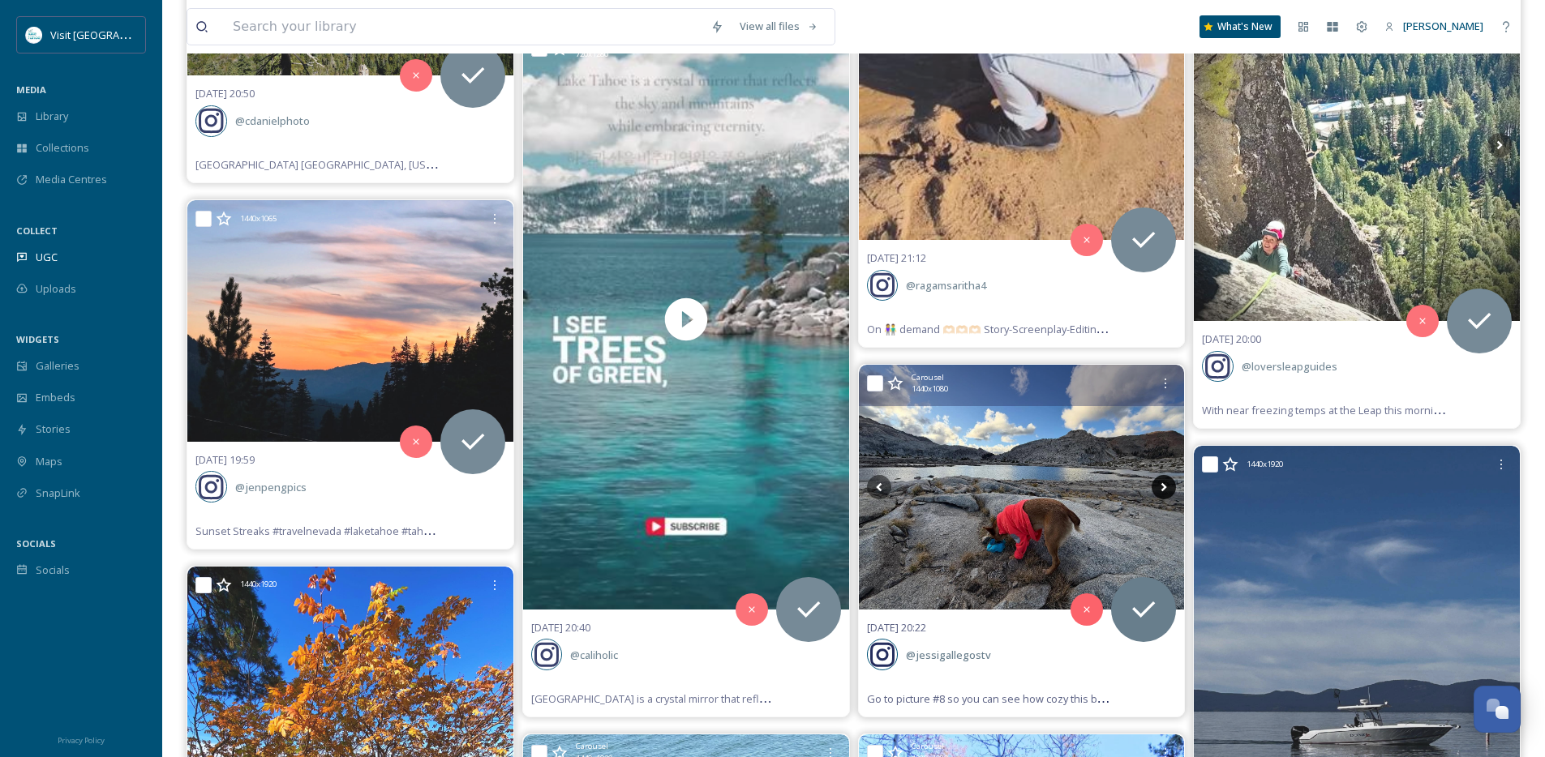
click at [1164, 491] on icon at bounding box center [1163, 487] width 24 height 24
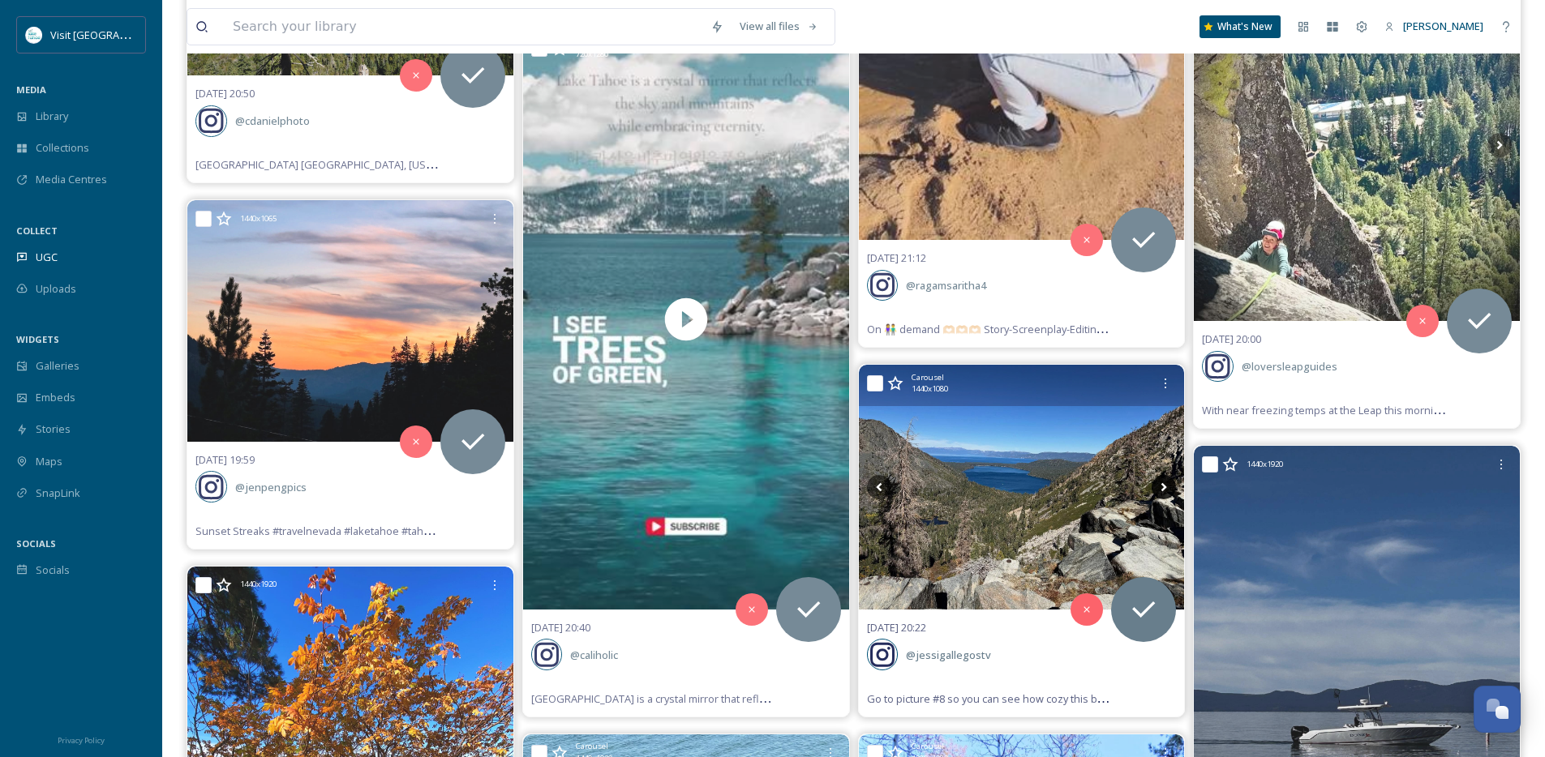
click at [1163, 491] on icon at bounding box center [1163, 487] width 24 height 24
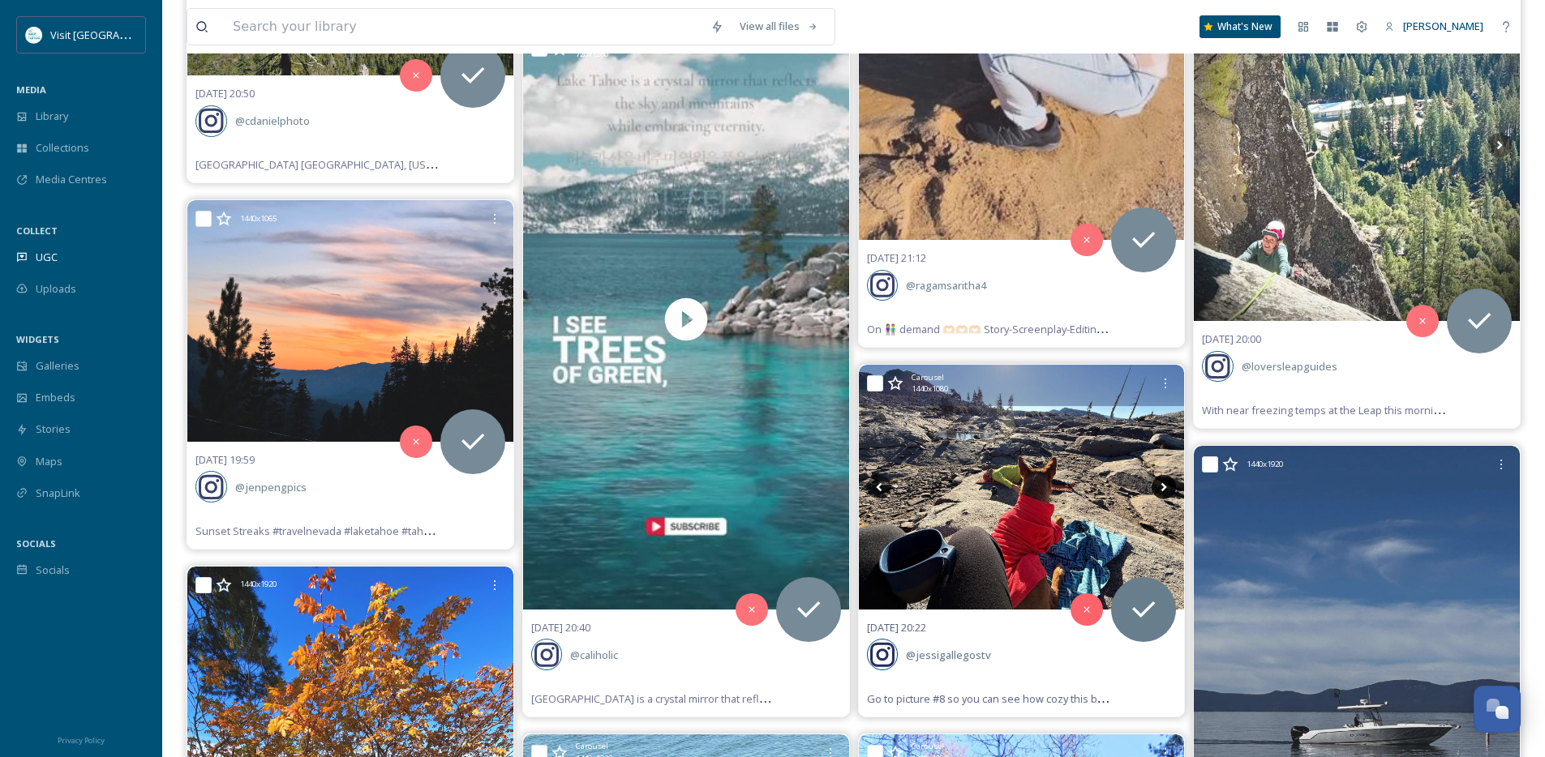
click at [1163, 491] on icon at bounding box center [1163, 487] width 24 height 24
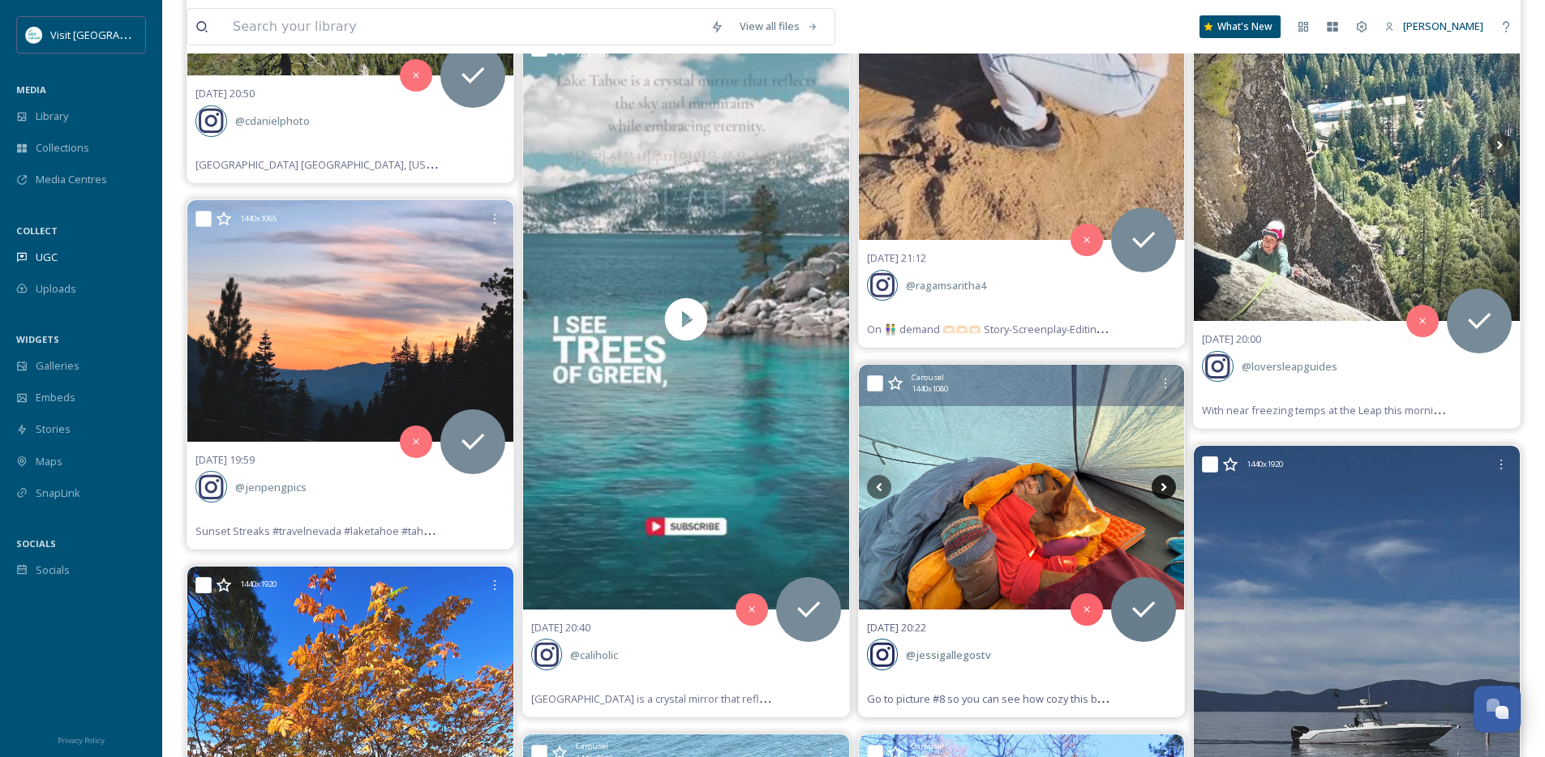
click at [1163, 491] on icon at bounding box center [1163, 487] width 24 height 24
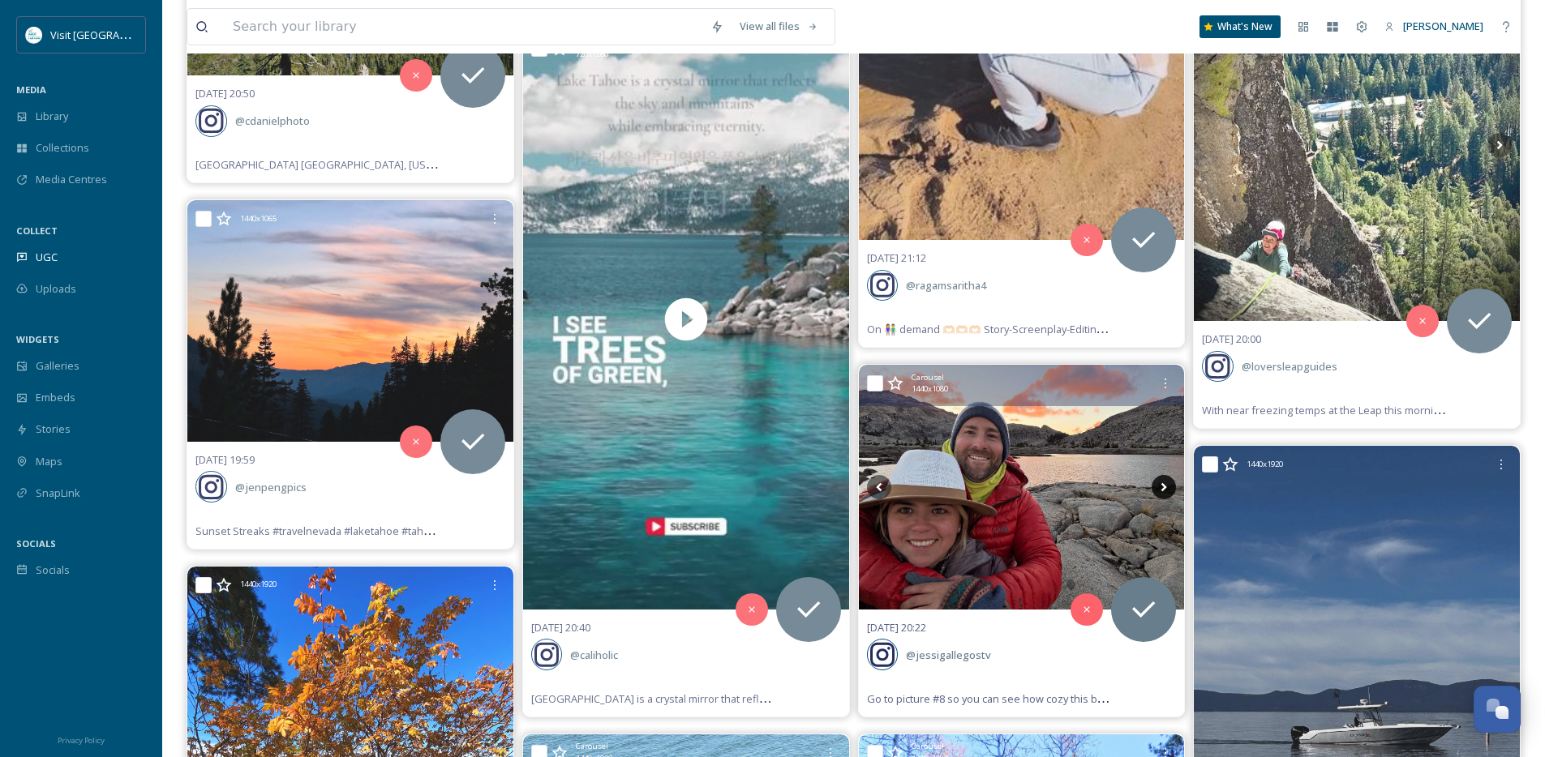
click at [1163, 491] on icon at bounding box center [1163, 487] width 24 height 24
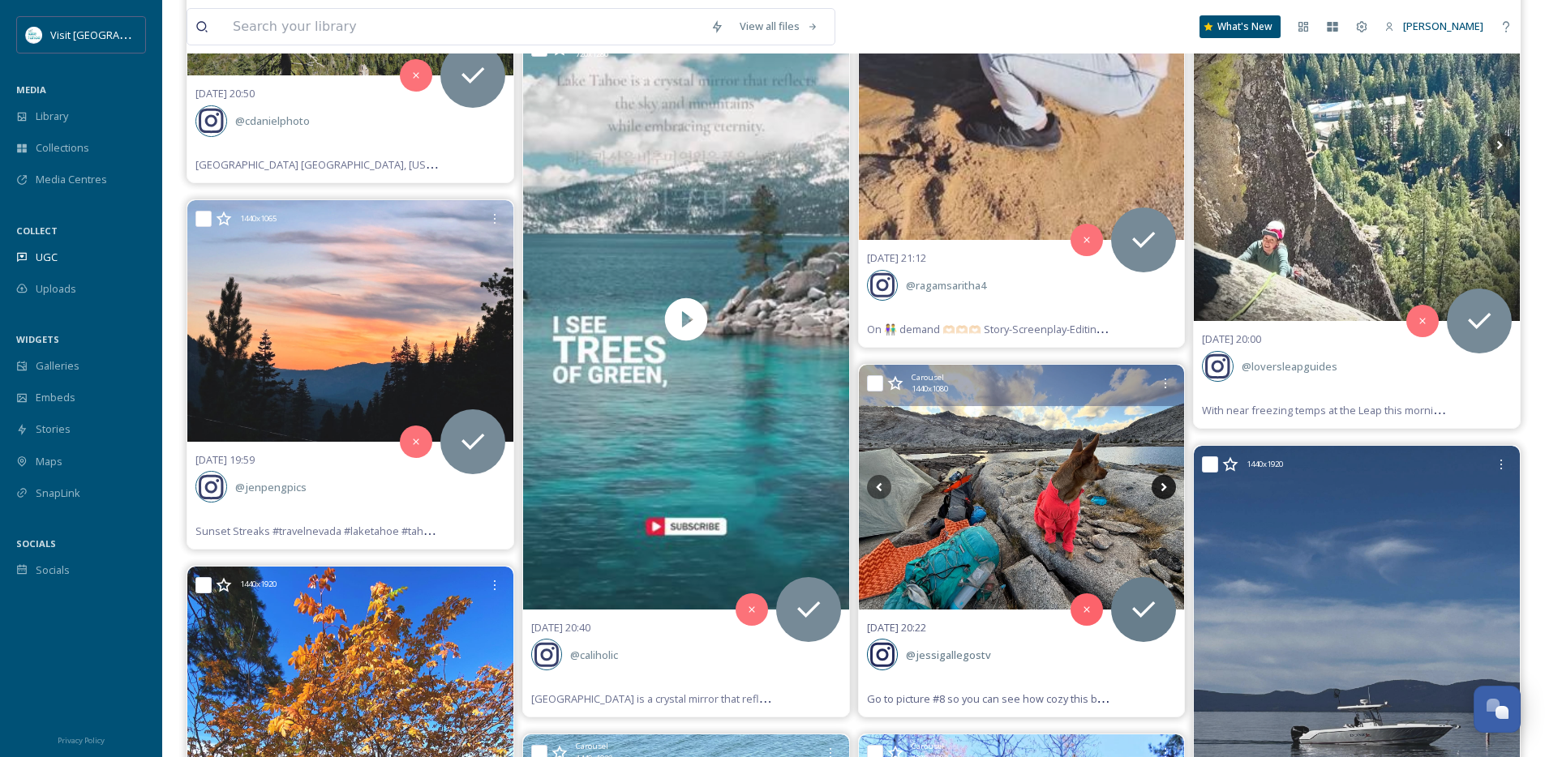
click at [1163, 491] on icon at bounding box center [1163, 487] width 24 height 24
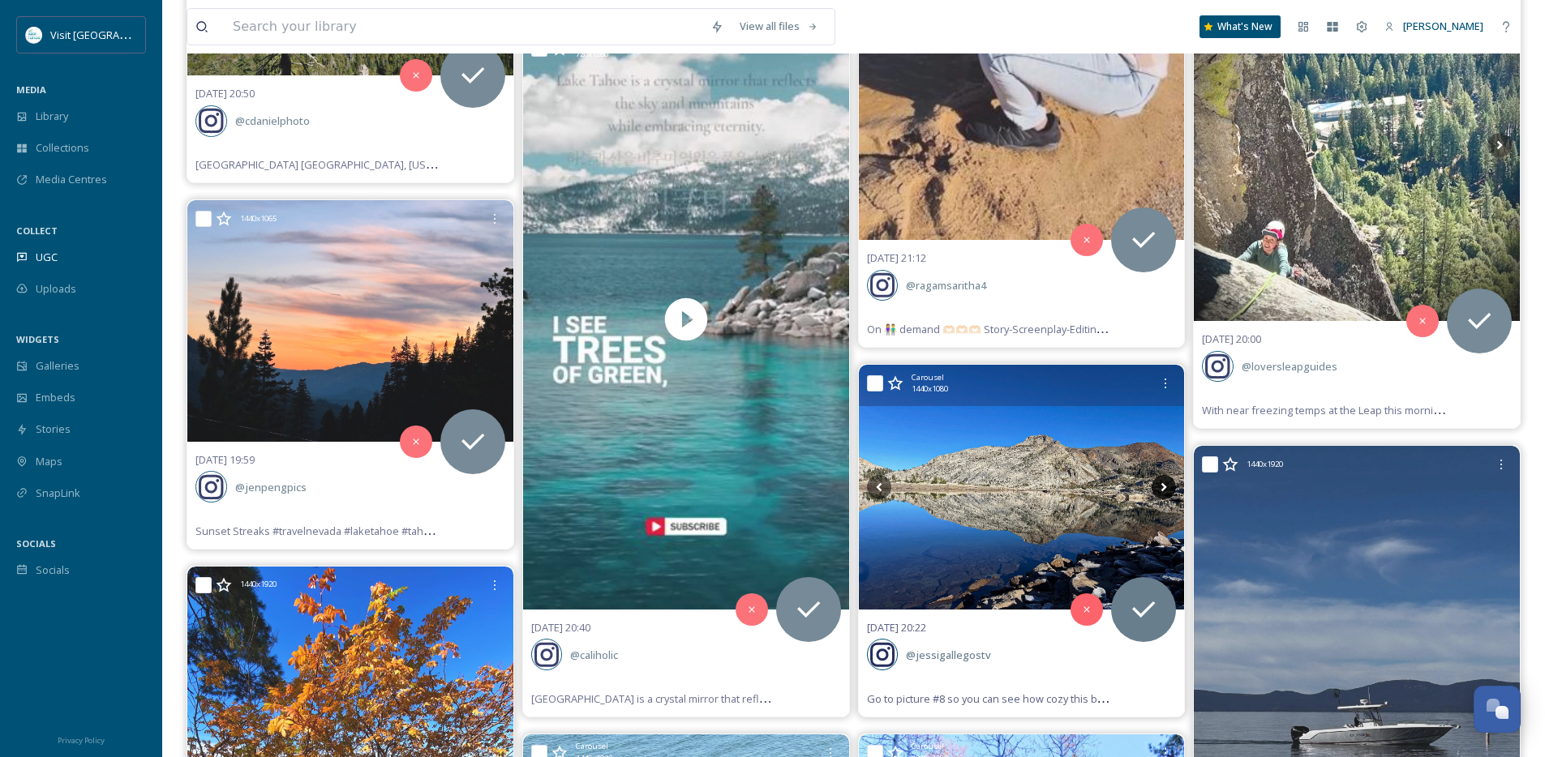
click at [1163, 491] on icon at bounding box center [1163, 487] width 24 height 24
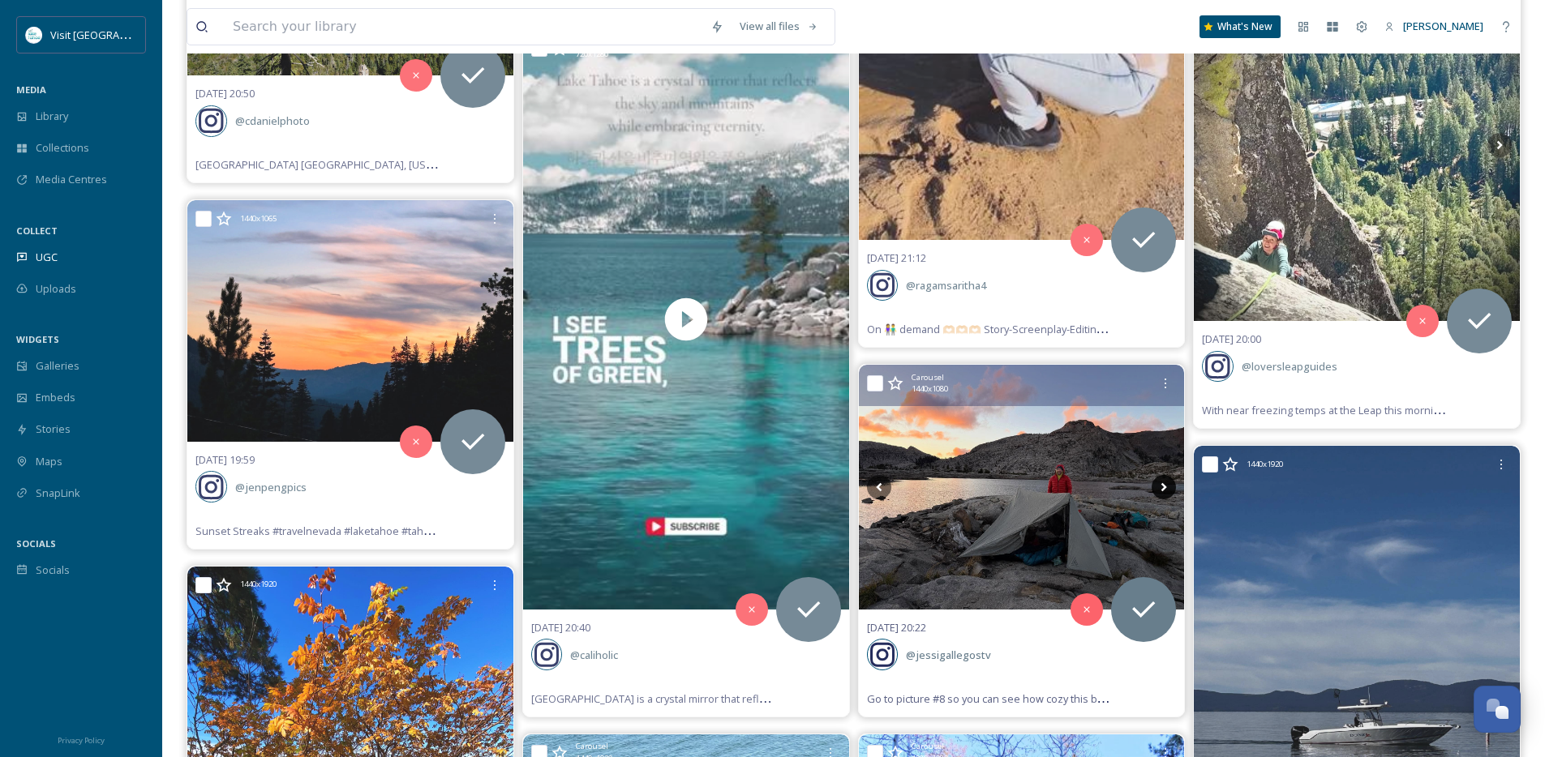
click at [1163, 491] on icon at bounding box center [1163, 487] width 24 height 24
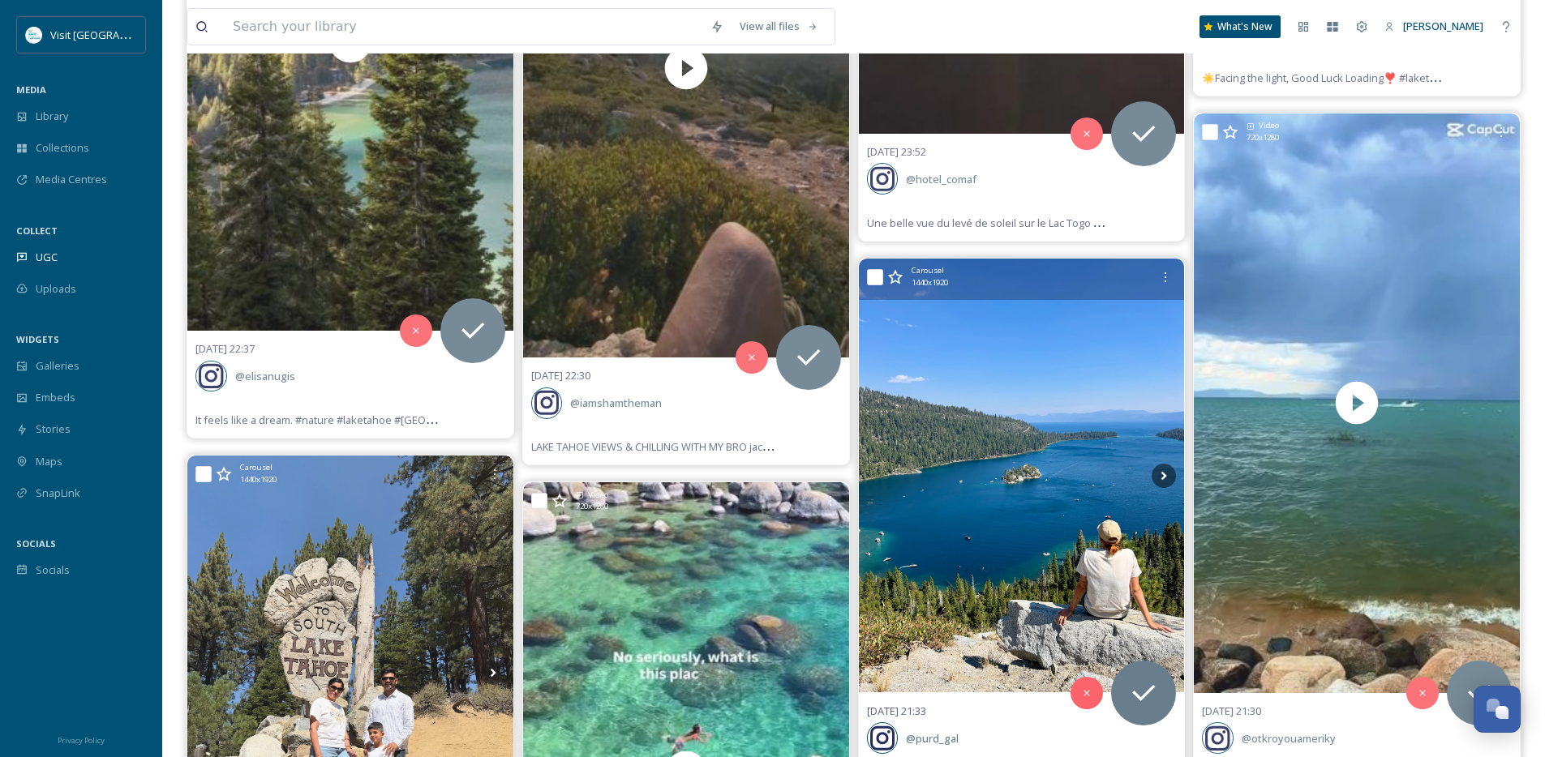
scroll to position [1432, 0]
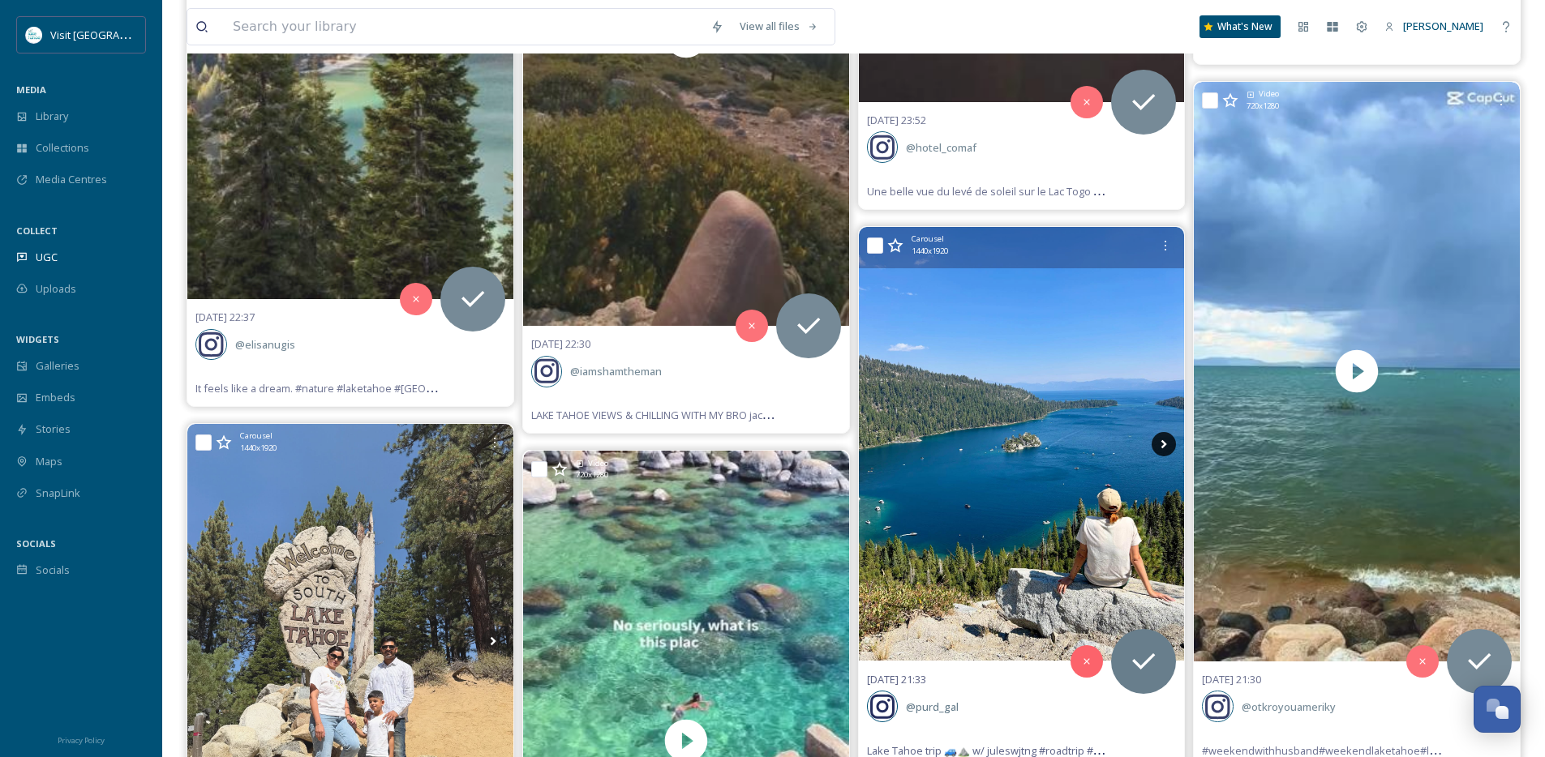
click at [1158, 439] on icon at bounding box center [1163, 444] width 24 height 24
click at [1172, 441] on icon at bounding box center [1163, 444] width 24 height 24
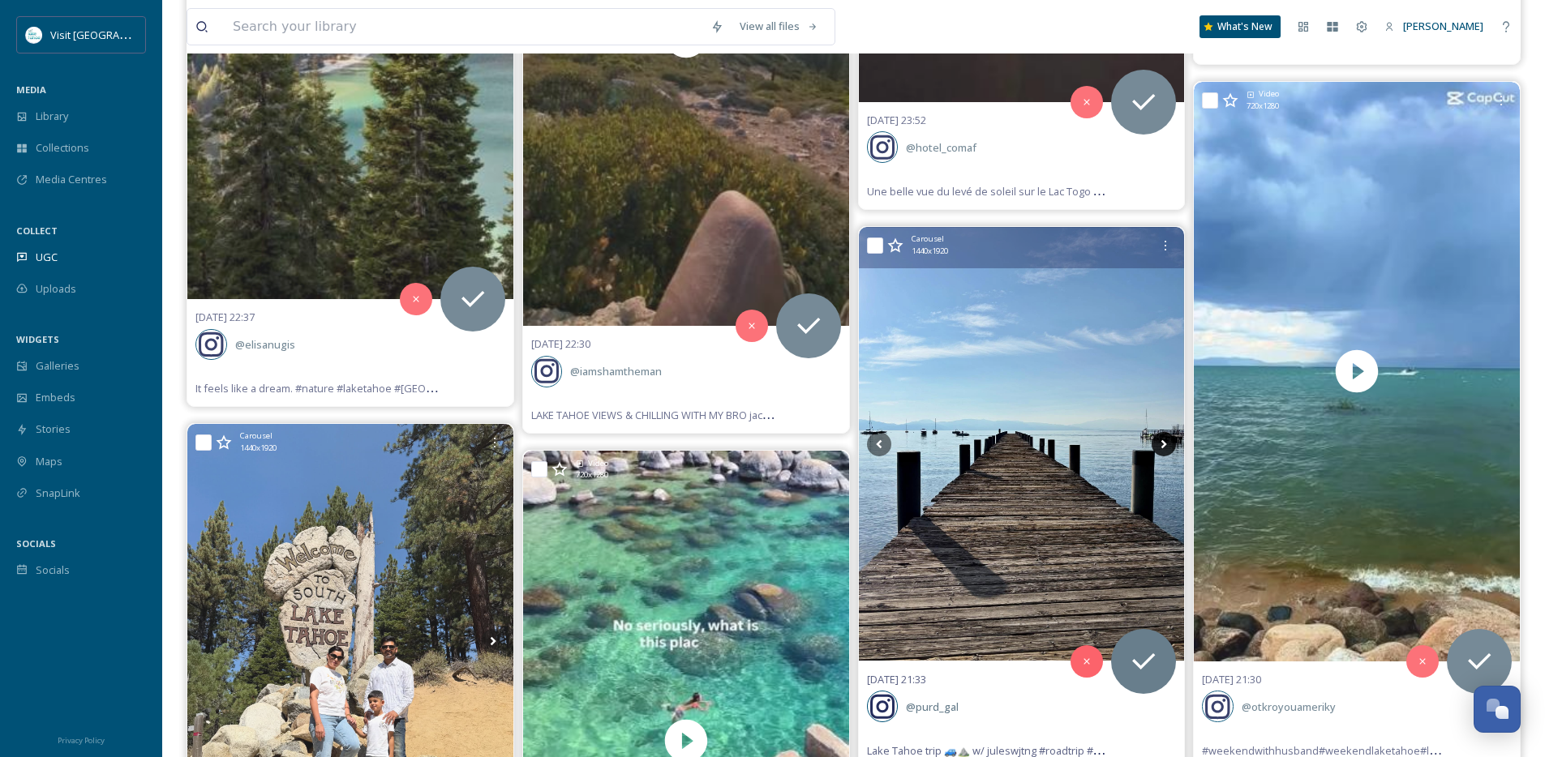
click at [1168, 442] on icon at bounding box center [1163, 444] width 24 height 24
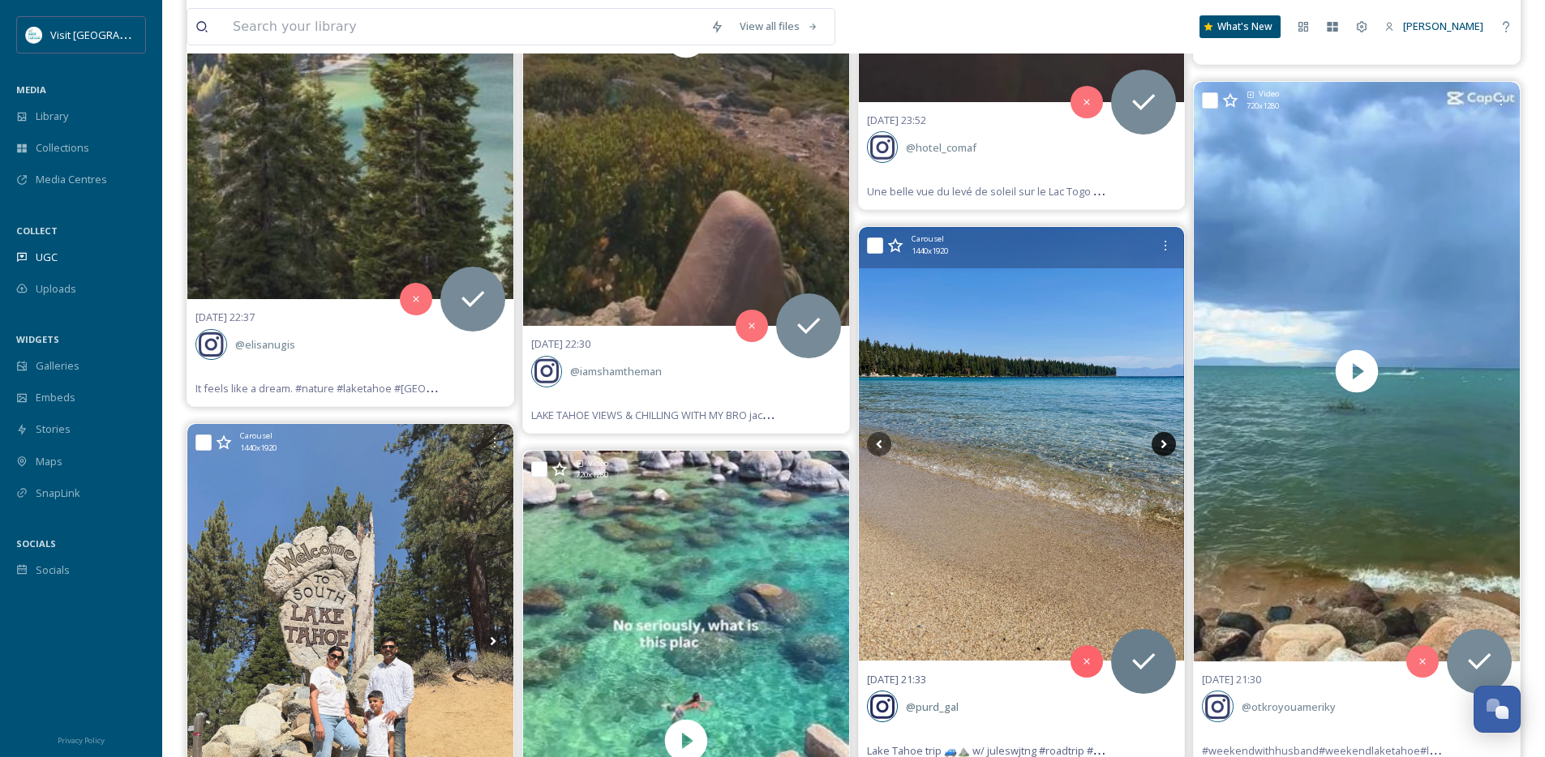
click at [1168, 443] on icon at bounding box center [1163, 444] width 24 height 24
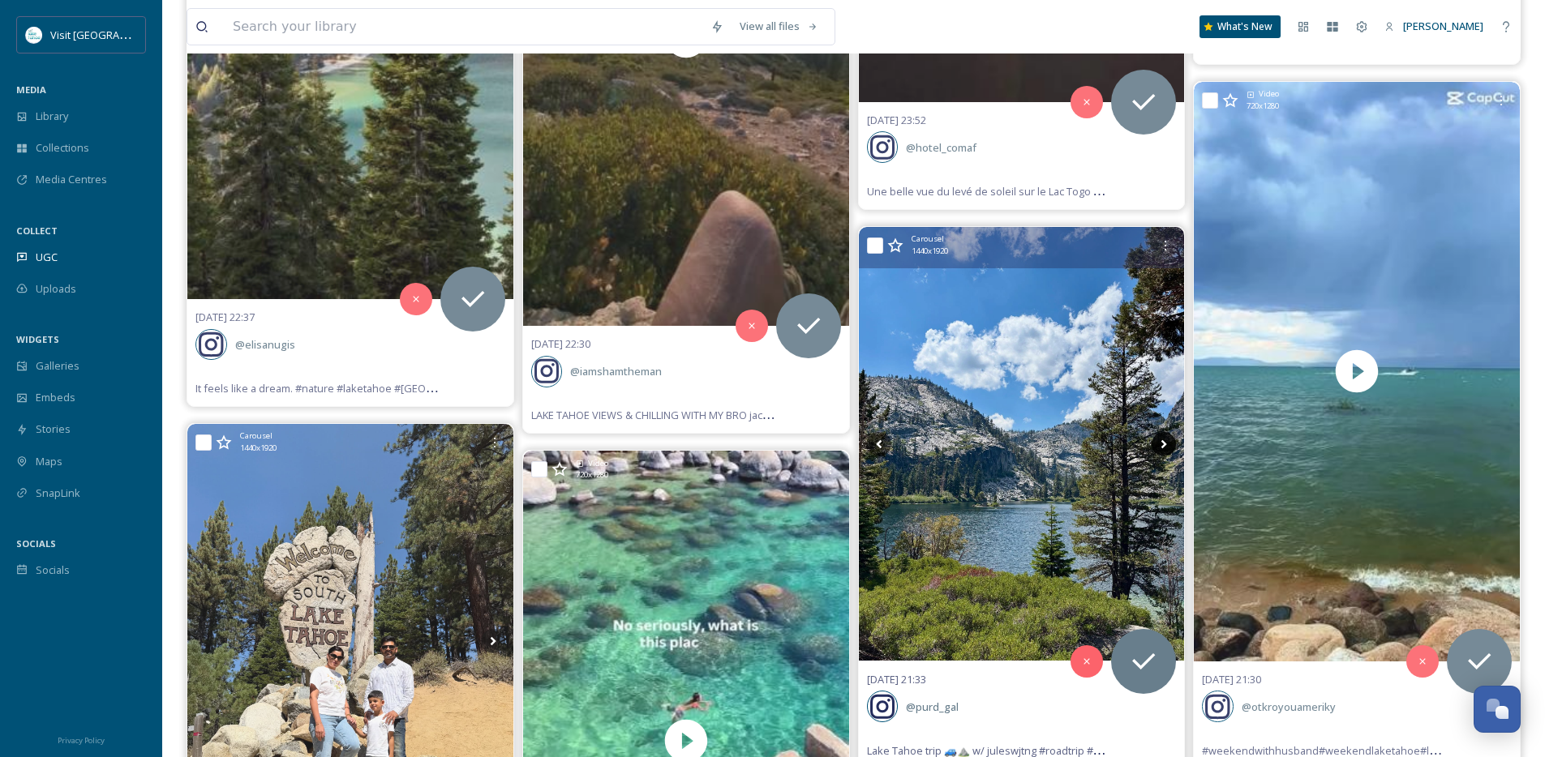
click at [1168, 443] on icon at bounding box center [1163, 444] width 24 height 24
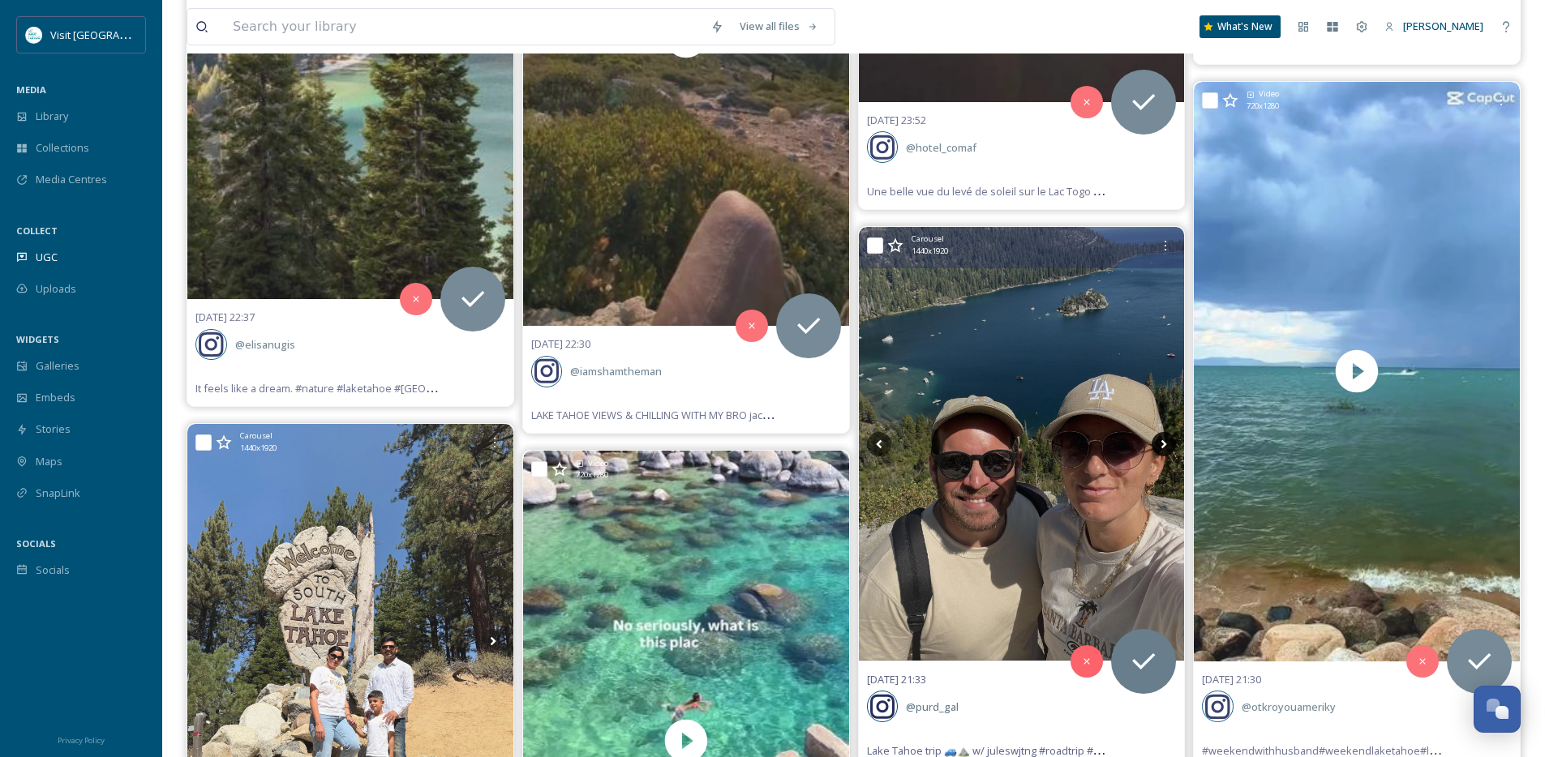
click at [1168, 443] on icon at bounding box center [1163, 444] width 24 height 24
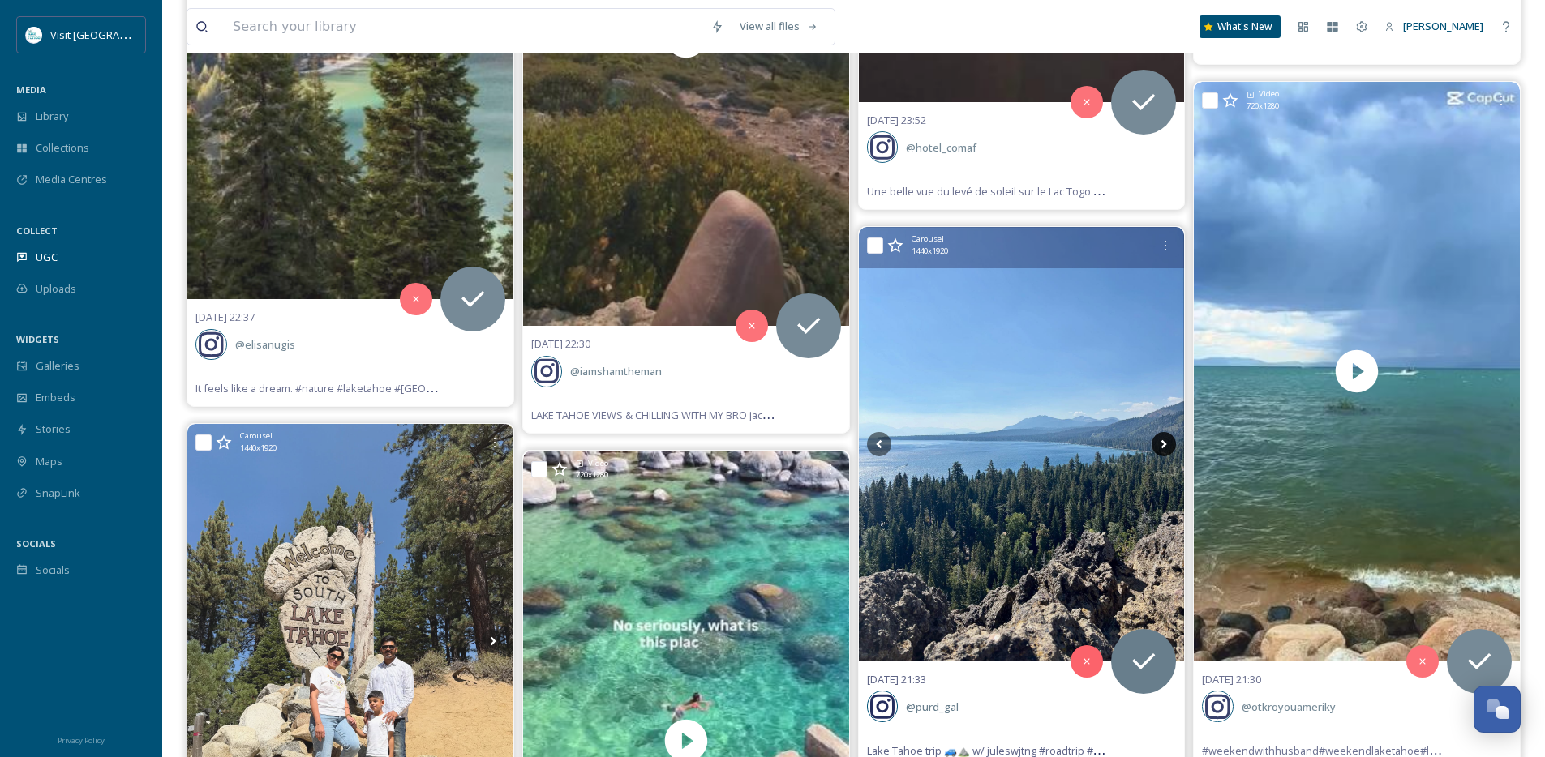
click at [1168, 443] on icon at bounding box center [1163, 444] width 24 height 24
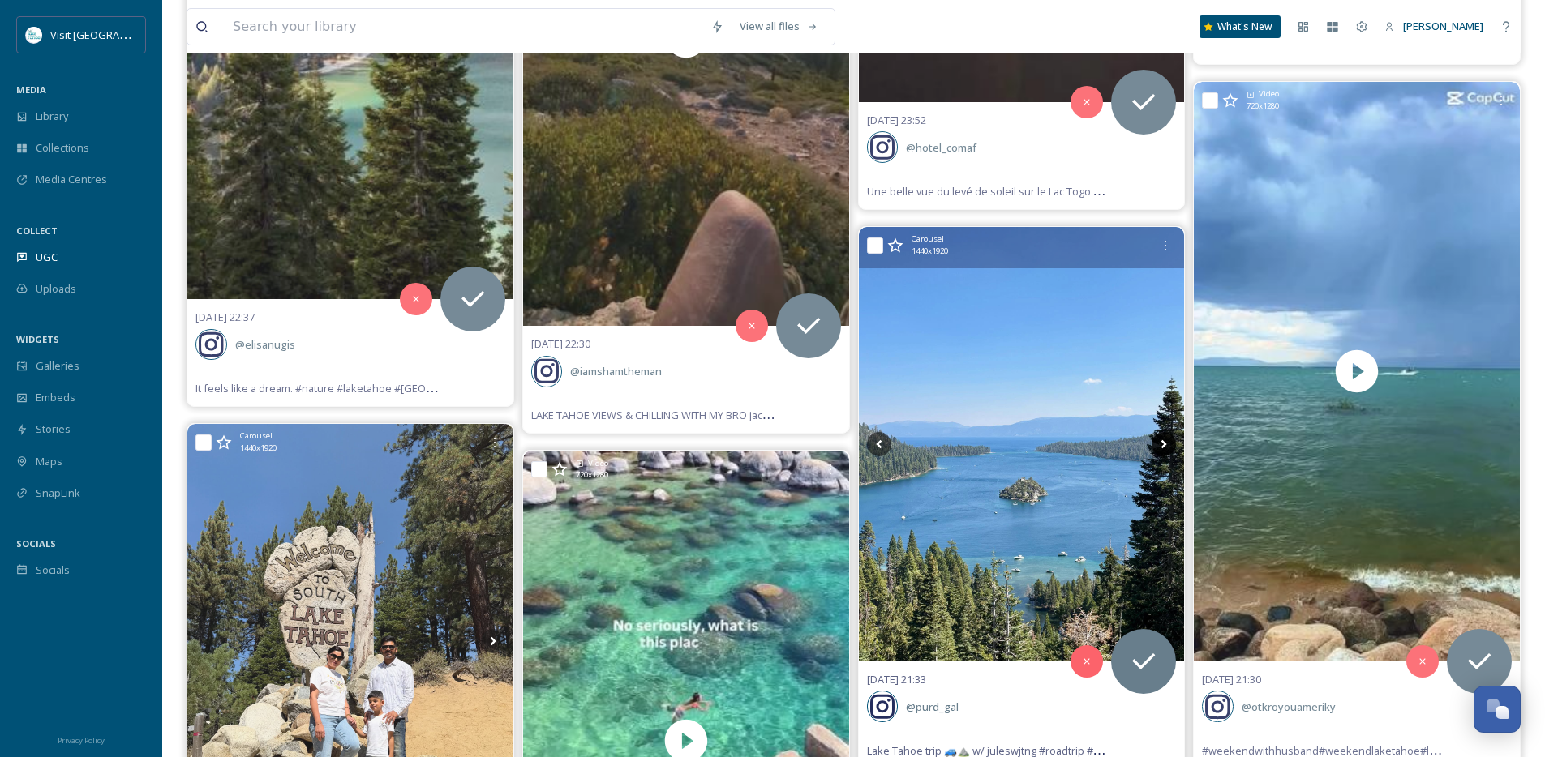
click at [1168, 443] on icon at bounding box center [1163, 444] width 24 height 24
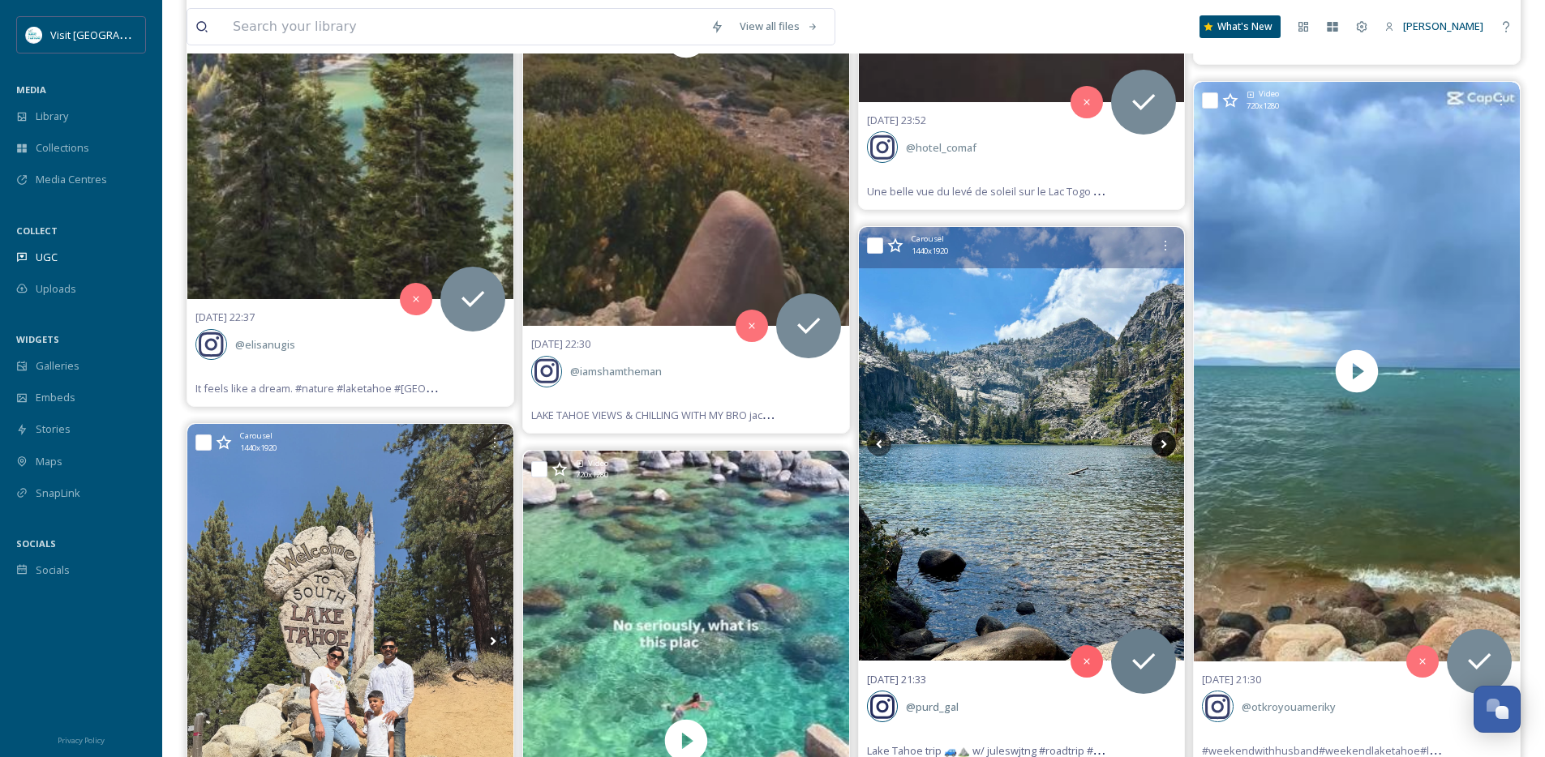
click at [1160, 435] on icon at bounding box center [1163, 444] width 24 height 24
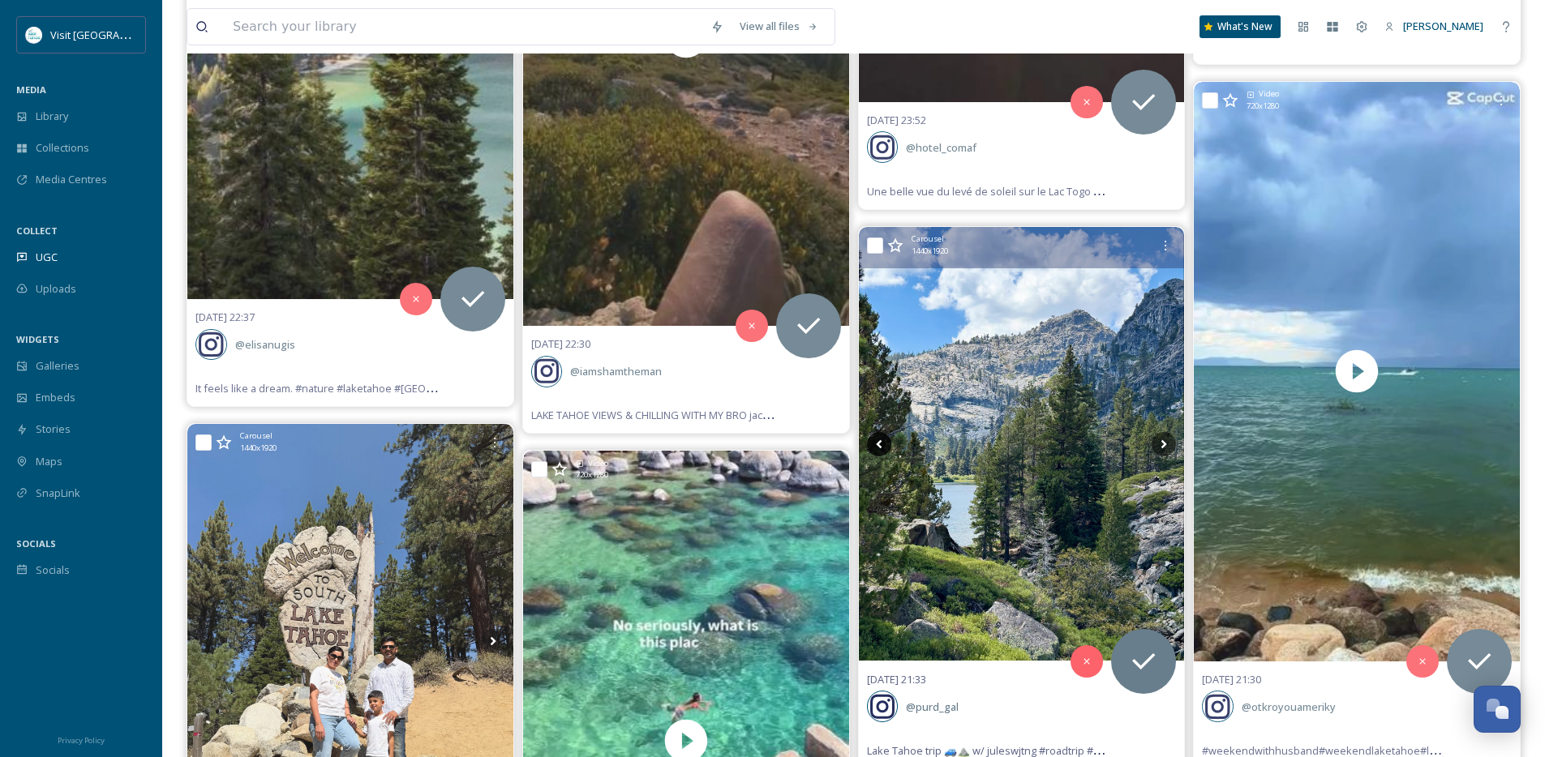
click at [872, 439] on icon at bounding box center [879, 444] width 24 height 24
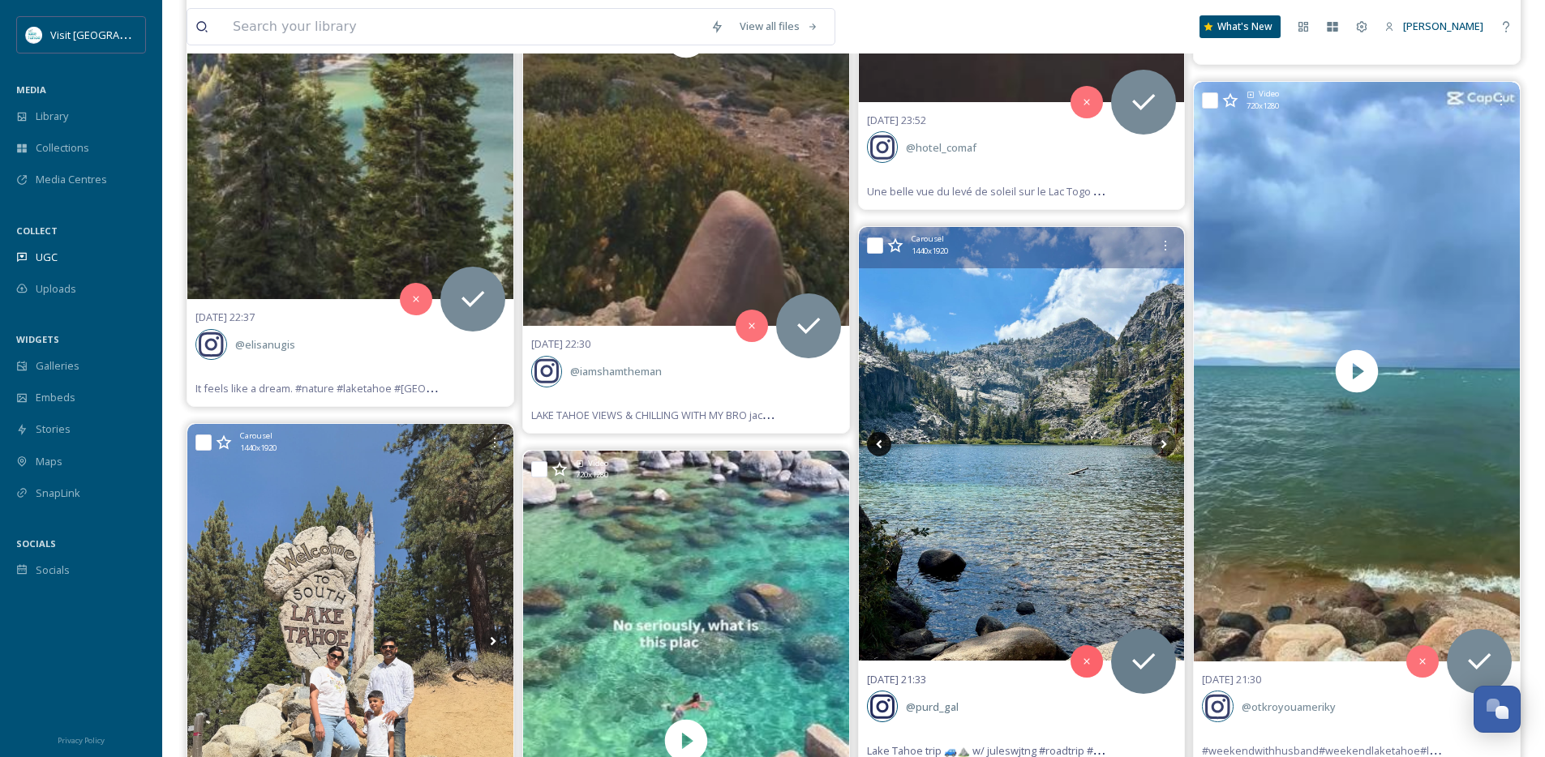
click at [872, 439] on icon at bounding box center [879, 444] width 24 height 24
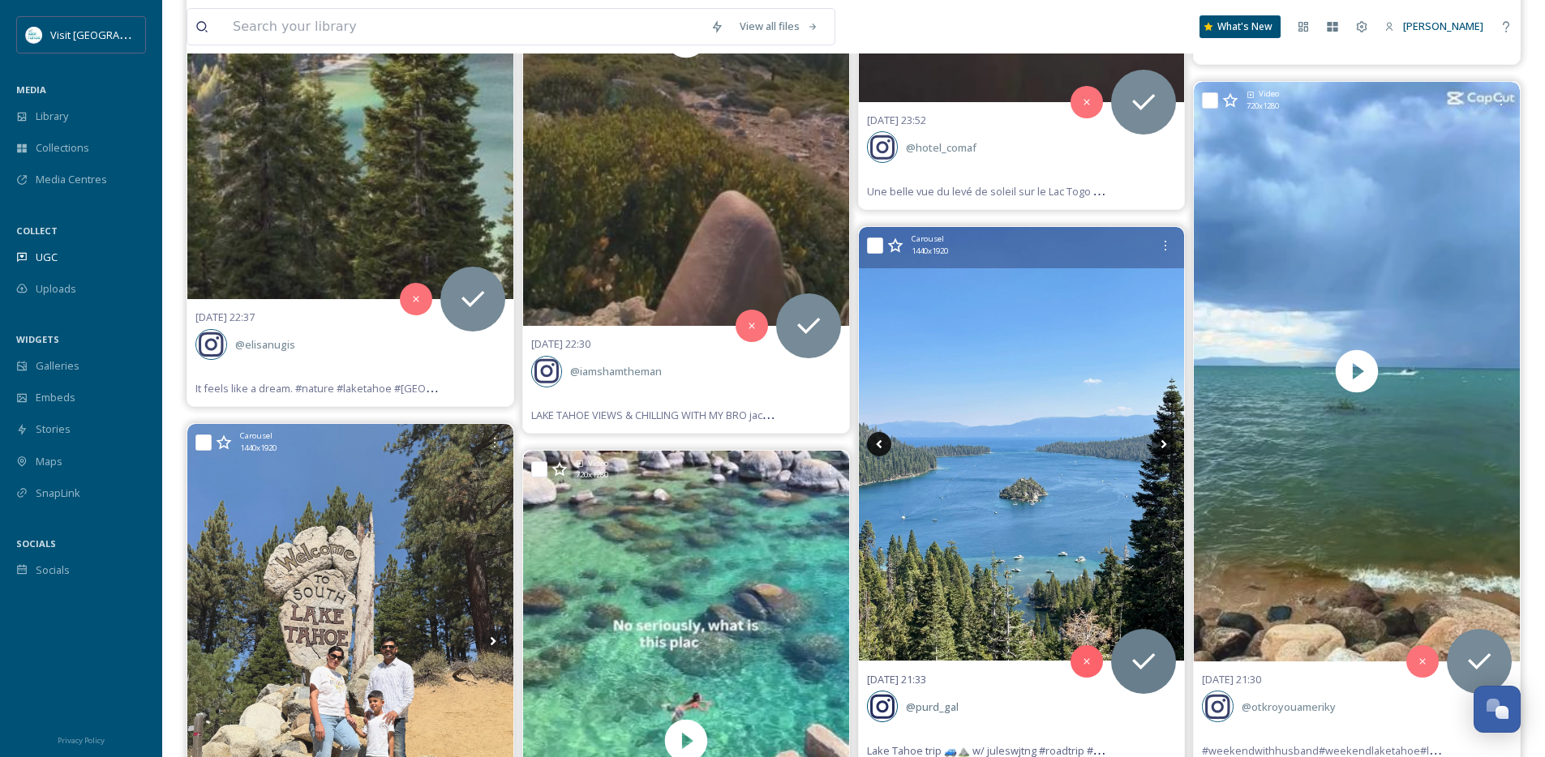
click at [872, 440] on icon at bounding box center [879, 444] width 24 height 24
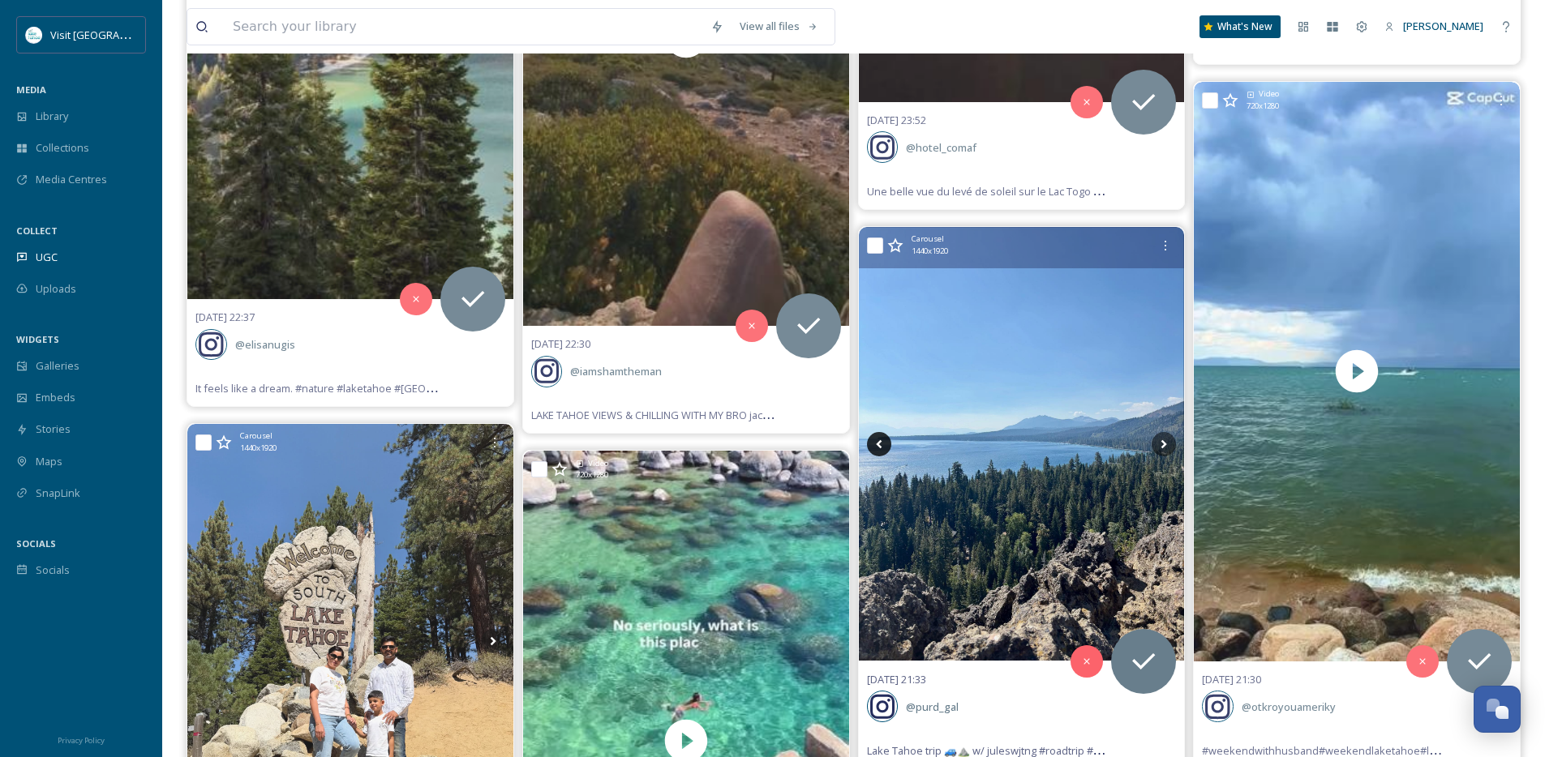
click at [872, 440] on icon at bounding box center [879, 444] width 24 height 24
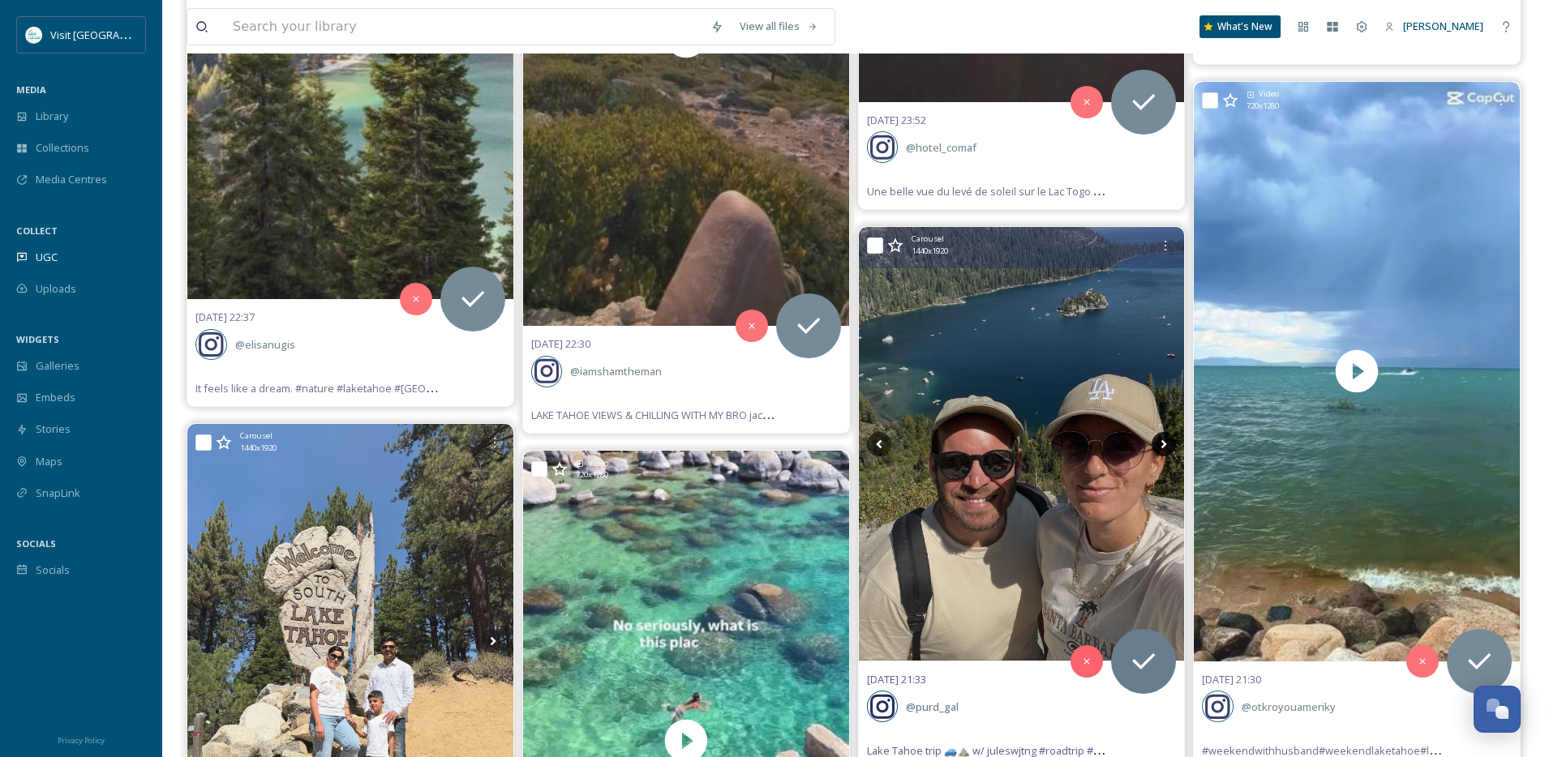
click at [1166, 447] on icon at bounding box center [1163, 444] width 24 height 24
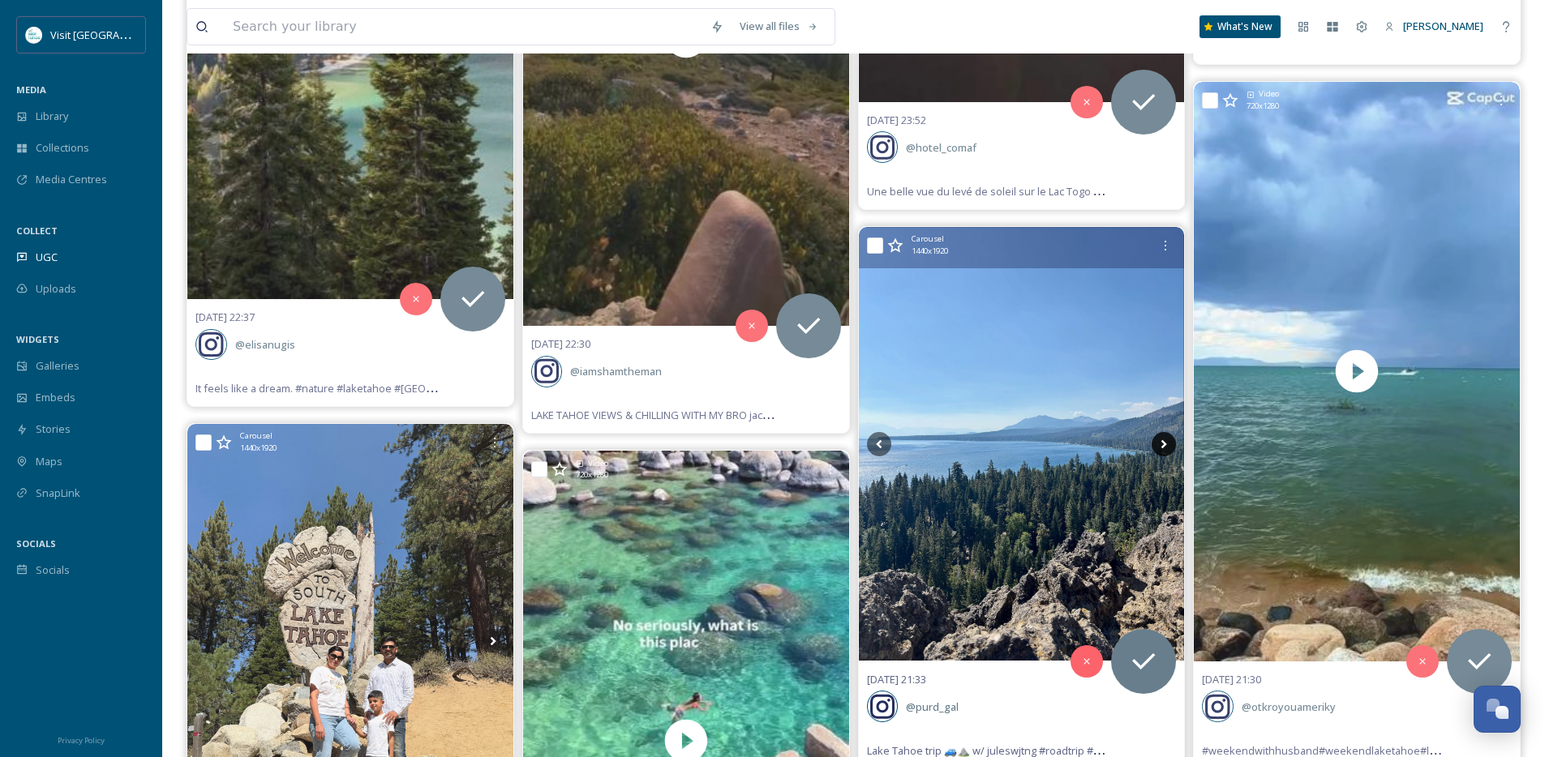
click at [1166, 447] on icon at bounding box center [1163, 444] width 24 height 24
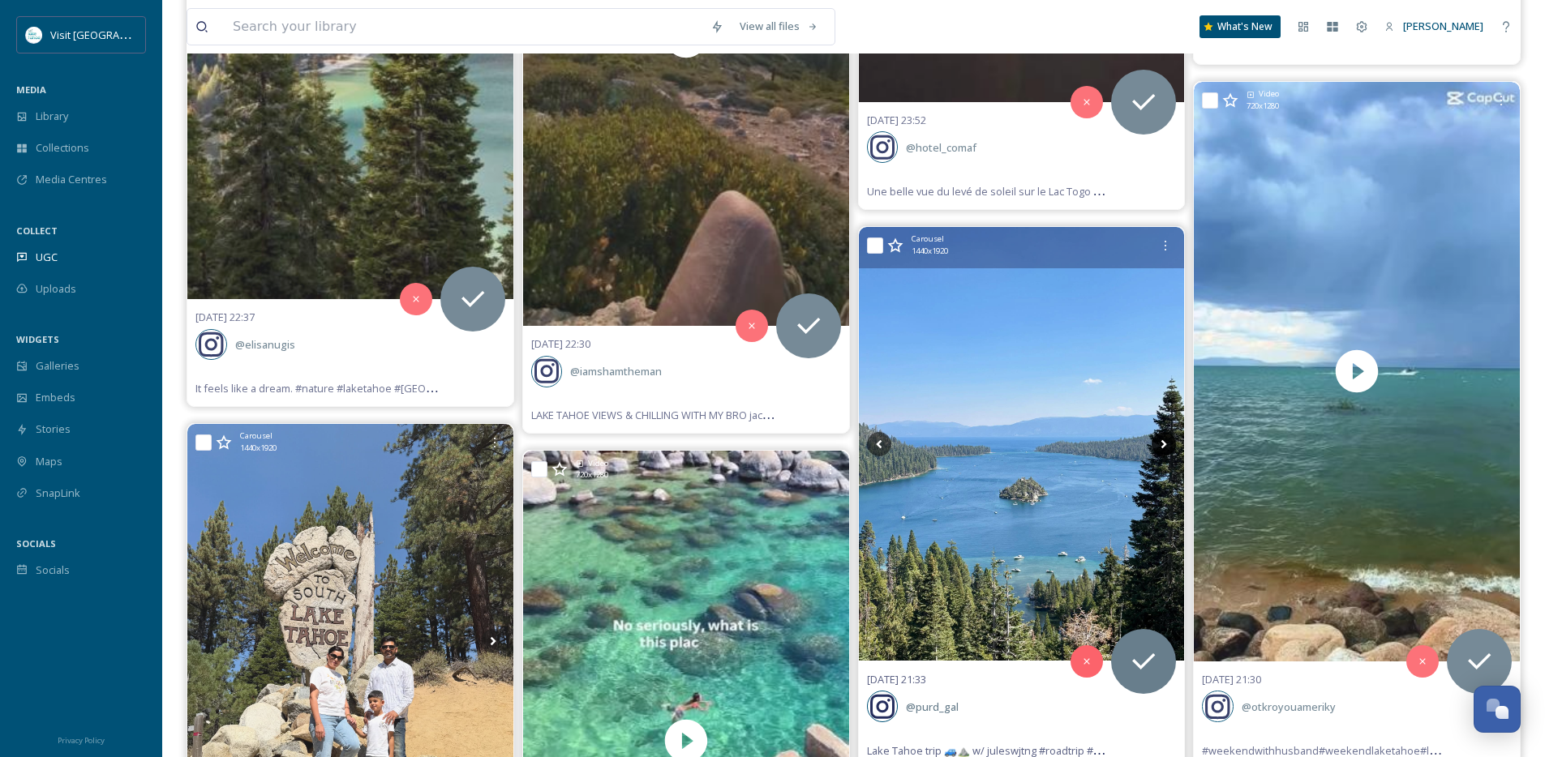
click at [1166, 447] on icon at bounding box center [1163, 444] width 24 height 24
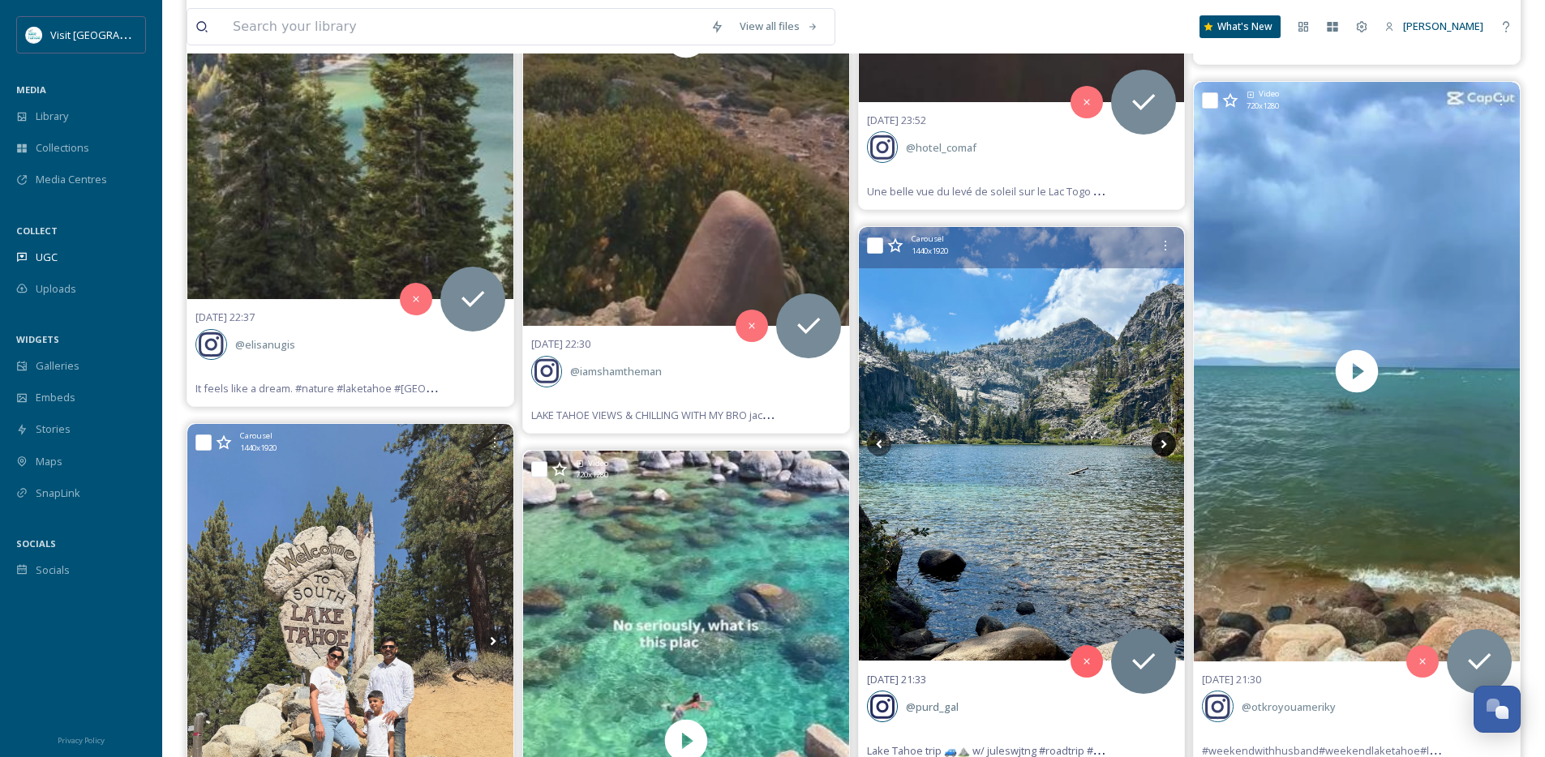
click at [1166, 447] on icon at bounding box center [1163, 444] width 24 height 24
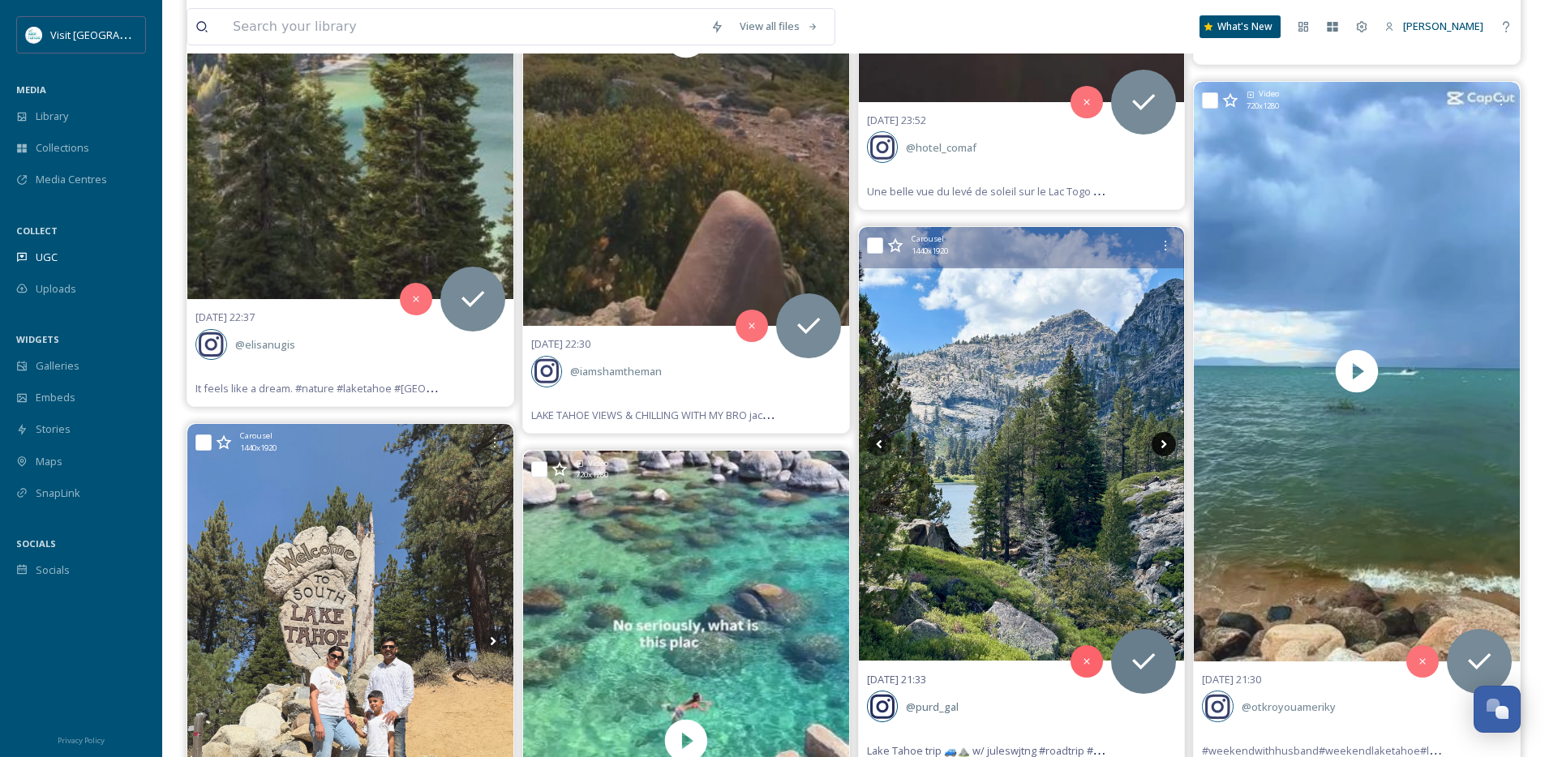
click at [1166, 447] on icon at bounding box center [1163, 444] width 24 height 24
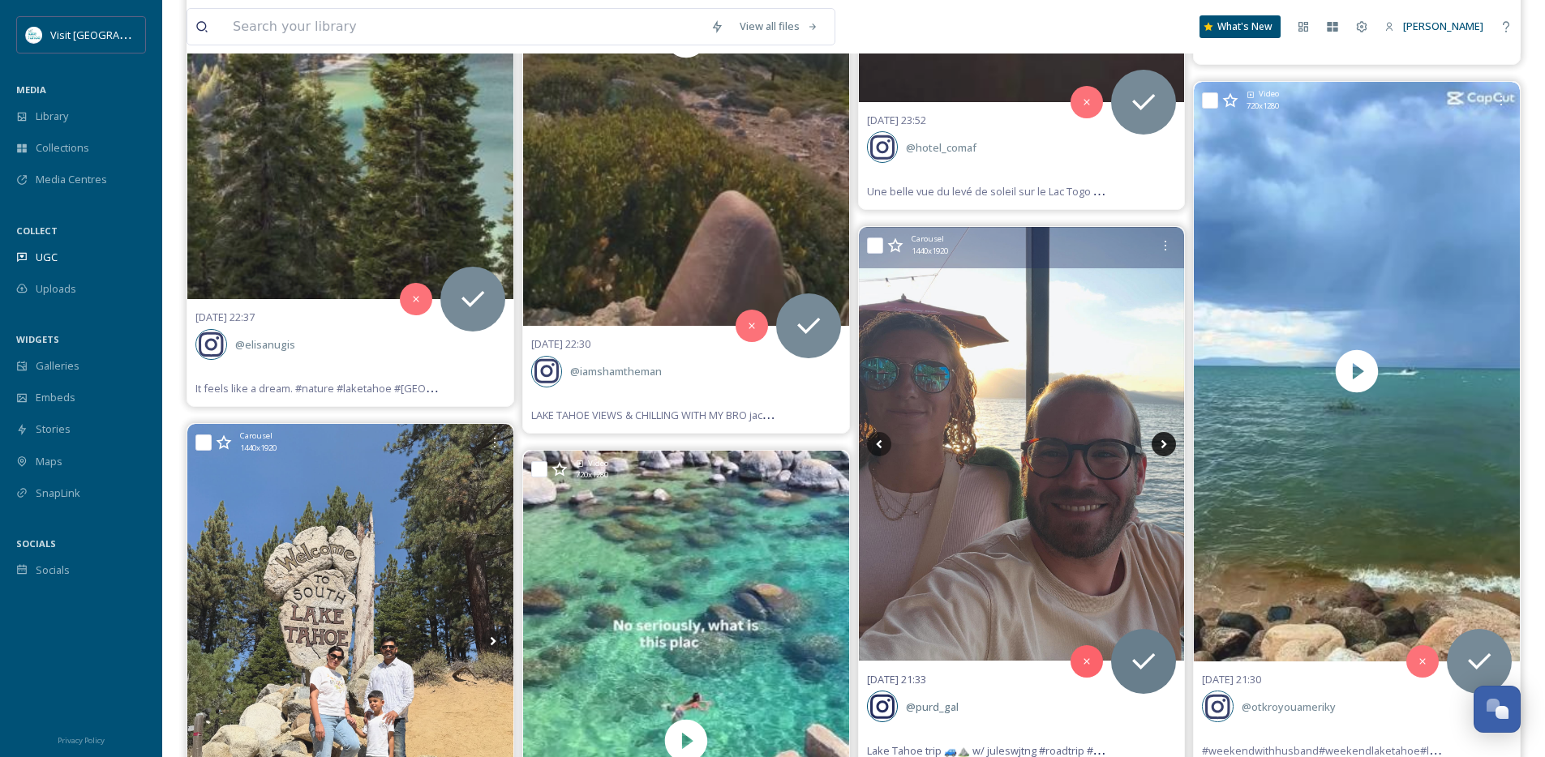
click at [1166, 447] on icon at bounding box center [1163, 444] width 24 height 24
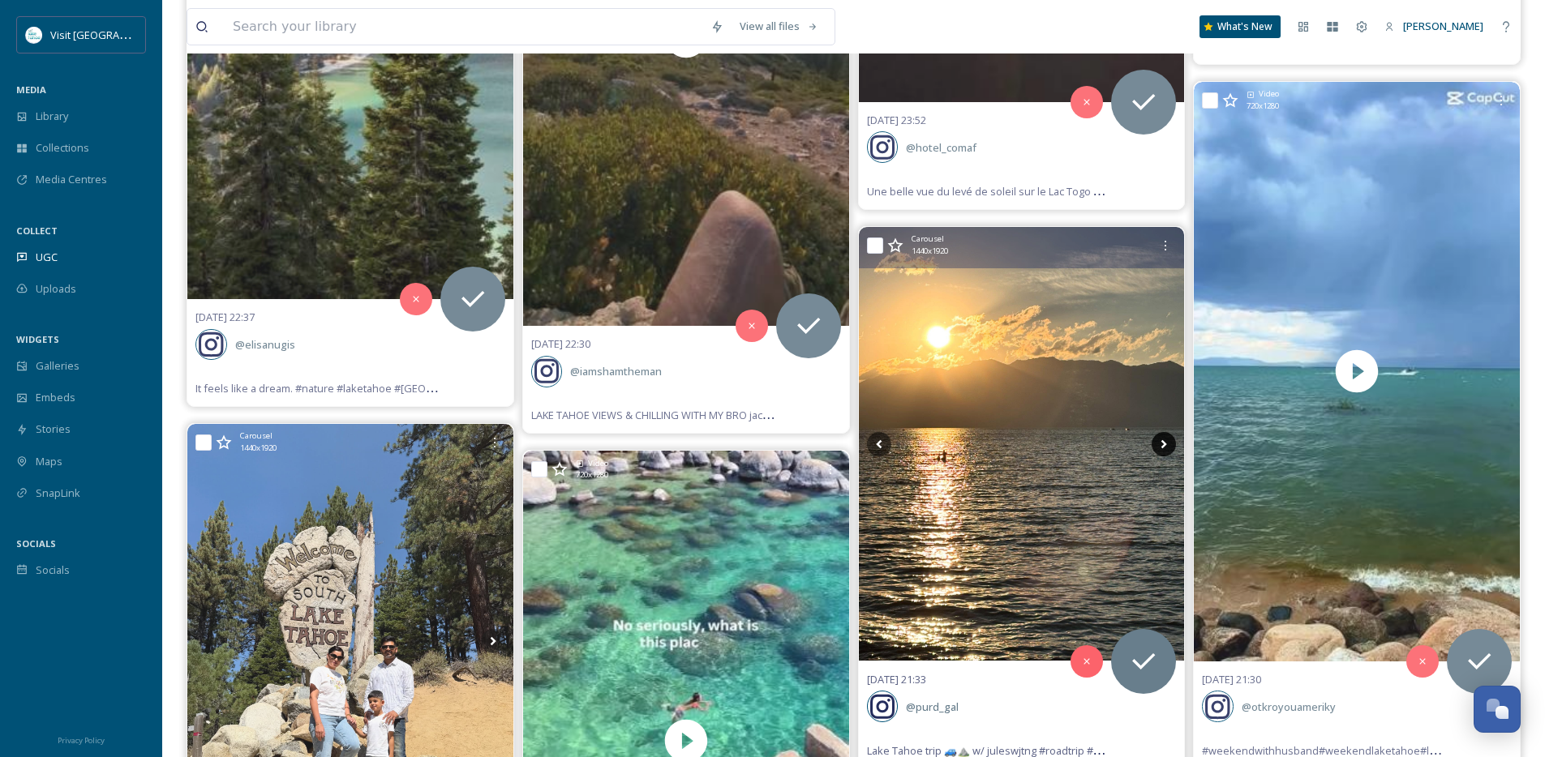
click at [1166, 447] on icon at bounding box center [1163, 444] width 24 height 24
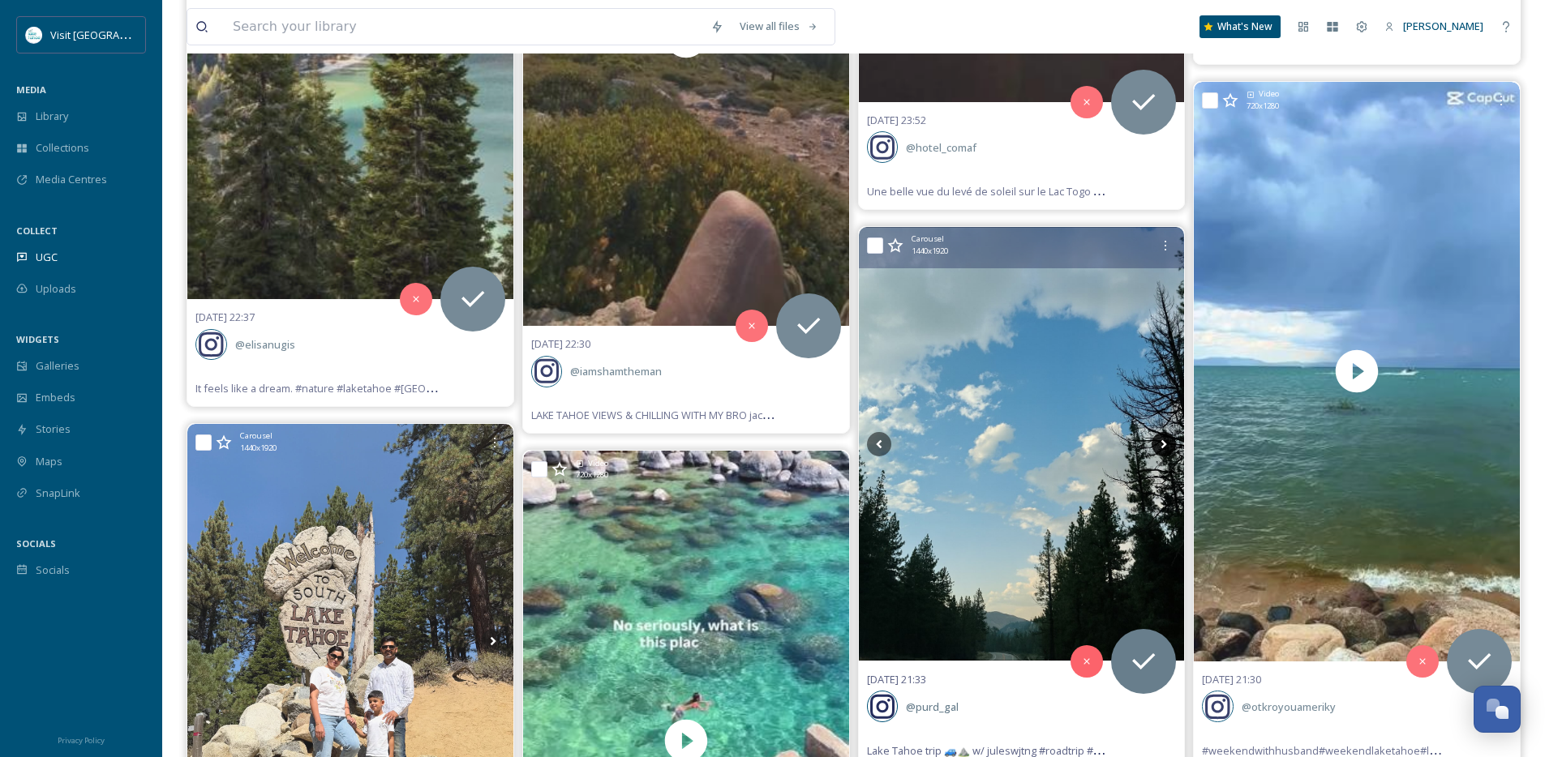
click at [1166, 447] on icon at bounding box center [1163, 444] width 24 height 24
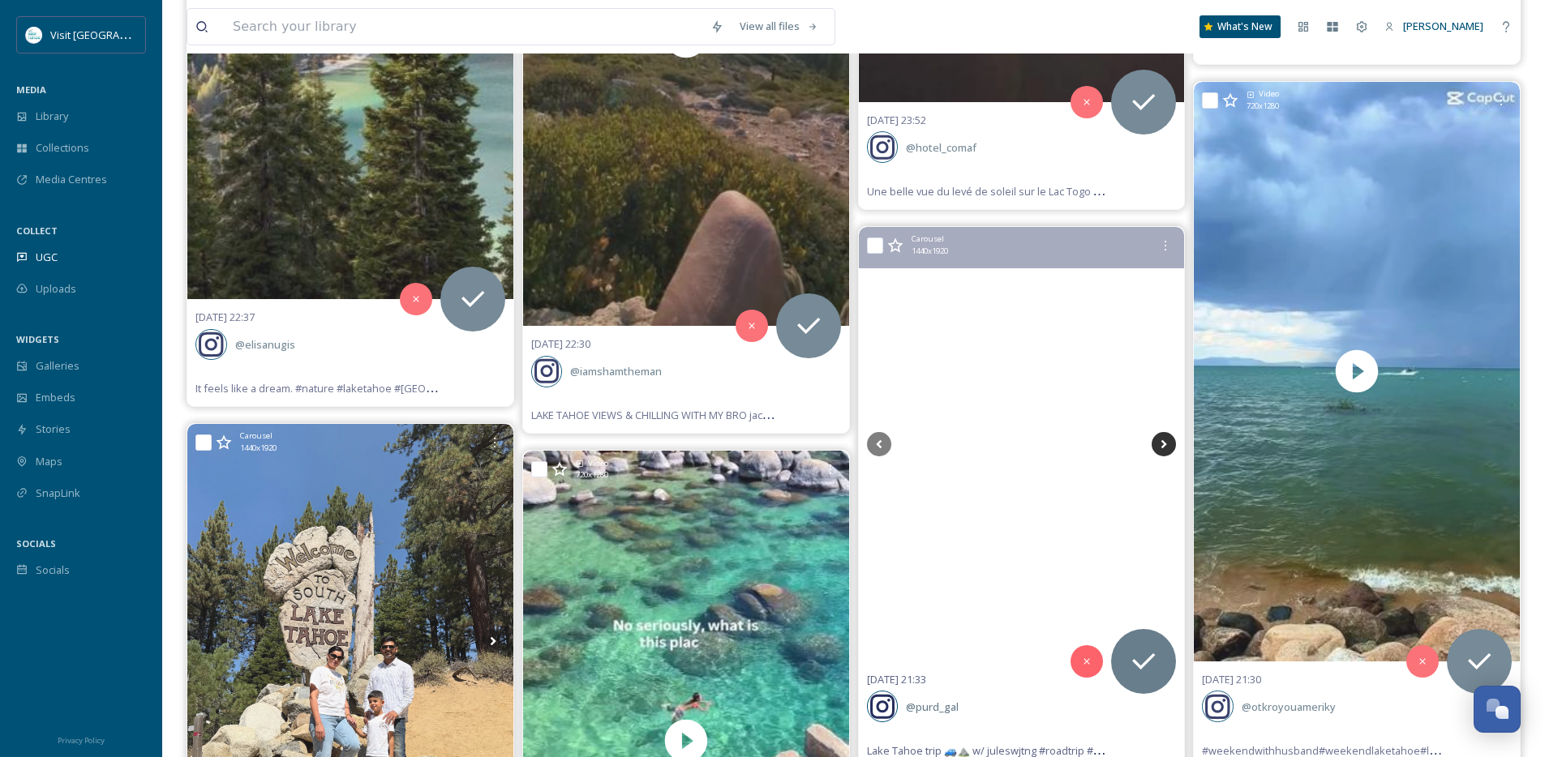
click at [1166, 447] on icon at bounding box center [1163, 444] width 24 height 24
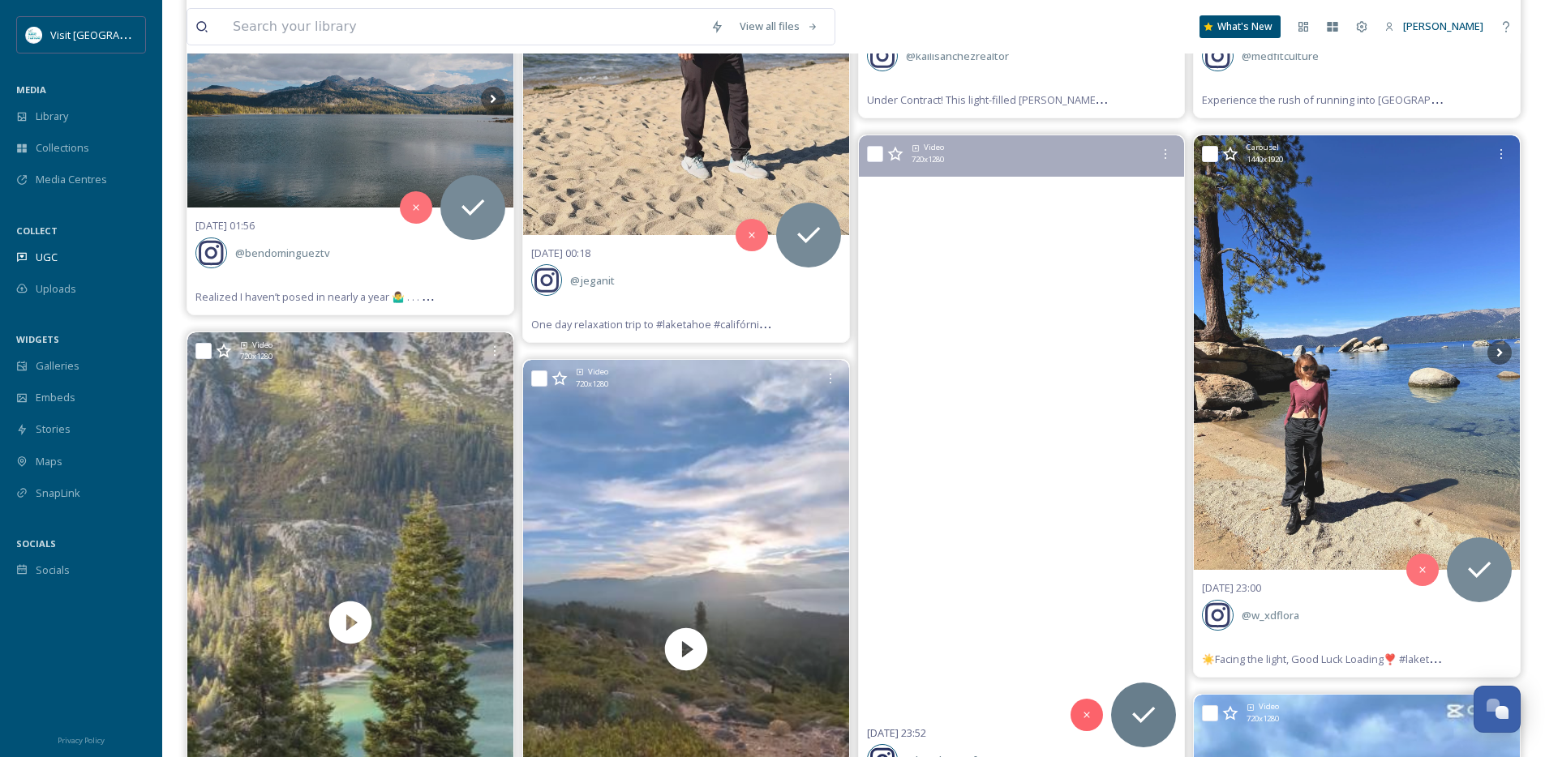
scroll to position [812, 0]
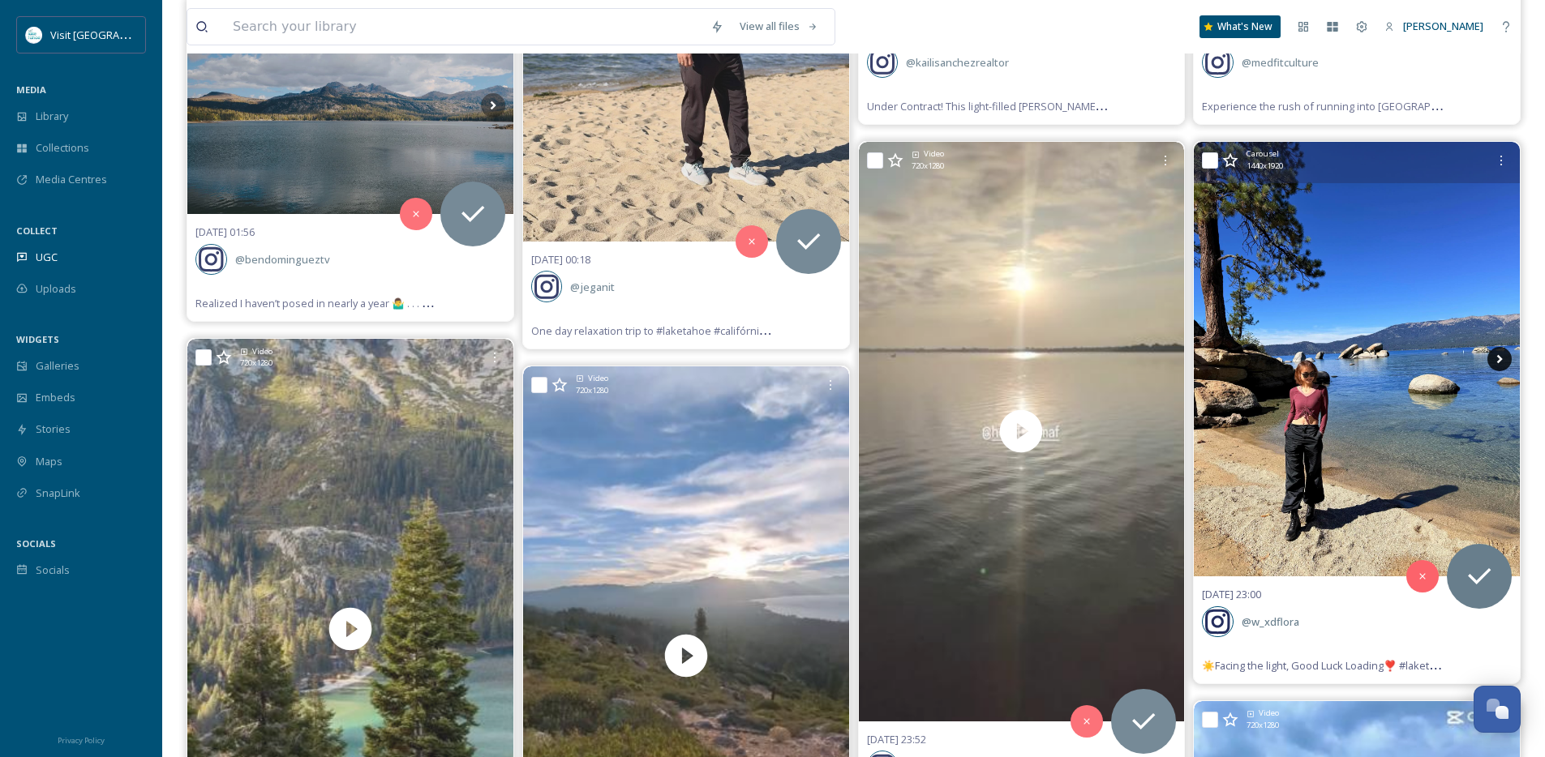
click at [1497, 361] on icon at bounding box center [1500, 359] width 6 height 9
click at [1497, 361] on icon at bounding box center [1499, 359] width 24 height 24
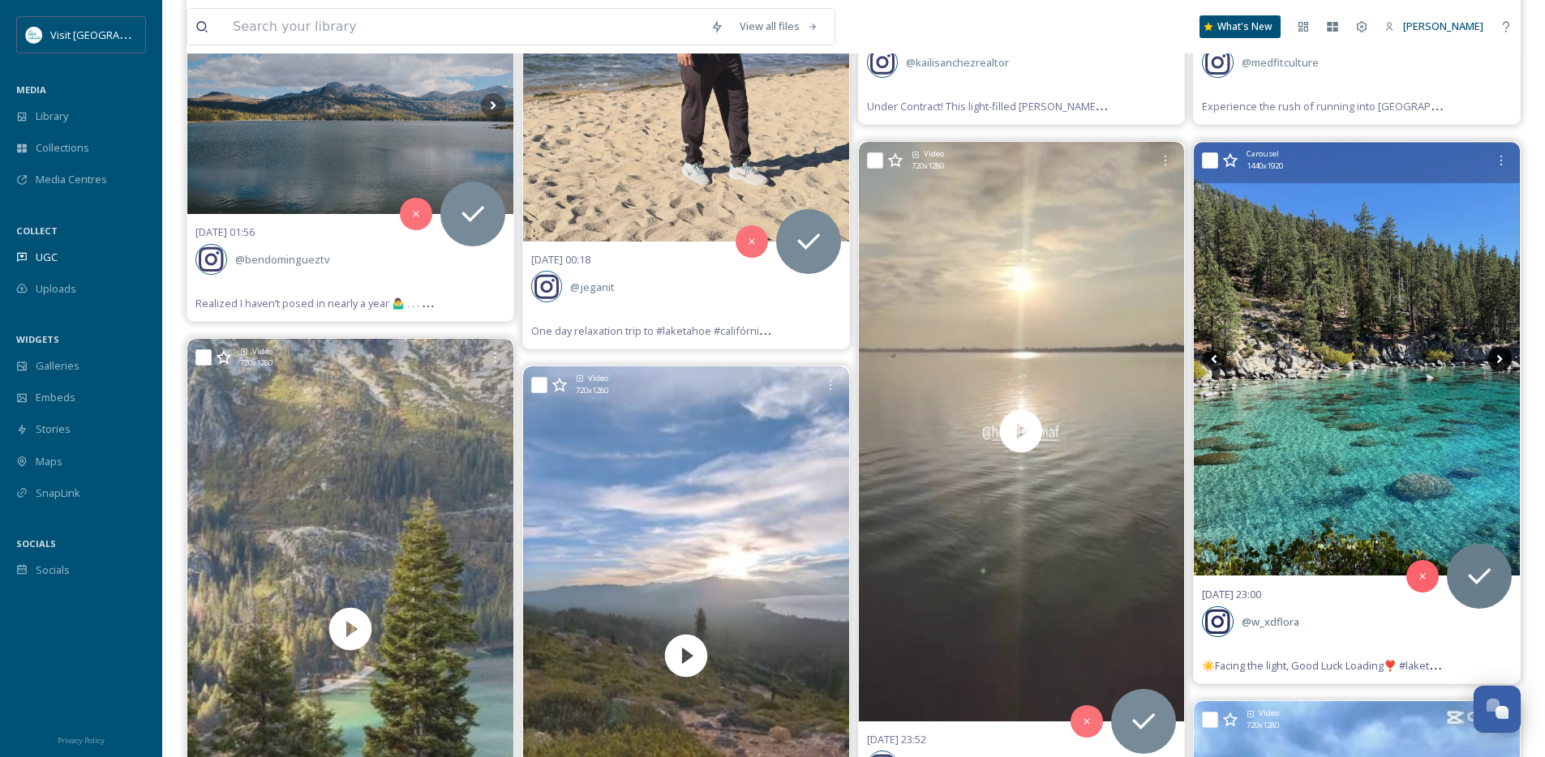
click at [1495, 361] on icon at bounding box center [1499, 359] width 24 height 24
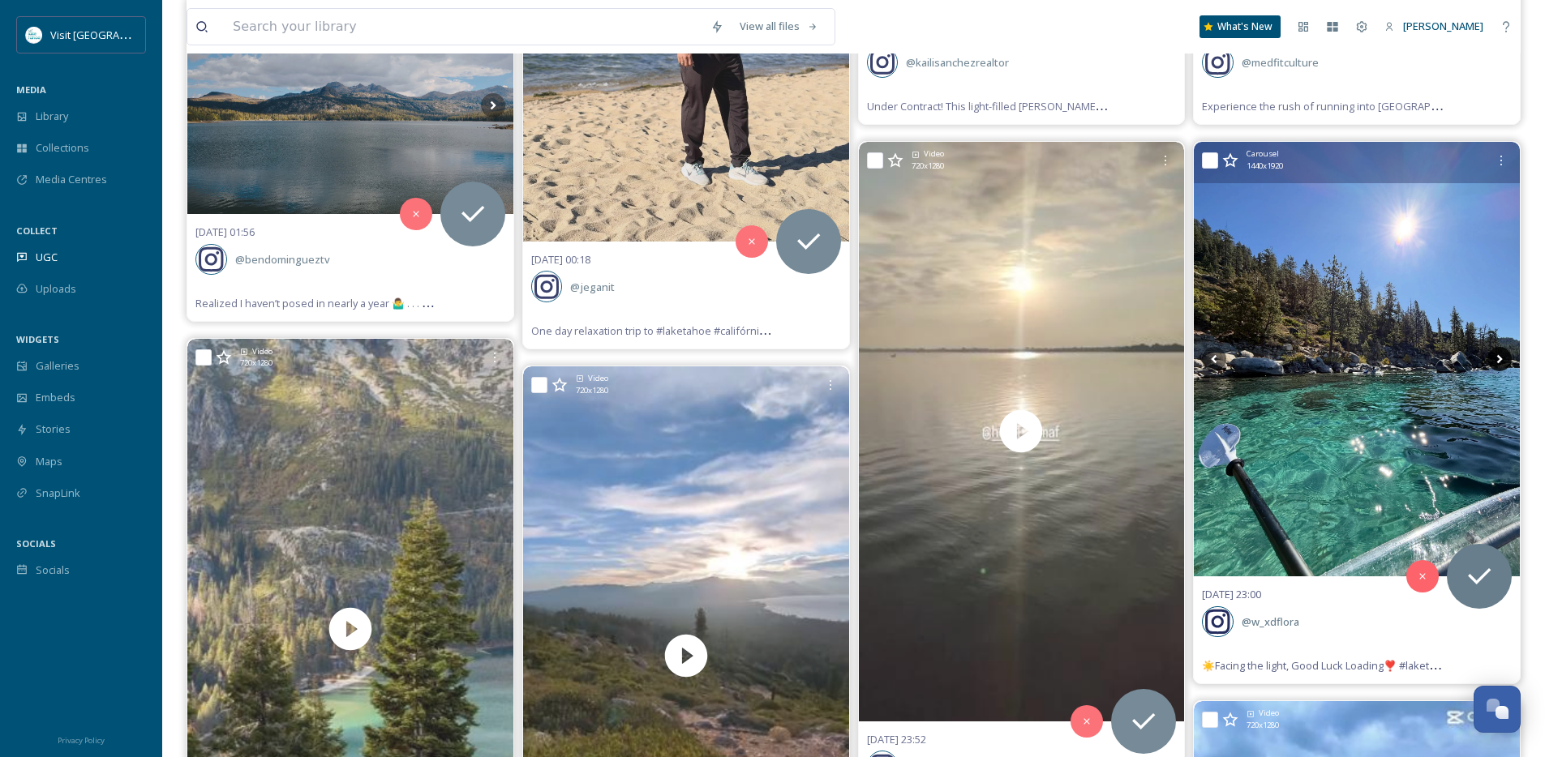
click at [1494, 362] on icon at bounding box center [1499, 359] width 24 height 24
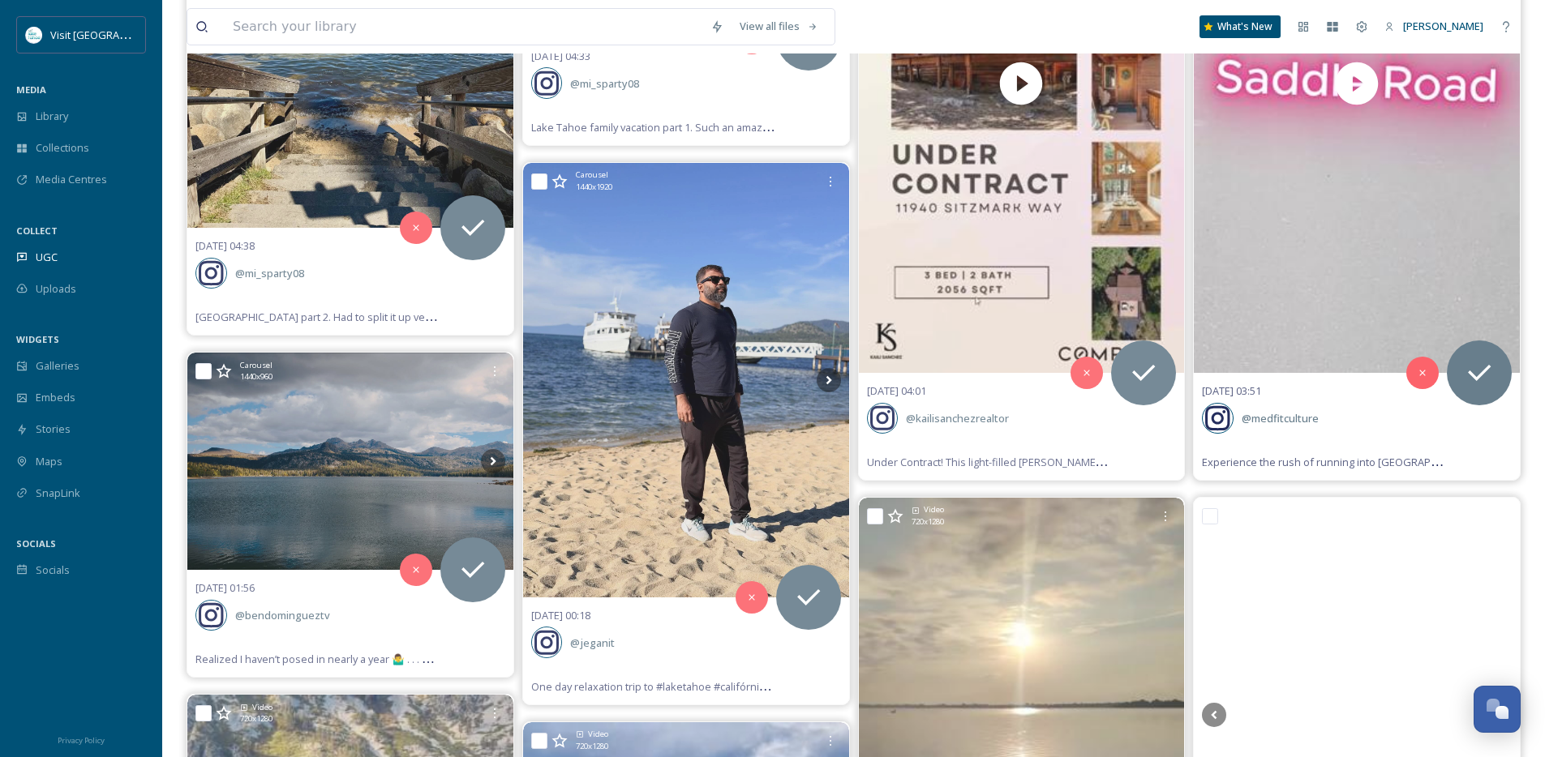
scroll to position [451, 0]
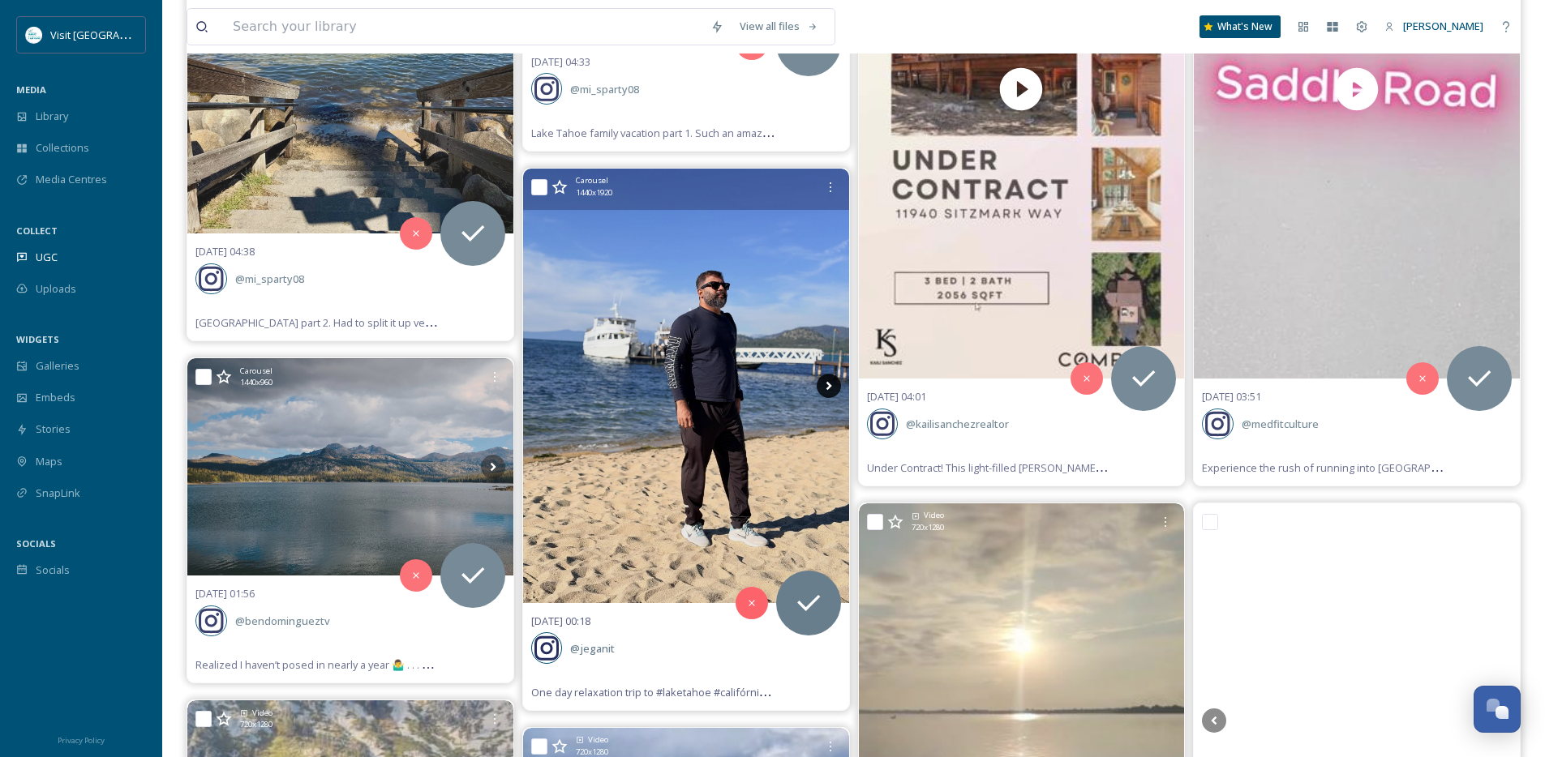
click at [829, 380] on icon at bounding box center [828, 386] width 24 height 24
click at [831, 390] on icon at bounding box center [828, 386] width 24 height 24
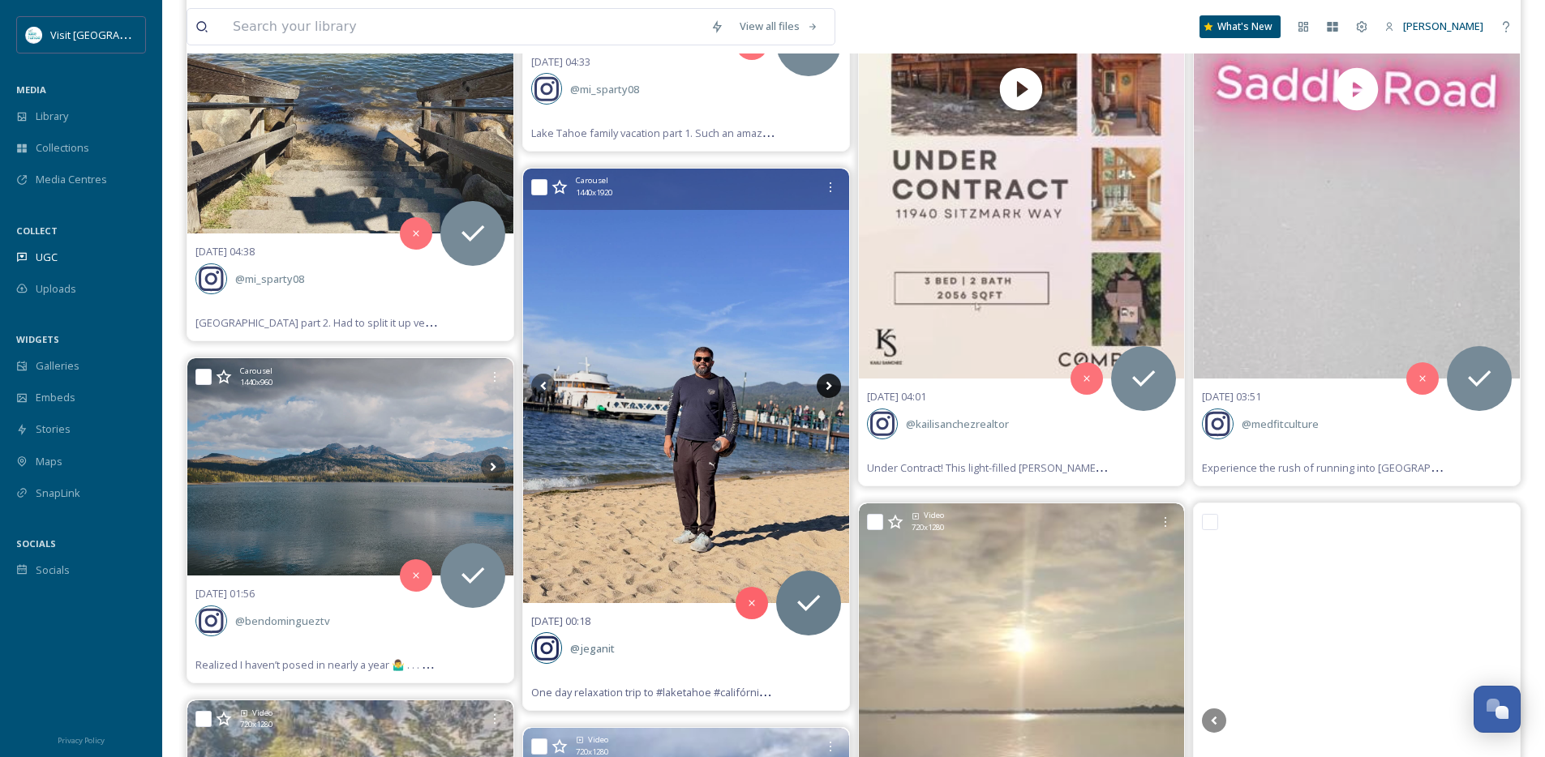
click at [831, 390] on icon at bounding box center [828, 386] width 24 height 24
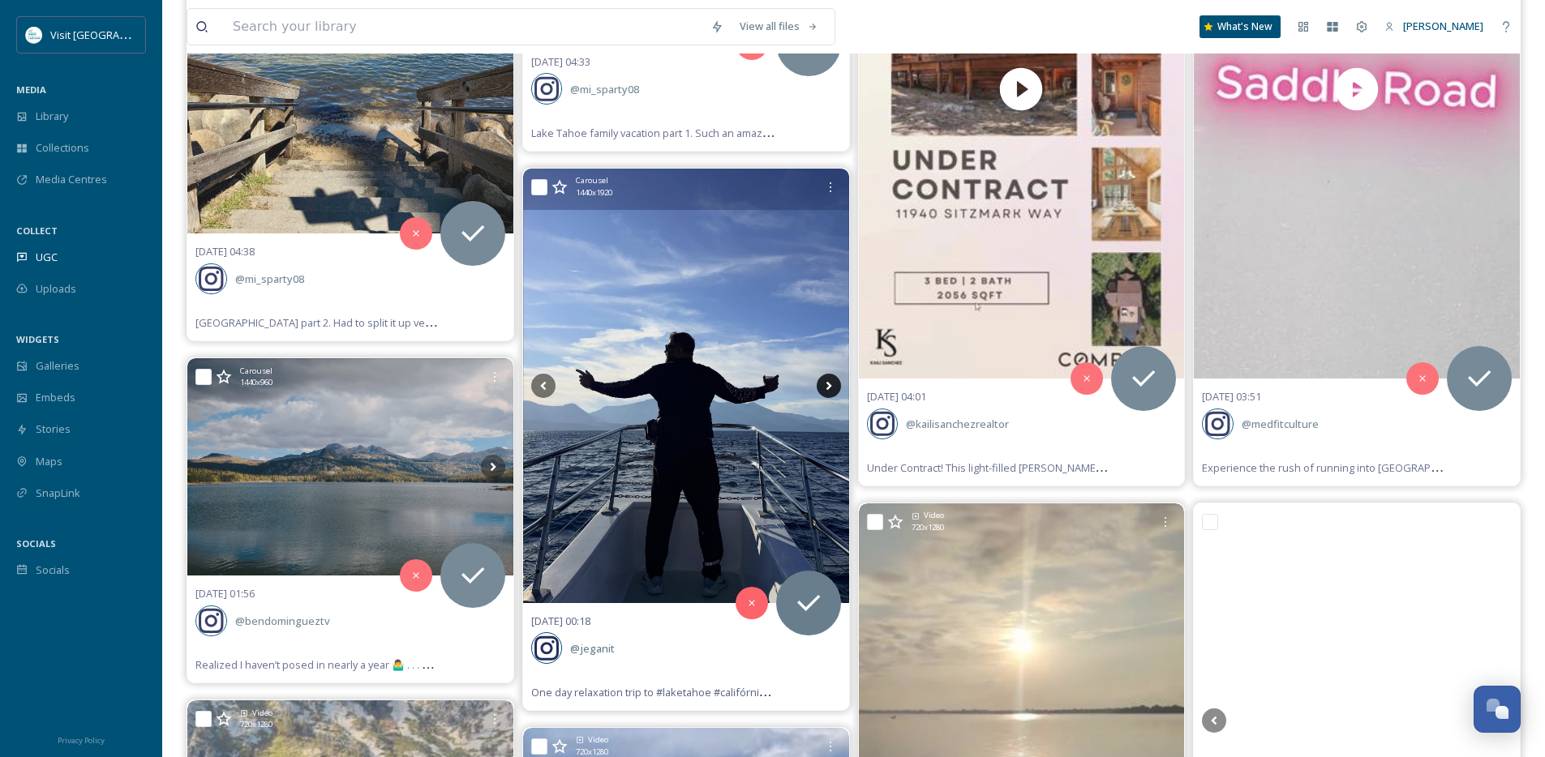
click at [831, 390] on icon at bounding box center [828, 386] width 24 height 24
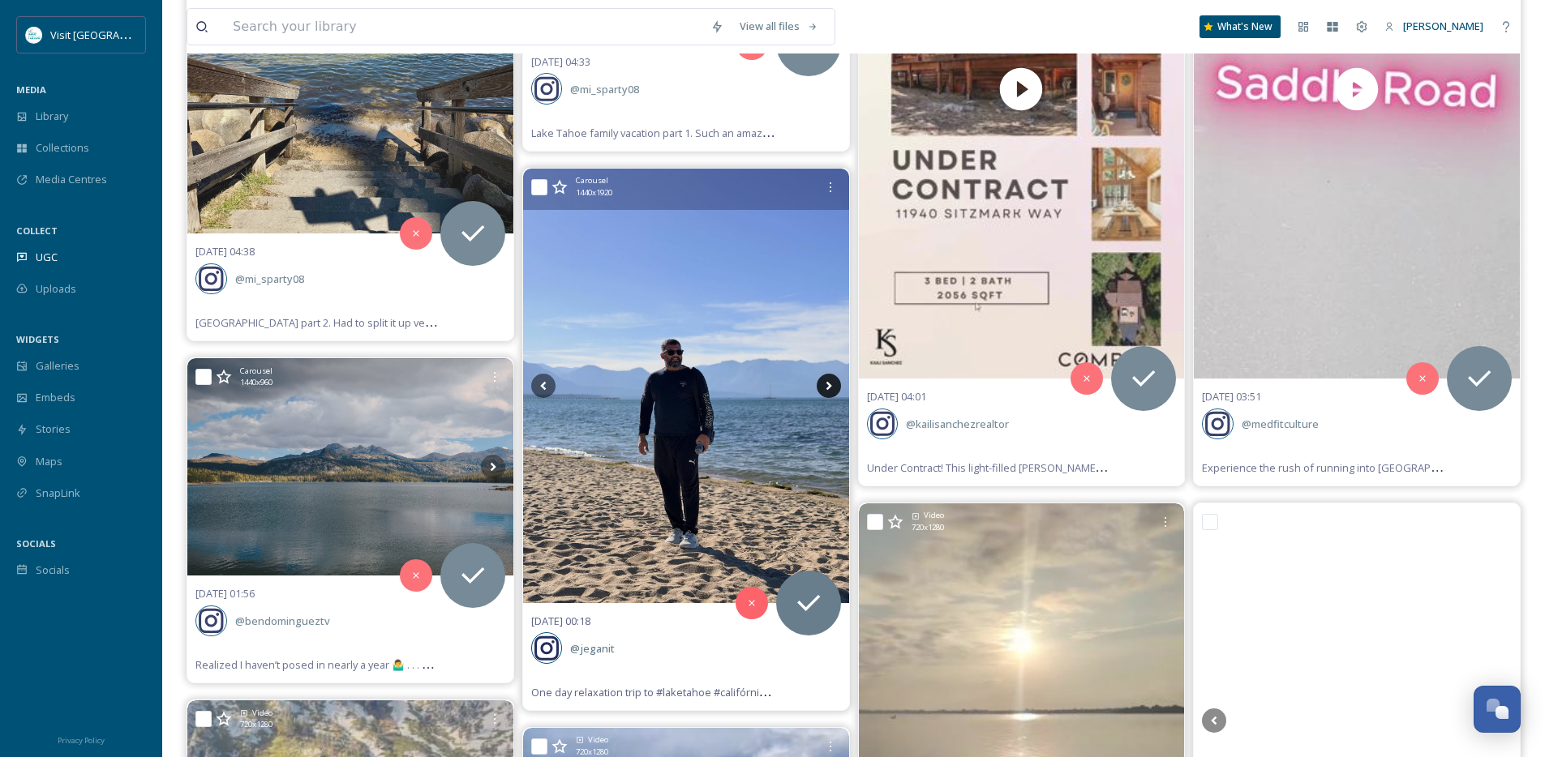
click at [831, 390] on icon at bounding box center [828, 386] width 24 height 24
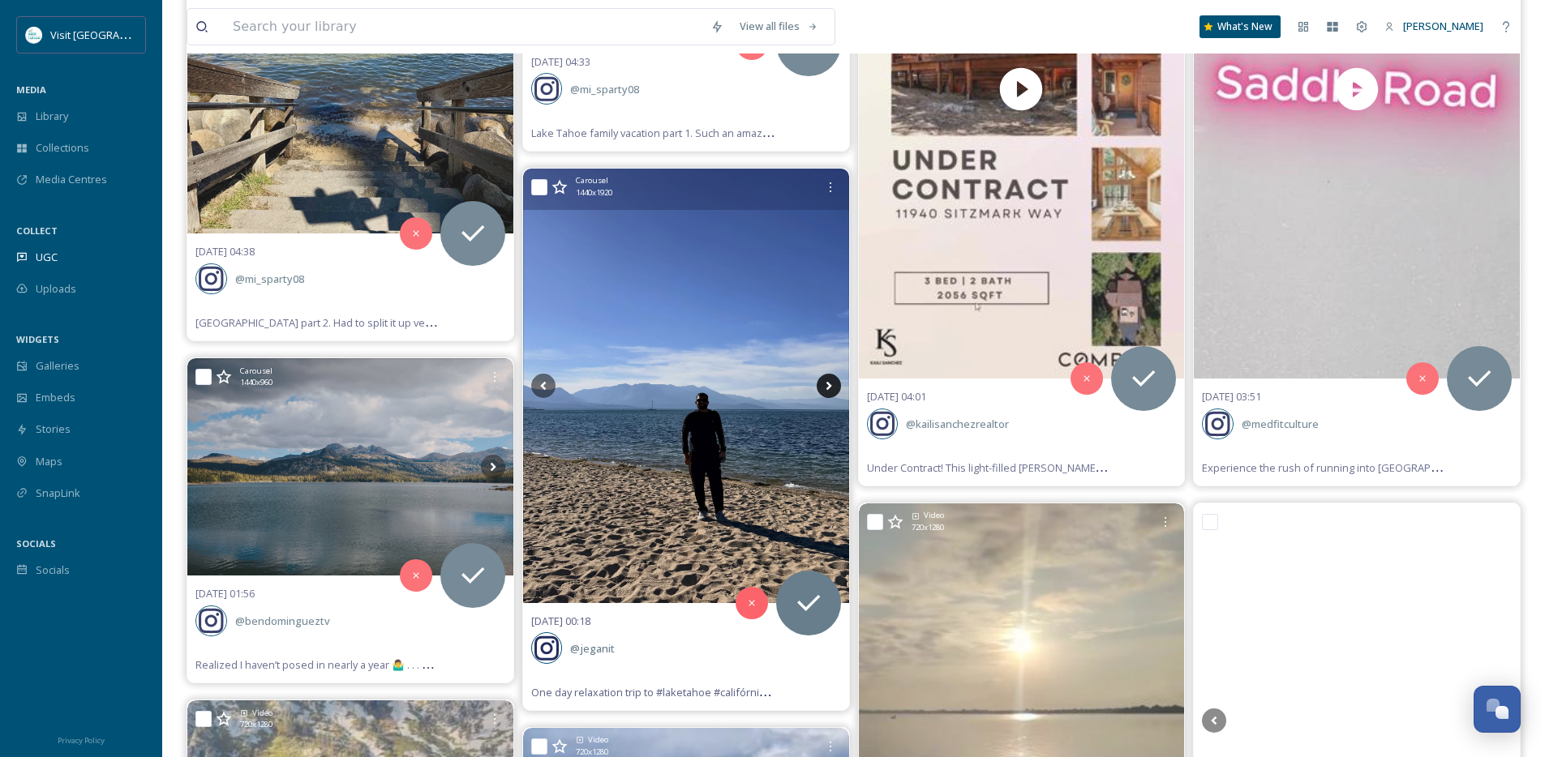
click at [829, 392] on icon at bounding box center [828, 386] width 24 height 24
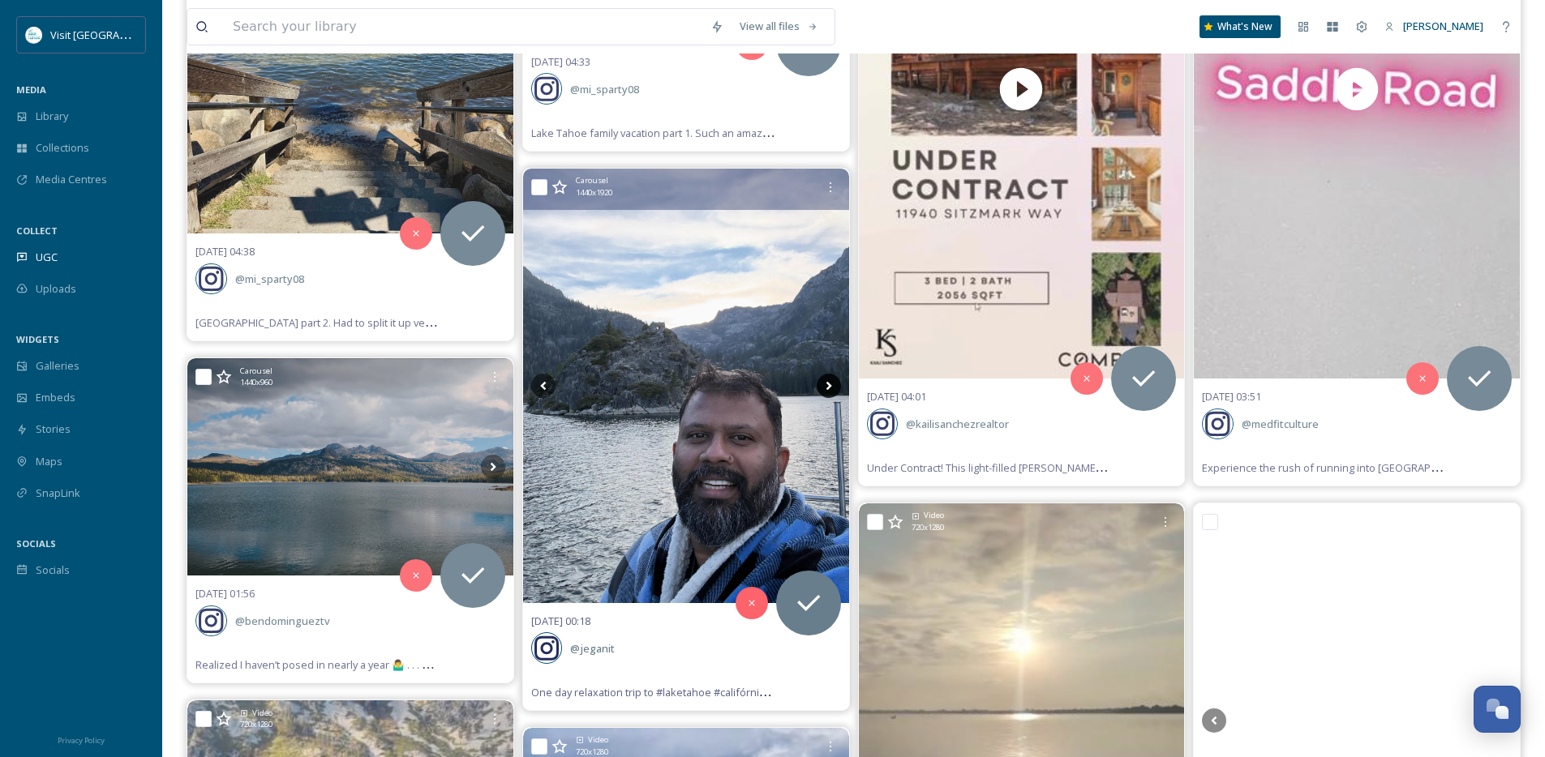
click at [829, 392] on icon at bounding box center [828, 386] width 24 height 24
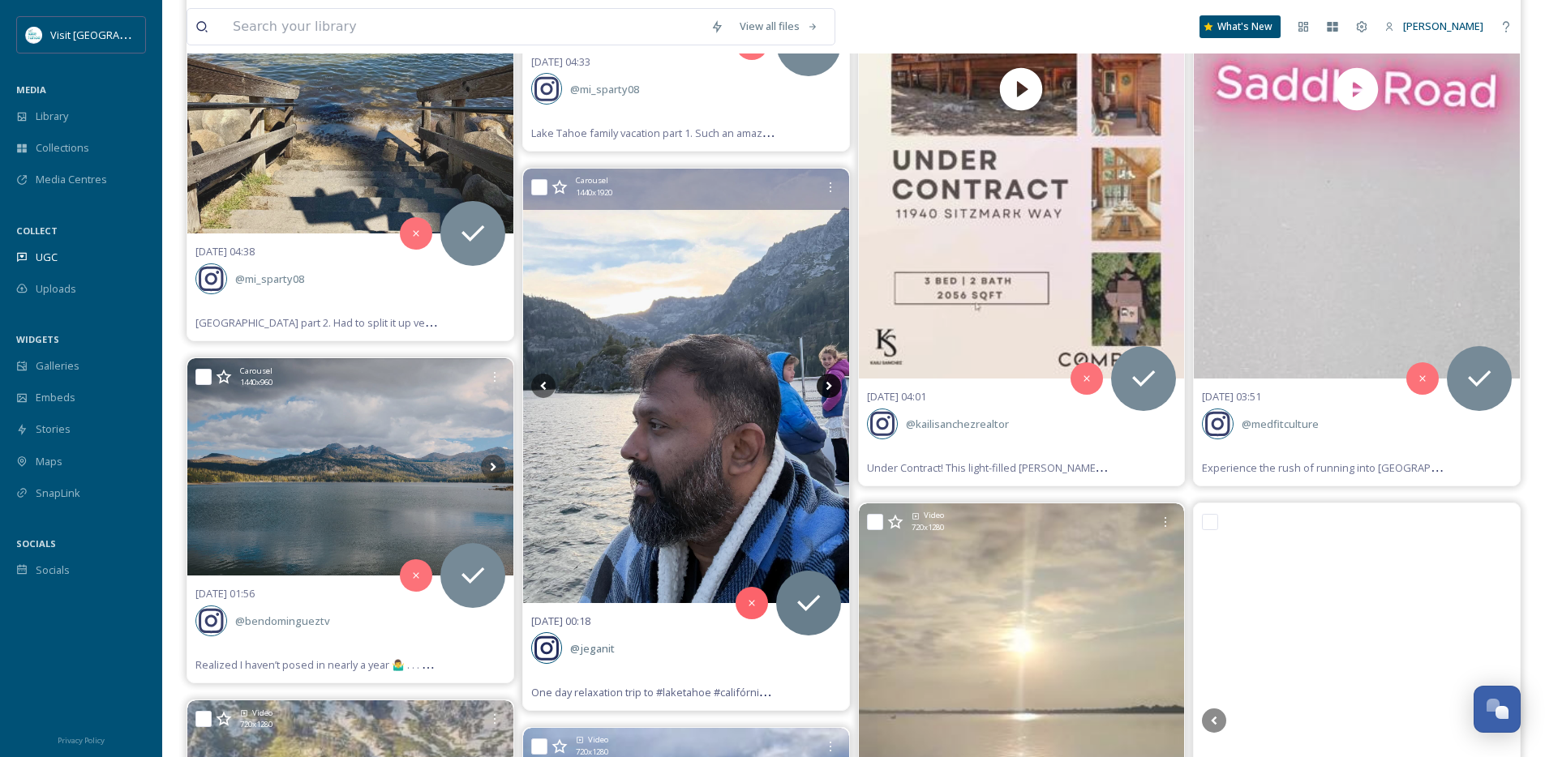
click at [829, 392] on icon at bounding box center [828, 386] width 24 height 24
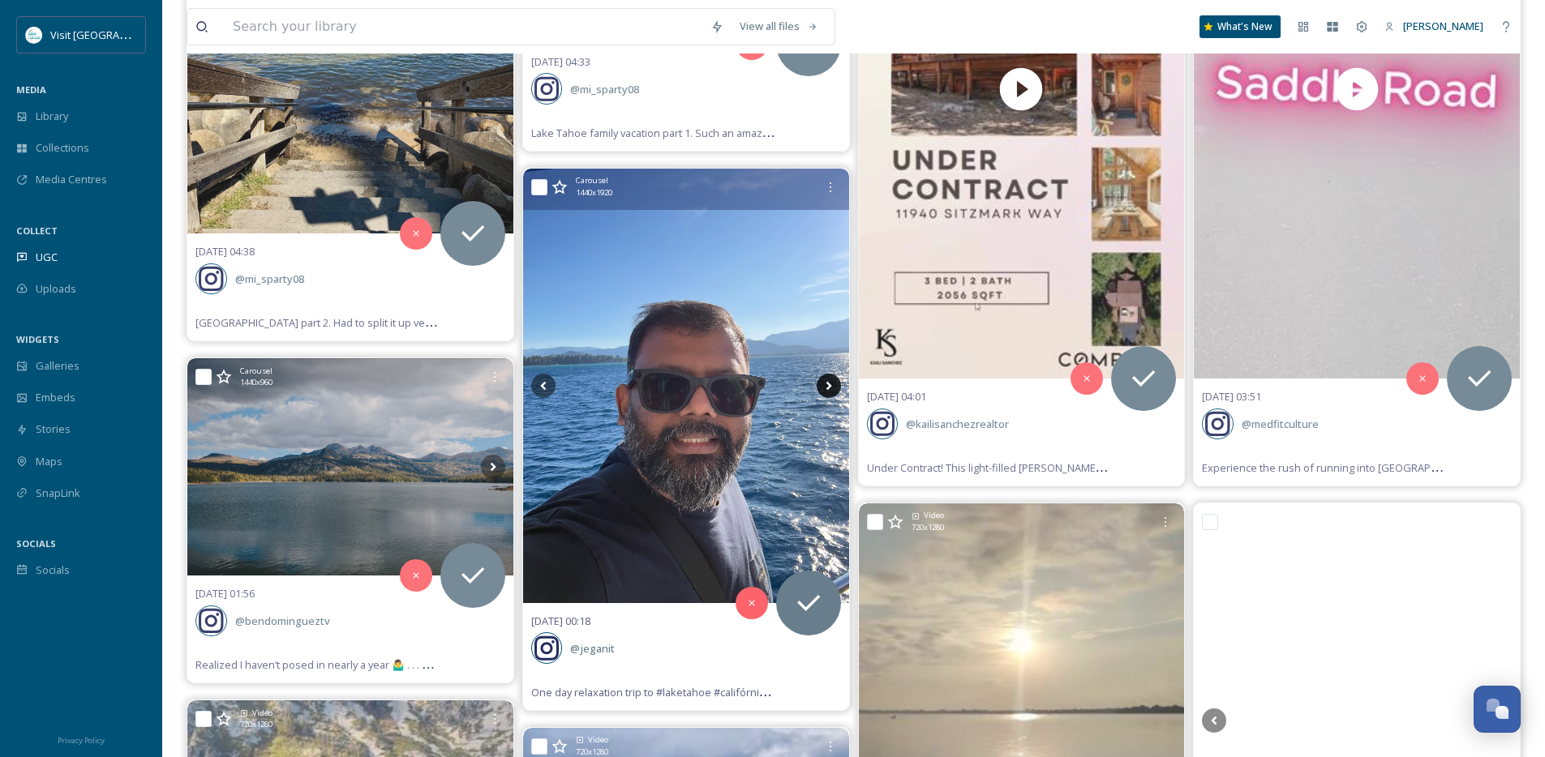
click at [829, 392] on icon at bounding box center [828, 386] width 24 height 24
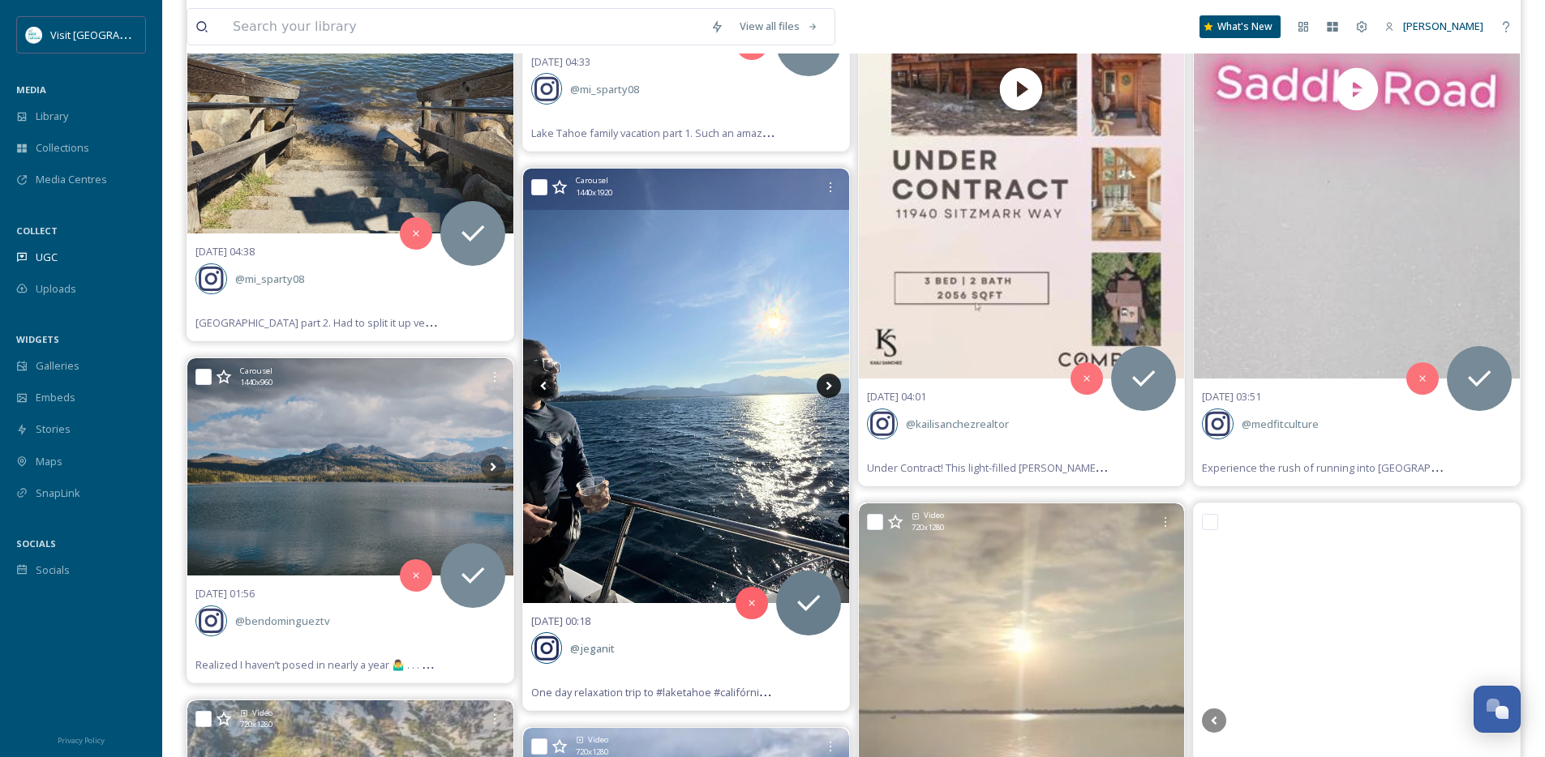
click at [829, 392] on icon at bounding box center [828, 386] width 24 height 24
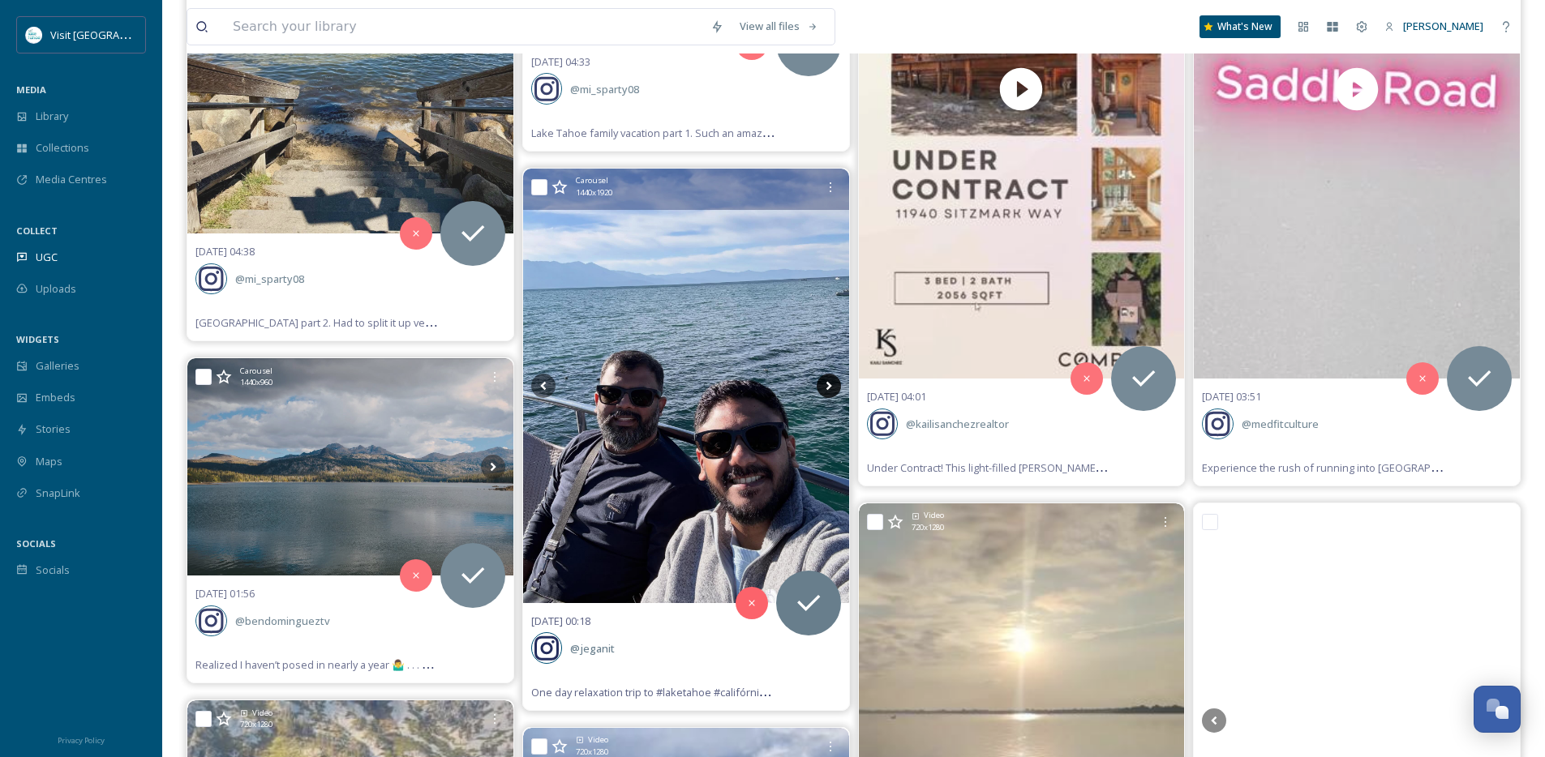
click at [829, 392] on icon at bounding box center [828, 386] width 24 height 24
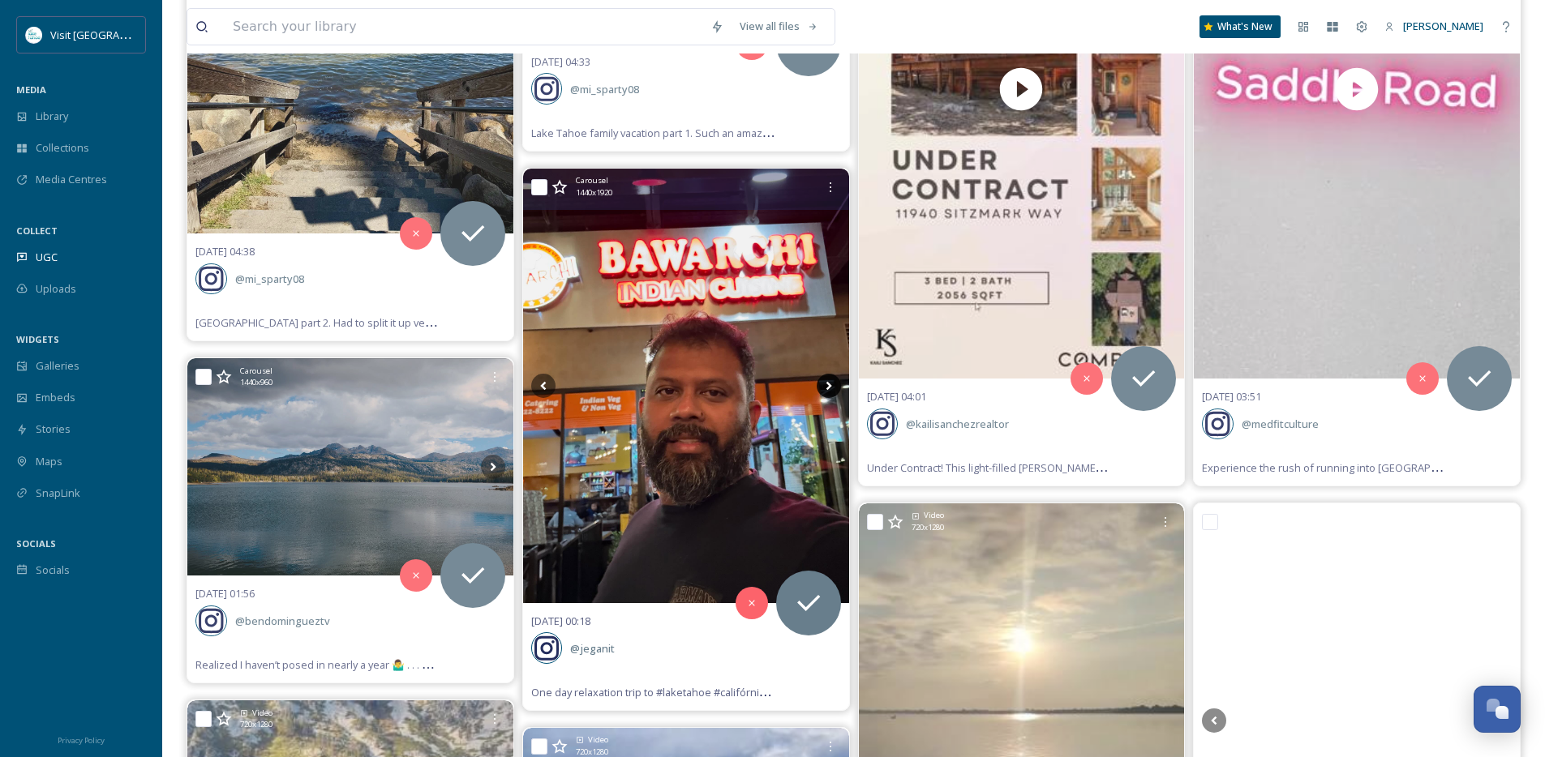
click at [829, 392] on icon at bounding box center [828, 386] width 24 height 24
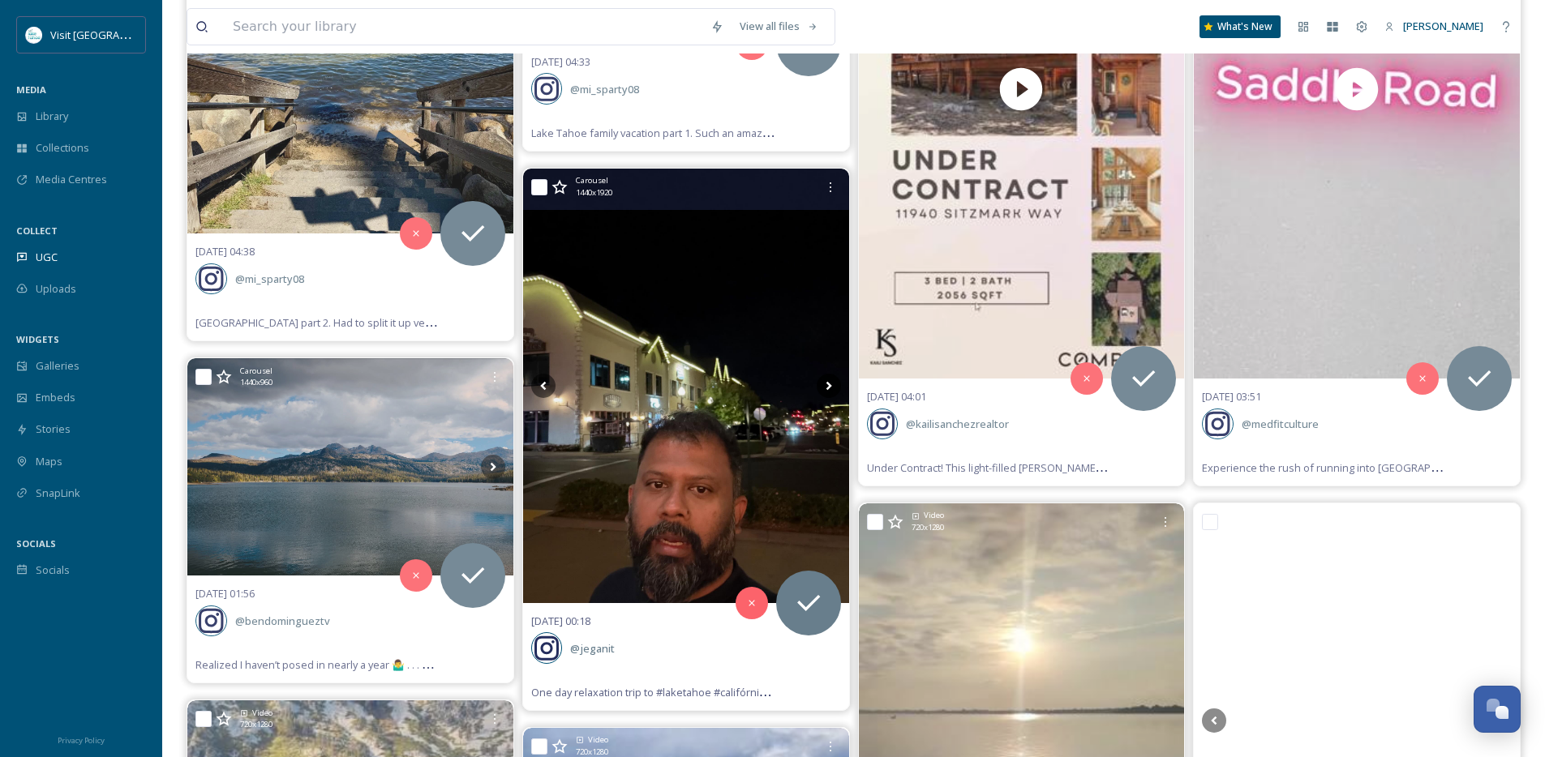
click at [829, 392] on icon at bounding box center [828, 386] width 24 height 24
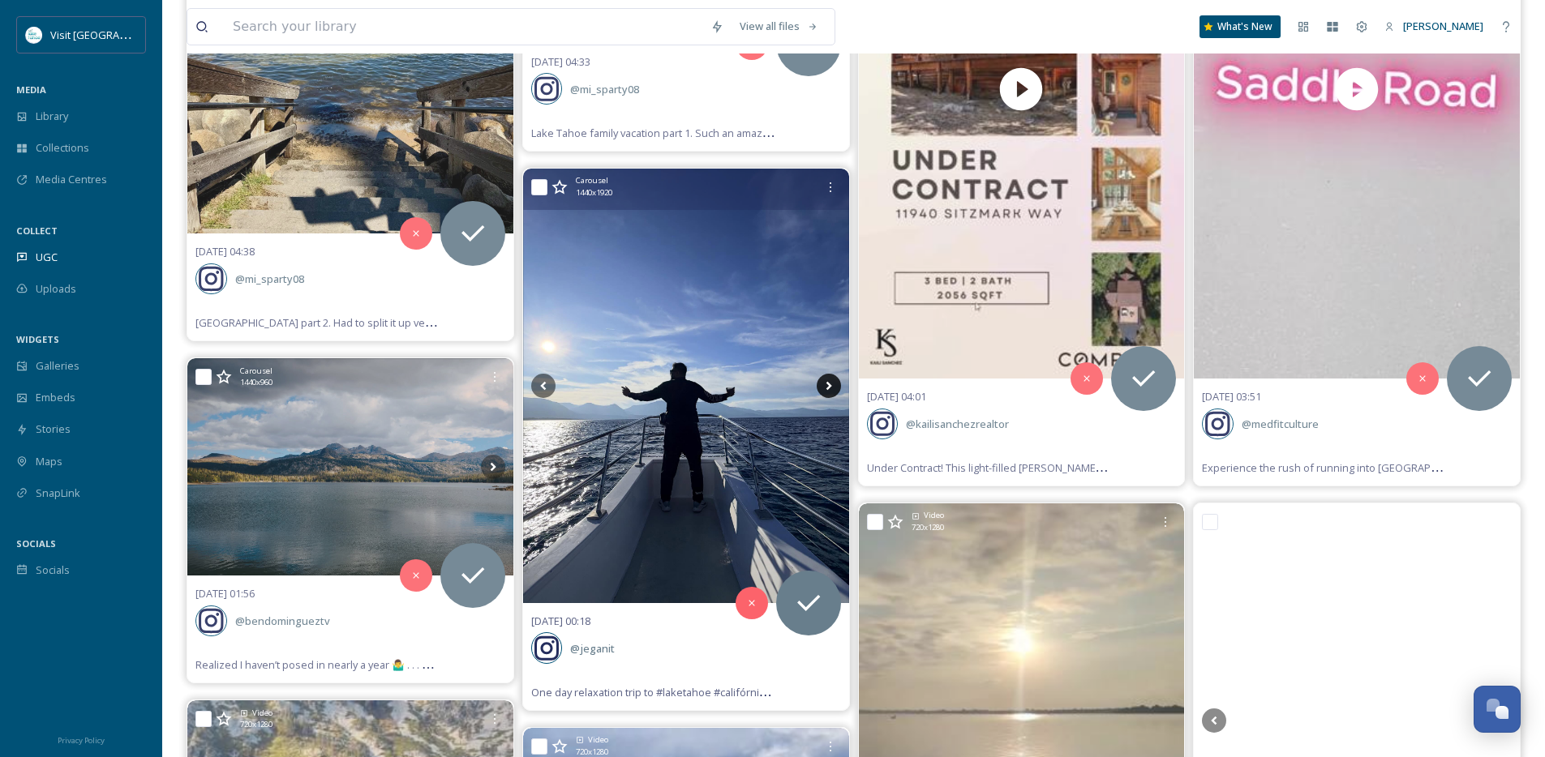
click at [829, 392] on icon at bounding box center [828, 386] width 24 height 24
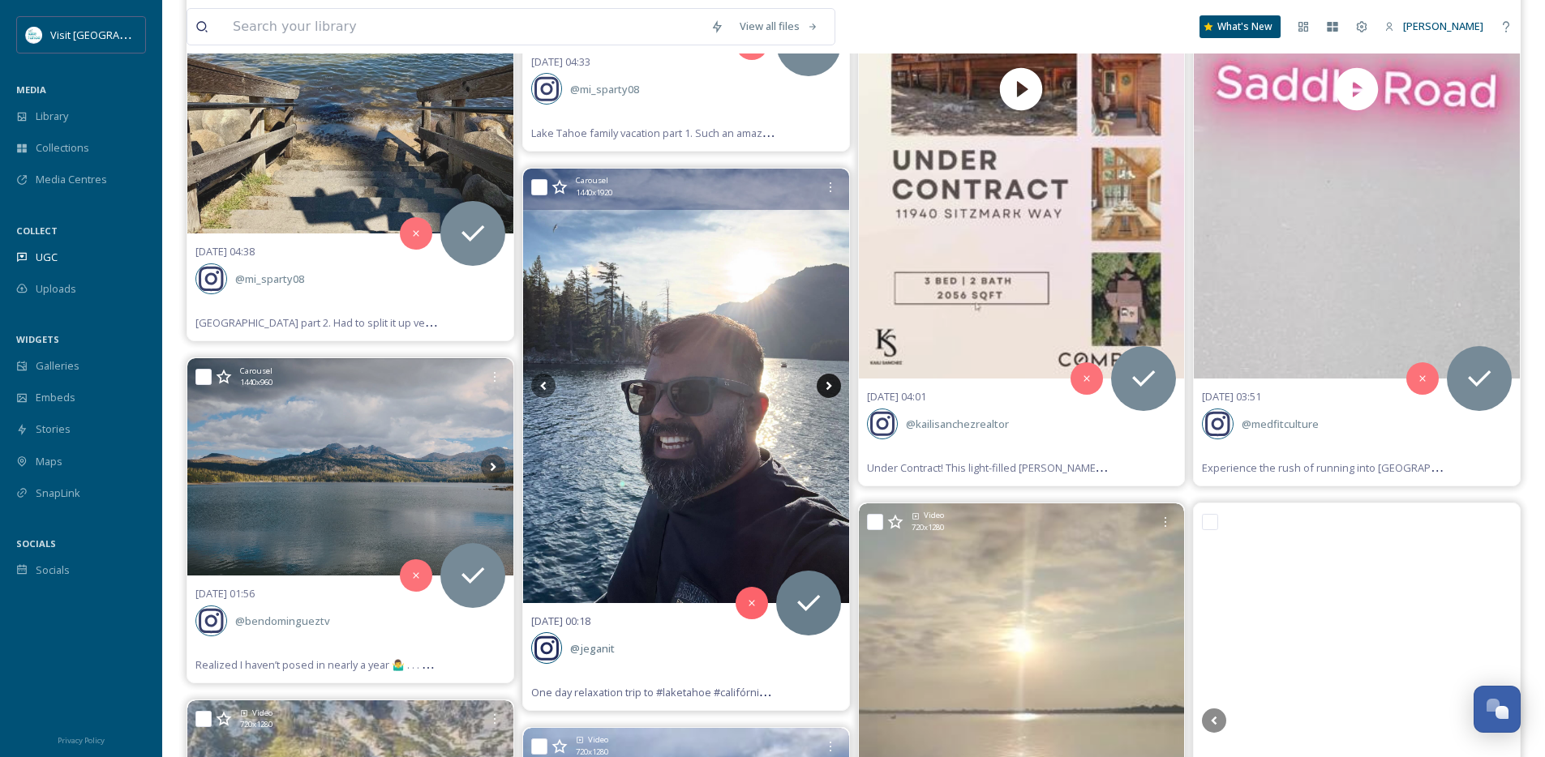
click at [829, 392] on icon at bounding box center [828, 386] width 24 height 24
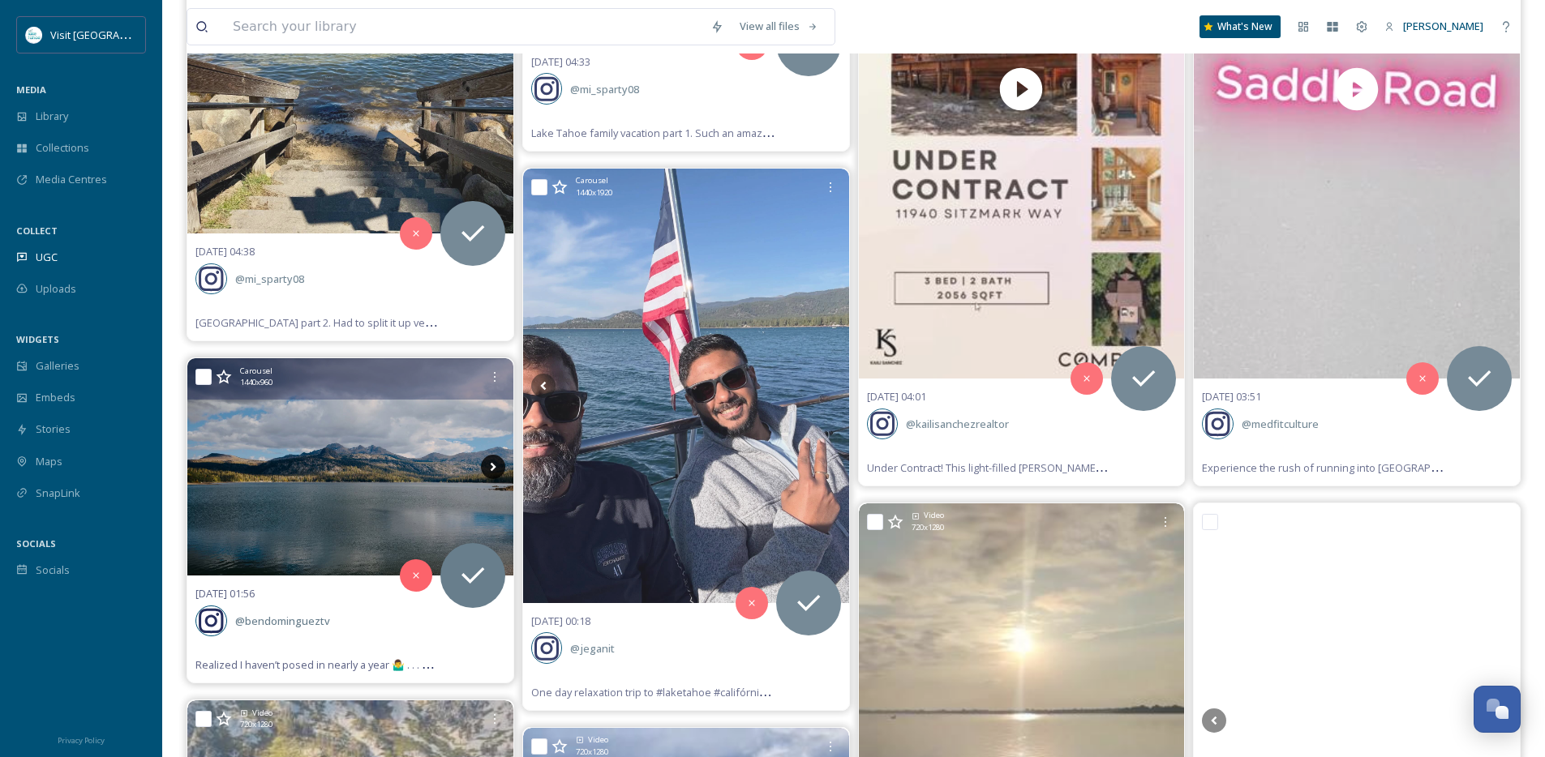
click at [502, 467] on icon at bounding box center [493, 467] width 24 height 24
click at [499, 467] on icon at bounding box center [493, 467] width 24 height 24
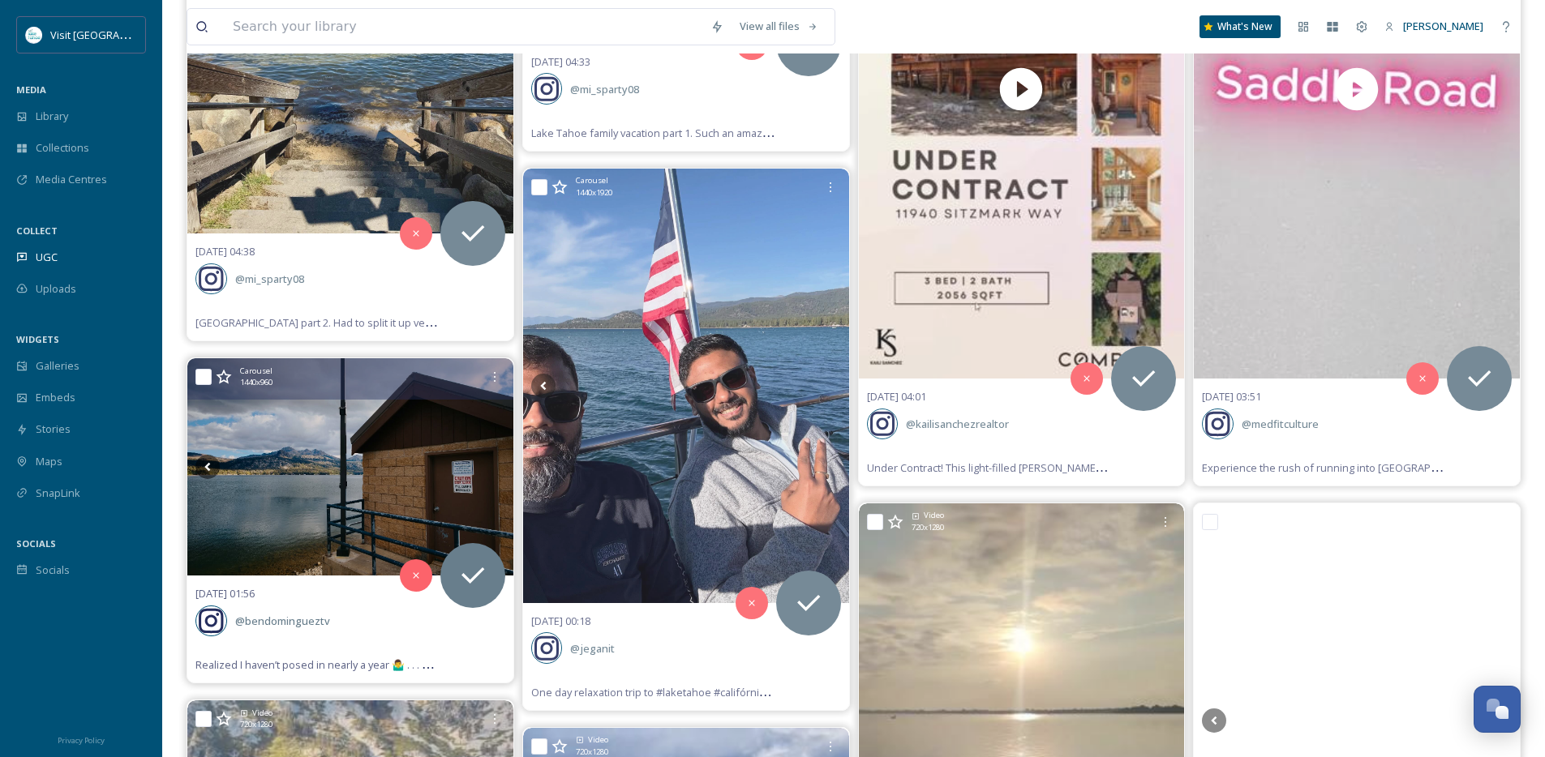
click at [499, 465] on icon at bounding box center [493, 467] width 24 height 24
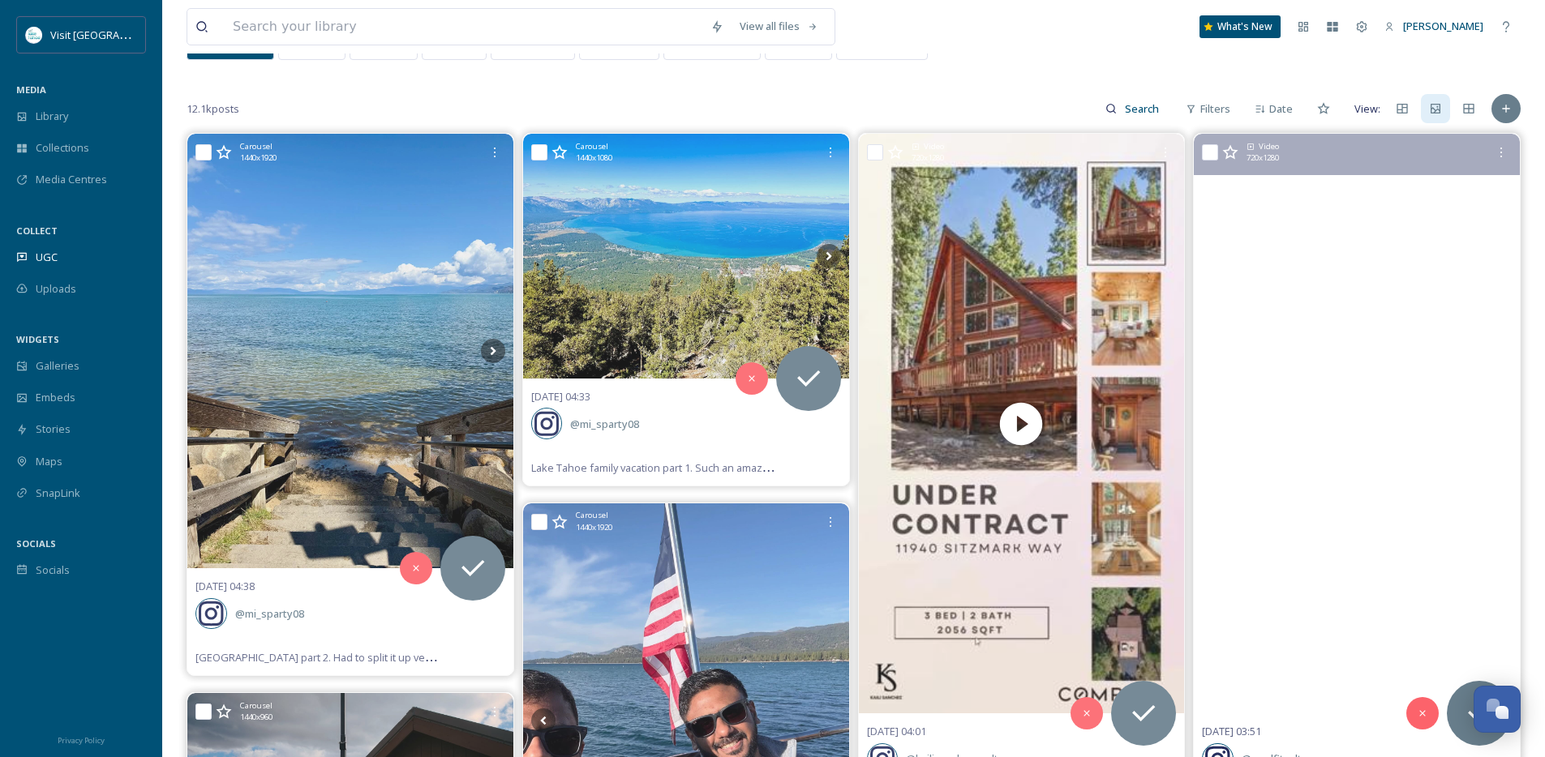
scroll to position [69, 0]
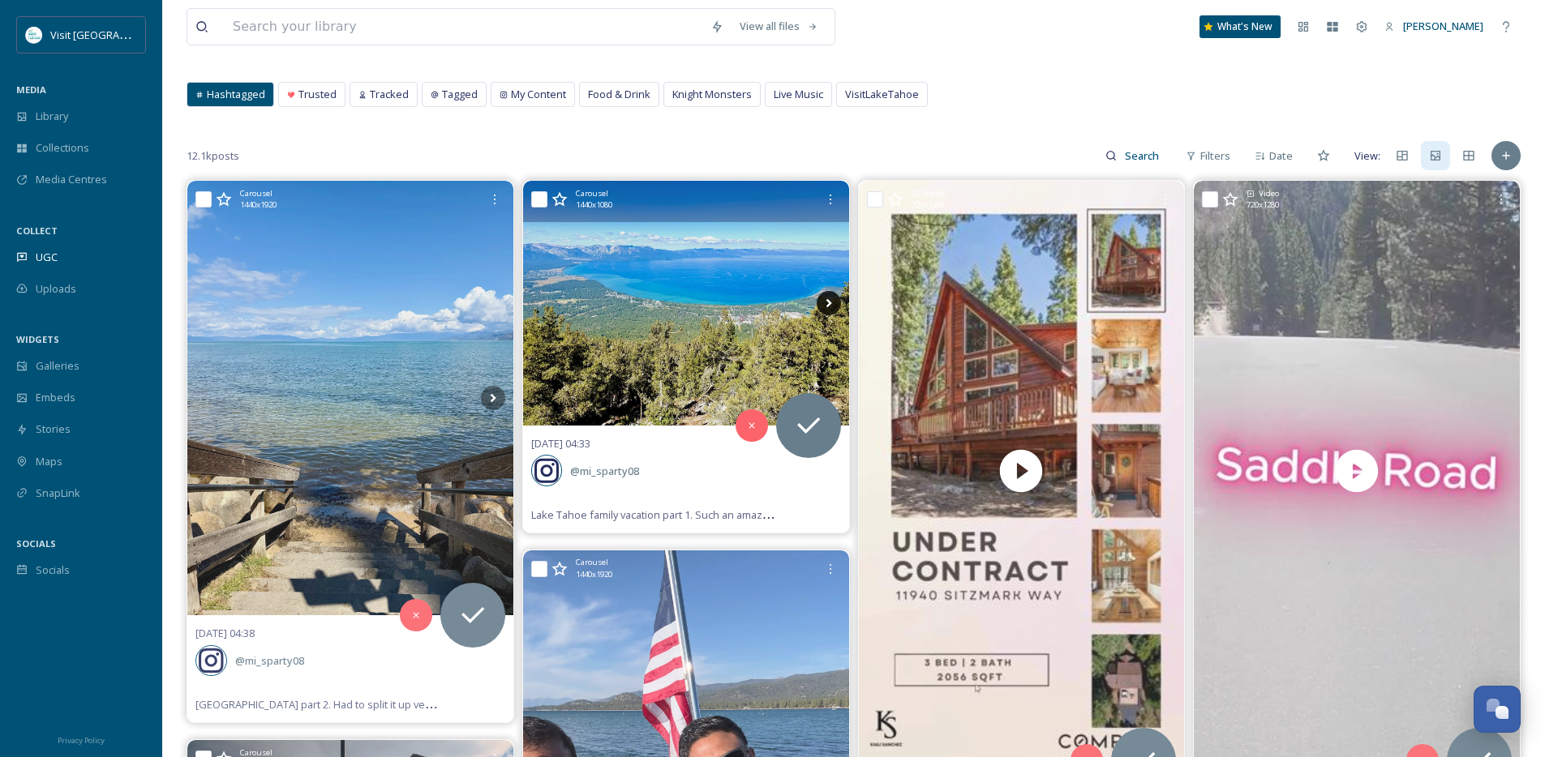
click at [827, 311] on icon at bounding box center [828, 303] width 24 height 24
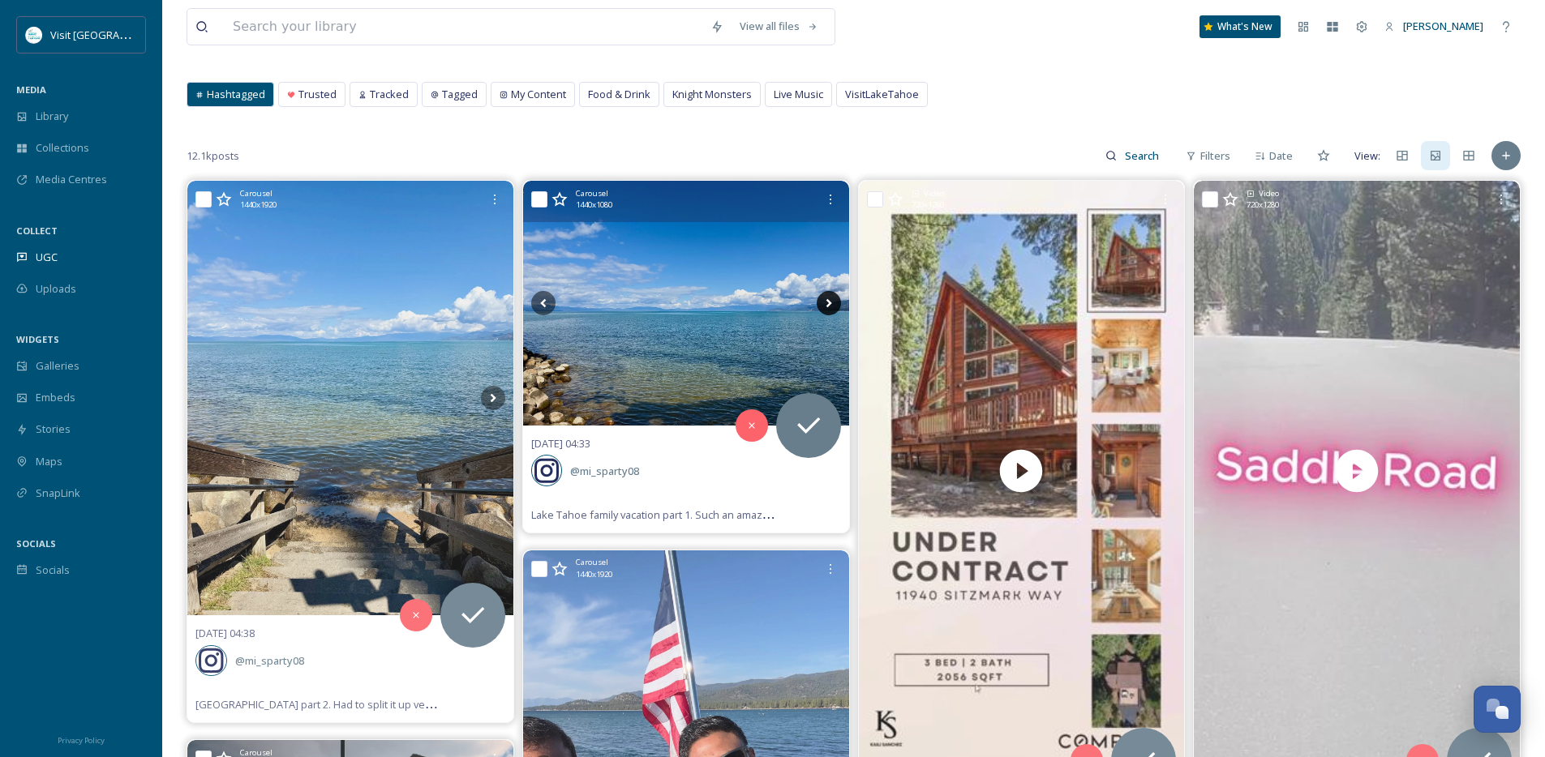
click at [827, 311] on icon at bounding box center [828, 303] width 24 height 24
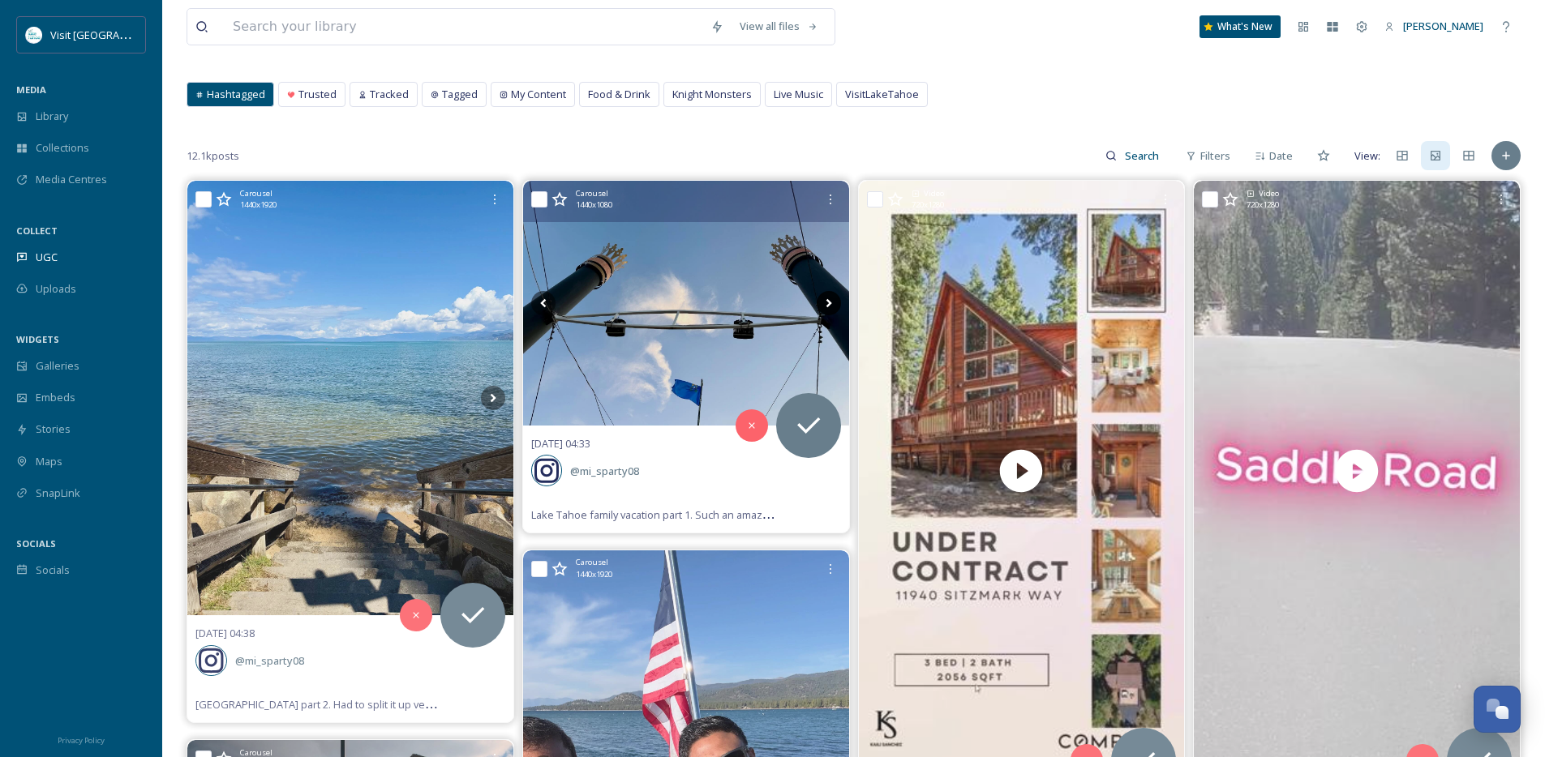
click at [827, 311] on icon at bounding box center [828, 303] width 24 height 24
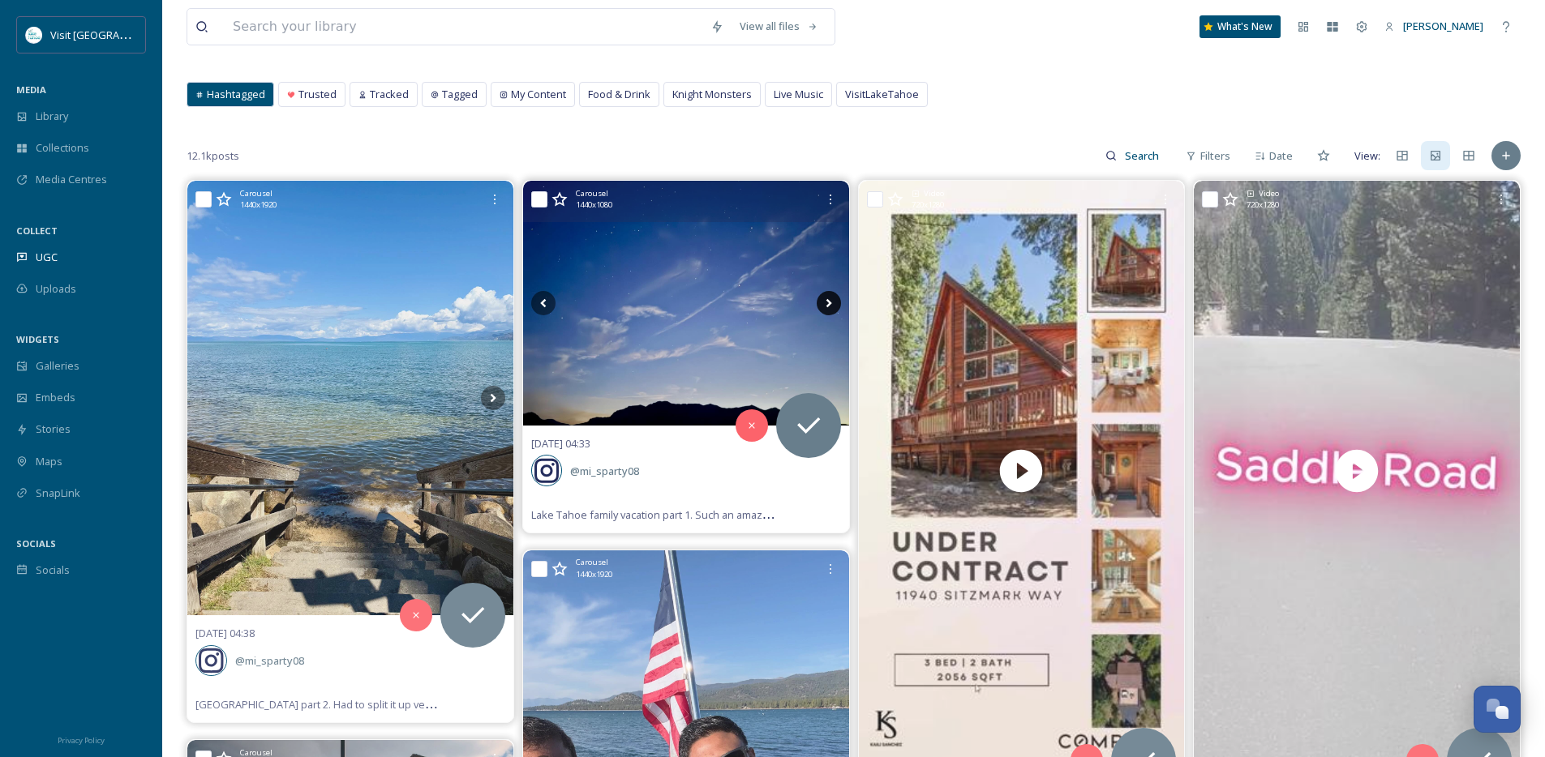
click at [827, 311] on icon at bounding box center [828, 303] width 24 height 24
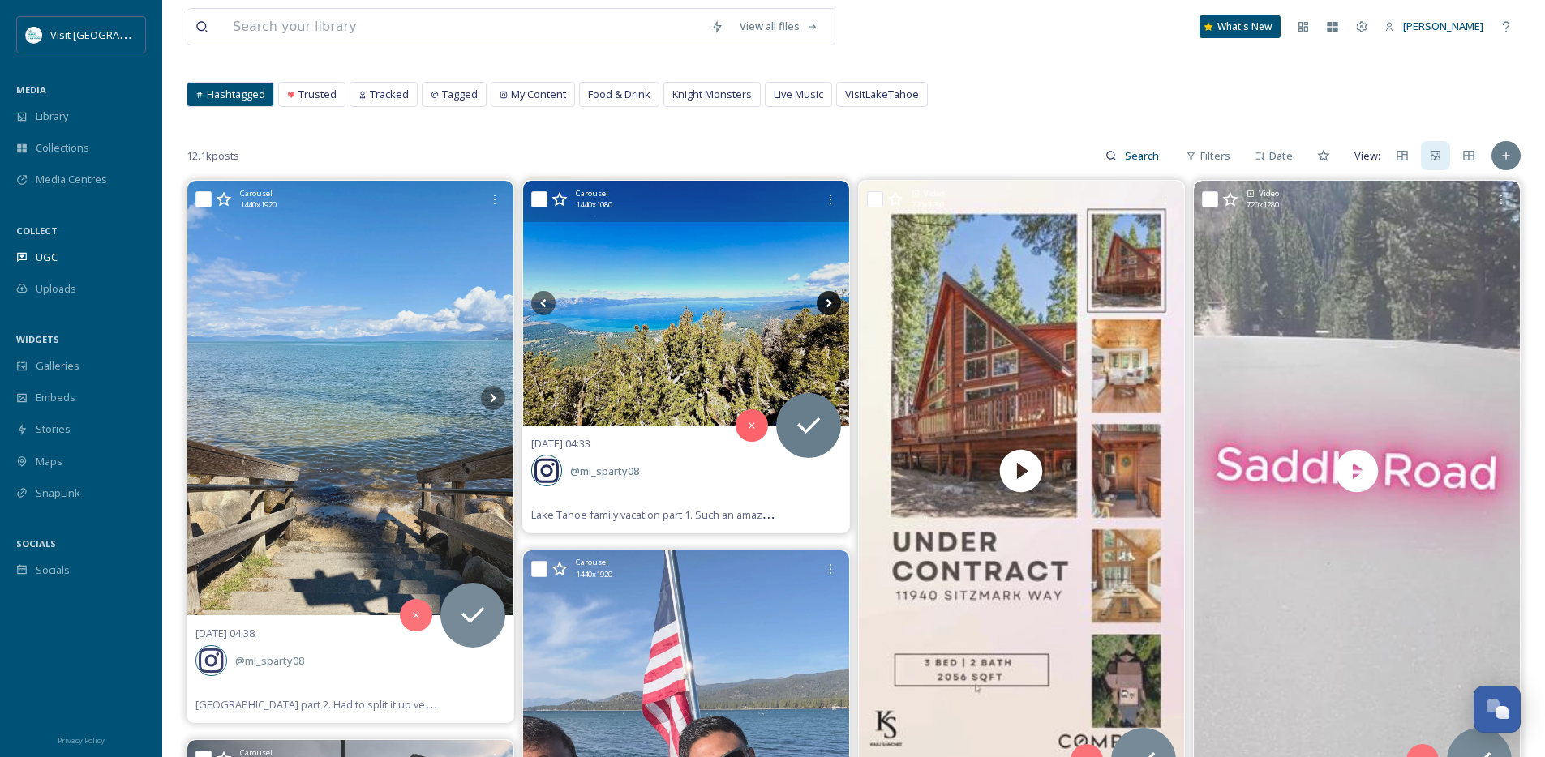
click at [827, 311] on icon at bounding box center [828, 303] width 24 height 24
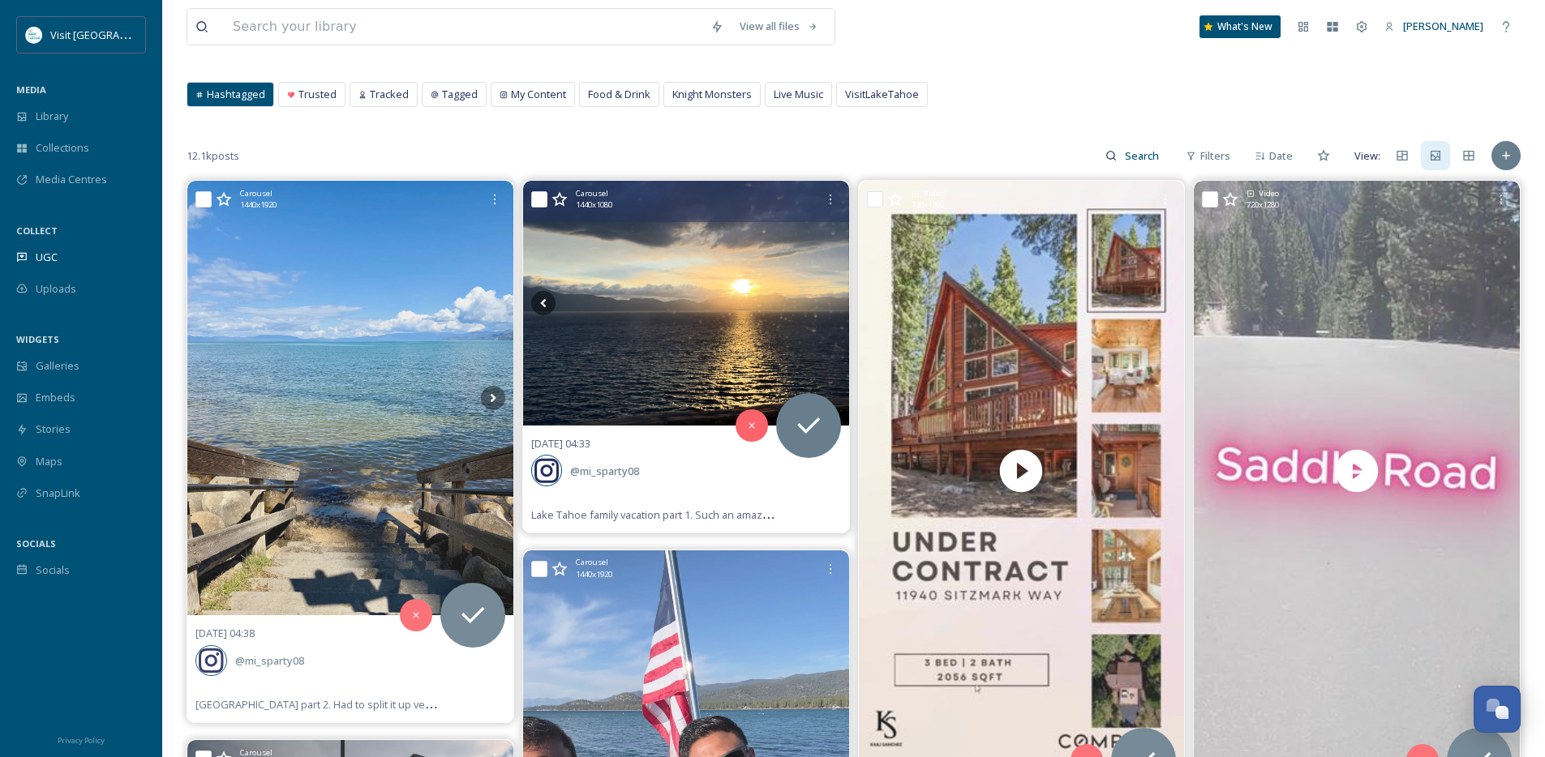
click at [827, 311] on icon at bounding box center [828, 303] width 24 height 24
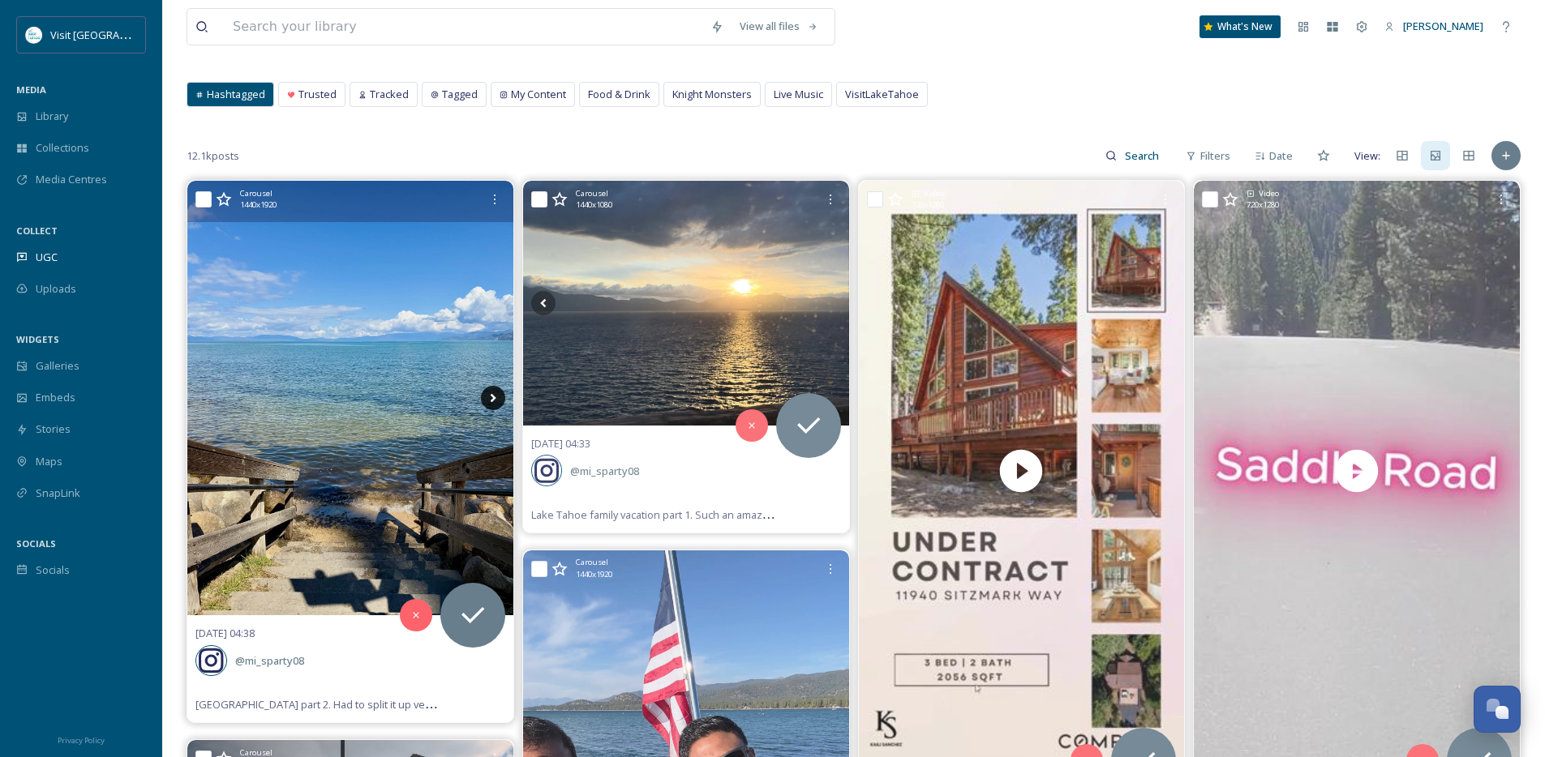
click at [502, 402] on icon at bounding box center [493, 398] width 24 height 24
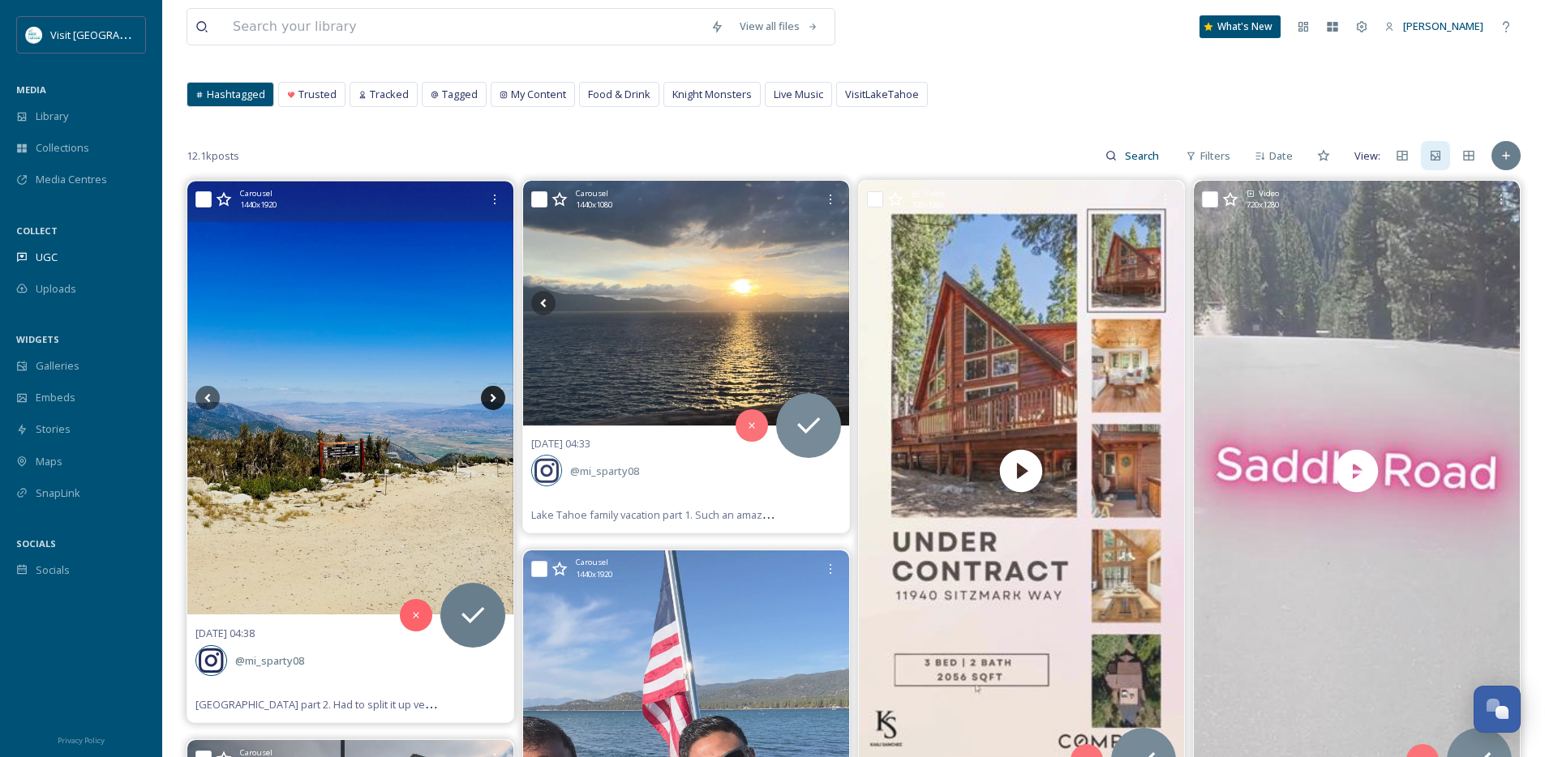
click at [502, 402] on icon at bounding box center [493, 398] width 24 height 24
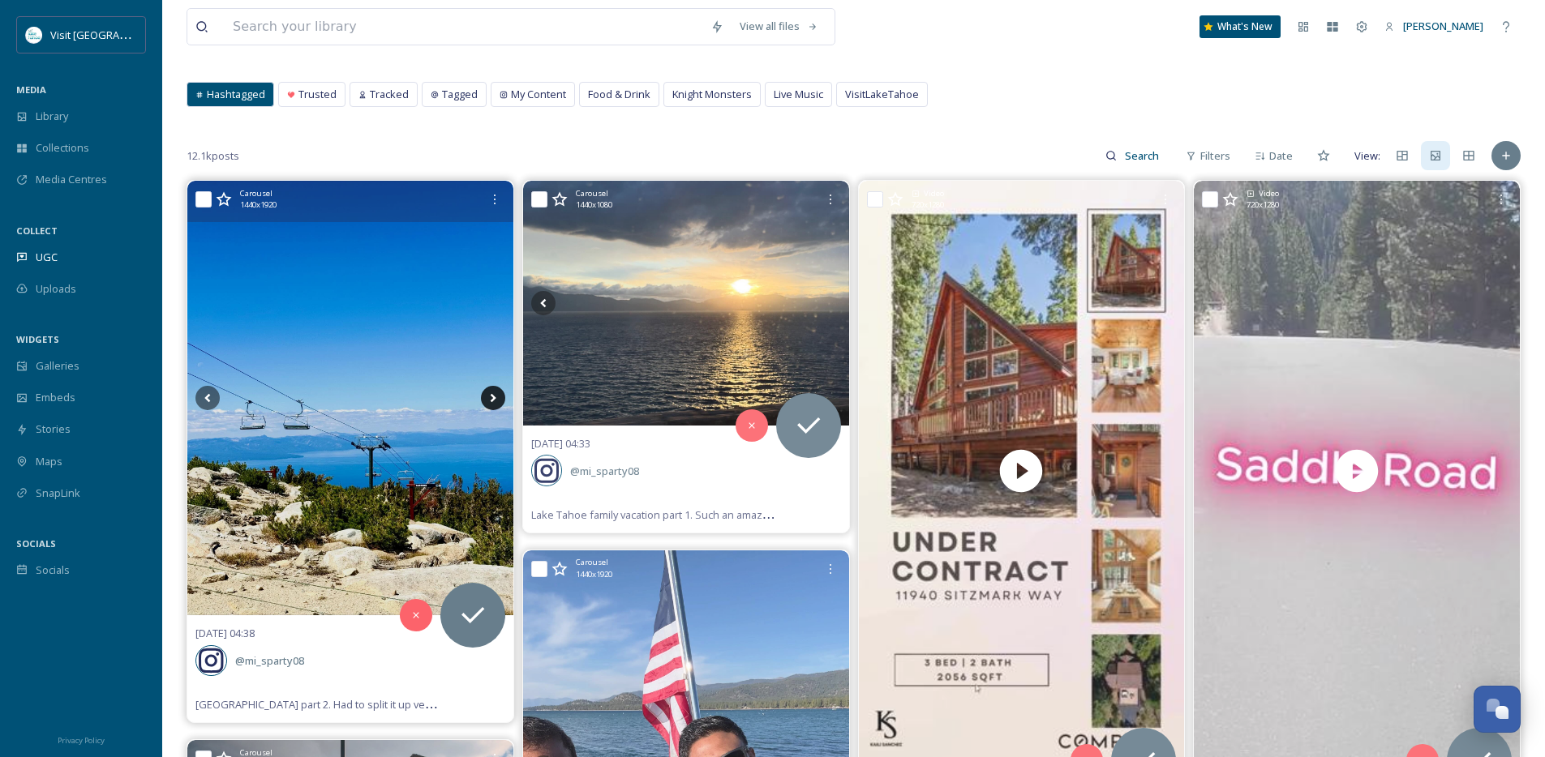
click at [502, 402] on icon at bounding box center [493, 398] width 24 height 24
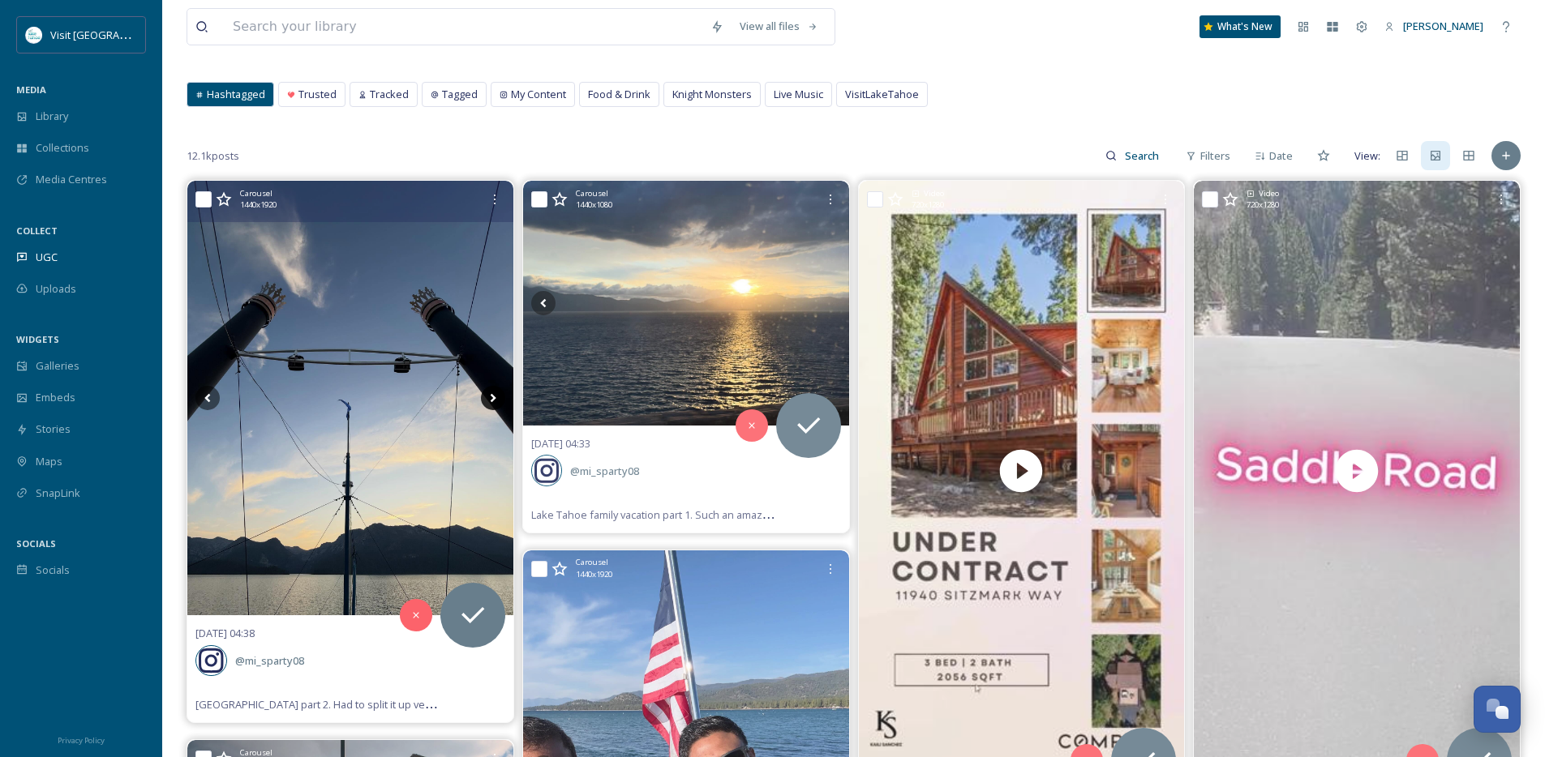
click at [502, 402] on icon at bounding box center [493, 398] width 24 height 24
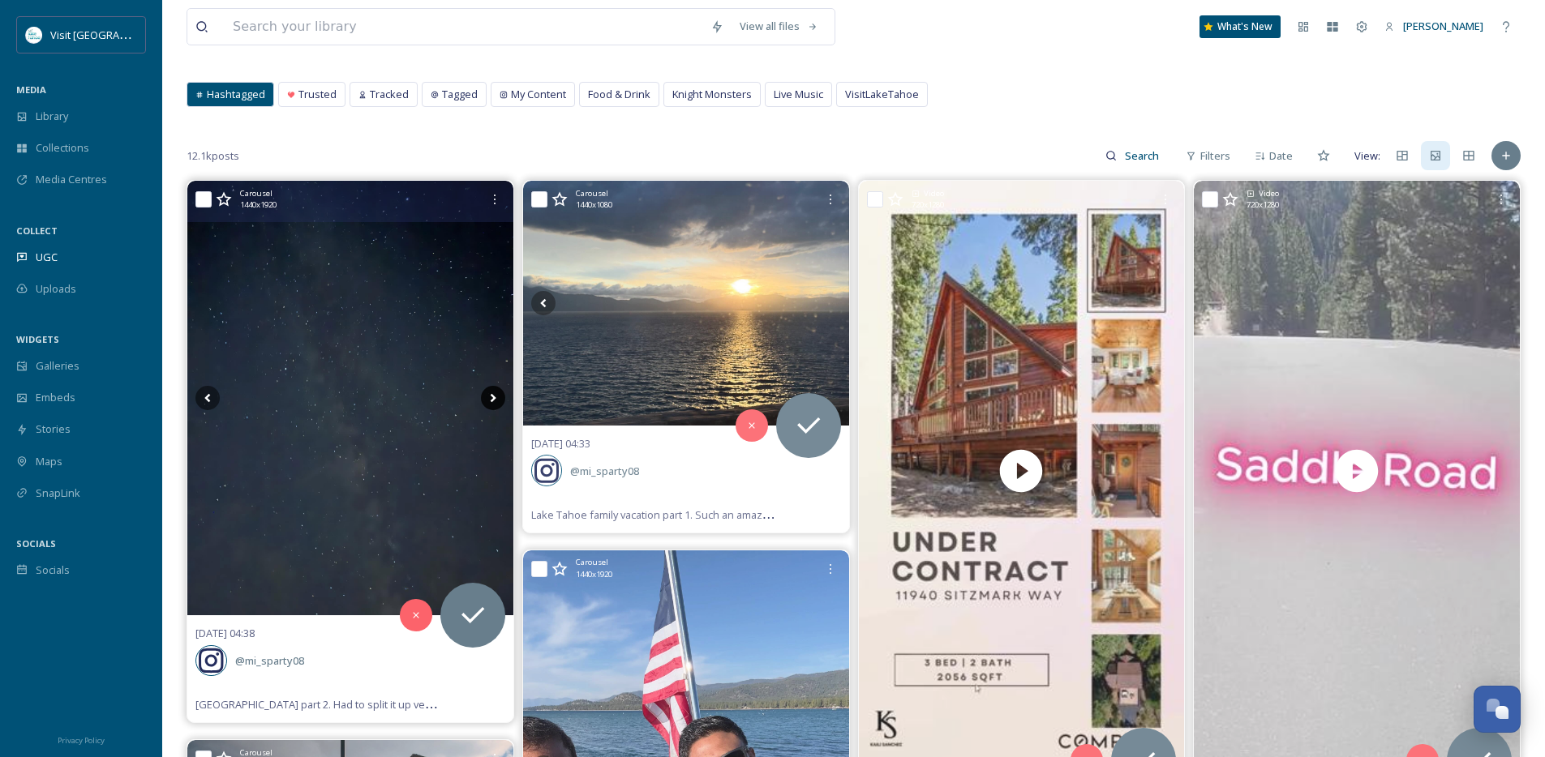
click at [502, 402] on icon at bounding box center [493, 398] width 24 height 24
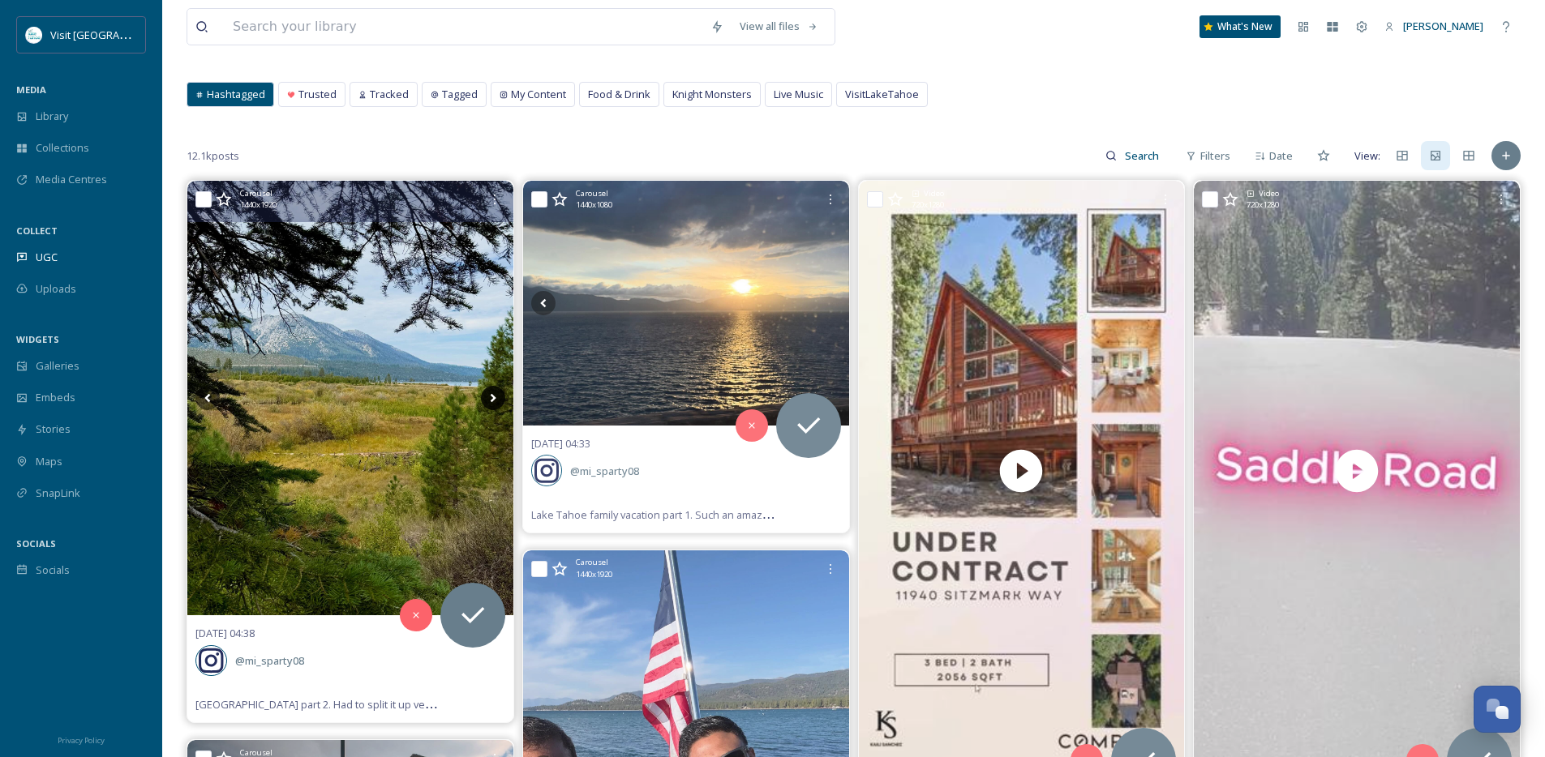
click at [502, 402] on icon at bounding box center [493, 398] width 24 height 24
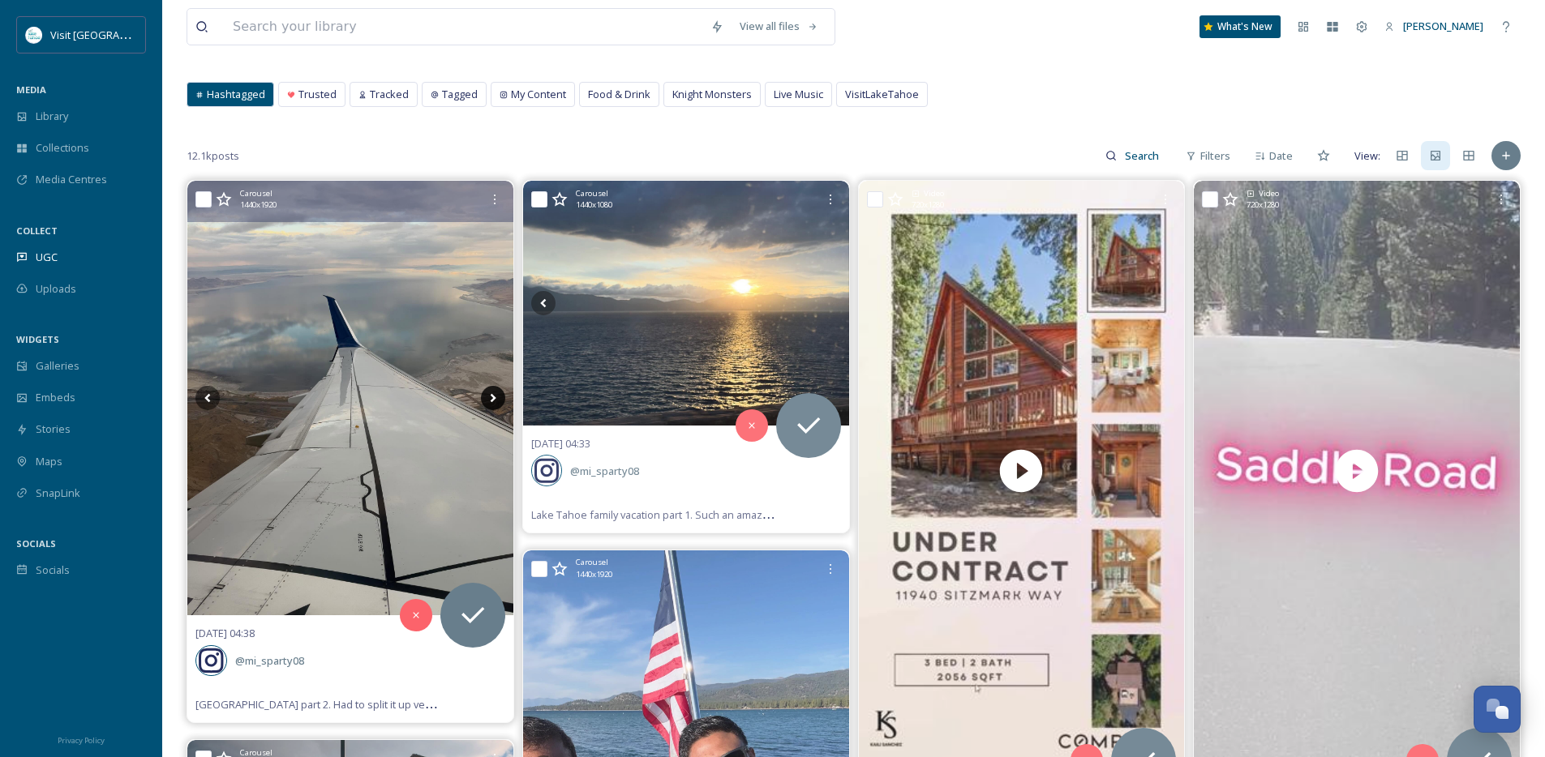
click at [502, 402] on icon at bounding box center [493, 398] width 24 height 24
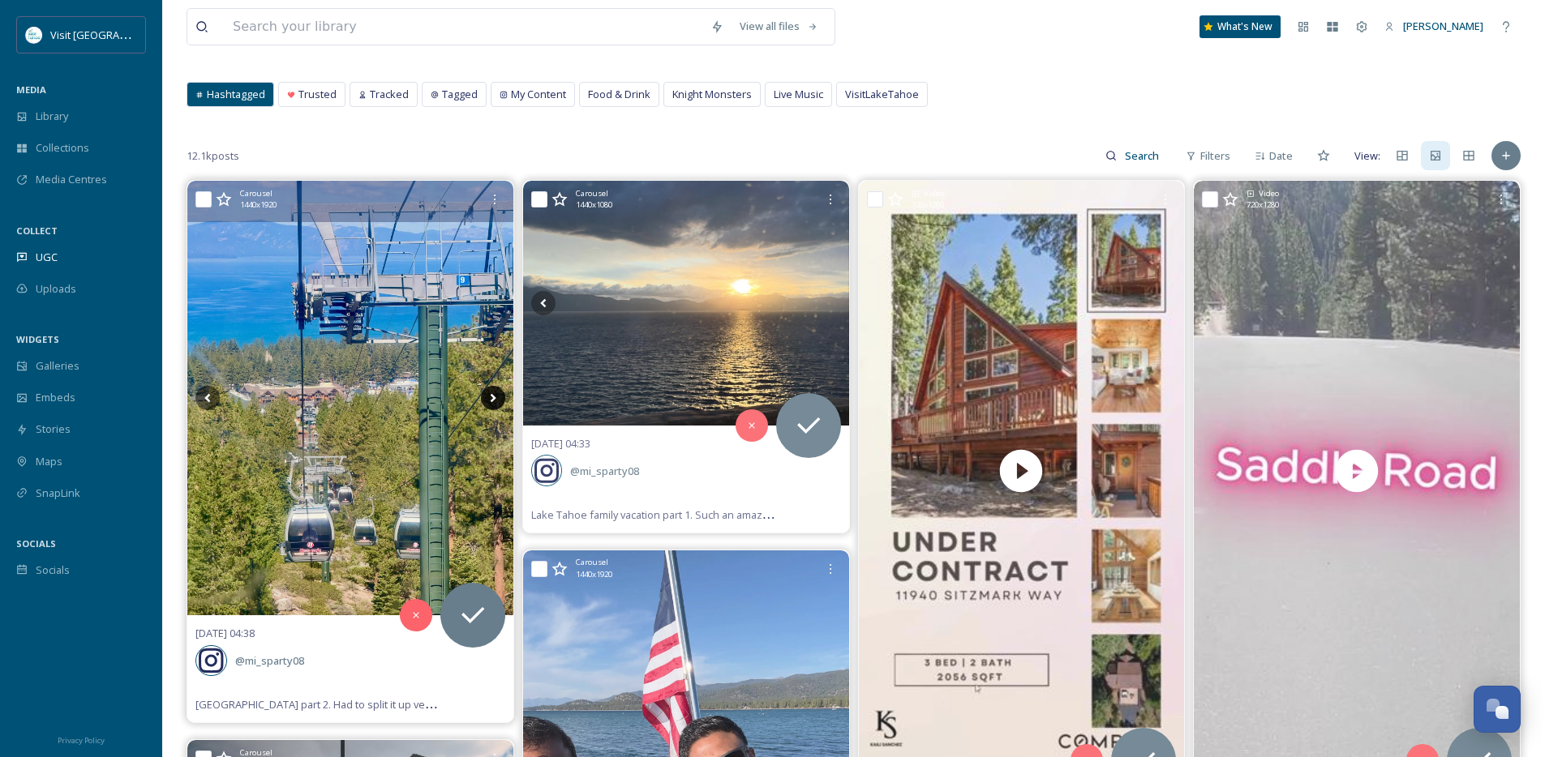
click at [502, 402] on icon at bounding box center [493, 398] width 24 height 24
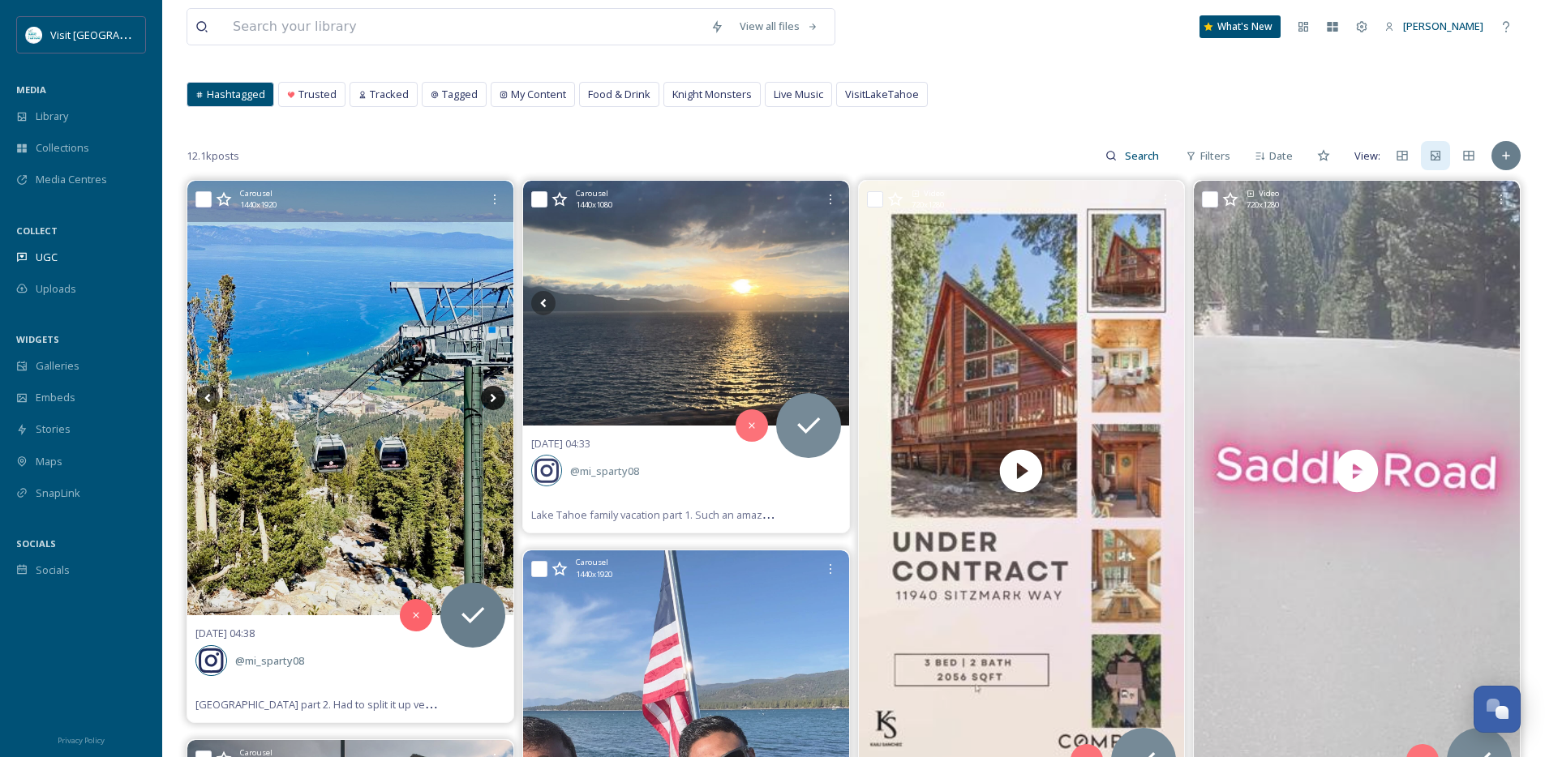
click at [502, 402] on icon at bounding box center [493, 398] width 24 height 24
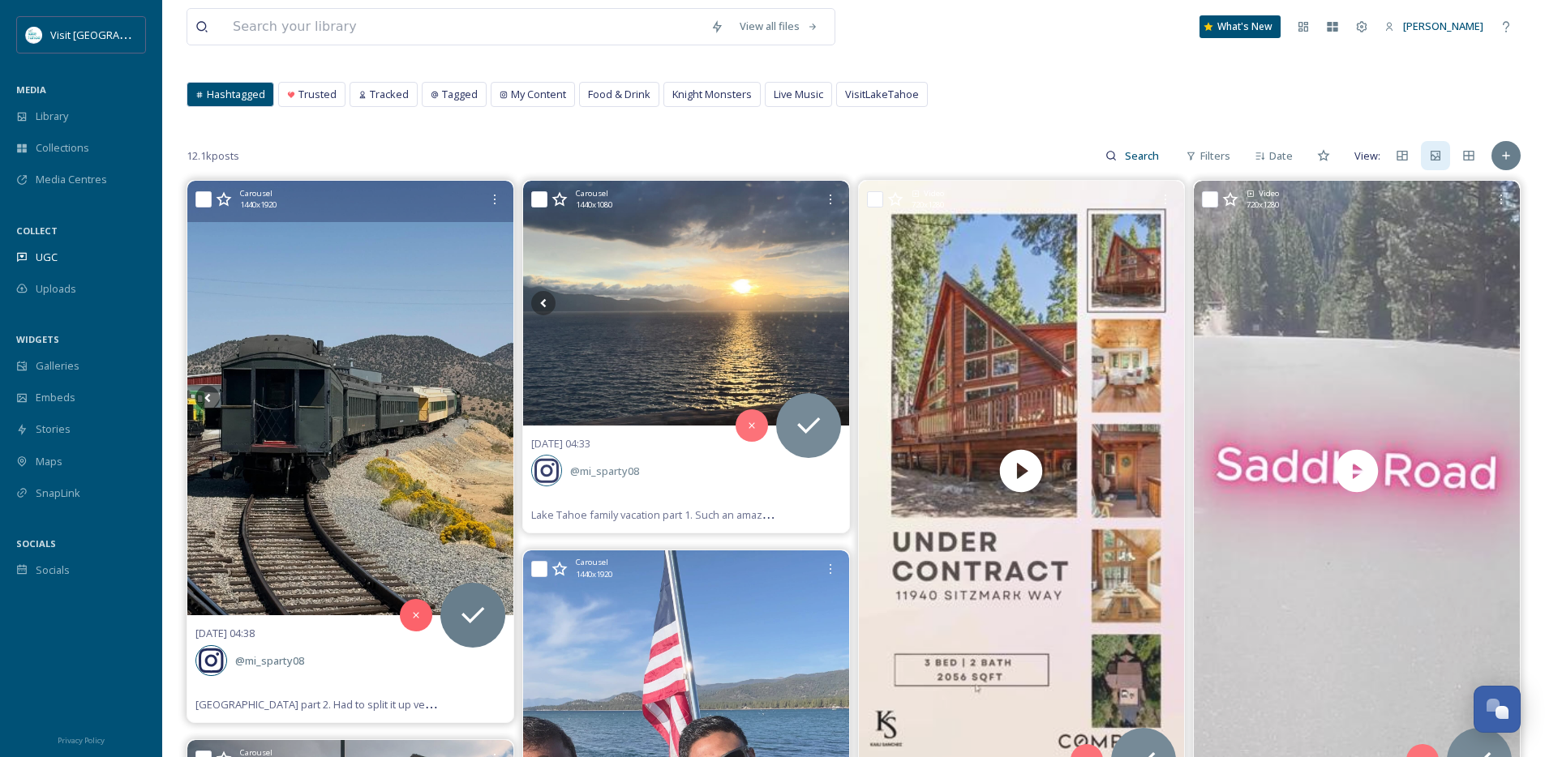
click at [502, 402] on icon at bounding box center [493, 398] width 24 height 24
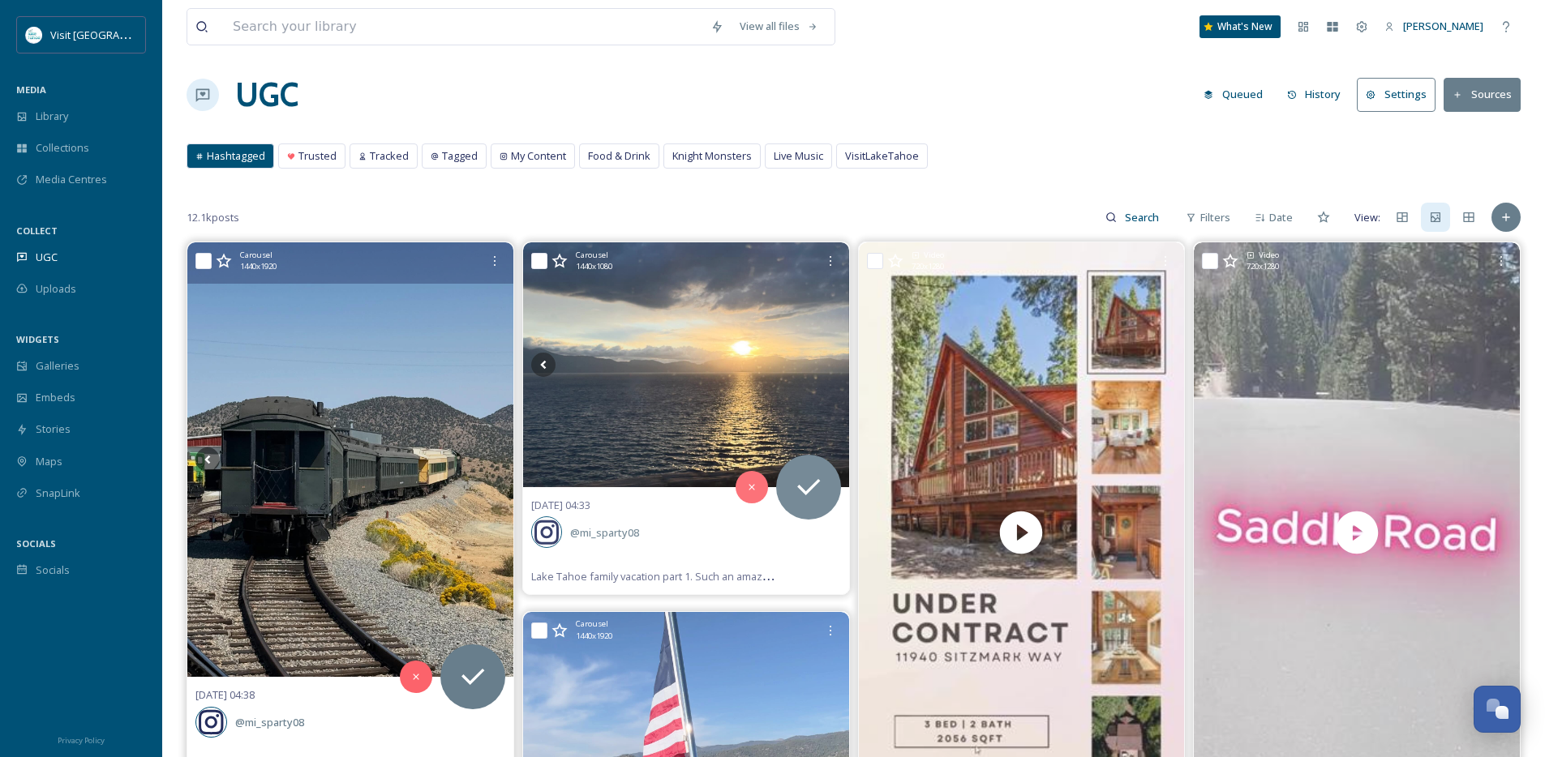
scroll to position [0, 0]
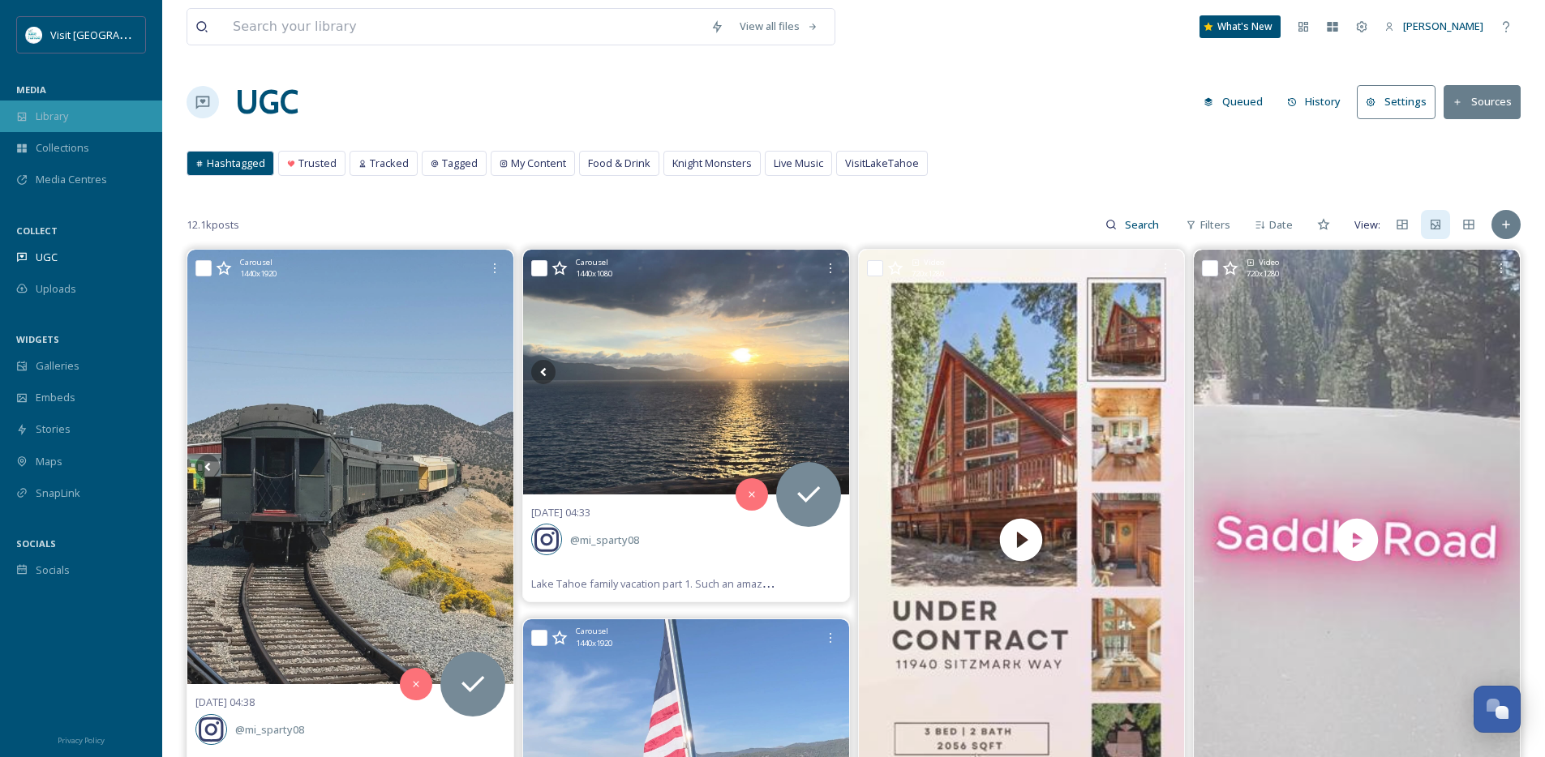
click at [66, 108] on div "Library" at bounding box center [81, 117] width 162 height 32
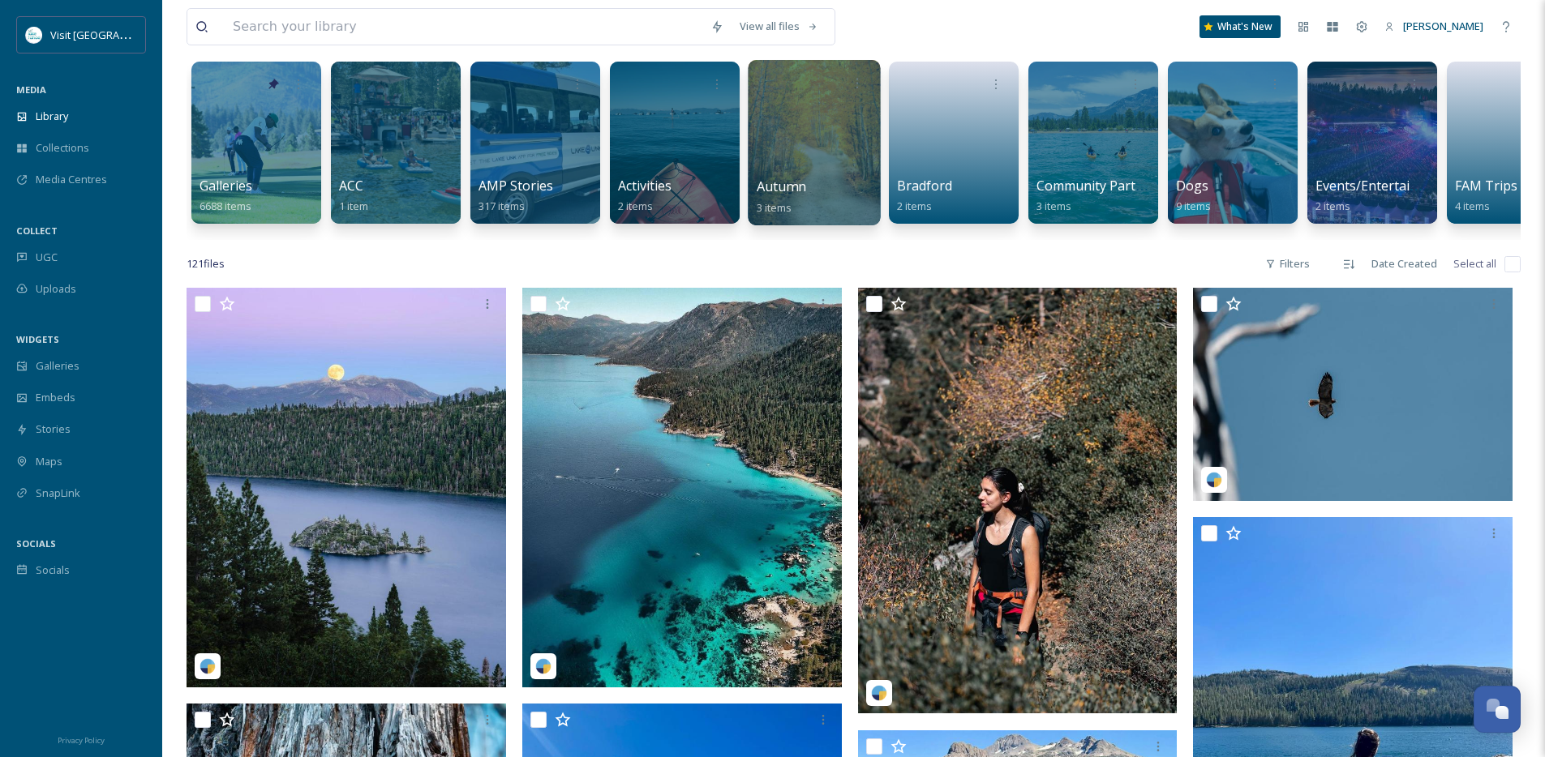
scroll to position [137, 0]
